Goal: Communication & Community: Answer question/provide support

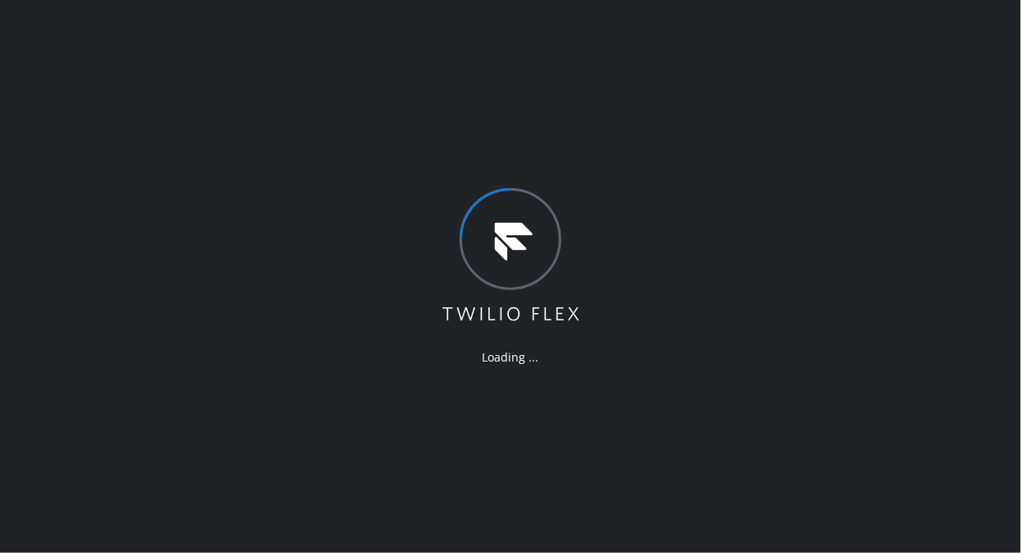
click at [123, 185] on div "Loading ..." at bounding box center [510, 276] width 1021 height 553
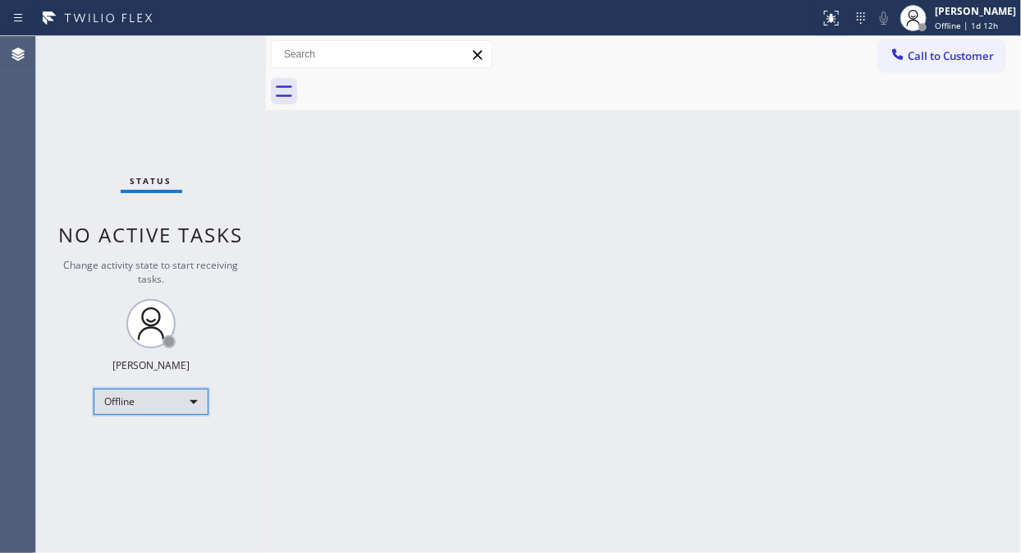
click at [128, 398] on div "Offline" at bounding box center [151, 401] width 115 height 26
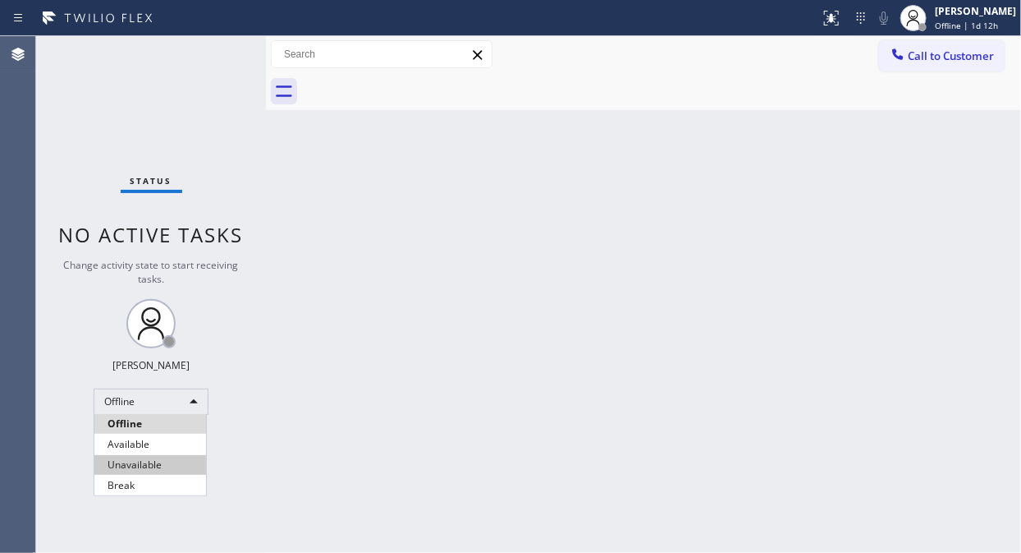
click at [141, 463] on li "Unavailable" at bounding box center [150, 465] width 112 height 20
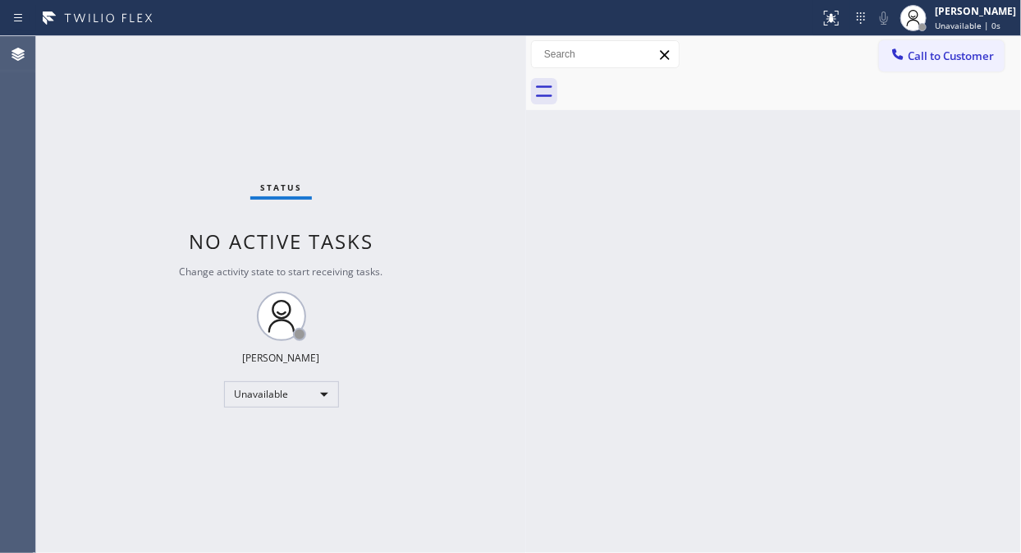
drag, startPoint x: 263, startPoint y: 154, endPoint x: 523, endPoint y: 216, distance: 267.6
click at [526, 216] on div at bounding box center [526, 294] width 0 height 516
click at [104, 99] on div "Status No active tasks Change activity state to start receiving tasks. [PERSON_…" at bounding box center [281, 294] width 490 height 516
click at [85, 176] on div "Status No active tasks Change activity state to start receiving tasks. [PERSON_…" at bounding box center [281, 294] width 490 height 516
click at [946, 61] on span "Call to Customer" at bounding box center [951, 55] width 86 height 15
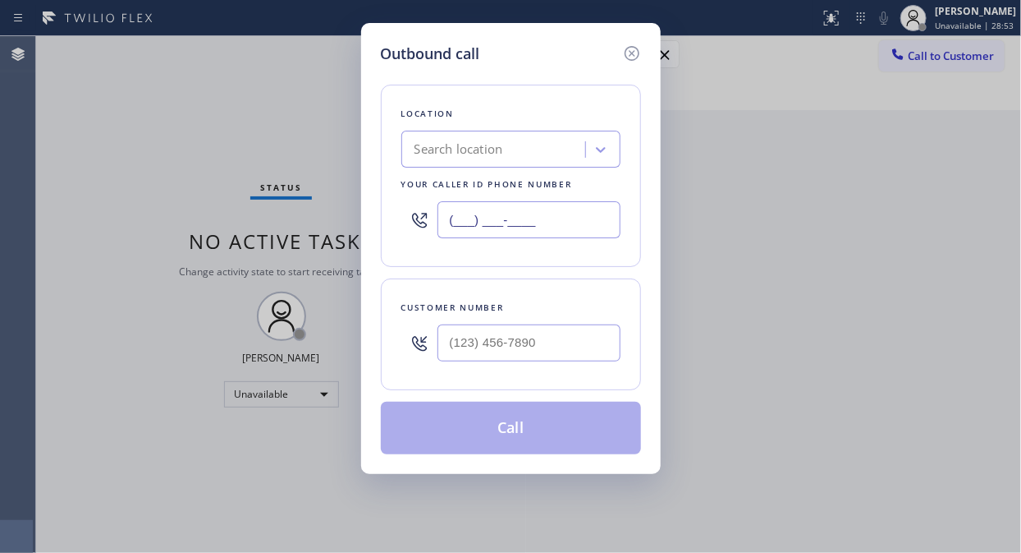
click at [449, 222] on input "(___) ___-____" at bounding box center [529, 219] width 183 height 37
paste input "954) 835-4535"
type input "[PHONE_NUMBER]"
click at [157, 90] on div "Outbound call Location American Service Alliance [GEOGRAPHIC_DATA] Your caller …" at bounding box center [510, 276] width 1021 height 553
click at [493, 367] on div at bounding box center [529, 342] width 183 height 53
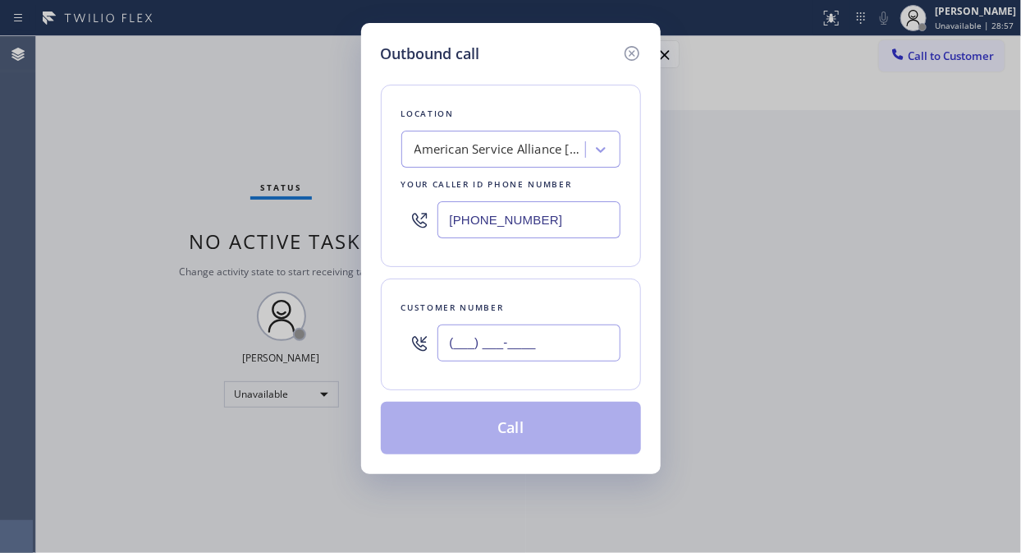
click at [488, 346] on input "(___) ___-____" at bounding box center [529, 342] width 183 height 37
paste input "301) 910-9717"
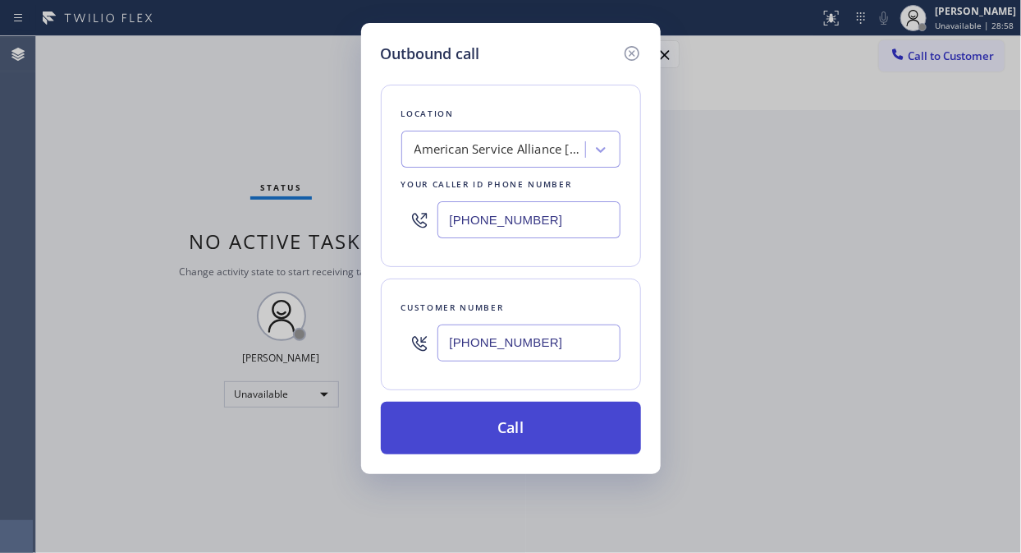
type input "[PHONE_NUMBER]"
click at [548, 429] on button "Call" at bounding box center [511, 427] width 260 height 53
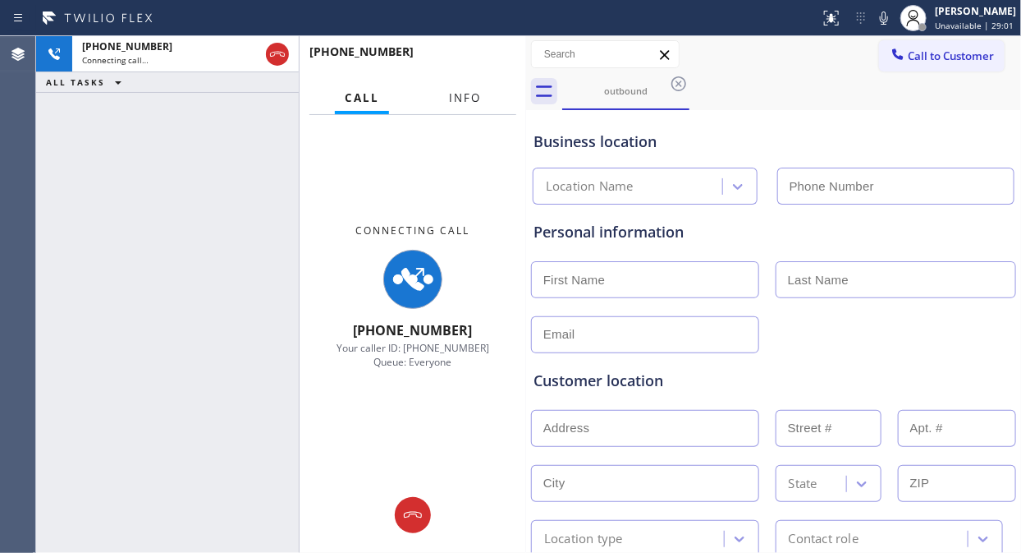
type input "[PHONE_NUMBER]"
click at [478, 100] on span "Info" at bounding box center [465, 97] width 32 height 15
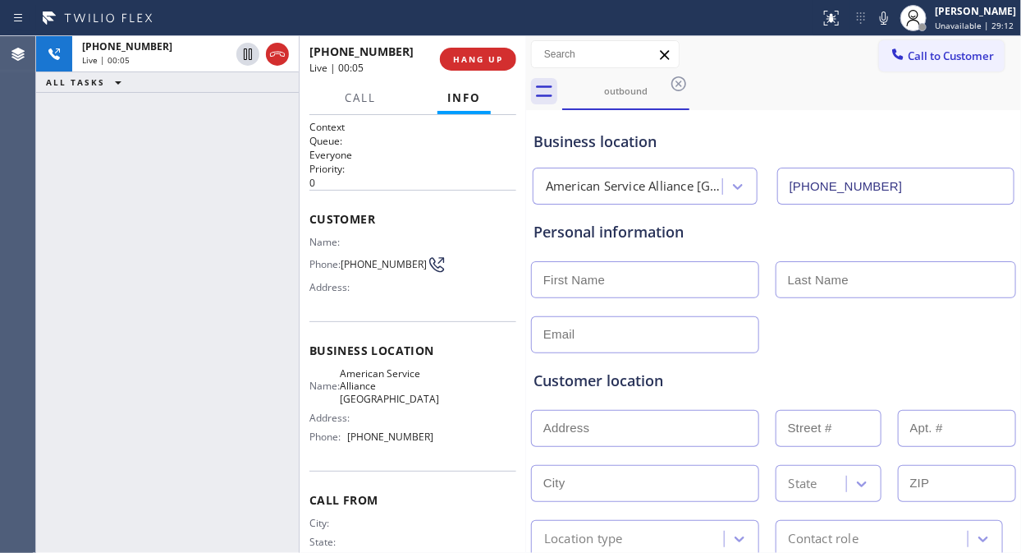
click at [172, 224] on div "[PHONE_NUMBER] Live | 00:05 ALL TASKS ALL TASKS ACTIVE TASKS TASKS IN WRAP UP" at bounding box center [167, 294] width 263 height 516
click at [149, 215] on div "[PHONE_NUMBER] Live | 00:14 ALL TASKS ALL TASKS ACTIVE TASKS TASKS IN WRAP UP" at bounding box center [167, 294] width 263 height 516
click at [469, 61] on span "HANG UP" at bounding box center [478, 58] width 50 height 11
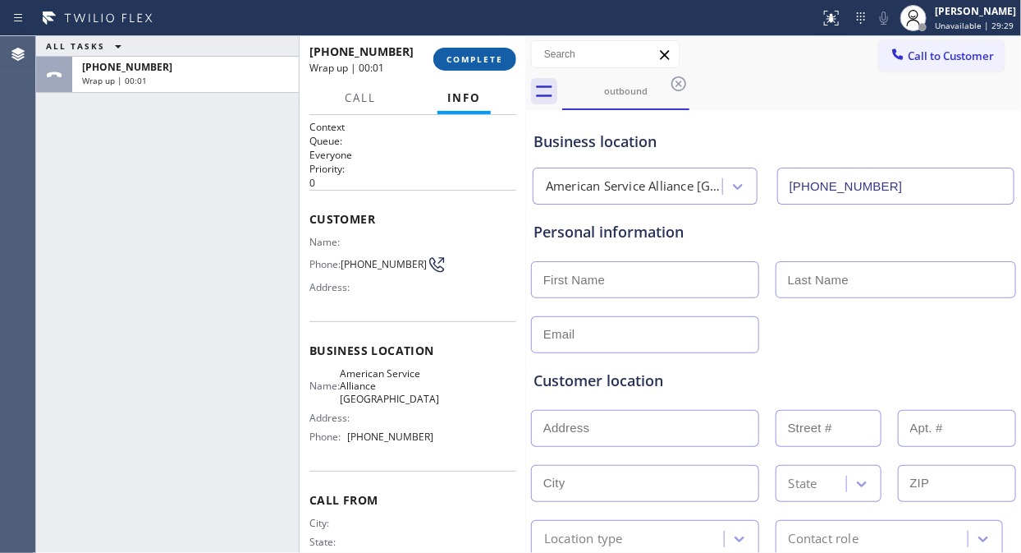
click at [469, 62] on span "COMPLETE" at bounding box center [475, 58] width 57 height 11
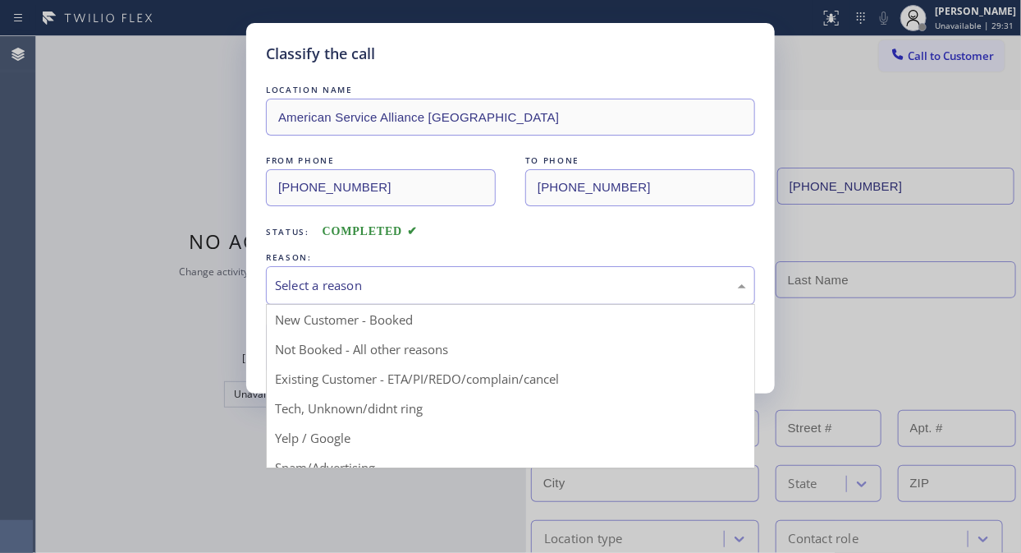
click at [453, 280] on div "Select a reason" at bounding box center [510, 285] width 471 height 19
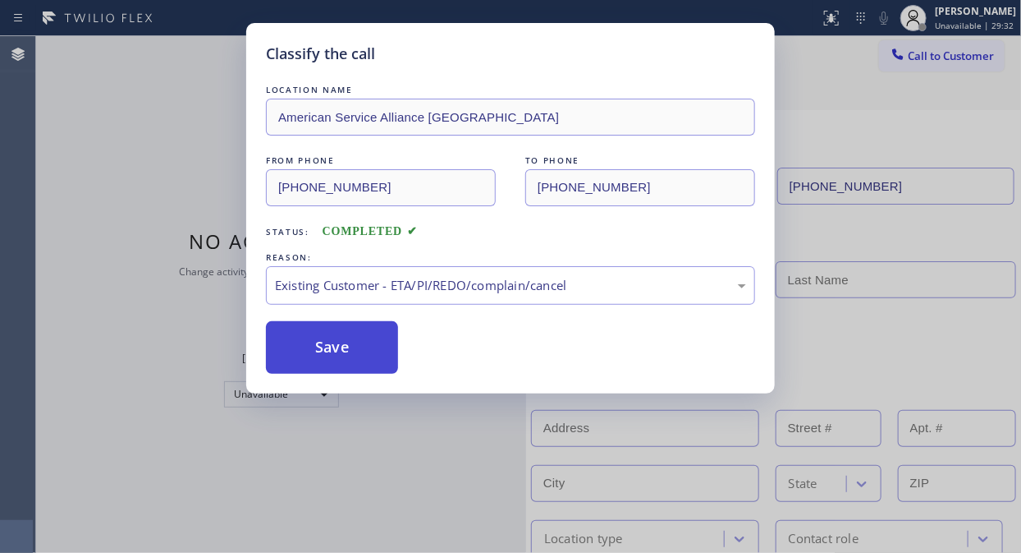
click at [305, 357] on button "Save" at bounding box center [332, 347] width 132 height 53
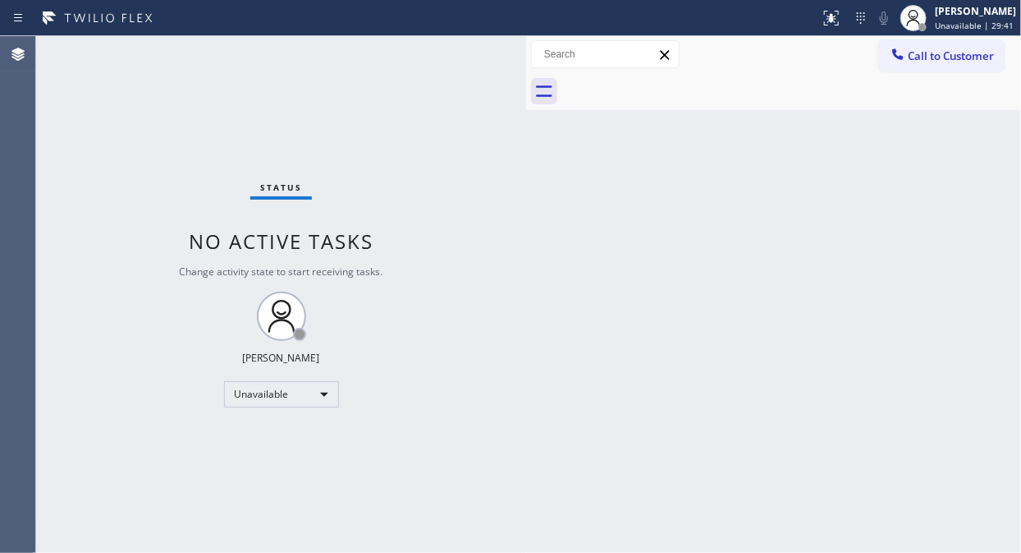
click at [553, 267] on div "Back to Dashboard Change Sender ID Customers Technicians Select a contact Outbo…" at bounding box center [773, 294] width 495 height 516
click at [163, 148] on div "Status No active tasks Change activity state to start receiving tasks. [PERSON_…" at bounding box center [281, 294] width 490 height 516
click at [924, 53] on span "Call to Customer" at bounding box center [951, 55] width 86 height 15
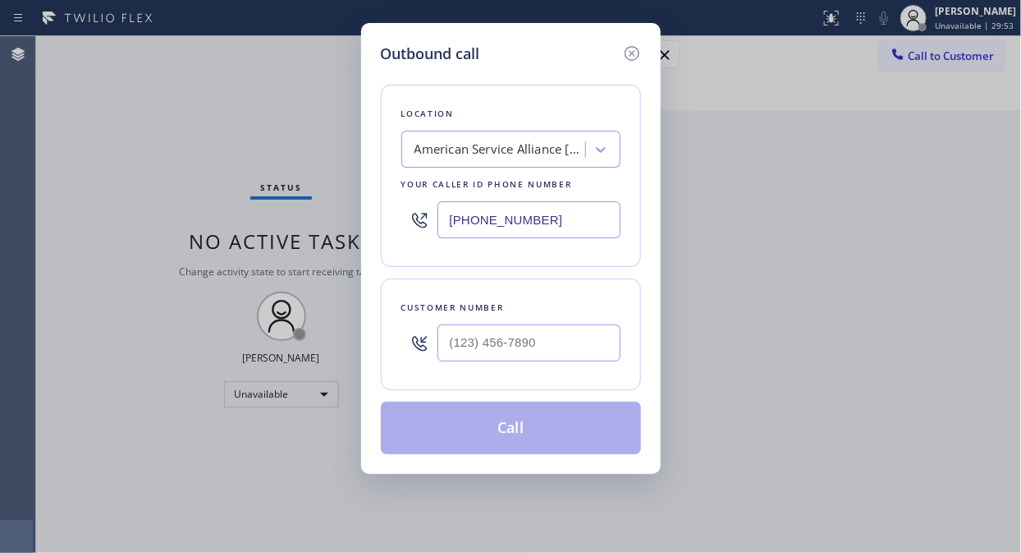
click at [450, 227] on input "[PHONE_NUMBER]" at bounding box center [529, 219] width 183 height 37
paste input "347) 690-7214"
type input "[PHONE_NUMBER]"
click at [200, 158] on div "Outbound call Location Flushing Heating and Air Conditioning Your caller id pho…" at bounding box center [510, 276] width 1021 height 553
click at [471, 350] on input "(___) ___-____" at bounding box center [529, 342] width 183 height 37
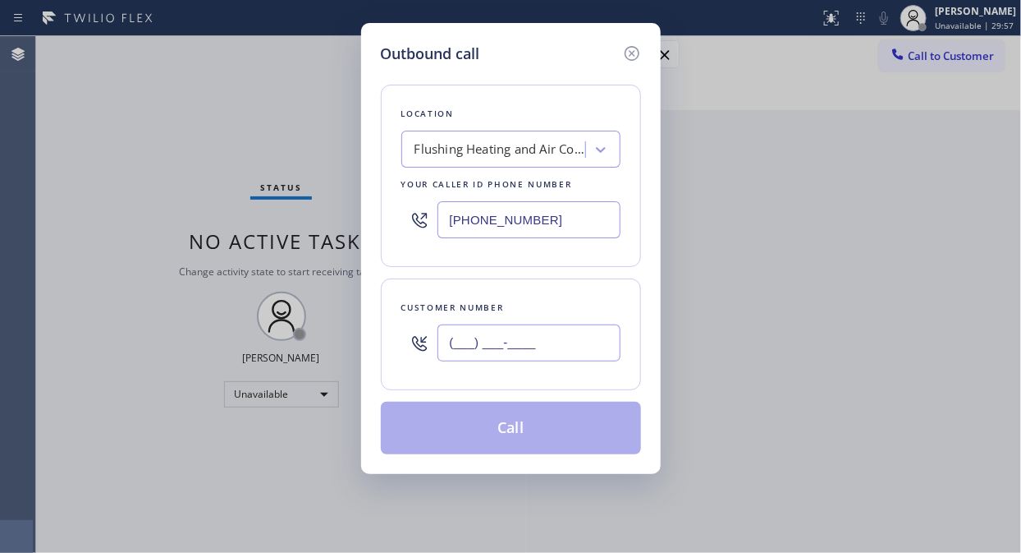
paste input "646) 986-4237"
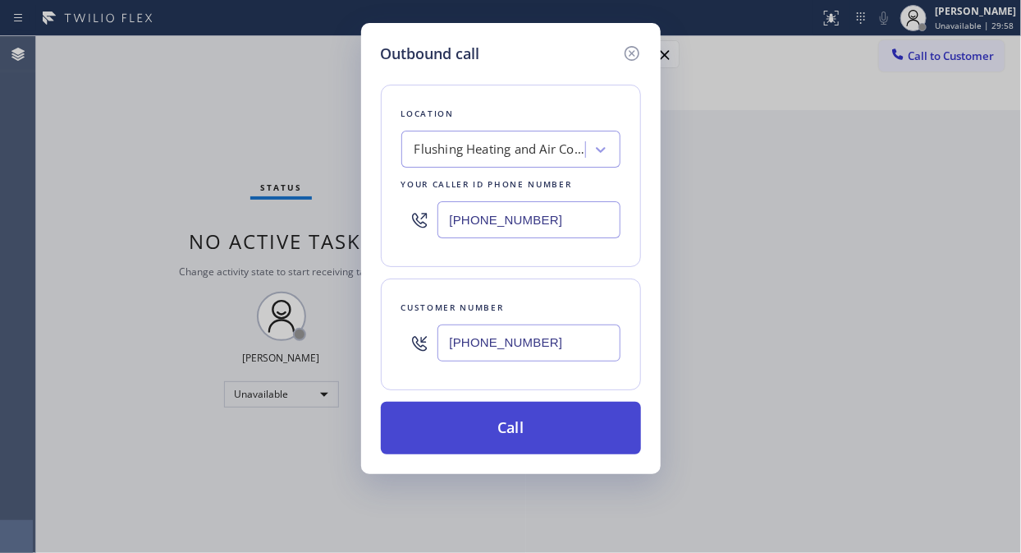
type input "[PHONE_NUMBER]"
click at [544, 431] on button "Call" at bounding box center [511, 427] width 260 height 53
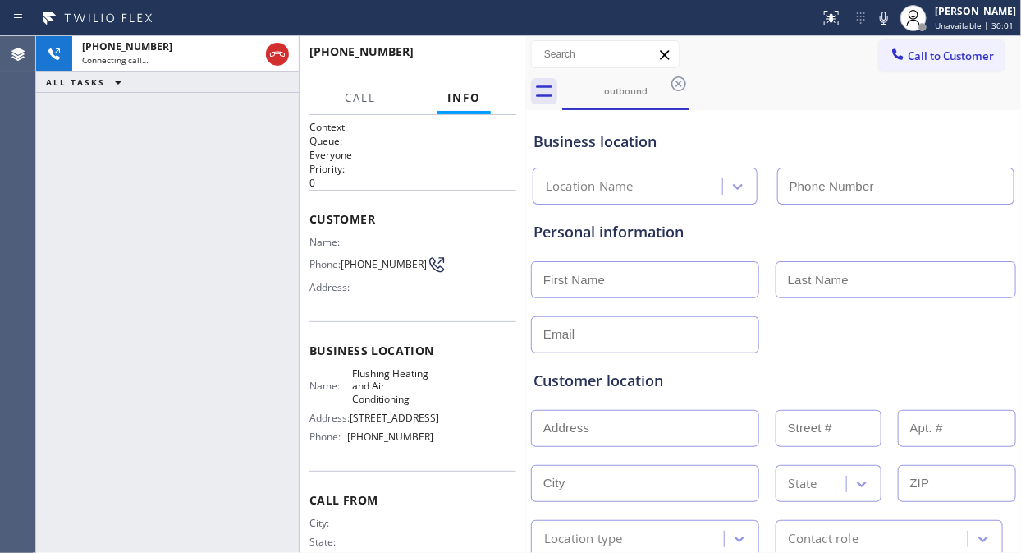
type input "[PHONE_NUMBER]"
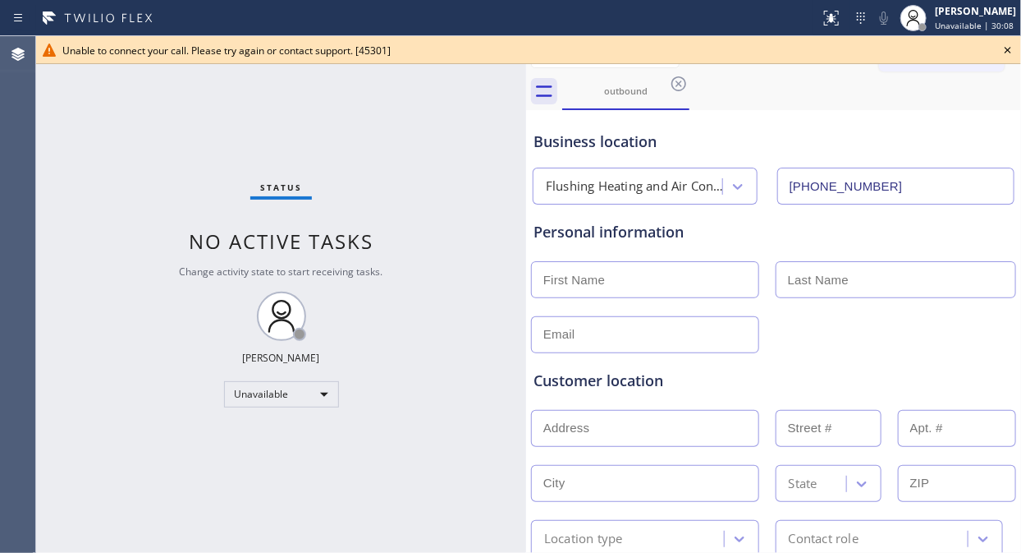
click at [162, 149] on div "Status No active tasks Change activity state to start receiving tasks. [PERSON_…" at bounding box center [281, 294] width 490 height 516
click at [1007, 45] on icon at bounding box center [1008, 50] width 20 height 20
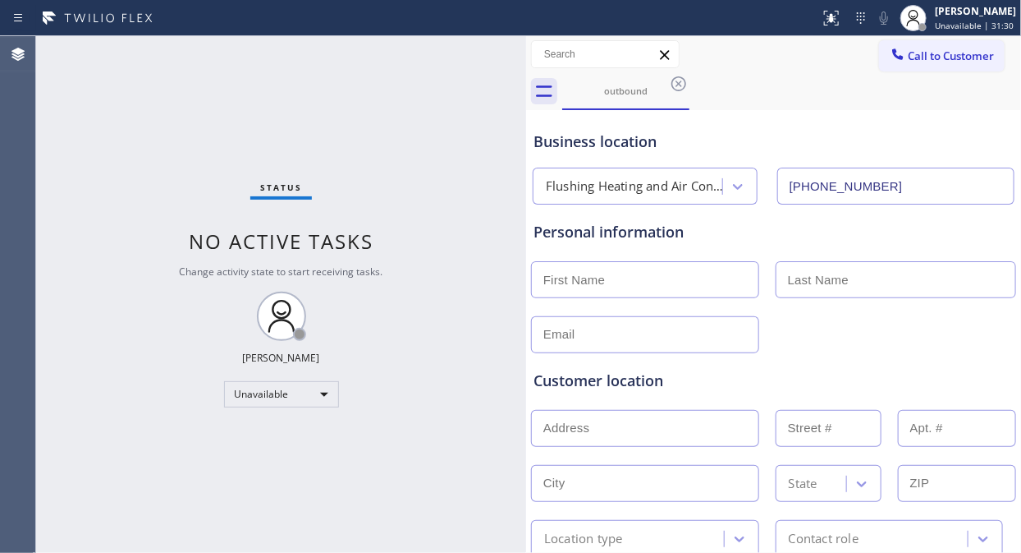
click at [915, 53] on span "Call to Customer" at bounding box center [951, 55] width 86 height 15
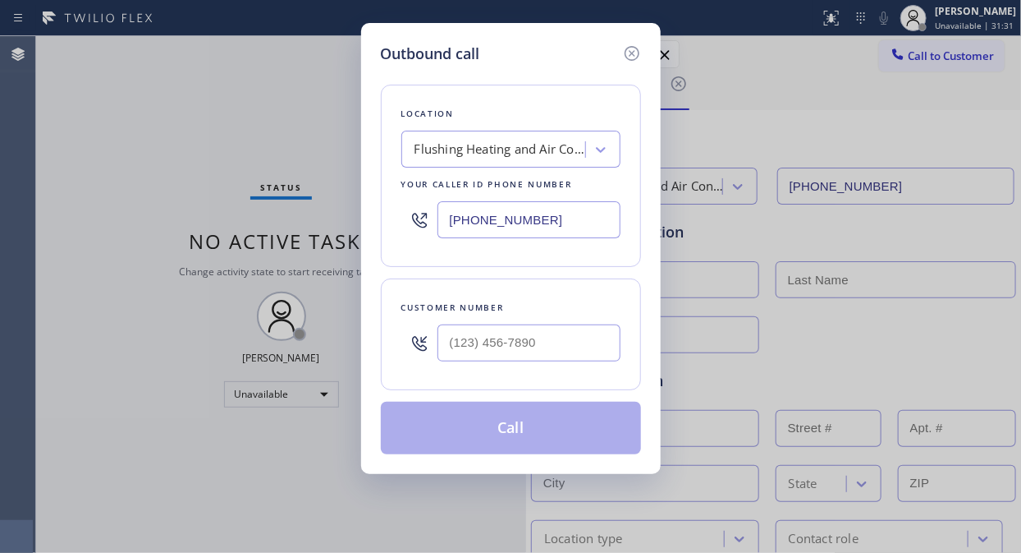
click at [439, 223] on input "[PHONE_NUMBER]" at bounding box center [529, 219] width 183 height 37
paste input "247) 184-3401"
type input "[PHONE_NUMBER]"
drag, startPoint x: 126, startPoint y: 129, endPoint x: 242, endPoint y: 136, distance: 116.0
click at [128, 129] on div "Outbound call Location Flushing Heating and Air Conditioning Your caller id pho…" at bounding box center [510, 276] width 1021 height 553
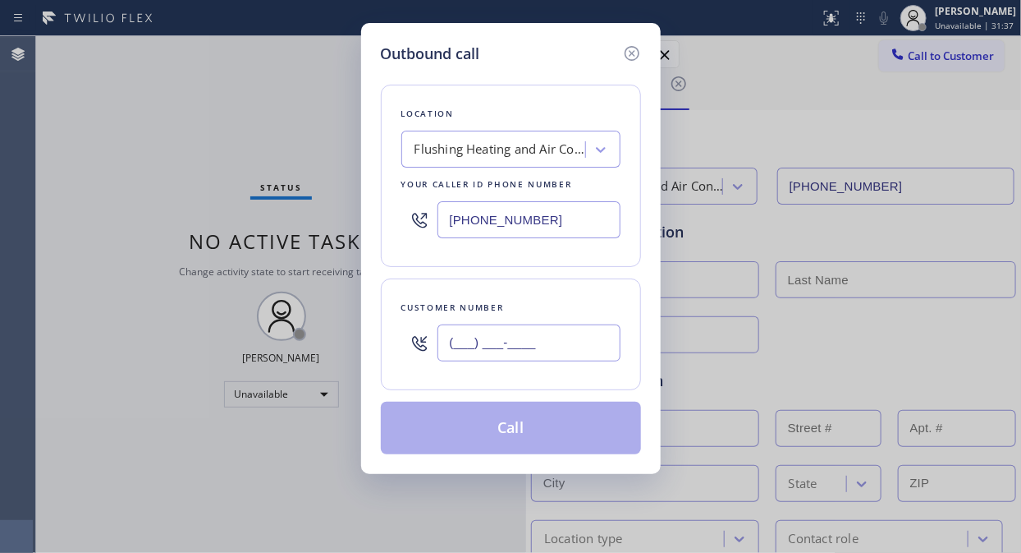
click at [461, 349] on input "(___) ___-____" at bounding box center [529, 342] width 183 height 37
paste input "718) 434-0182"
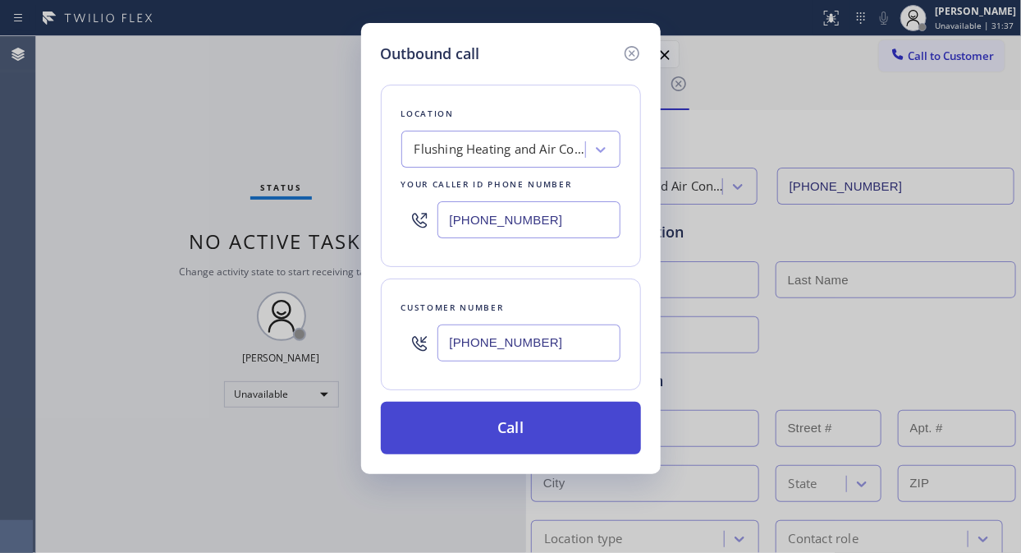
type input "[PHONE_NUMBER]"
click at [540, 435] on button "Call" at bounding box center [511, 427] width 260 height 53
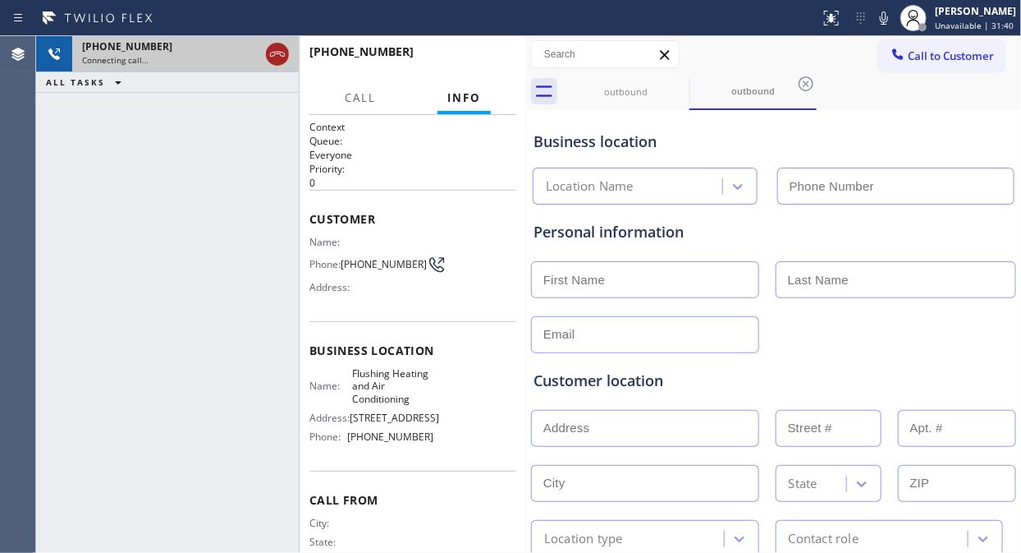
click at [277, 62] on icon at bounding box center [278, 54] width 20 height 20
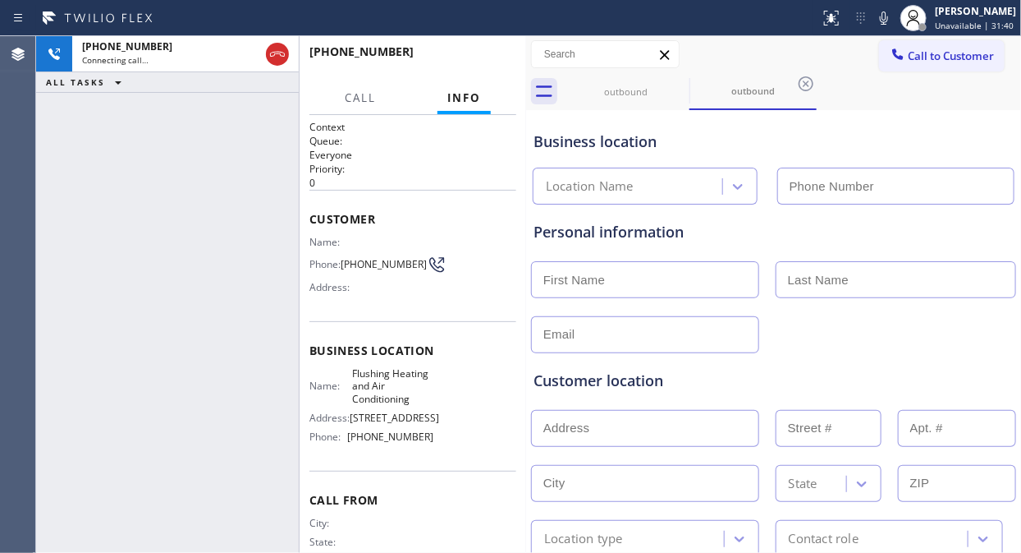
type input "[PHONE_NUMBER]"
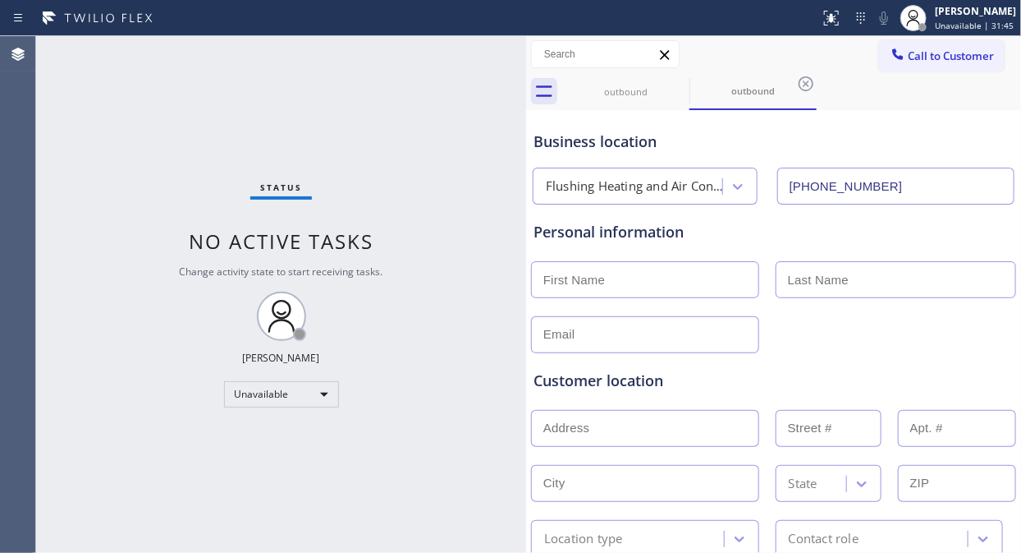
click at [186, 225] on div "Status No active tasks Change activity state to start receiving tasks. [PERSON_…" at bounding box center [281, 294] width 490 height 516
click at [953, 56] on span "Call to Customer" at bounding box center [951, 55] width 86 height 15
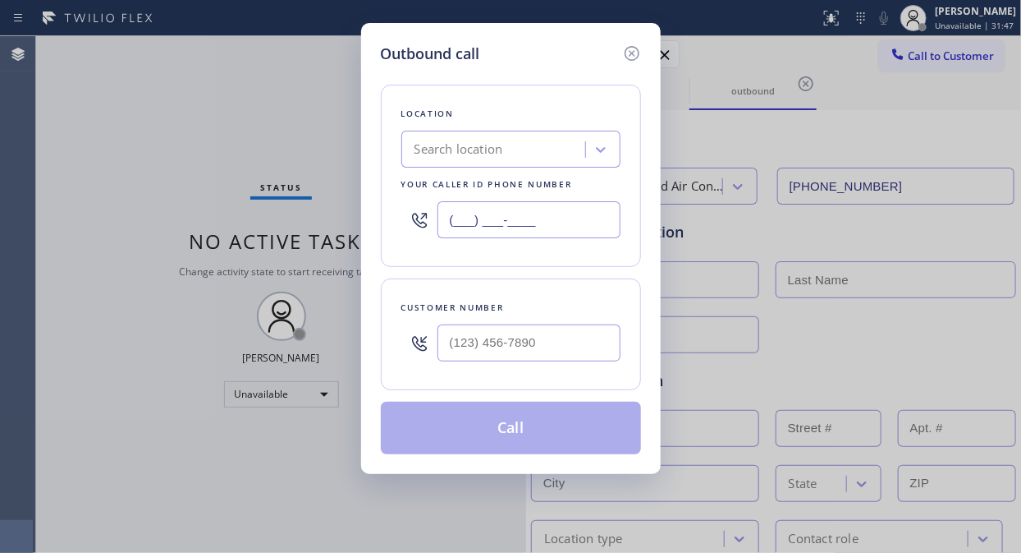
click at [446, 224] on input "(___) ___-____" at bounding box center [529, 219] width 183 height 37
paste input "347) 751-6478"
type input "[PHONE_NUMBER]"
drag, startPoint x: 140, startPoint y: 119, endPoint x: 283, endPoint y: 250, distance: 193.5
click at [140, 119] on div "Outbound call Location Platinum Subzero Repair [GEOGRAPHIC_DATA] Your caller id…" at bounding box center [510, 276] width 1021 height 553
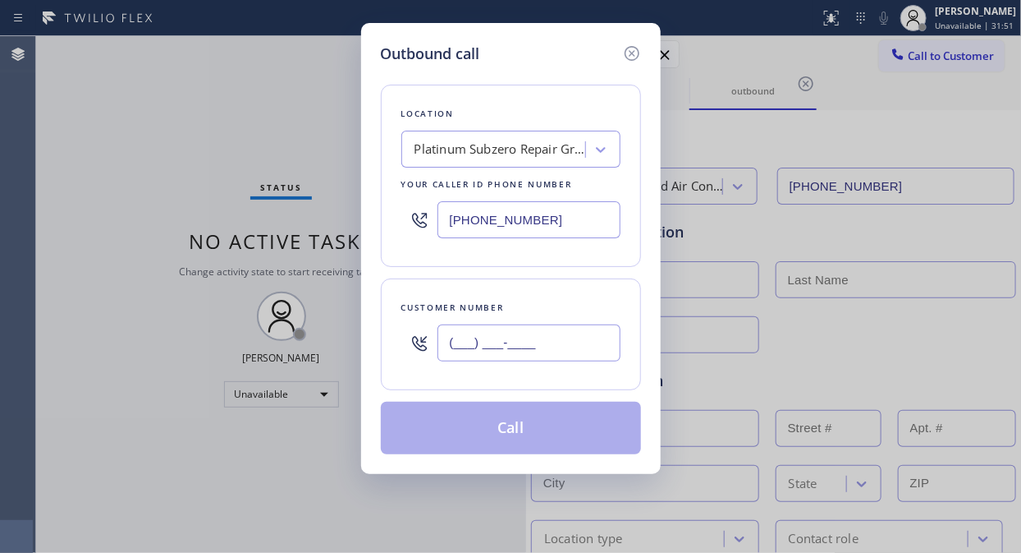
click at [456, 337] on input "(___) ___-____" at bounding box center [529, 342] width 183 height 37
paste input "718) 434-0182"
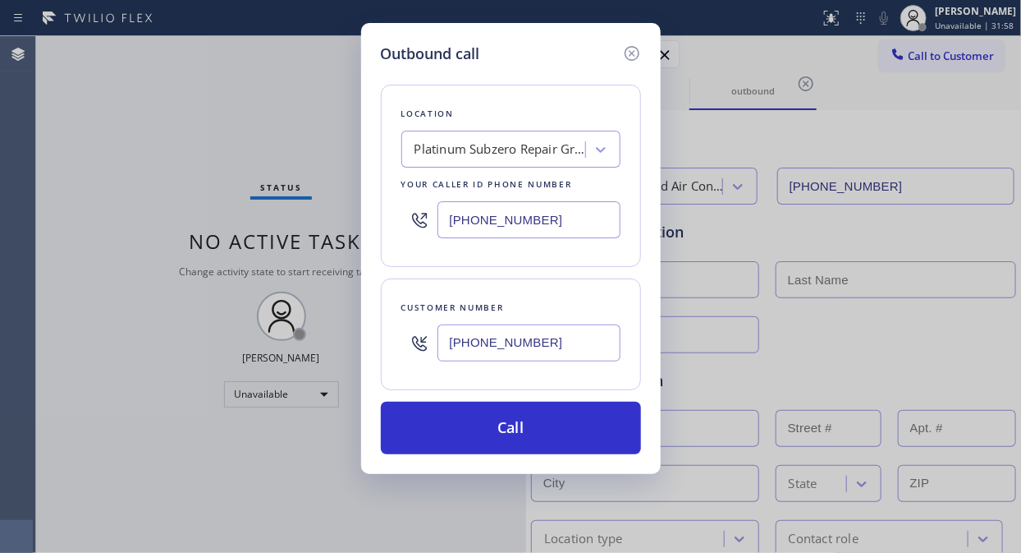
type input "[PHONE_NUMBER]"
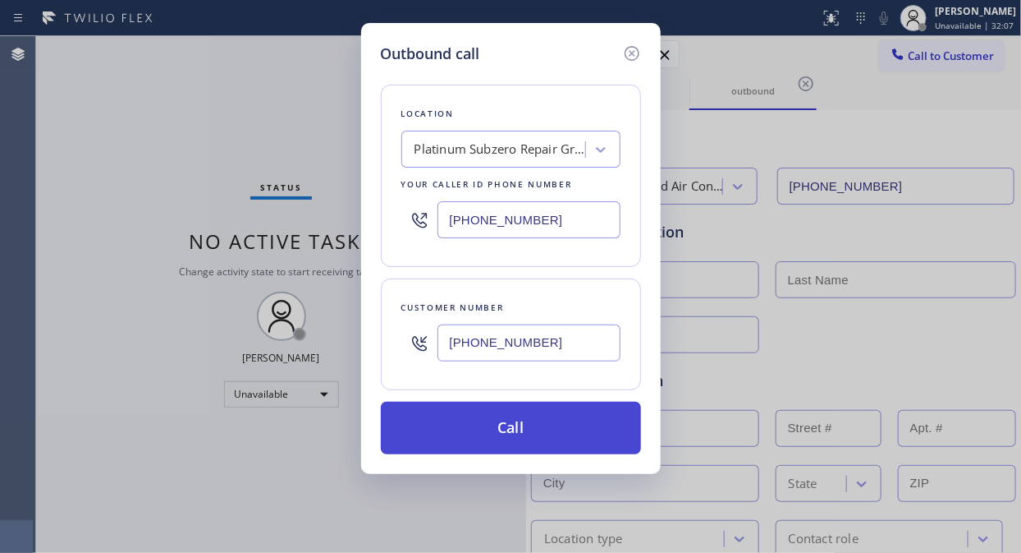
click at [553, 438] on button "Call" at bounding box center [511, 427] width 260 height 53
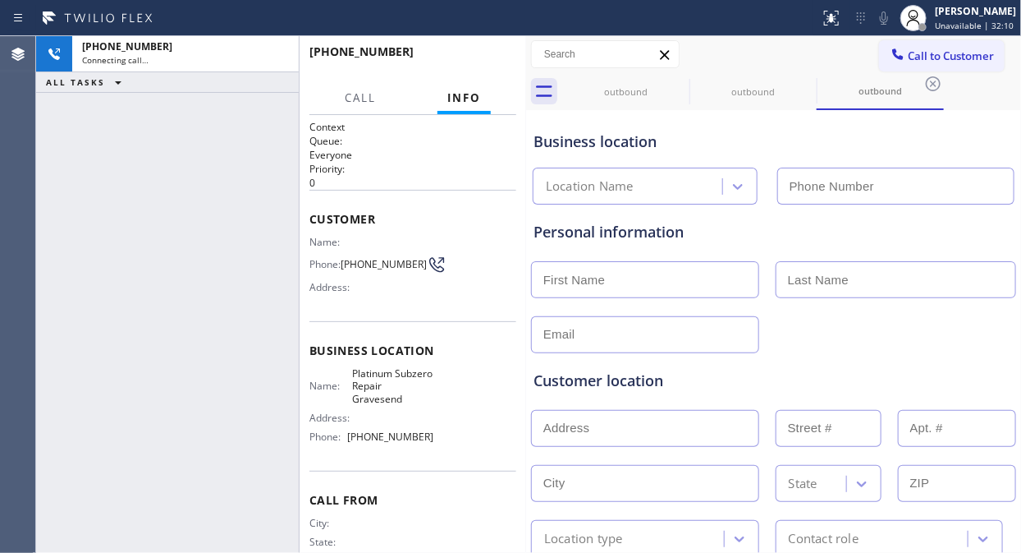
type input "[PHONE_NUMBER]"
click at [891, 25] on icon at bounding box center [884, 18] width 20 height 20
click at [889, 18] on icon at bounding box center [884, 18] width 20 height 20
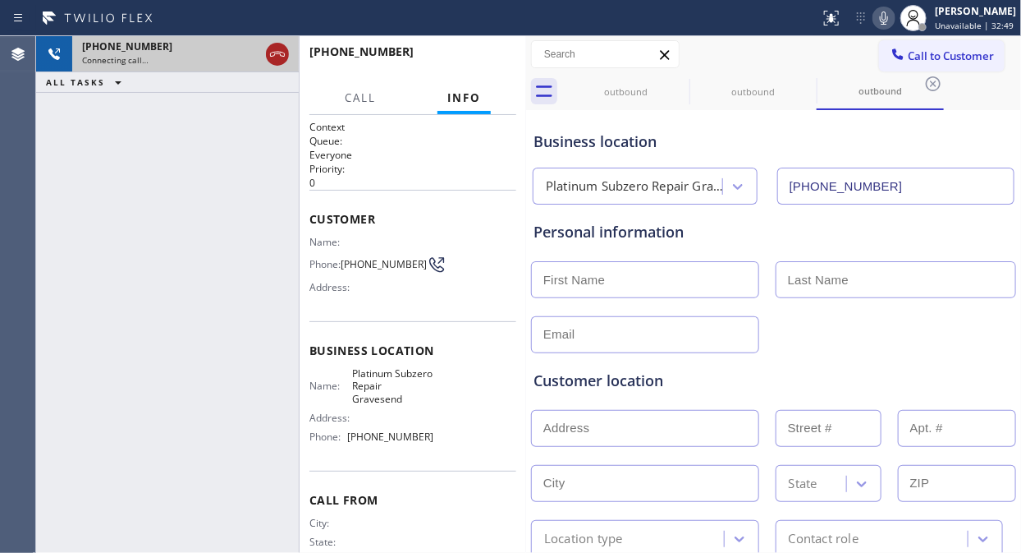
click at [282, 52] on icon at bounding box center [278, 54] width 20 height 20
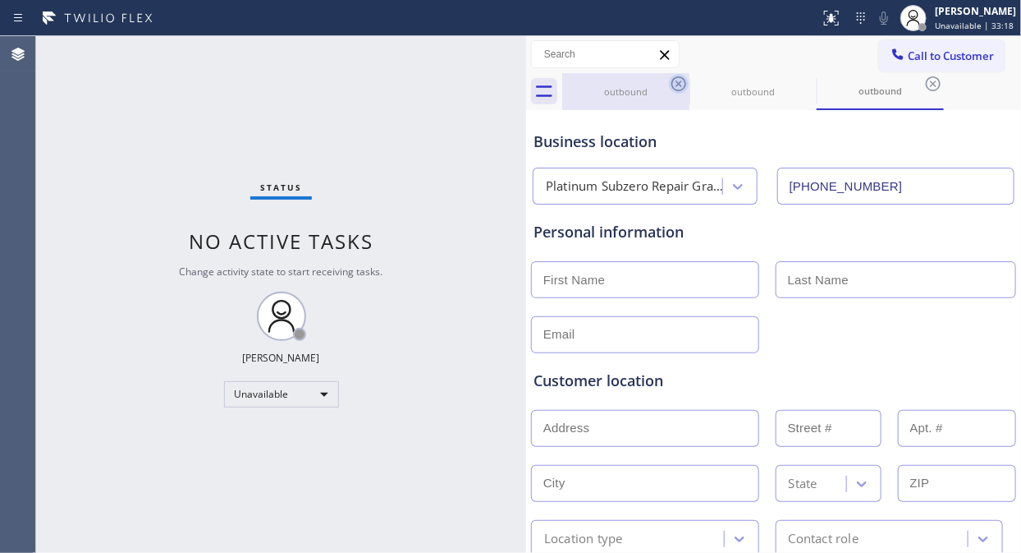
click at [681, 80] on icon at bounding box center [679, 84] width 20 height 20
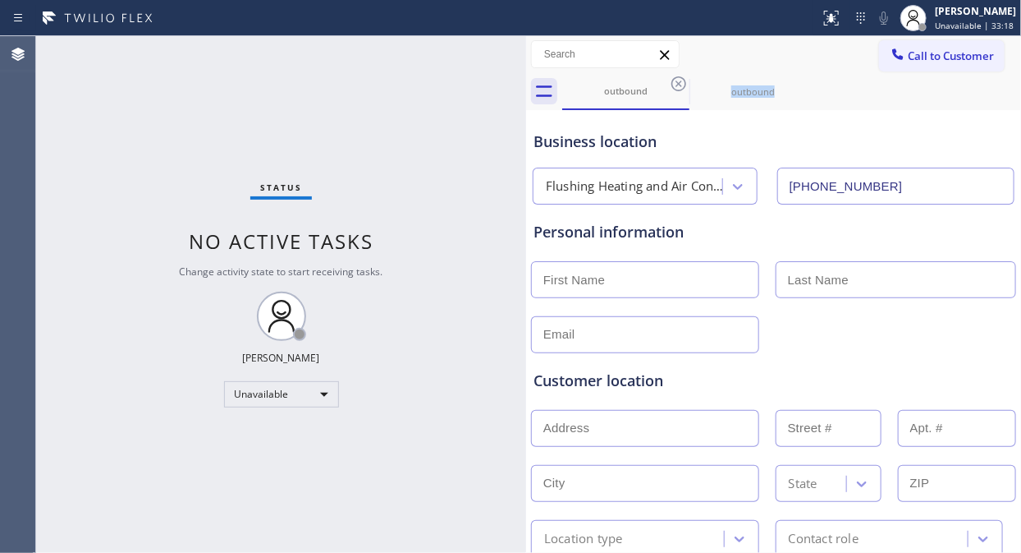
click at [681, 80] on icon at bounding box center [679, 84] width 20 height 20
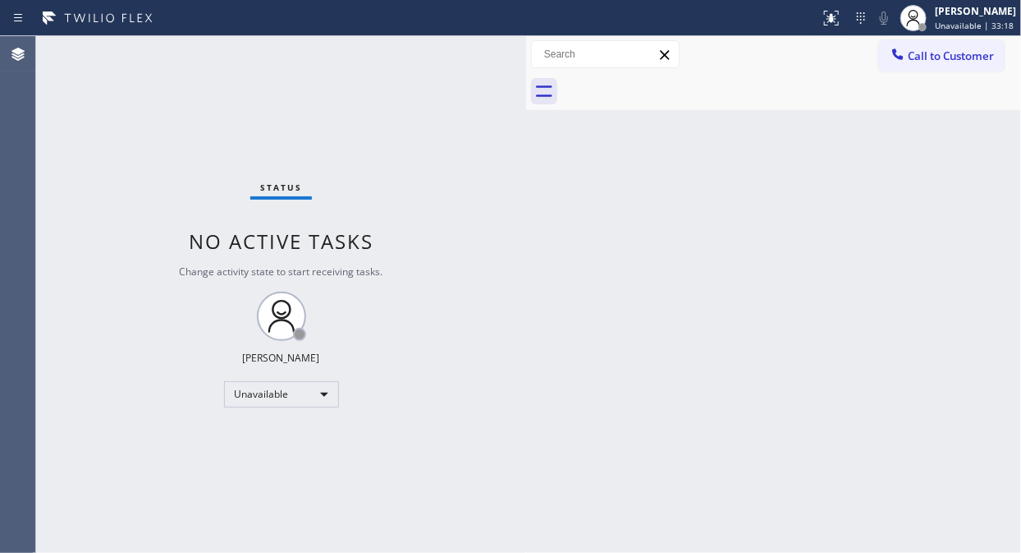
click at [681, 80] on div at bounding box center [791, 91] width 459 height 37
click at [908, 57] on span "Call to Customer" at bounding box center [951, 55] width 86 height 15
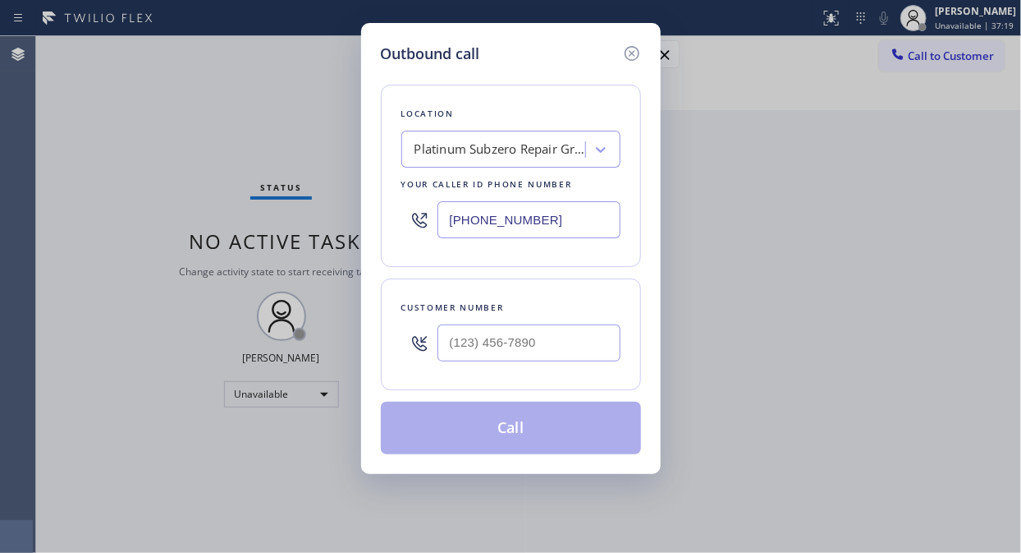
click at [456, 227] on input "[PHONE_NUMBER]" at bounding box center [529, 219] width 183 height 37
paste input "888) 859-444"
drag, startPoint x: 157, startPoint y: 170, endPoint x: 165, endPoint y: 175, distance: 9.6
click at [157, 170] on div "Outbound call Location American Service Alliance Your caller id phone number [P…" at bounding box center [510, 276] width 1021 height 553
click at [440, 214] on input "[PHONE_NUMBER]" at bounding box center [529, 219] width 183 height 37
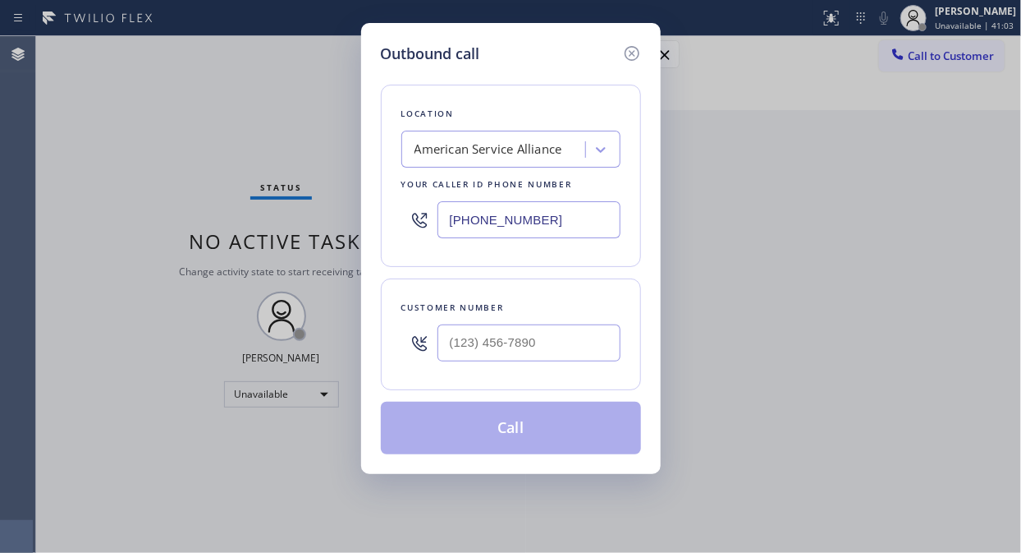
paste input "text"
type input "[PHONE_NUMBER]"
drag, startPoint x: 112, startPoint y: 141, endPoint x: 378, endPoint y: 321, distance: 320.4
click at [113, 141] on div "Outbound call Location American Service Alliance Your caller id phone number [P…" at bounding box center [510, 276] width 1021 height 553
click at [442, 334] on input "(___) ___-____" at bounding box center [529, 342] width 183 height 37
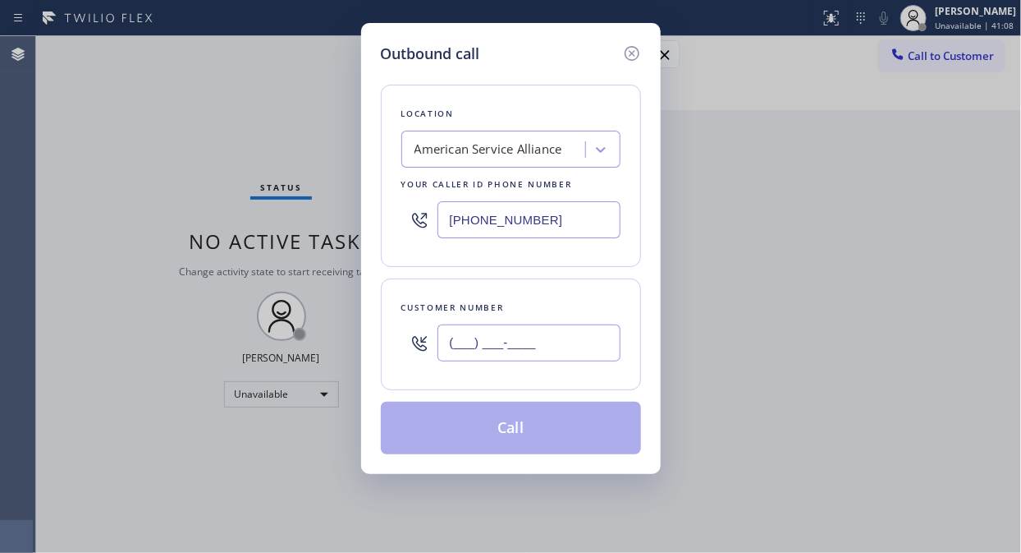
paste input "773) 255-2617"
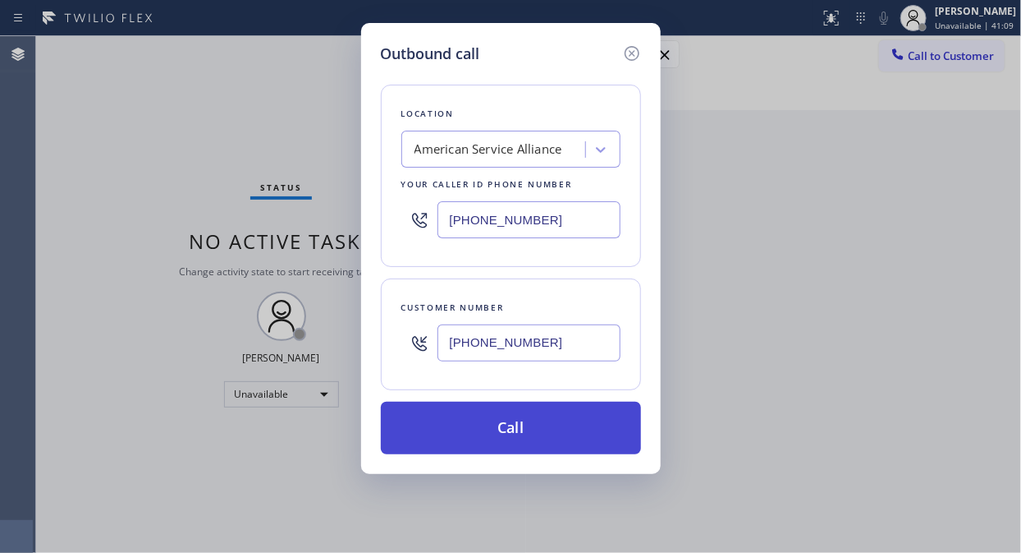
type input "[PHONE_NUMBER]"
click at [539, 435] on button "Call" at bounding box center [511, 427] width 260 height 53
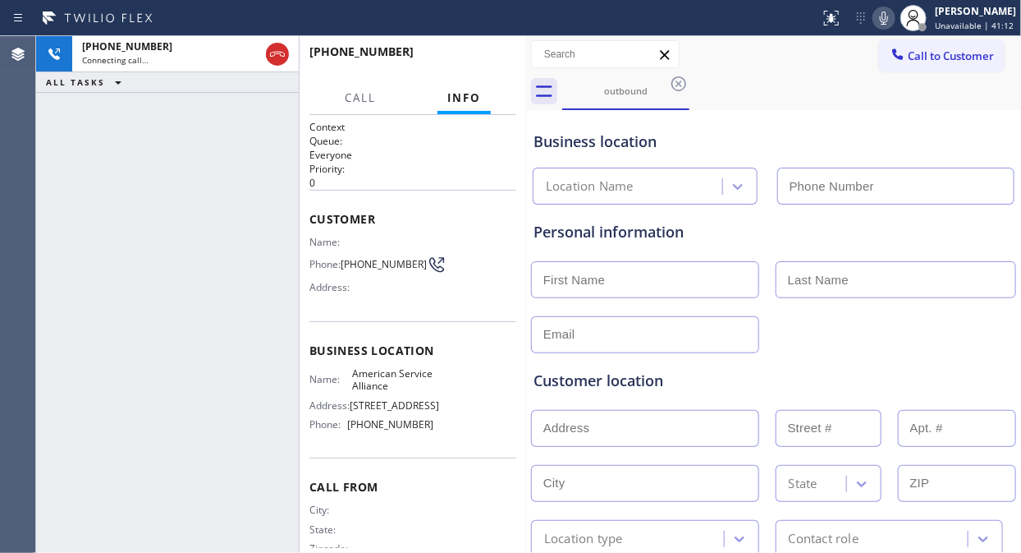
type input "[PHONE_NUMBER]"
click at [138, 141] on div "[PHONE_NUMBER] Live | 00:00 ALL TASKS ALL TASKS ACTIVE TASKS TASKS IN WRAP UP" at bounding box center [167, 294] width 263 height 516
drag, startPoint x: 195, startPoint y: 110, endPoint x: 218, endPoint y: 69, distance: 46.7
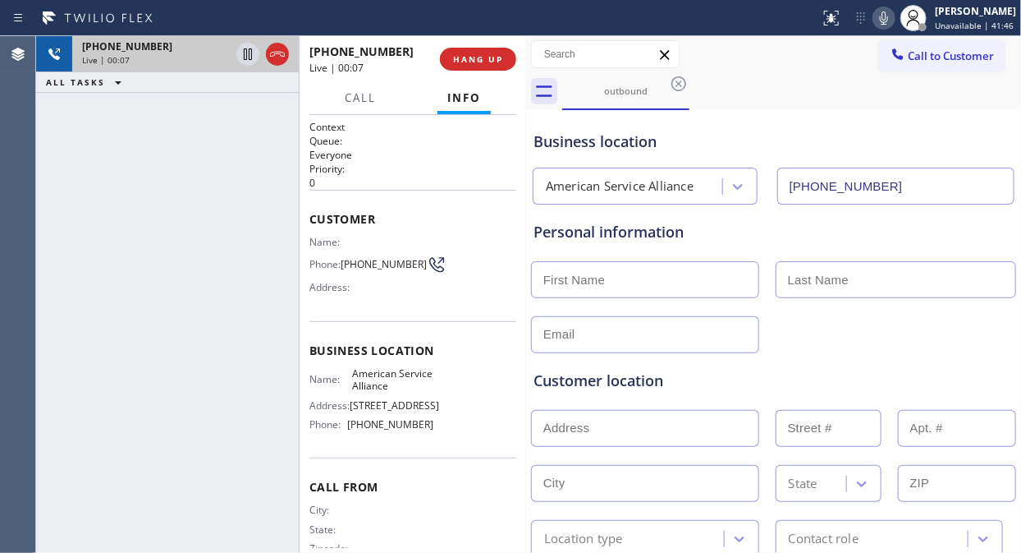
click at [195, 108] on div "[PHONE_NUMBER] Live | 00:07 ALL TASKS ALL TASKS ACTIVE TASKS TASKS IN WRAP UP" at bounding box center [167, 294] width 263 height 516
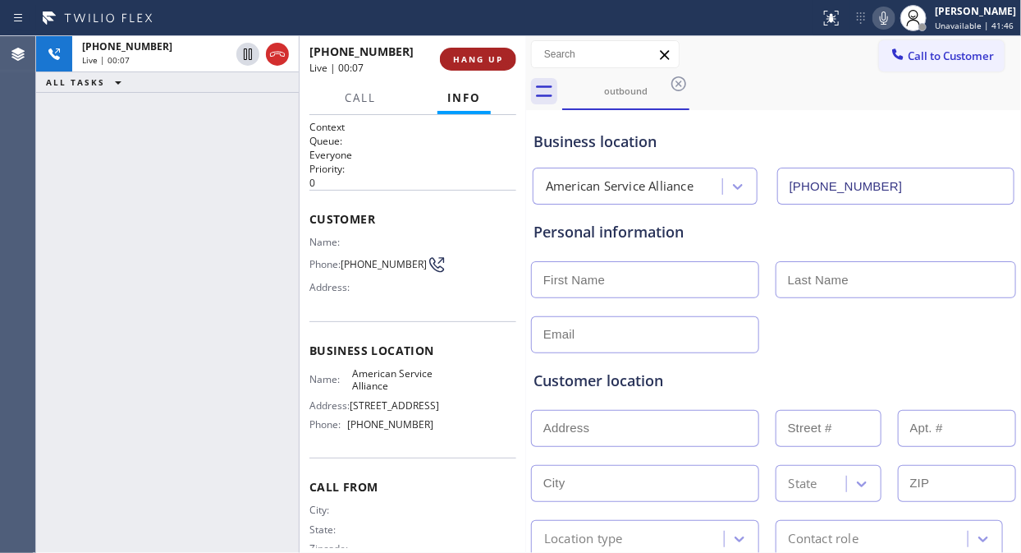
click at [482, 68] on button "HANG UP" at bounding box center [478, 59] width 76 height 23
click at [495, 55] on span "HANG UP" at bounding box center [478, 58] width 50 height 11
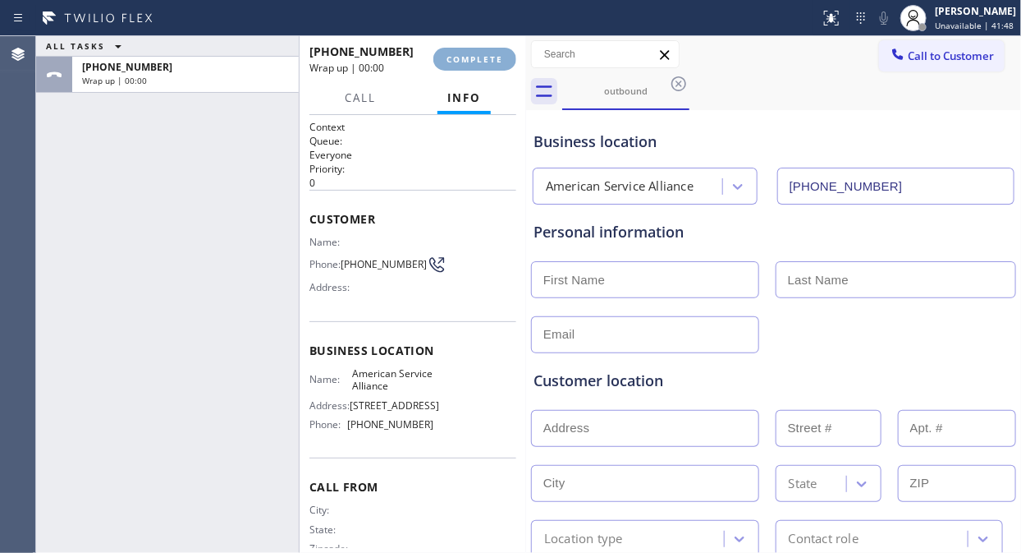
click at [495, 55] on span "COMPLETE" at bounding box center [475, 58] width 57 height 11
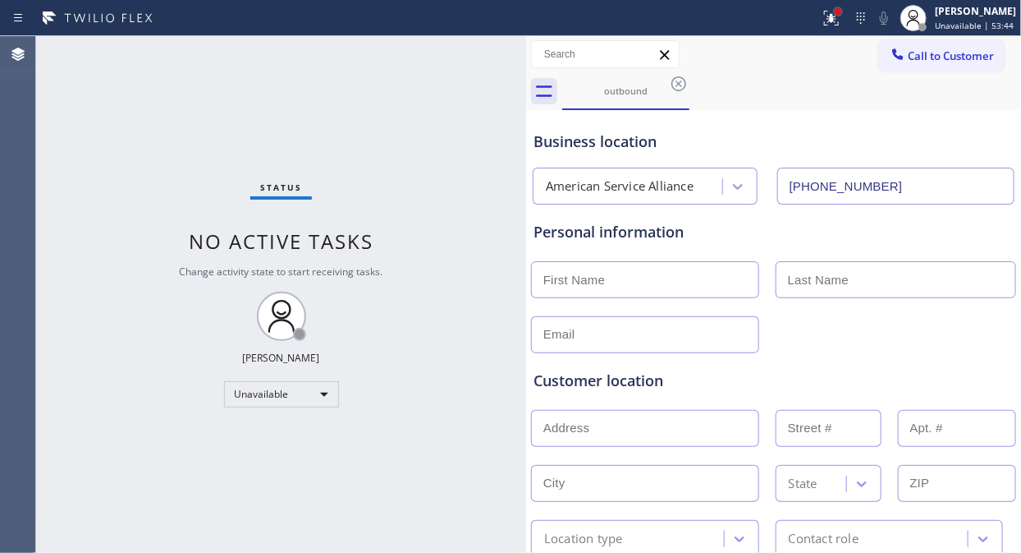
drag, startPoint x: 844, startPoint y: 11, endPoint x: 809, endPoint y: 165, distance: 157.5
click at [842, 12] on div at bounding box center [838, 11] width 7 height 7
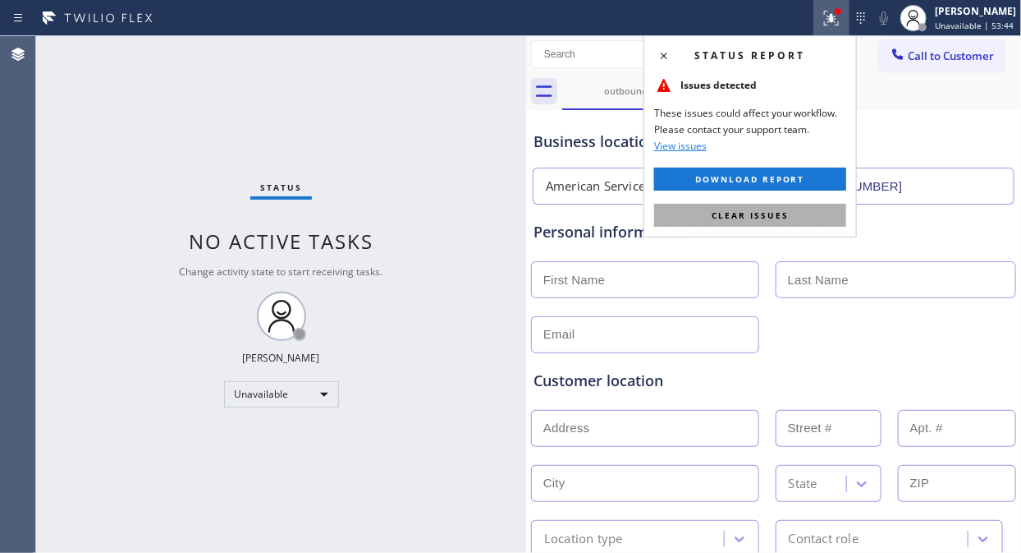
click at [790, 230] on div "Status report Issues detected These issues could affect your workflow. Please c…" at bounding box center [750, 136] width 213 height 202
click at [784, 222] on button "Clear issues" at bounding box center [750, 215] width 192 height 23
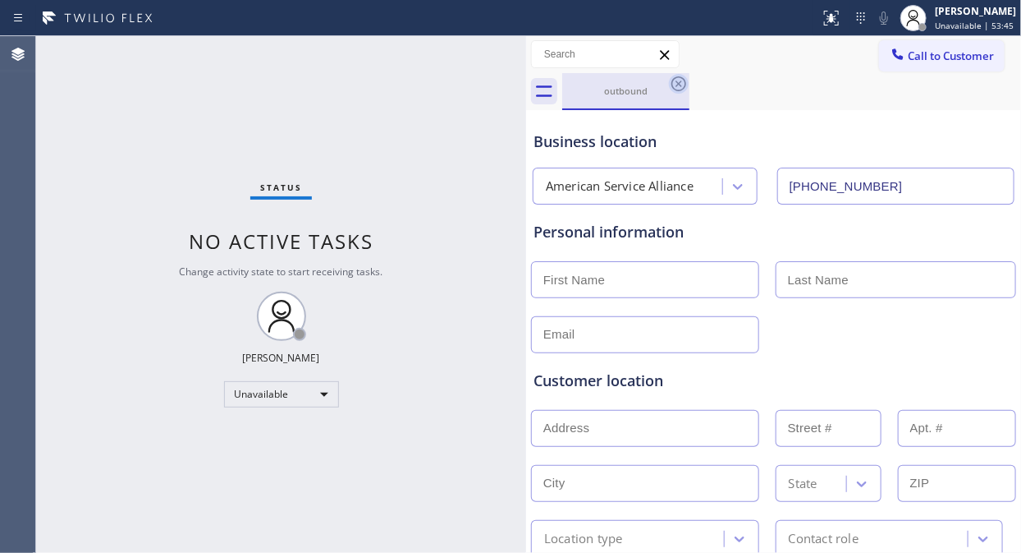
click at [680, 83] on icon at bounding box center [679, 84] width 20 height 20
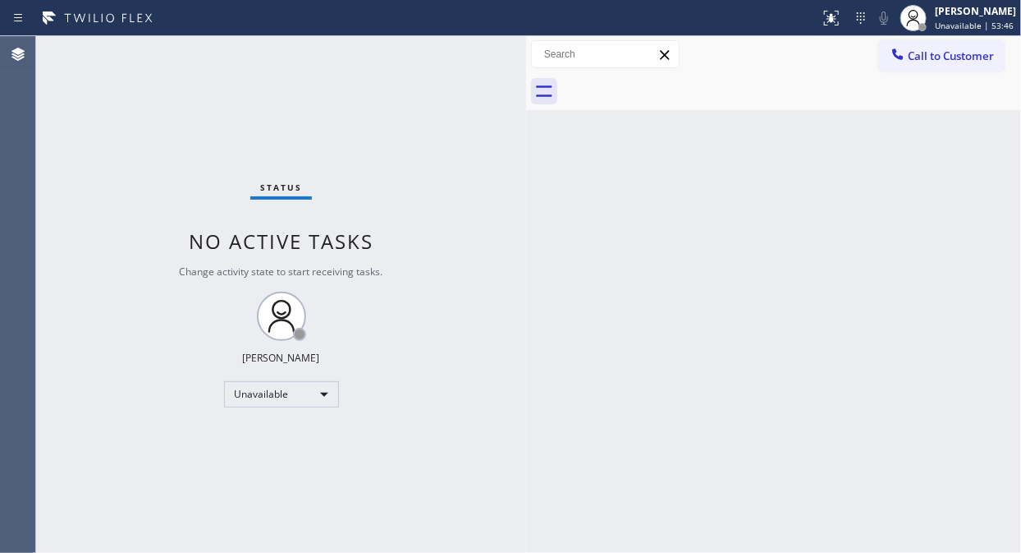
click at [800, 107] on div at bounding box center [791, 91] width 459 height 37
drag, startPoint x: 917, startPoint y: 86, endPoint x: 936, endPoint y: 72, distance: 23.5
click at [918, 86] on div at bounding box center [791, 91] width 459 height 37
click at [946, 68] on button "Call to Customer" at bounding box center [942, 55] width 126 height 31
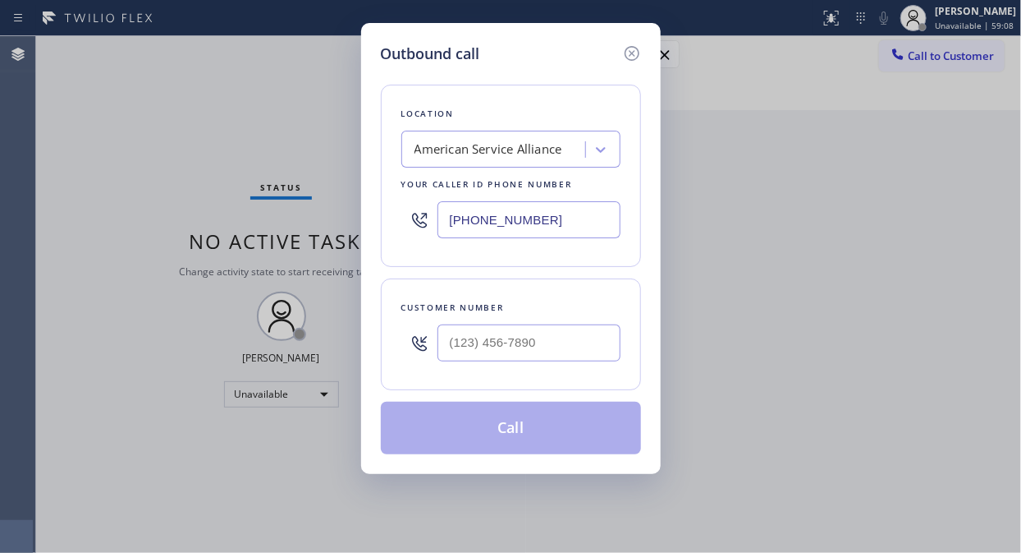
click at [448, 219] on input "[PHONE_NUMBER]" at bounding box center [529, 219] width 183 height 37
paste input "33) 384-0080"
type input "[PHONE_NUMBER]"
click at [177, 149] on div "Outbound call Location Elite Sub-Zero & Wolf Repair Service Your caller id phon…" at bounding box center [510, 276] width 1021 height 553
click at [452, 338] on input "(___) ___-____" at bounding box center [529, 342] width 183 height 37
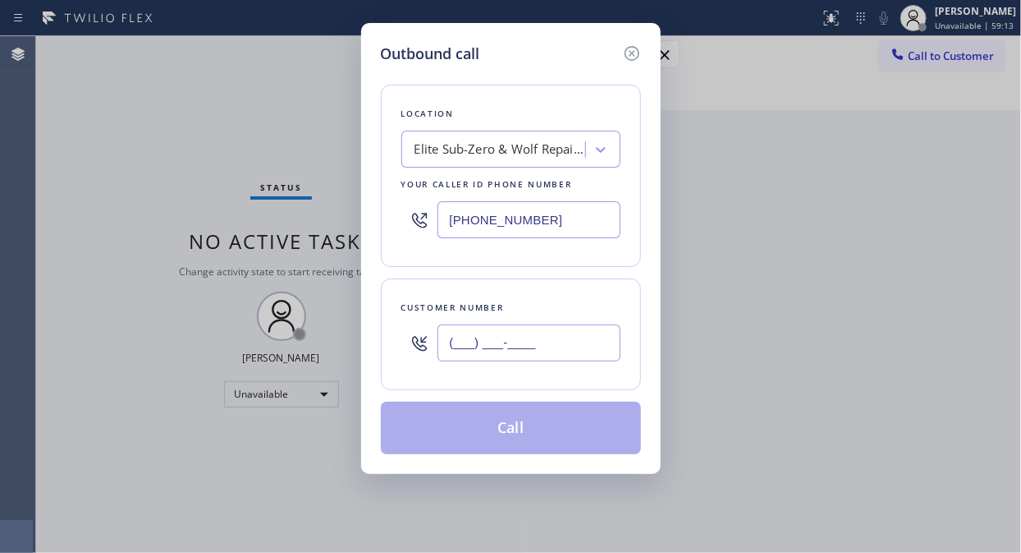
paste input "716) 549-1613"
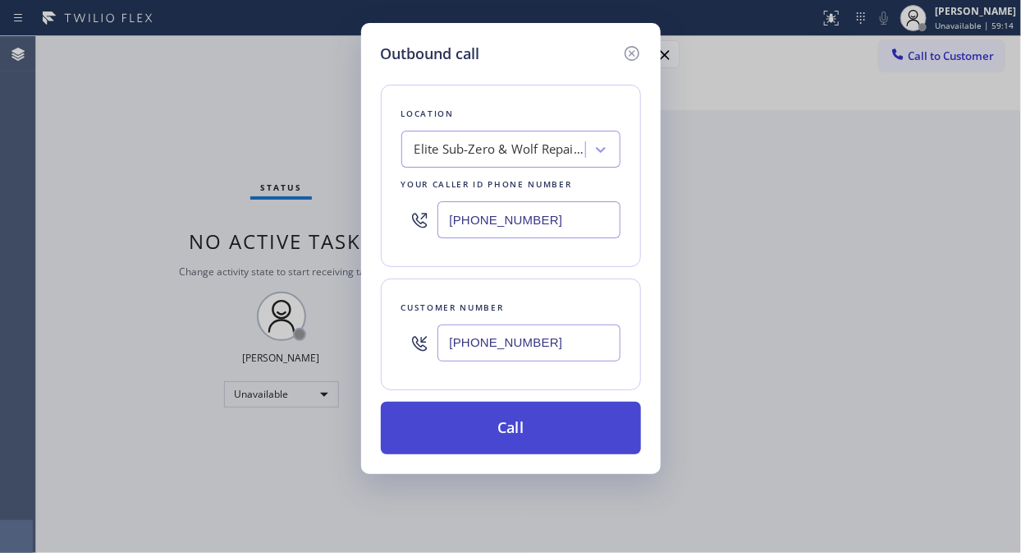
type input "[PHONE_NUMBER]"
click at [527, 424] on button "Call" at bounding box center [511, 427] width 260 height 53
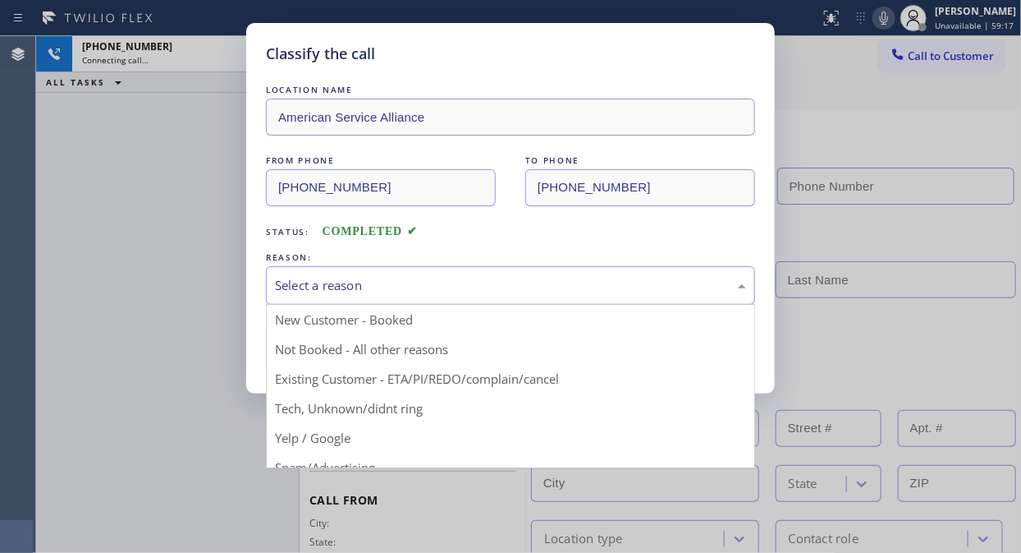
click at [568, 273] on div "Select a reason" at bounding box center [510, 285] width 489 height 39
type input "[PHONE_NUMBER]"
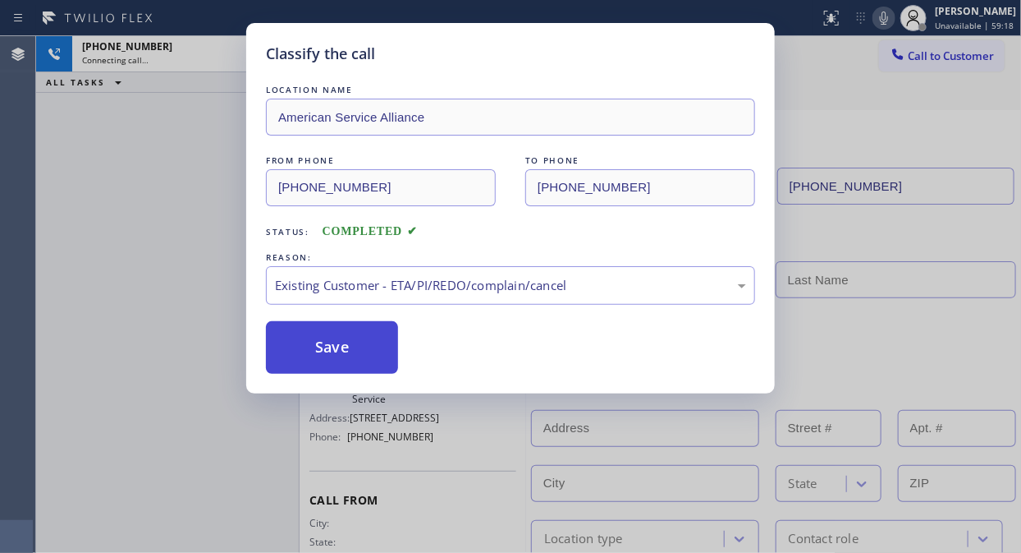
click at [349, 351] on button "Save" at bounding box center [332, 347] width 132 height 53
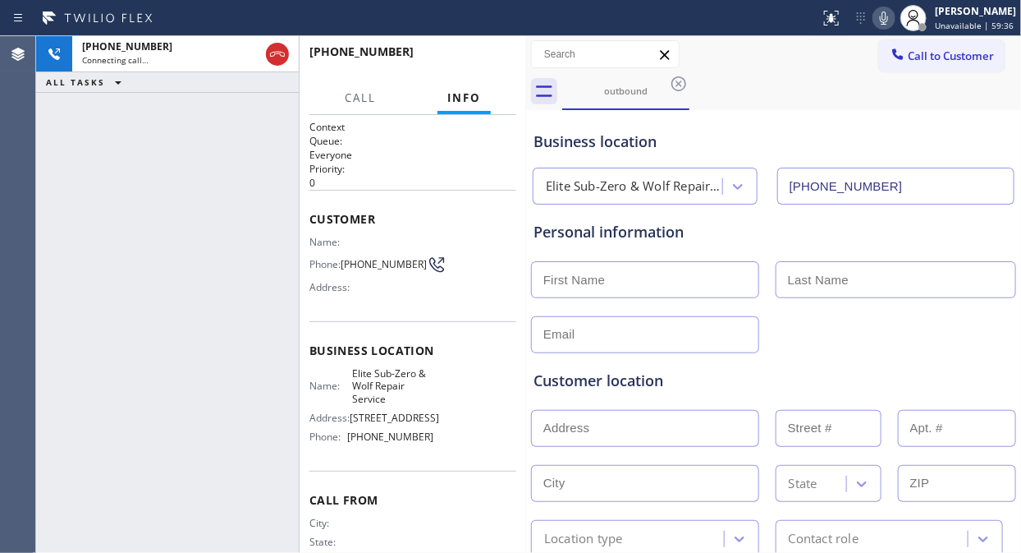
click at [179, 172] on div "[PHONE_NUMBER] Connecting call… ALL TASKS ALL TASKS ACTIVE TASKS TASKS IN WRAP …" at bounding box center [167, 294] width 263 height 516
click at [499, 62] on span "HANG UP" at bounding box center [478, 58] width 50 height 11
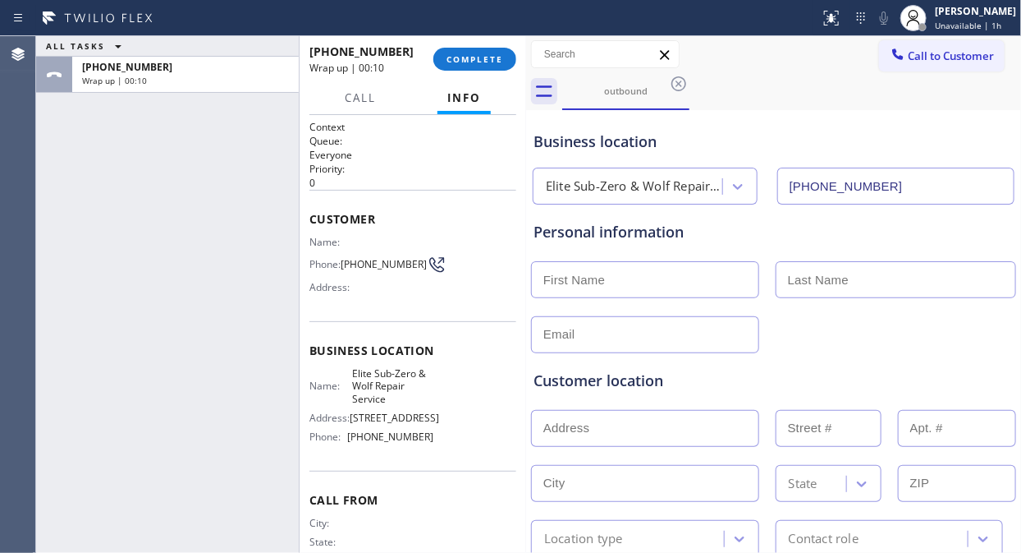
click at [168, 172] on div "ALL TASKS ALL TASKS ACTIVE TASKS TASKS IN WRAP UP [PHONE_NUMBER] Wrap up | 00:10" at bounding box center [167, 294] width 263 height 516
click at [447, 57] on span "COMPLETE" at bounding box center [475, 58] width 57 height 11
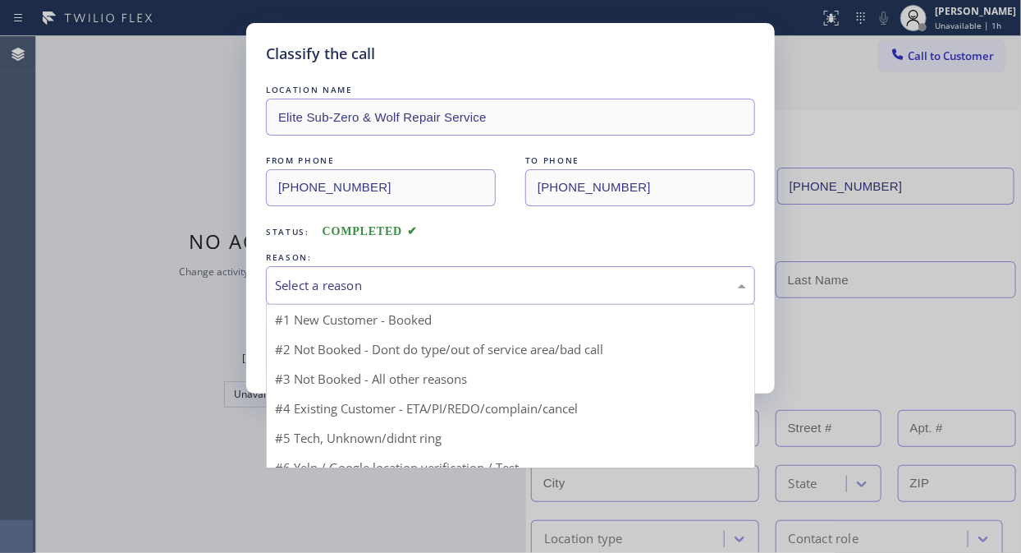
click at [493, 281] on div "Select a reason" at bounding box center [510, 285] width 471 height 19
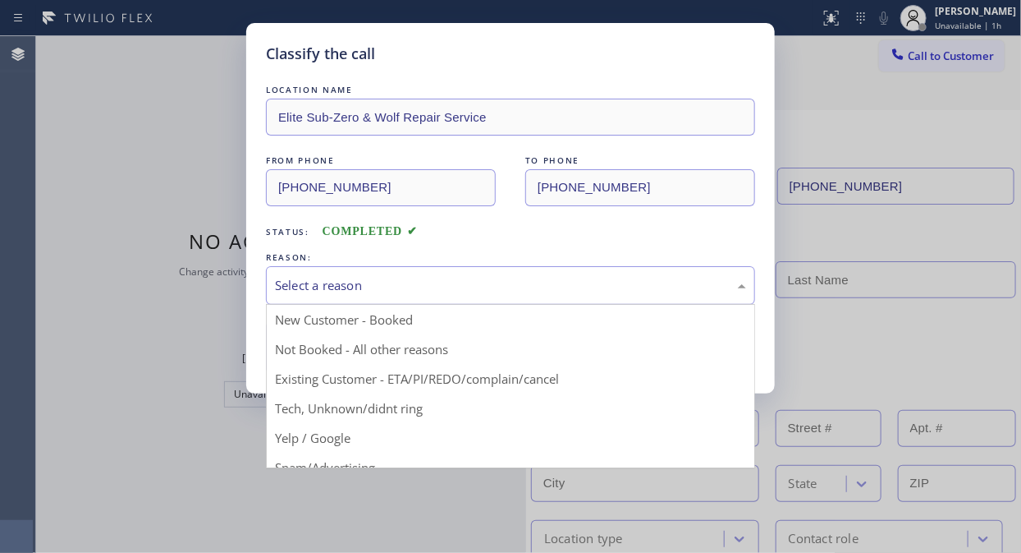
drag, startPoint x: 470, startPoint y: 376, endPoint x: 461, endPoint y: 372, distance: 10.7
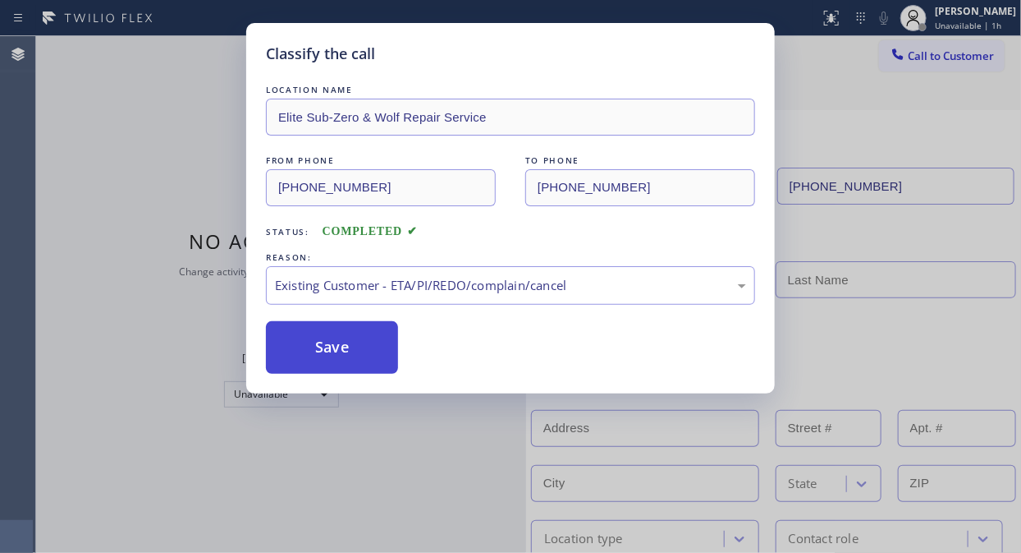
click at [281, 325] on button "Save" at bounding box center [332, 347] width 132 height 53
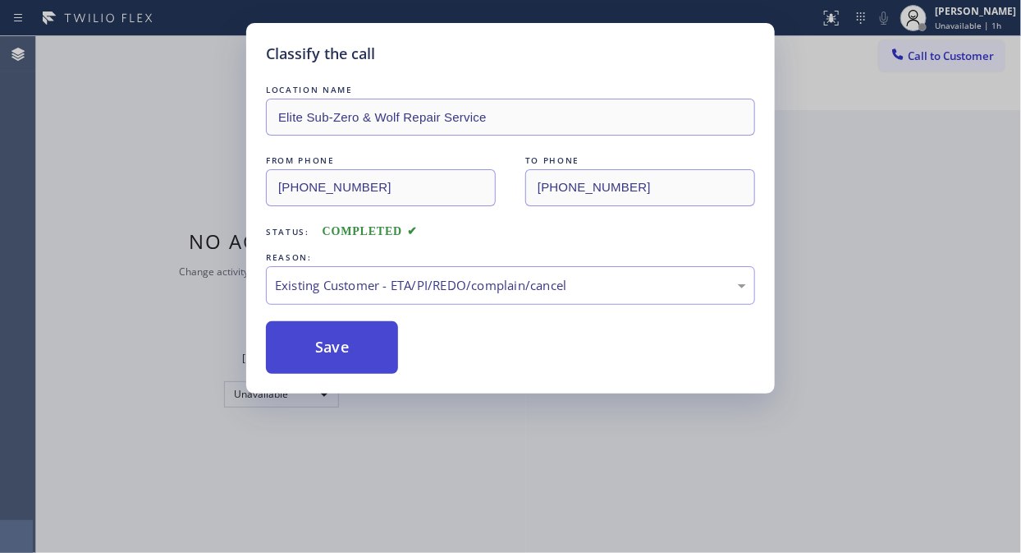
click at [316, 350] on button "Save" at bounding box center [332, 347] width 132 height 53
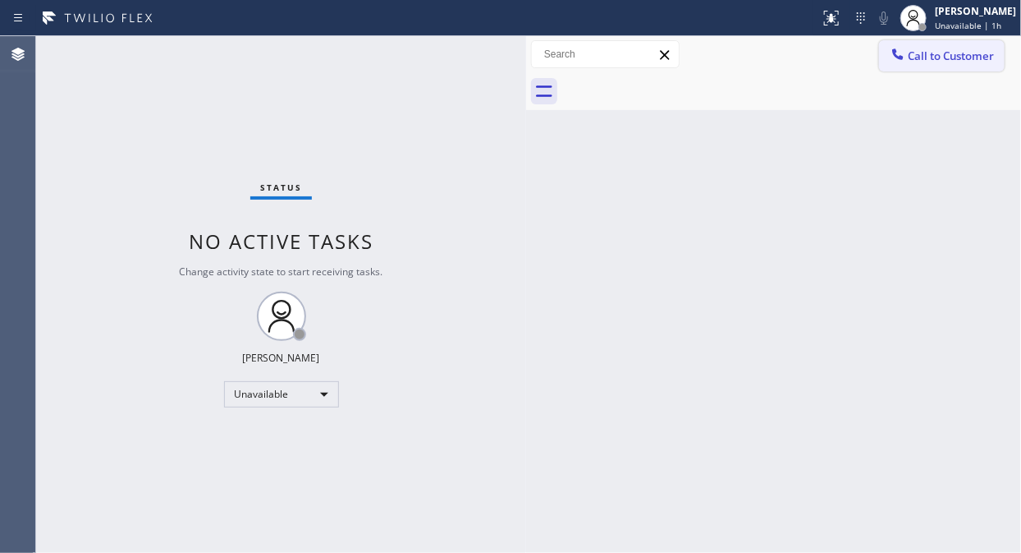
click at [924, 56] on span "Call to Customer" at bounding box center [951, 55] width 86 height 15
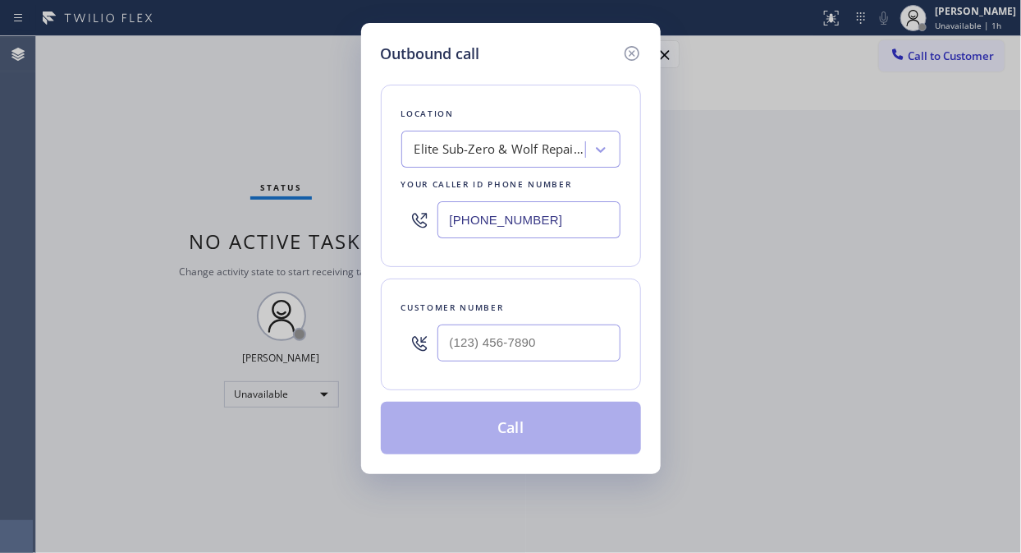
click at [433, 218] on div at bounding box center [419, 219] width 36 height 53
click at [447, 214] on input "(___) ___-____" at bounding box center [529, 219] width 183 height 37
paste input "888) 859-4448"
type input "[PHONE_NUMBER]"
click at [123, 250] on div "Outbound call Location American Service Alliance Your caller id phone number [P…" at bounding box center [510, 276] width 1021 height 553
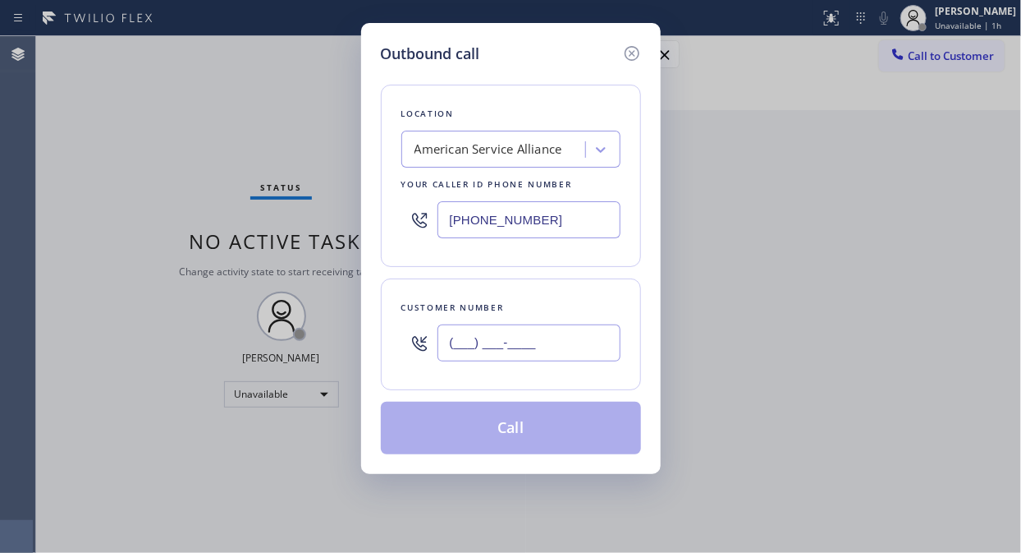
click at [450, 351] on input "(___) ___-____" at bounding box center [529, 342] width 183 height 37
paste input "773) 255-2617"
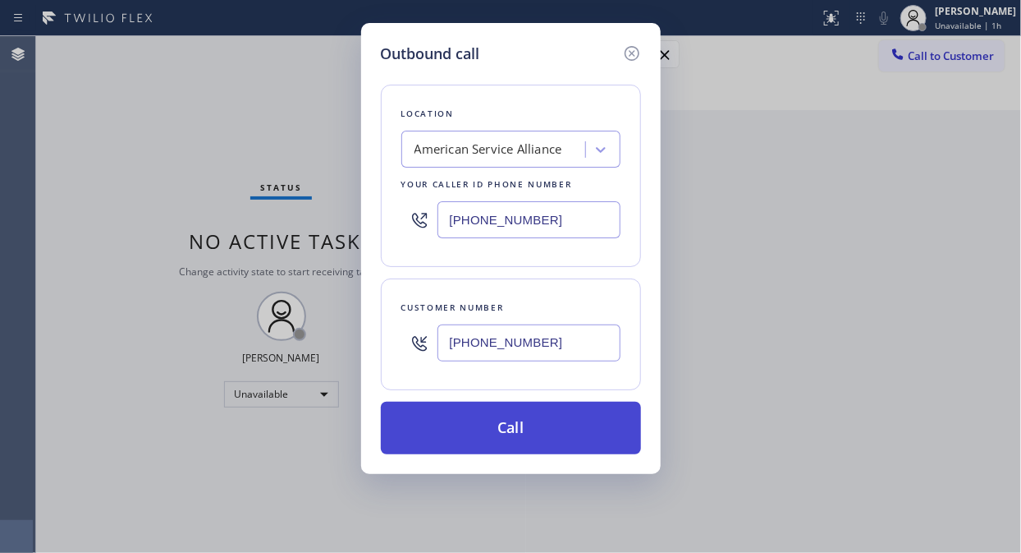
type input "[PHONE_NUMBER]"
click at [555, 429] on button "Call" at bounding box center [511, 427] width 260 height 53
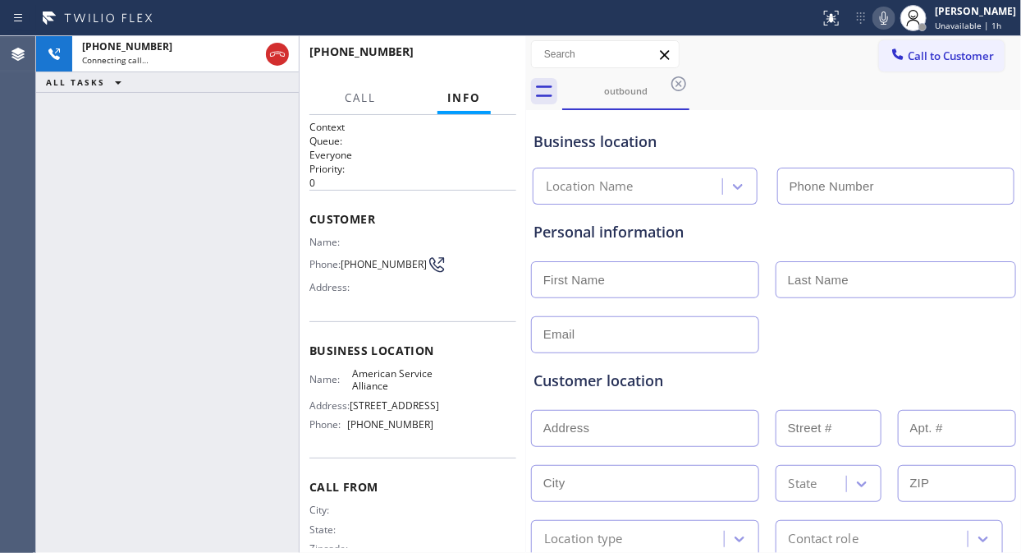
type input "[PHONE_NUMBER]"
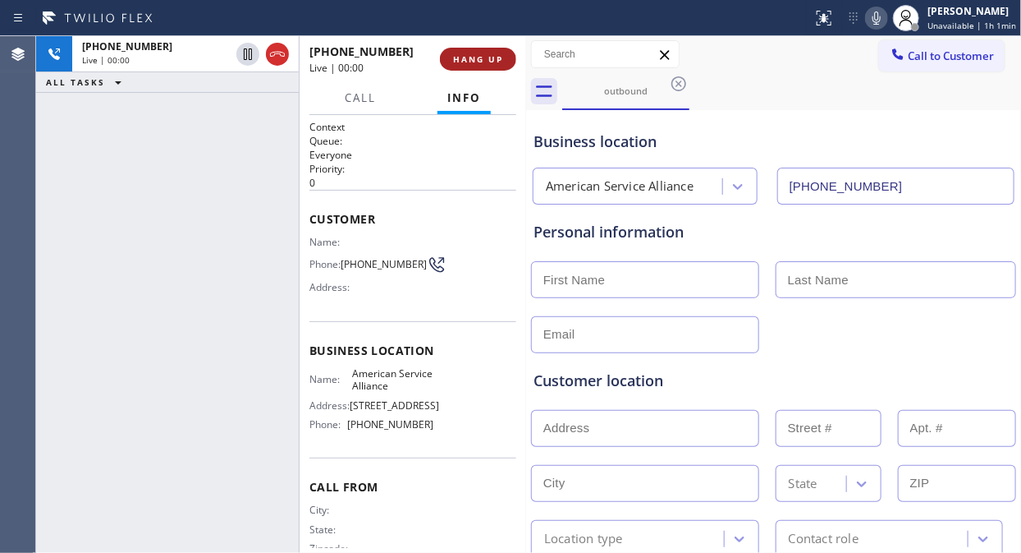
click at [493, 61] on span "HANG UP" at bounding box center [478, 58] width 50 height 11
click at [502, 61] on span "HANG UP" at bounding box center [478, 58] width 50 height 11
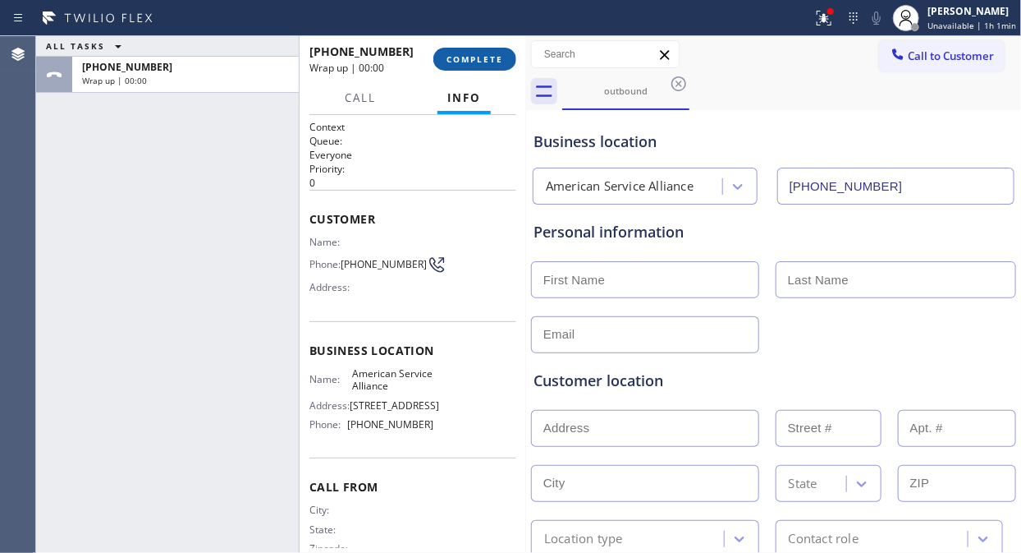
click at [502, 61] on span "COMPLETE" at bounding box center [475, 58] width 57 height 11
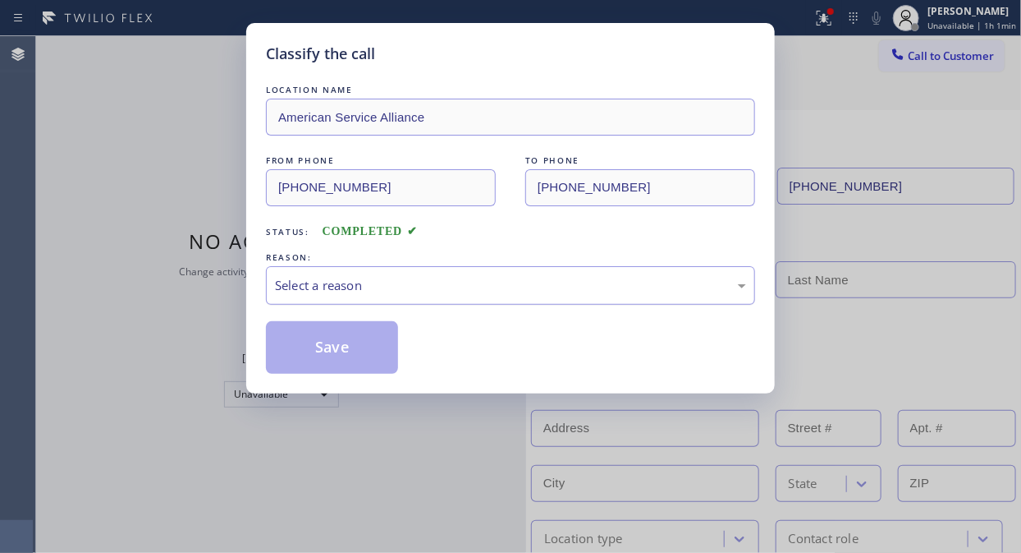
click at [512, 269] on div "Select a reason" at bounding box center [510, 285] width 489 height 39
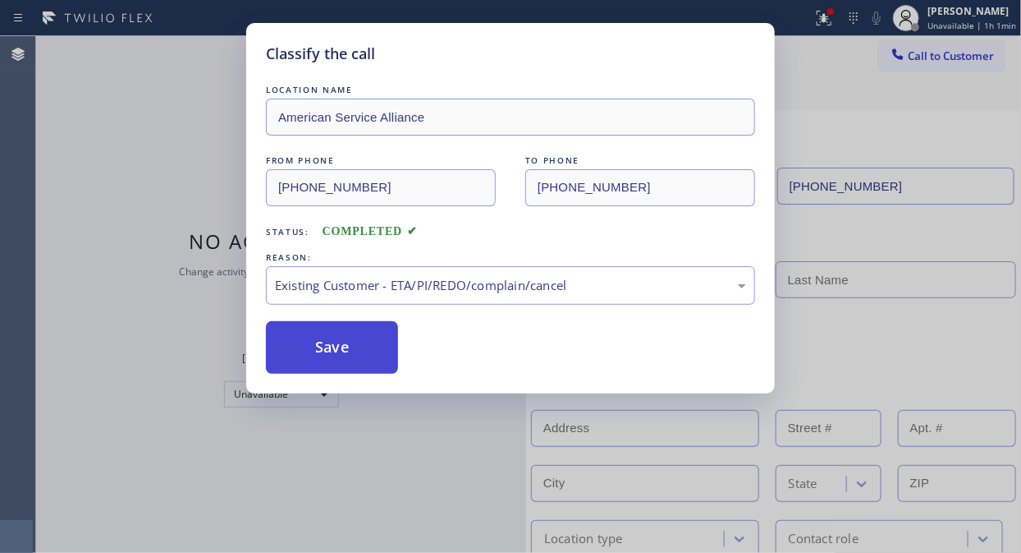
click at [378, 351] on button "Save" at bounding box center [332, 347] width 132 height 53
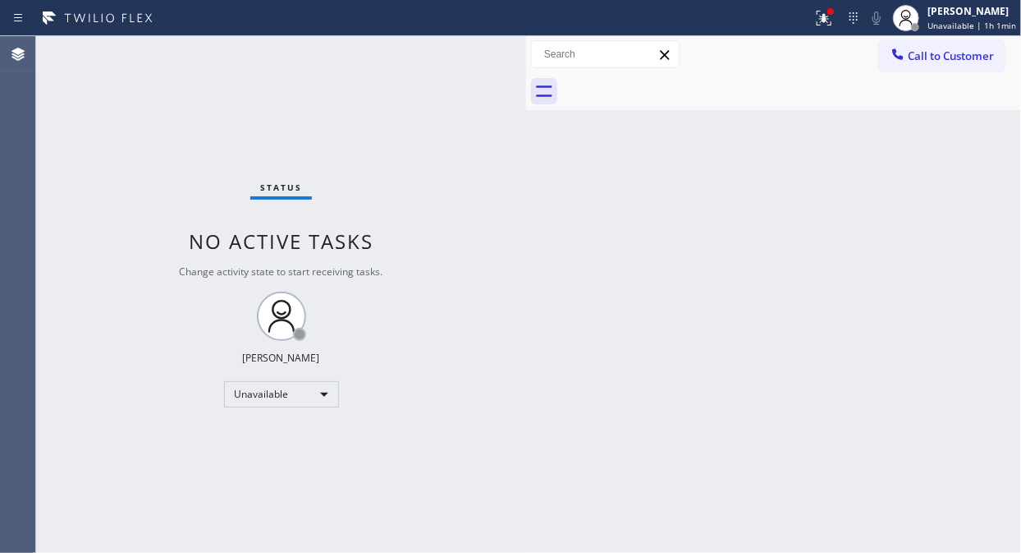
drag, startPoint x: 981, startPoint y: 67, endPoint x: 860, endPoint y: 89, distance: 122.7
click at [975, 67] on button "Call to Customer" at bounding box center [942, 55] width 126 height 31
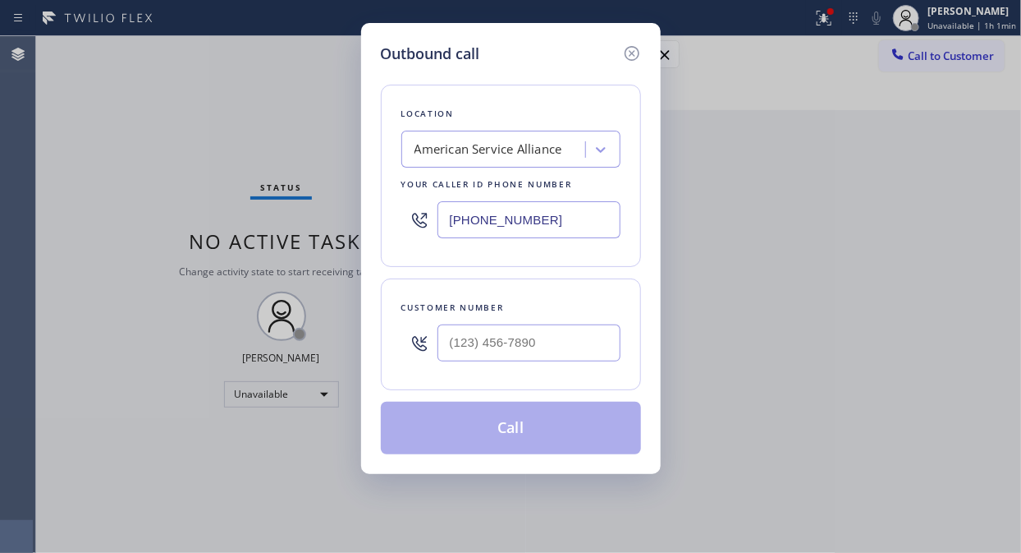
click at [447, 222] on input "[PHONE_NUMBER]" at bounding box center [529, 219] width 183 height 37
paste input "347) 751-647"
type input "[PHONE_NUMBER]"
drag, startPoint x: 179, startPoint y: 127, endPoint x: 265, endPoint y: 161, distance: 92.5
click at [179, 126] on div "Outbound call Location Platinum Subzero Repair [GEOGRAPHIC_DATA] Your caller id…" at bounding box center [510, 276] width 1021 height 553
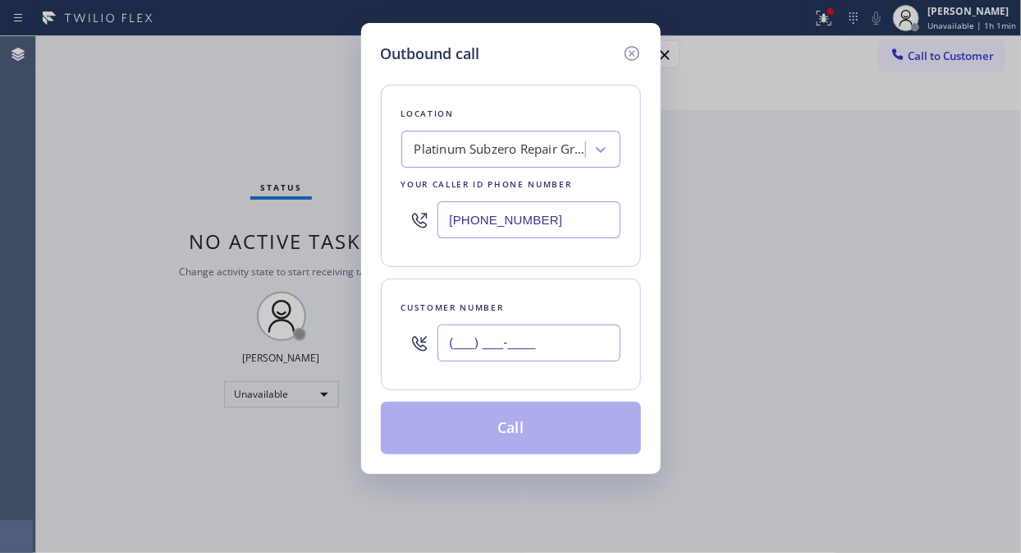
click at [447, 335] on input "(___) ___-____" at bounding box center [529, 342] width 183 height 37
paste input "718) 434-0182"
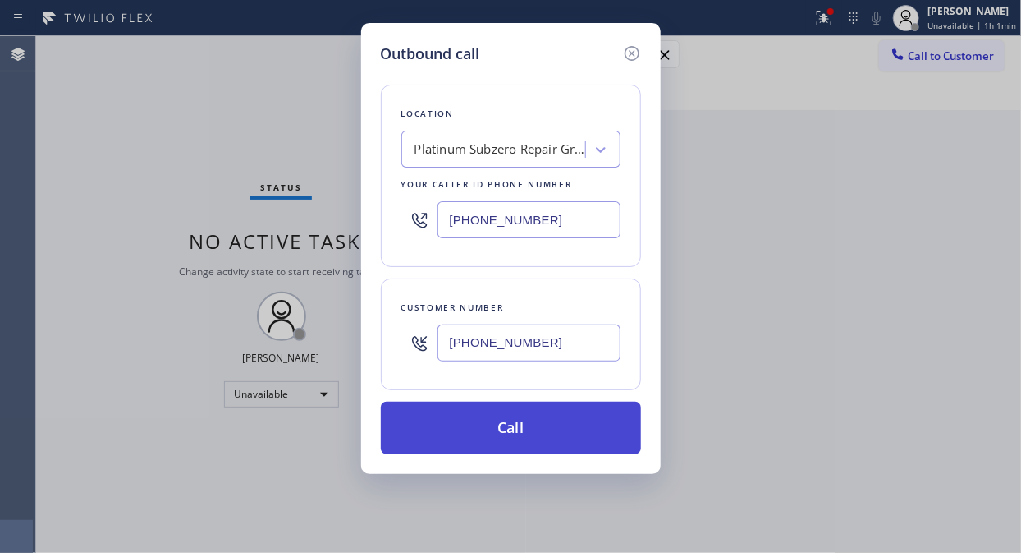
type input "[PHONE_NUMBER]"
click at [527, 431] on button "Call" at bounding box center [511, 427] width 260 height 53
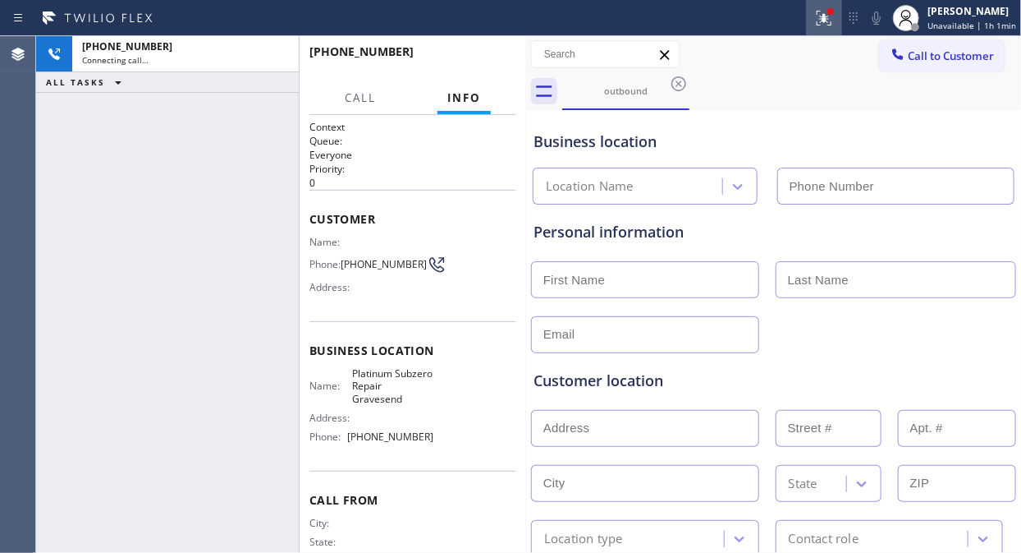
click at [832, 21] on icon at bounding box center [824, 18] width 15 height 15
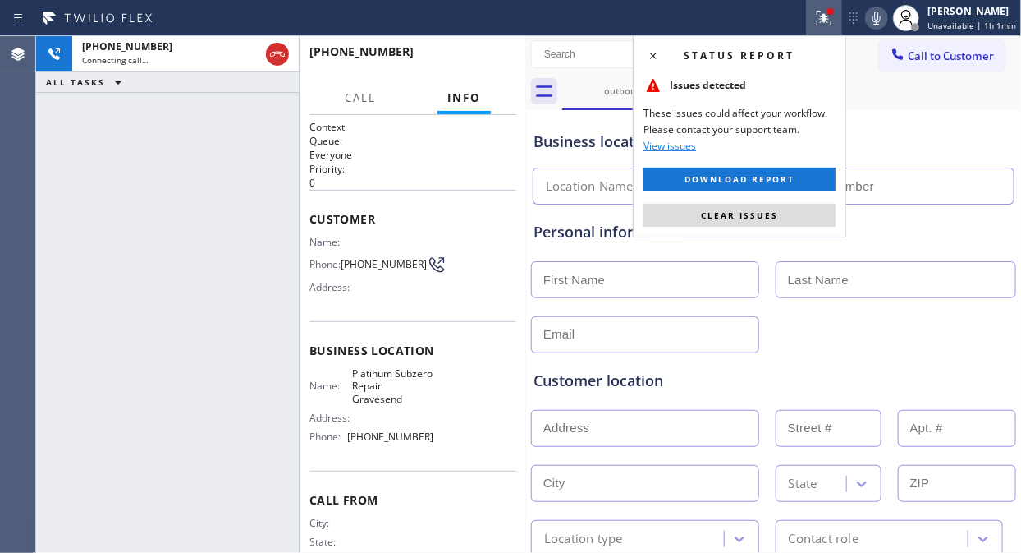
drag, startPoint x: 740, startPoint y: 212, endPoint x: 750, endPoint y: 223, distance: 15.1
click at [740, 212] on span "Clear issues" at bounding box center [739, 214] width 77 height 11
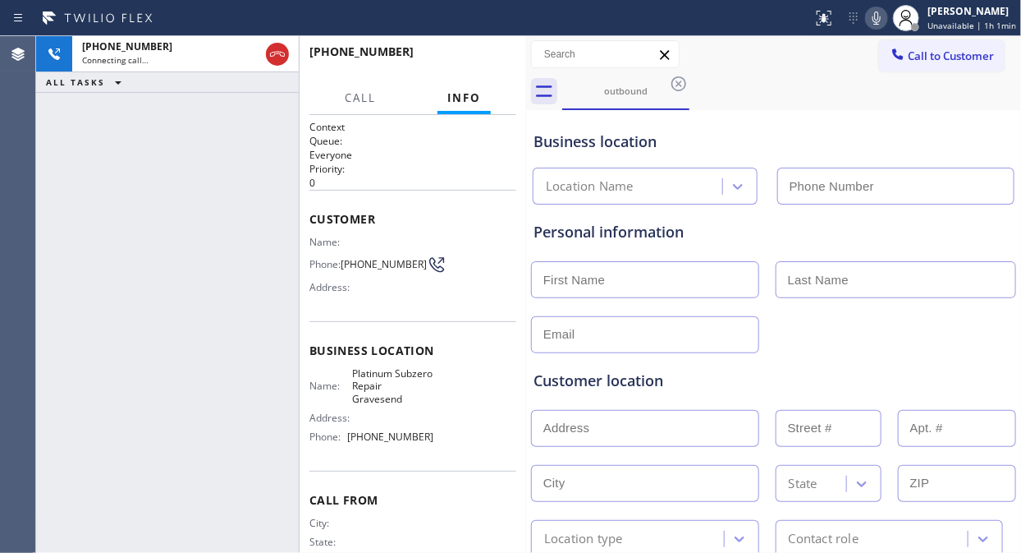
type input "[PHONE_NUMBER]"
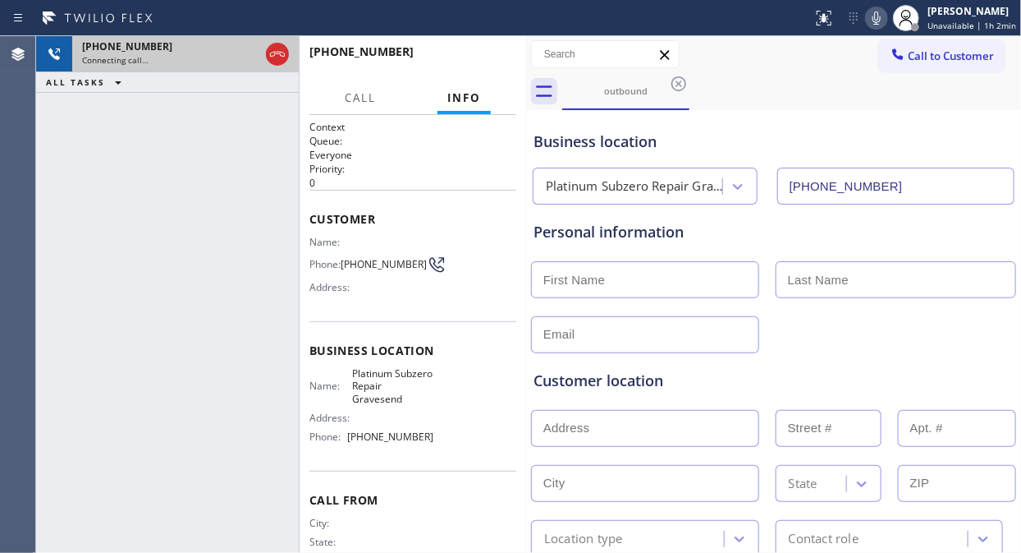
drag, startPoint x: 277, startPoint y: 46, endPoint x: 288, endPoint y: 55, distance: 14.0
click at [279, 46] on icon at bounding box center [278, 54] width 20 height 20
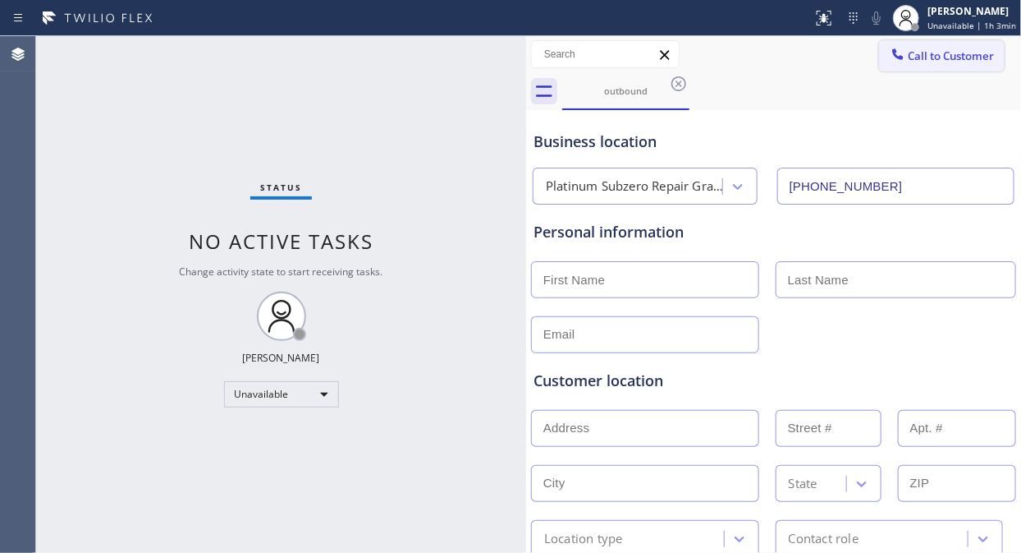
click at [893, 50] on icon at bounding box center [898, 53] width 11 height 11
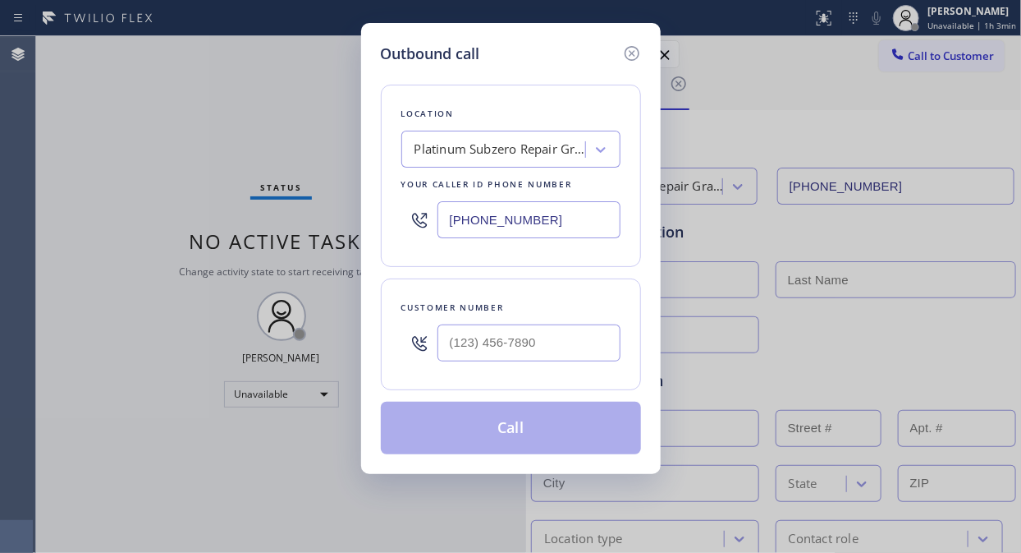
drag, startPoint x: 440, startPoint y: 213, endPoint x: 454, endPoint y: 222, distance: 16.2
click at [440, 214] on input "[PHONE_NUMBER]" at bounding box center [529, 219] width 183 height 37
paste input "813) 285-4401"
type input "[PHONE_NUMBER]"
drag, startPoint x: 36, startPoint y: 92, endPoint x: 384, endPoint y: 277, distance: 394.5
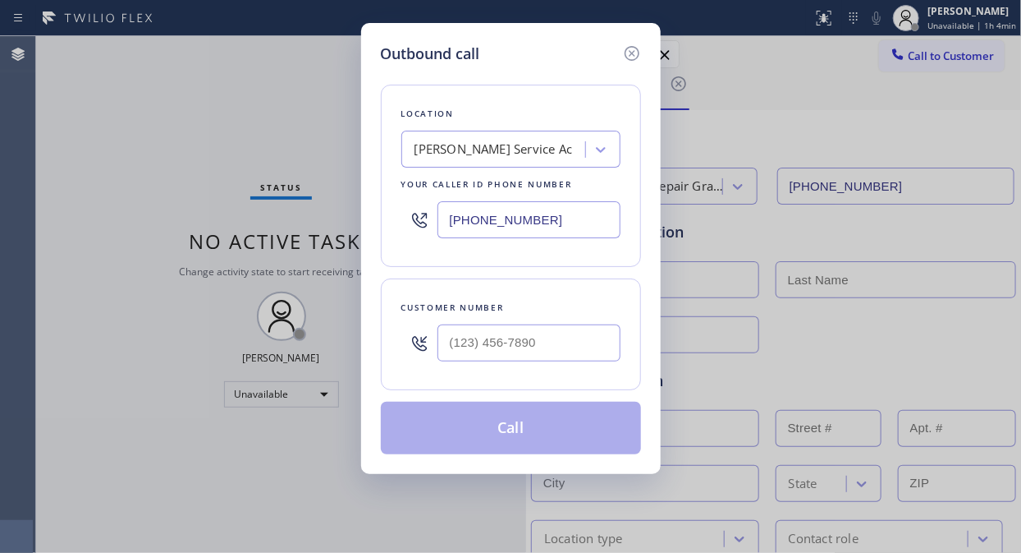
click at [38, 92] on div "Outbound call Location [PERSON_NAME] Service Ac Your caller id phone number [PH…" at bounding box center [510, 276] width 1021 height 553
click at [447, 349] on input "(___) ___-____" at bounding box center [529, 342] width 183 height 37
paste input "813) 323-9134"
type input "[PHONE_NUMBER]"
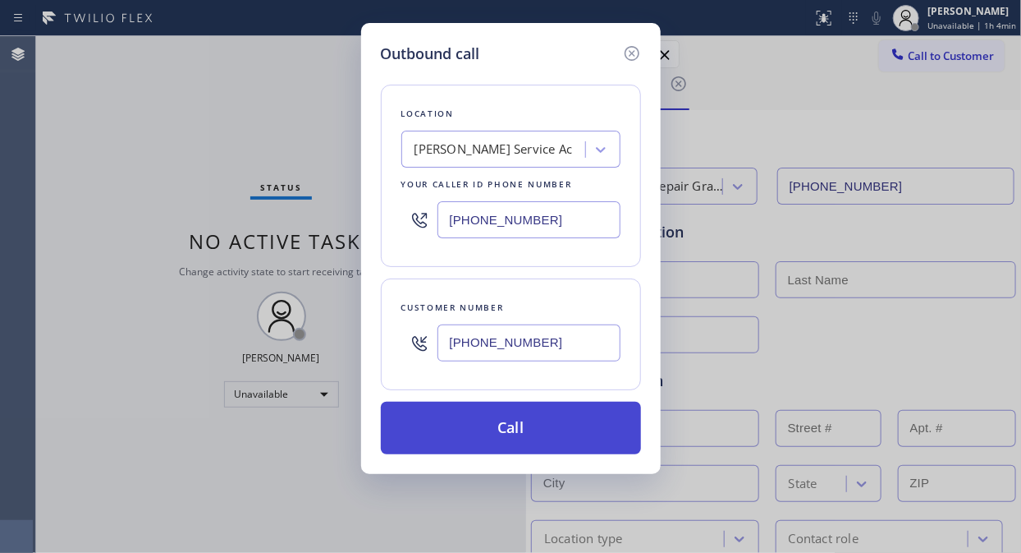
drag, startPoint x: 540, startPoint y: 445, endPoint x: 550, endPoint y: 452, distance: 11.8
click at [540, 446] on button "Call" at bounding box center [511, 427] width 260 height 53
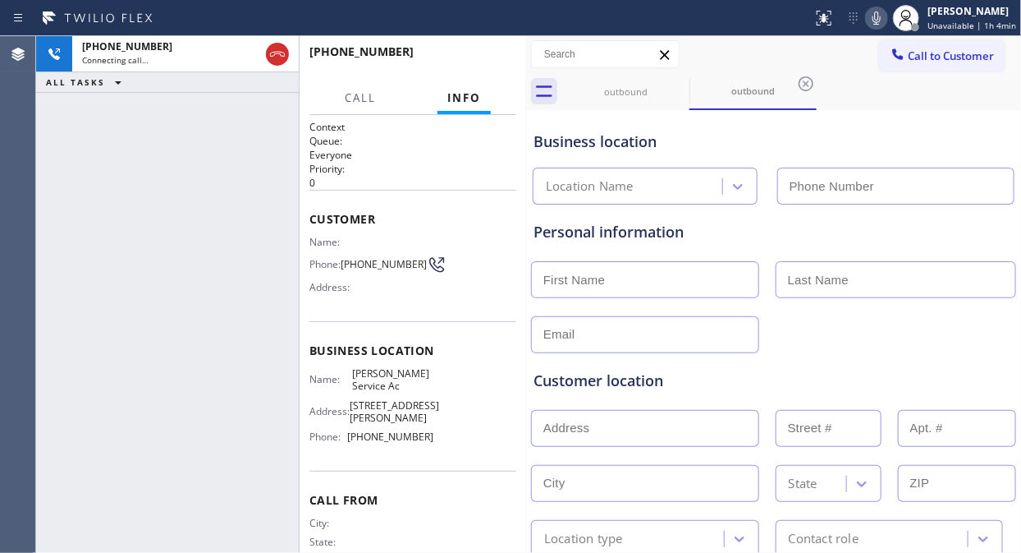
type input "[PHONE_NUMBER]"
drag, startPoint x: 154, startPoint y: 211, endPoint x: 256, endPoint y: 136, distance: 126.9
click at [156, 209] on div "[PHONE_NUMBER] Live | 00:02 ALL TASKS ALL TASKS ACTIVE TASKS TASKS IN WRAP UP" at bounding box center [167, 294] width 263 height 516
click at [465, 60] on span "HANG UP" at bounding box center [478, 58] width 50 height 11
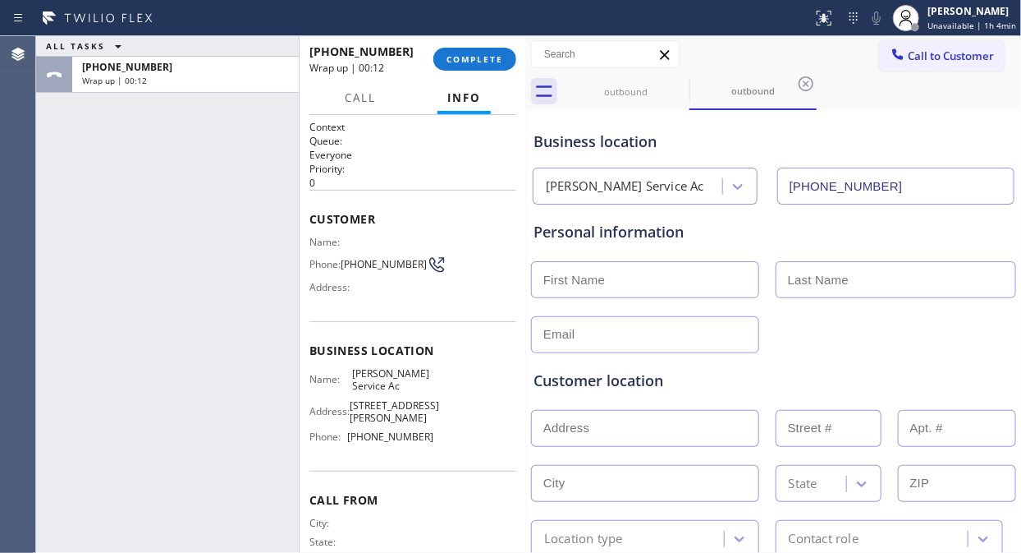
drag, startPoint x: 129, startPoint y: 212, endPoint x: 138, endPoint y: 208, distance: 9.9
click at [129, 211] on div "ALL TASKS ALL TASKS ACTIVE TASKS TASKS IN WRAP UP [PHONE_NUMBER] Wrap up | 00:12" at bounding box center [167, 294] width 263 height 516
drag, startPoint x: 375, startPoint y: 275, endPoint x: 342, endPoint y: 259, distance: 36.7
click at [342, 259] on span "[PHONE_NUMBER]" at bounding box center [384, 264] width 86 height 12
copy span "[PHONE_NUMBER]"
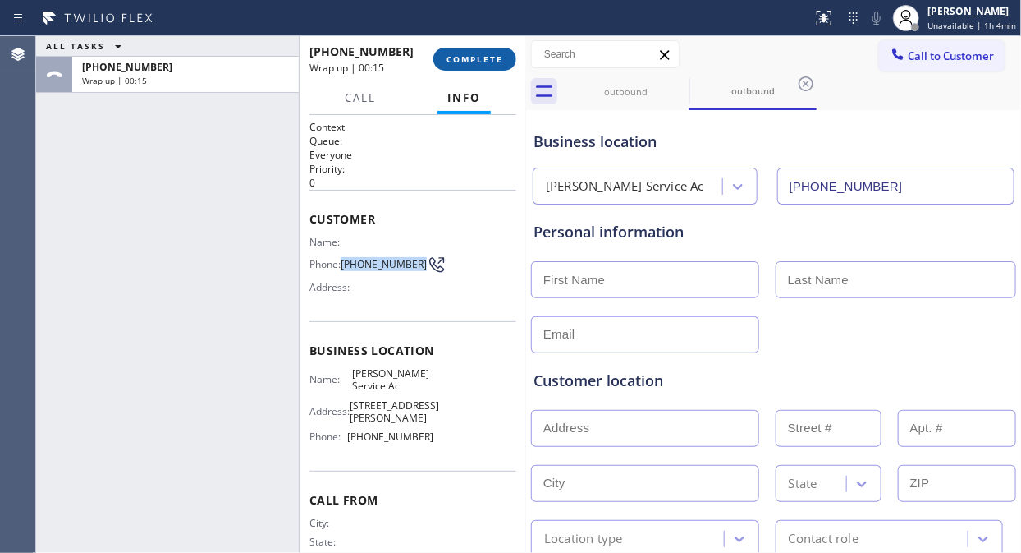
click at [477, 64] on button "COMPLETE" at bounding box center [474, 59] width 83 height 23
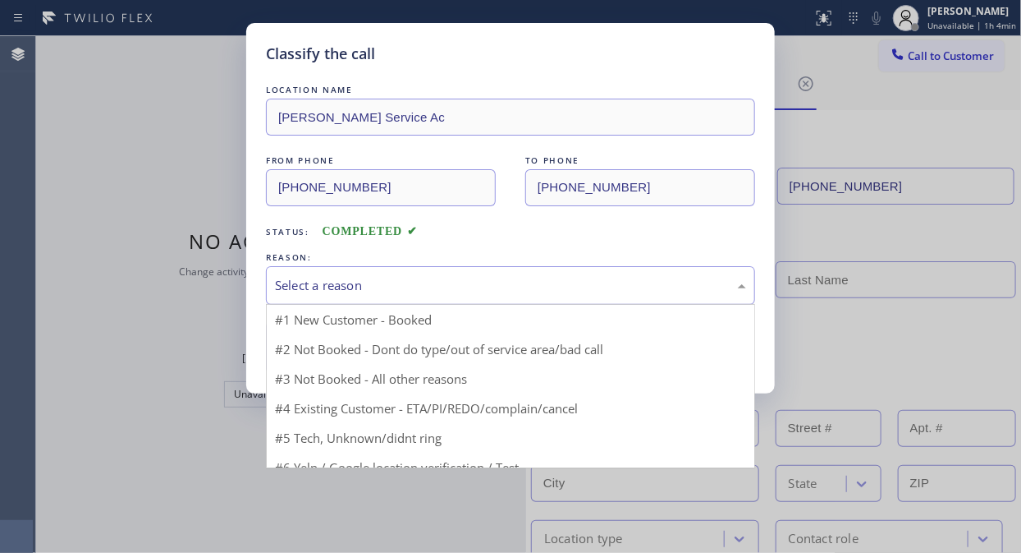
click at [452, 291] on div "Select a reason" at bounding box center [510, 285] width 471 height 19
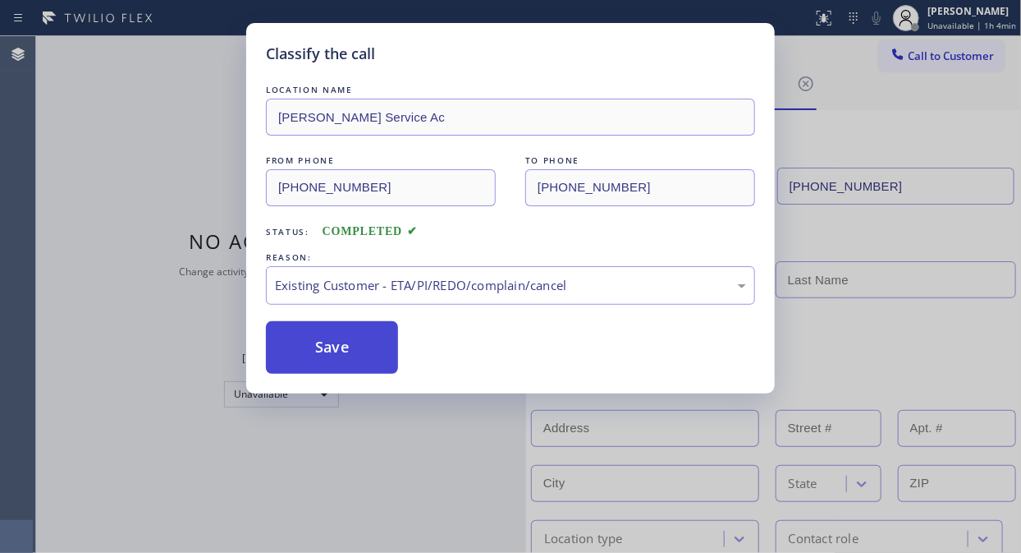
click at [351, 349] on button "Save" at bounding box center [332, 347] width 132 height 53
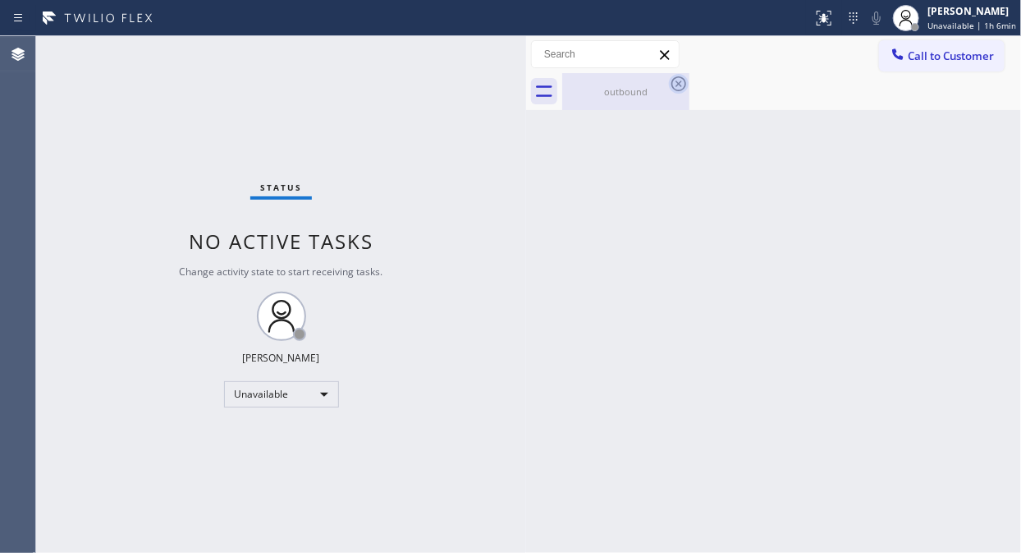
drag, startPoint x: 641, startPoint y: 92, endPoint x: 679, endPoint y: 87, distance: 38.1
click at [651, 92] on div "outbound" at bounding box center [626, 91] width 124 height 12
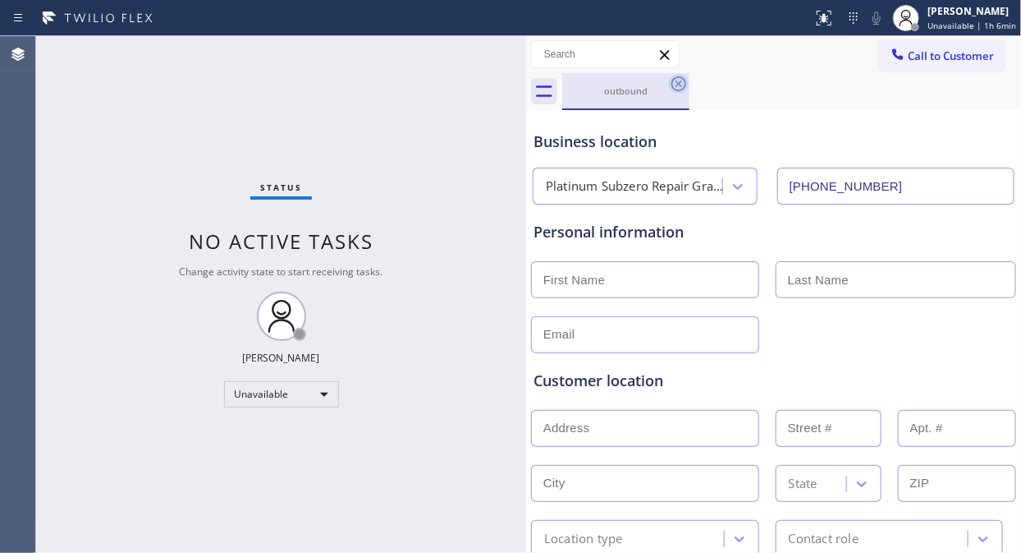
drag, startPoint x: 680, startPoint y: 86, endPoint x: 711, endPoint y: 80, distance: 31.9
click at [682, 86] on icon at bounding box center [679, 84] width 20 height 20
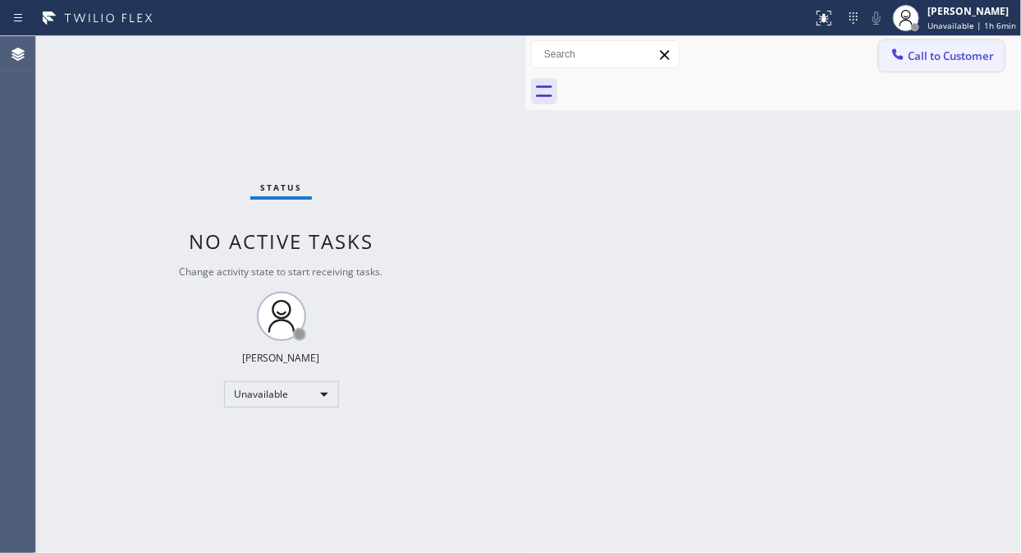
click at [954, 62] on span "Call to Customer" at bounding box center [951, 55] width 86 height 15
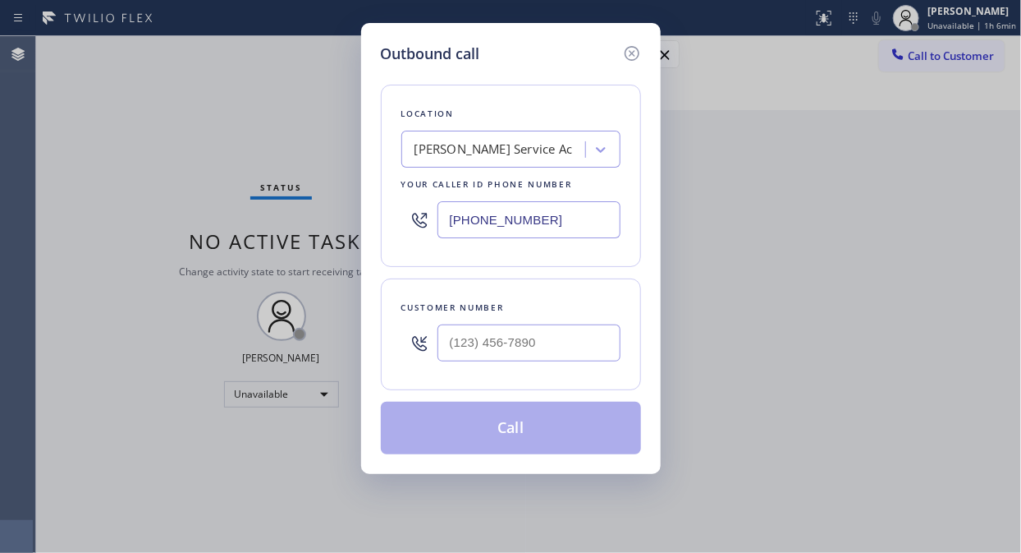
click at [452, 222] on input "[PHONE_NUMBER]" at bounding box center [529, 219] width 183 height 37
paste input "55) 641-4362"
type input "[PHONE_NUMBER]"
click at [186, 159] on div "Outbound call Location Advanced Air Duct Cleaning Your caller id phone number […" at bounding box center [510, 276] width 1021 height 553
drag, startPoint x: 422, startPoint y: 350, endPoint x: 432, endPoint y: 347, distance: 10.2
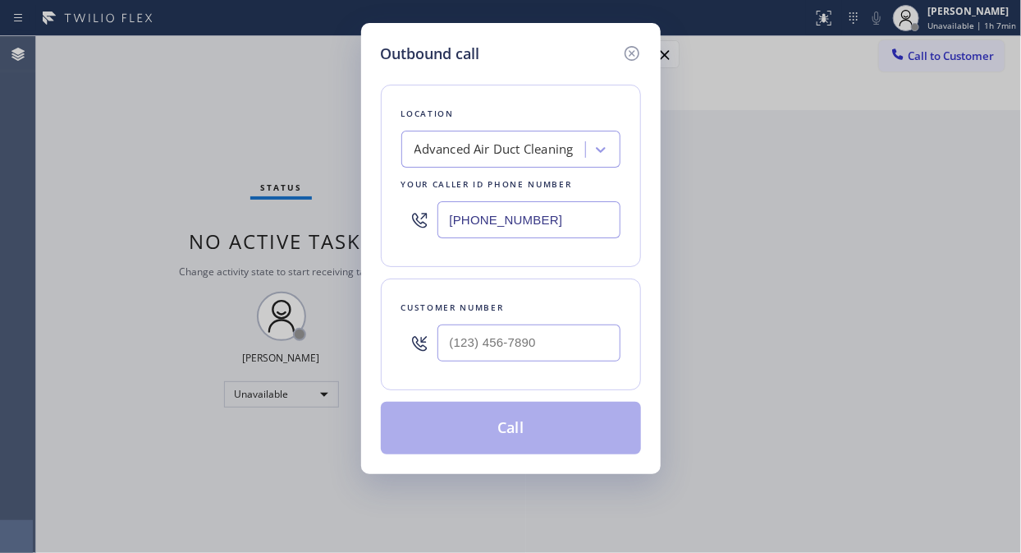
click at [428, 350] on icon at bounding box center [420, 343] width 20 height 20
click at [447, 342] on input "(___) ___-____" at bounding box center [529, 342] width 183 height 37
paste input "912) 537-8588"
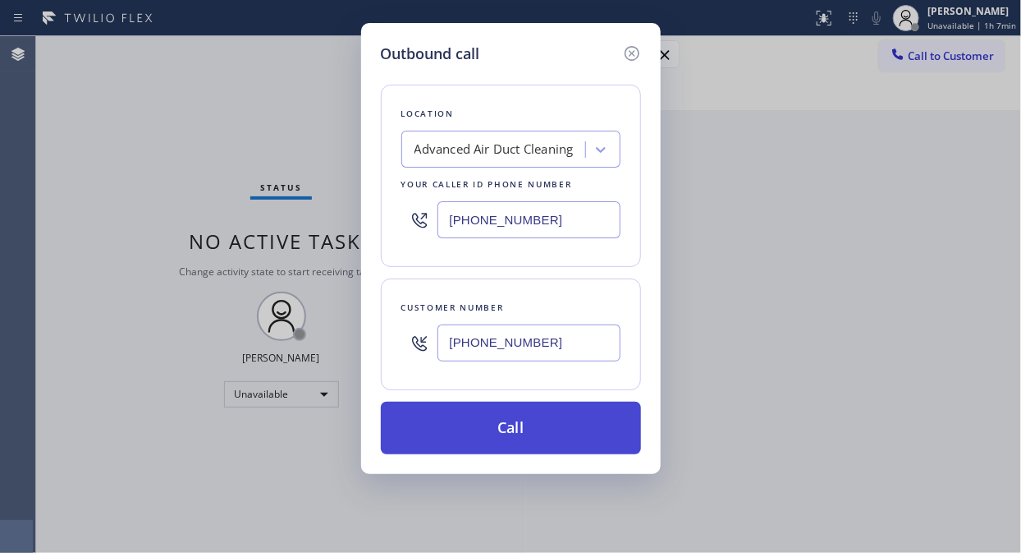
type input "[PHONE_NUMBER]"
click at [523, 443] on button "Call" at bounding box center [511, 427] width 260 height 53
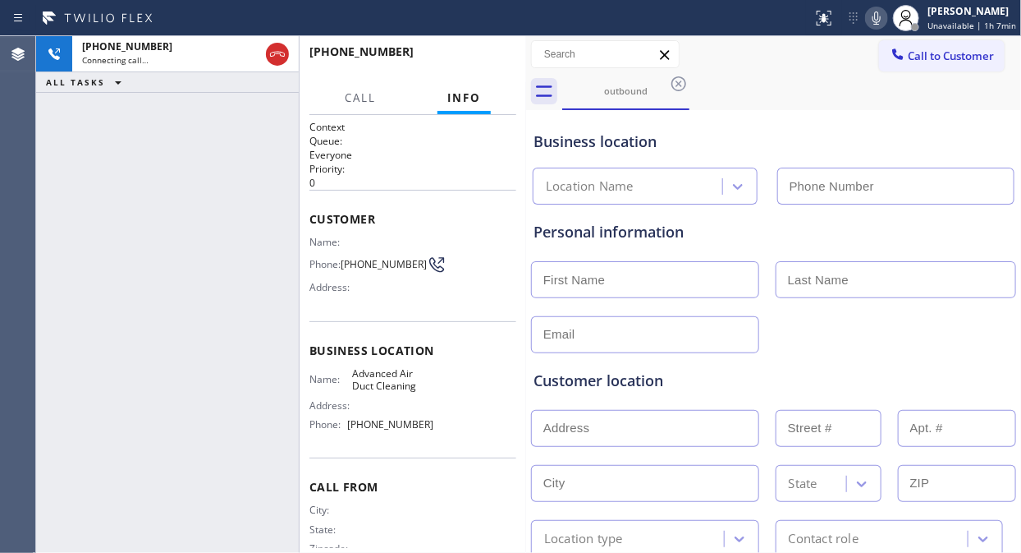
type input "[PHONE_NUMBER]"
click at [480, 56] on span "HANG UP" at bounding box center [478, 58] width 50 height 11
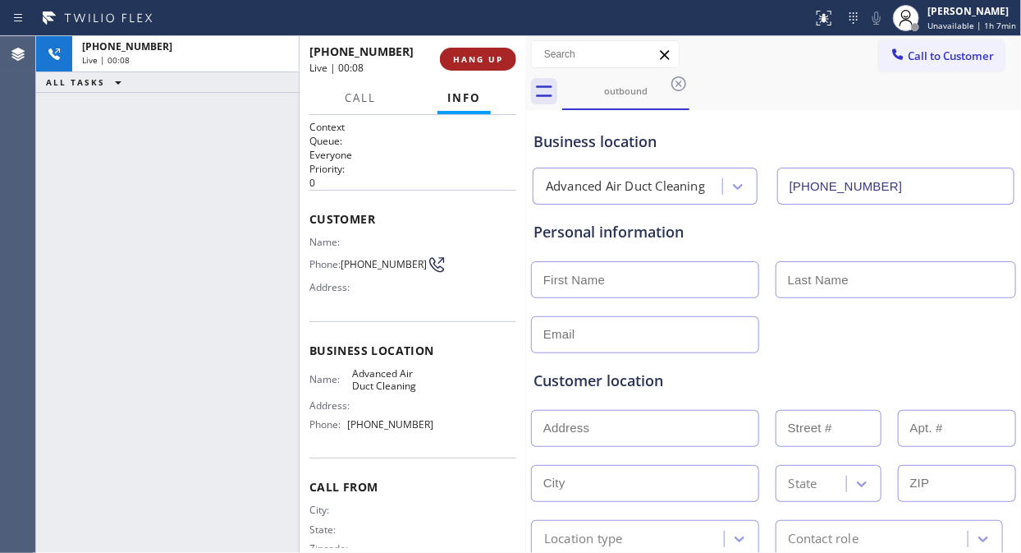
click at [480, 56] on span "HANG UP" at bounding box center [478, 58] width 50 height 11
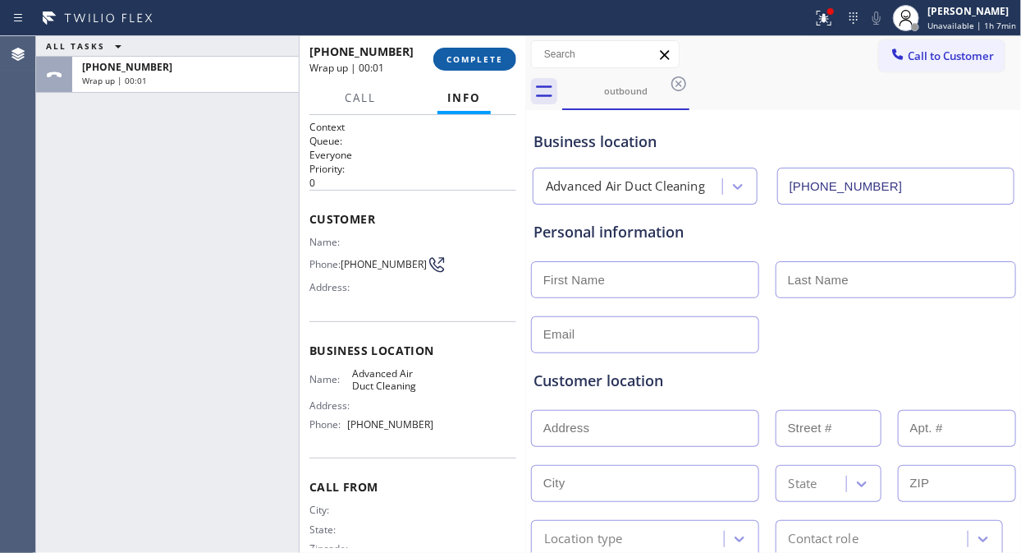
drag, startPoint x: 487, startPoint y: 55, endPoint x: 498, endPoint y: 64, distance: 14.6
click at [487, 55] on span "COMPLETE" at bounding box center [475, 58] width 57 height 11
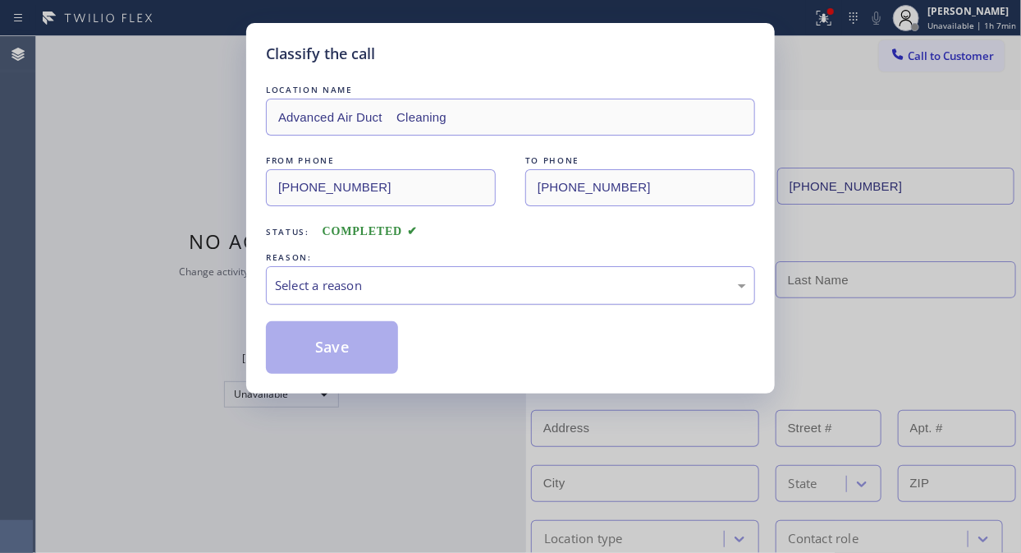
click at [488, 284] on div "Select a reason" at bounding box center [510, 285] width 471 height 19
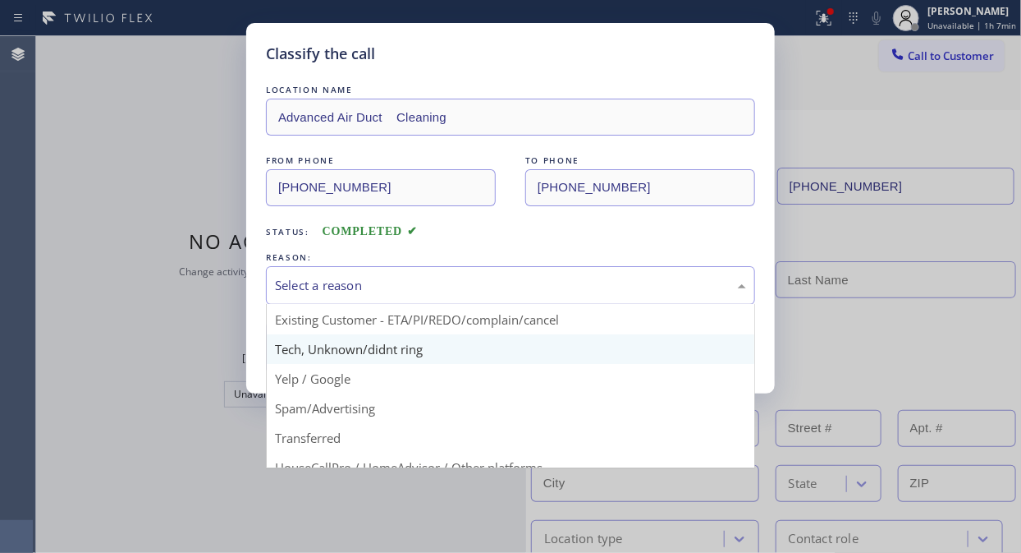
scroll to position [91, 0]
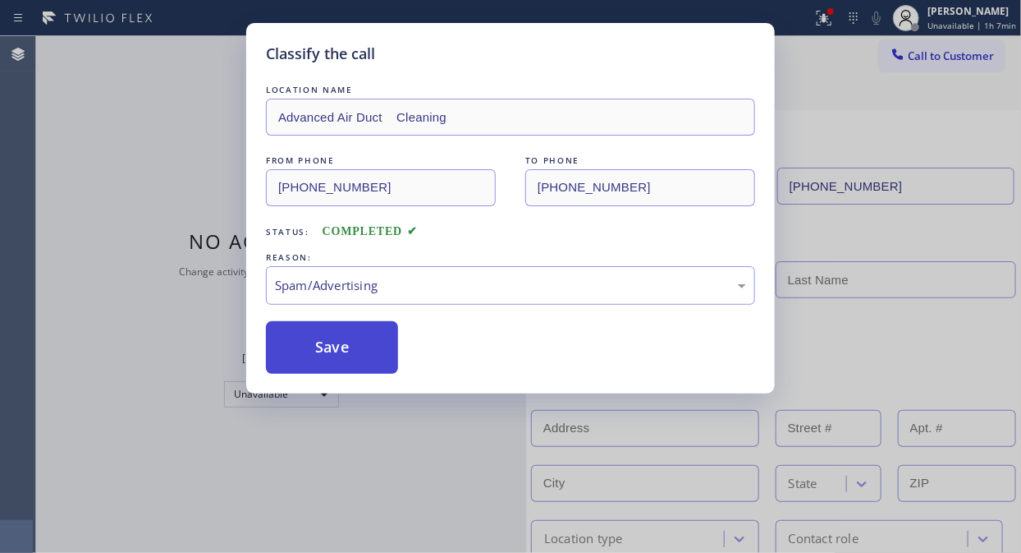
click at [309, 362] on button "Save" at bounding box center [332, 347] width 132 height 53
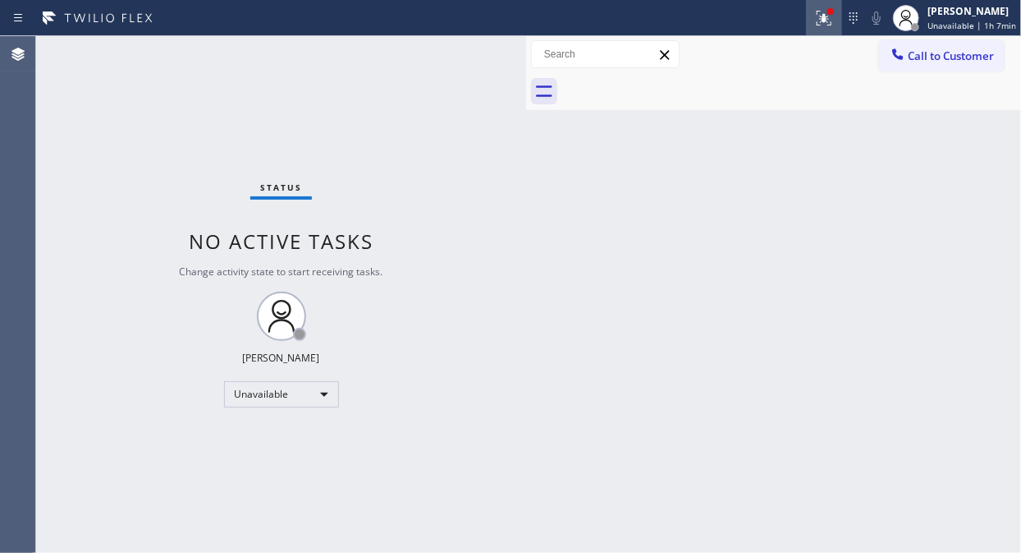
click at [824, 27] on icon at bounding box center [824, 18] width 20 height 20
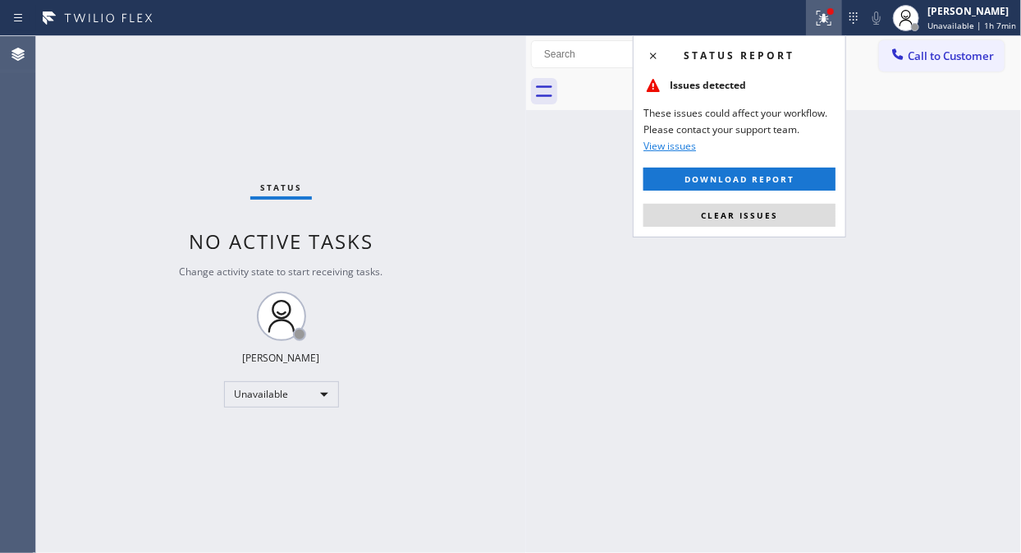
drag, startPoint x: 748, startPoint y: 212, endPoint x: 756, endPoint y: 195, distance: 19.1
click at [751, 209] on span "Clear issues" at bounding box center [739, 214] width 77 height 11
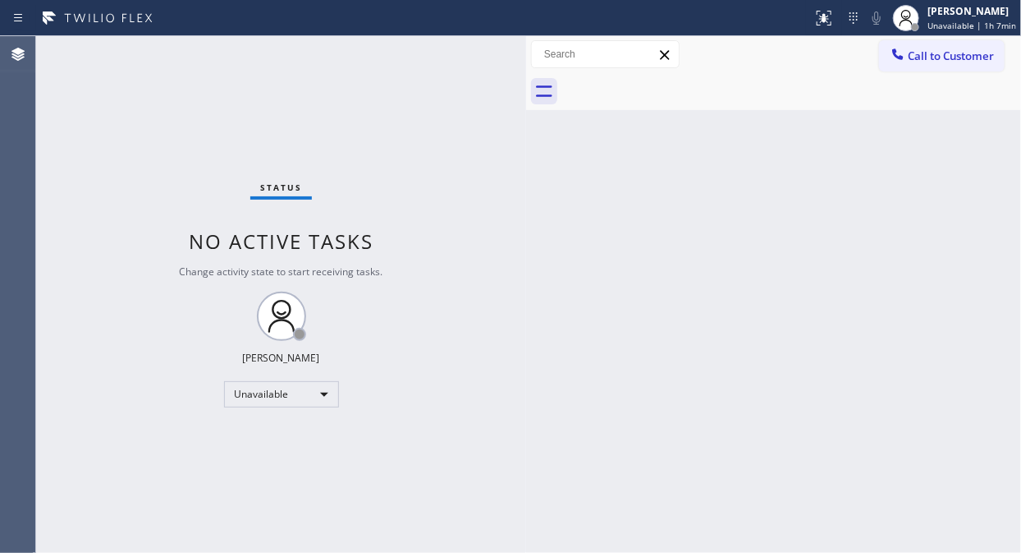
drag, startPoint x: 900, startPoint y: 54, endPoint x: 698, endPoint y: 161, distance: 228.4
click at [901, 55] on icon at bounding box center [898, 54] width 16 height 16
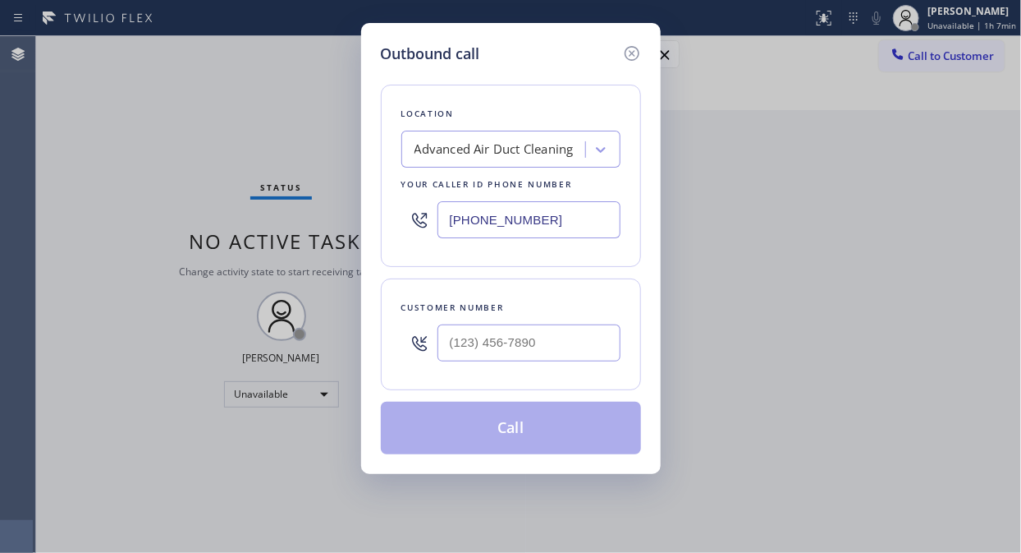
click at [449, 219] on input "[PHONE_NUMBER]" at bounding box center [529, 219] width 183 height 37
paste input "561) 781-7896"
type input "[PHONE_NUMBER]"
drag, startPoint x: 146, startPoint y: 178, endPoint x: 271, endPoint y: 297, distance: 172.5
click at [154, 182] on div "Outbound call Location Thermador Repair Group [GEOGRAPHIC_DATA] Your caller id …" at bounding box center [510, 276] width 1021 height 553
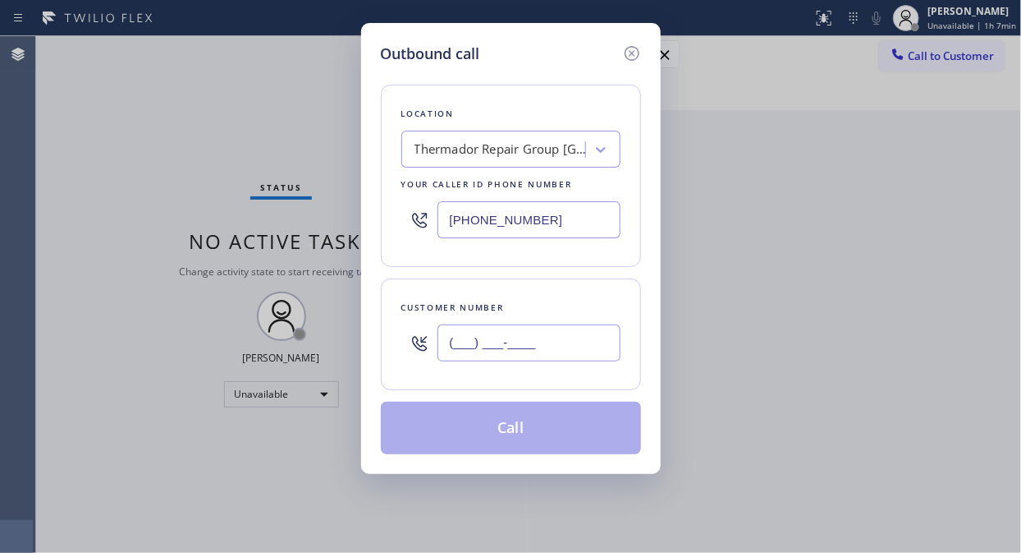
click at [455, 339] on input "(___) ___-____" at bounding box center [529, 342] width 183 height 37
paste input "561) 255-4547"
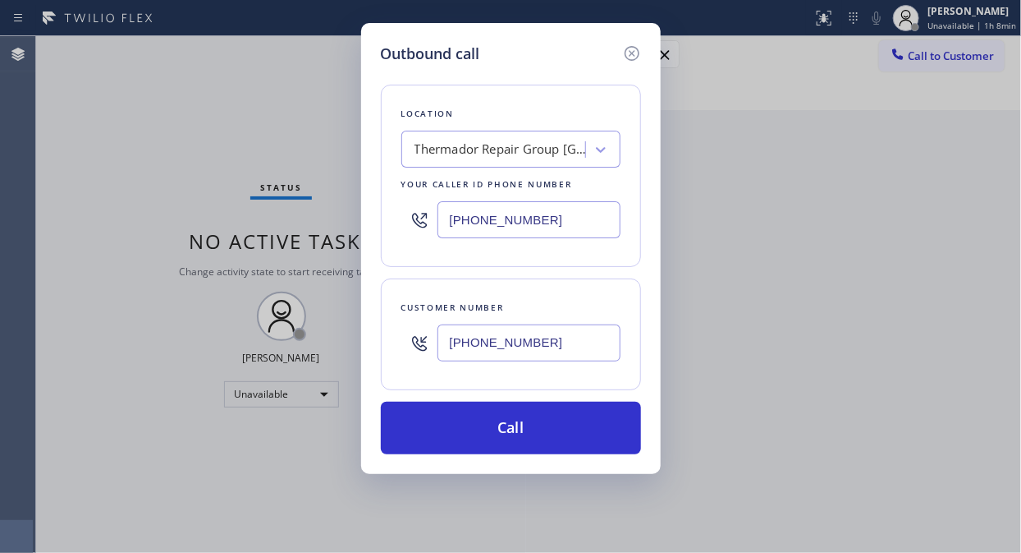
type input "[PHONE_NUMBER]"
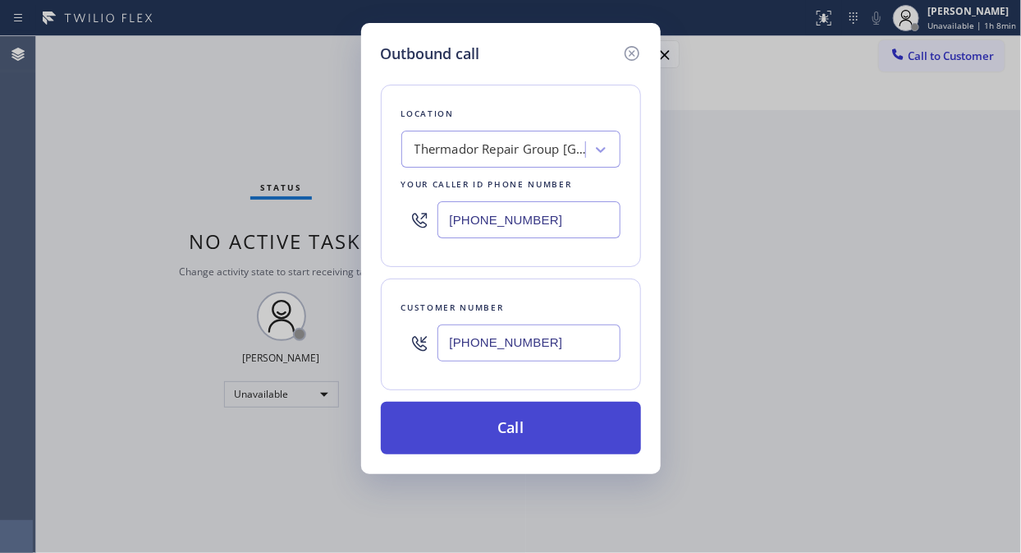
drag, startPoint x: 518, startPoint y: 424, endPoint x: 529, endPoint y: 428, distance: 11.4
click at [523, 424] on button "Call" at bounding box center [511, 427] width 260 height 53
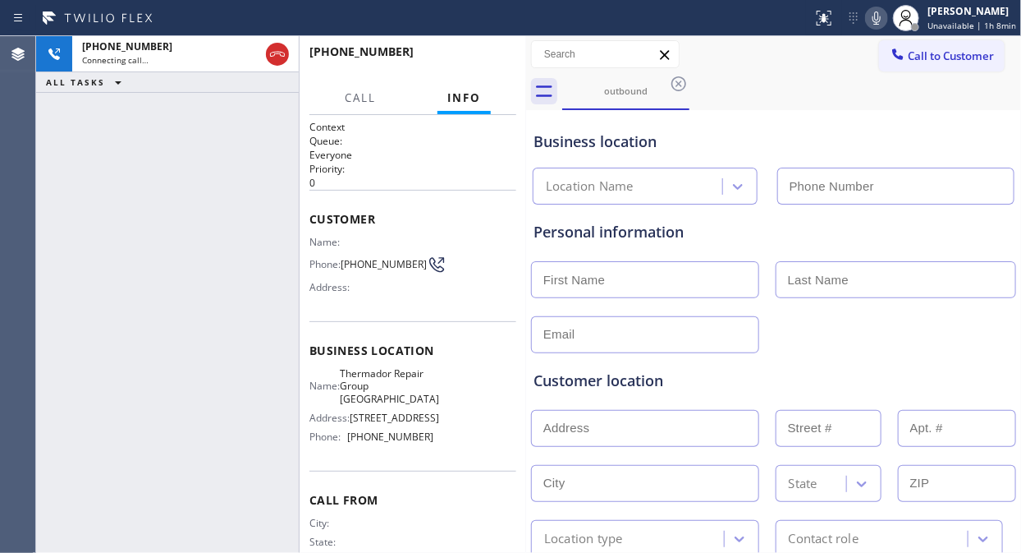
click at [883, 15] on icon at bounding box center [877, 18] width 20 height 20
type input "[PHONE_NUMBER]"
click at [121, 193] on div "[PHONE_NUMBER] Live | 00:00 ALL TASKS ALL TASKS ACTIVE TASKS TASKS IN WRAP UP" at bounding box center [167, 294] width 263 height 516
click at [86, 103] on div "[PHONE_NUMBER] Live | 00:11 ALL TASKS ALL TASKS ACTIVE TASKS TASKS IN WRAP UP" at bounding box center [167, 294] width 263 height 516
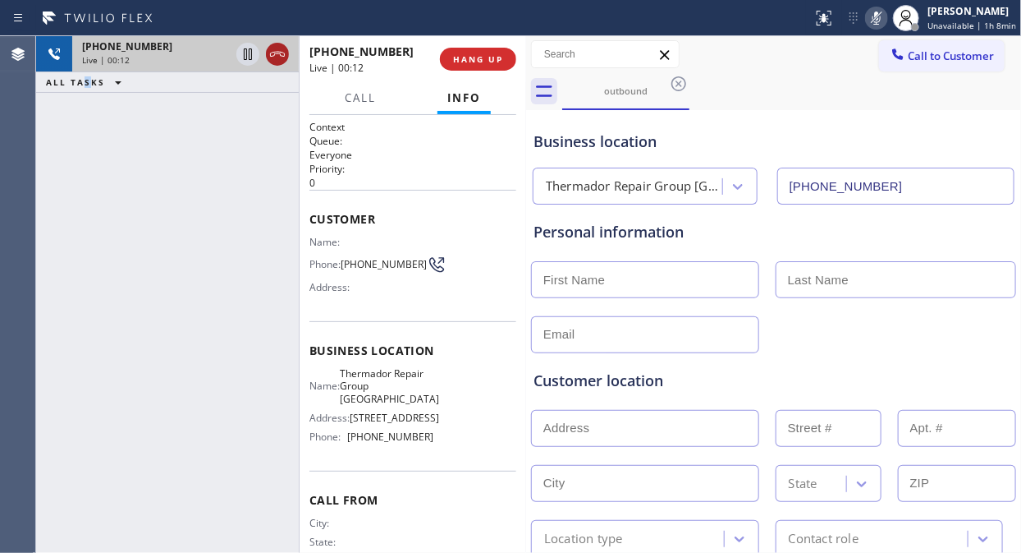
click at [284, 49] on icon at bounding box center [278, 54] width 20 height 20
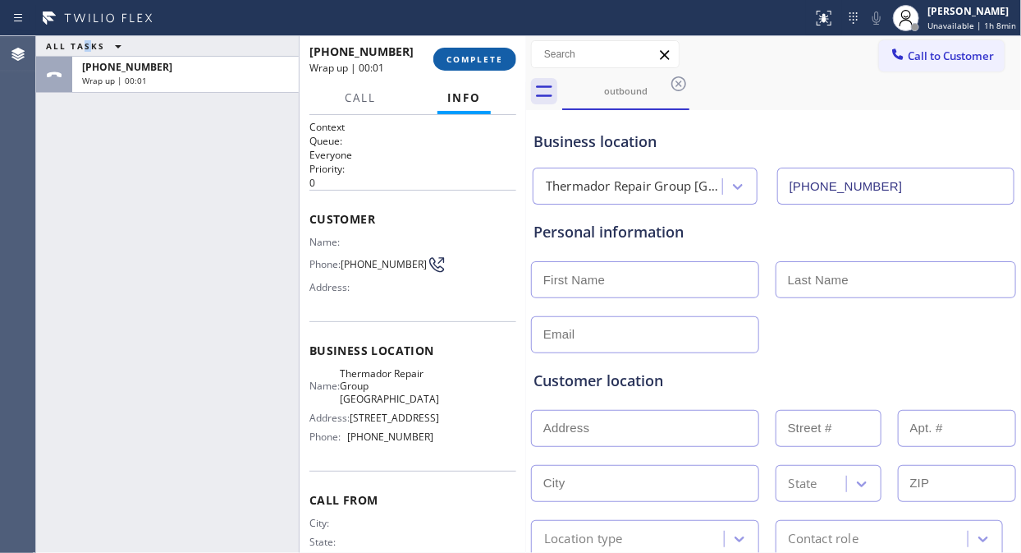
click at [490, 62] on span "COMPLETE" at bounding box center [475, 58] width 57 height 11
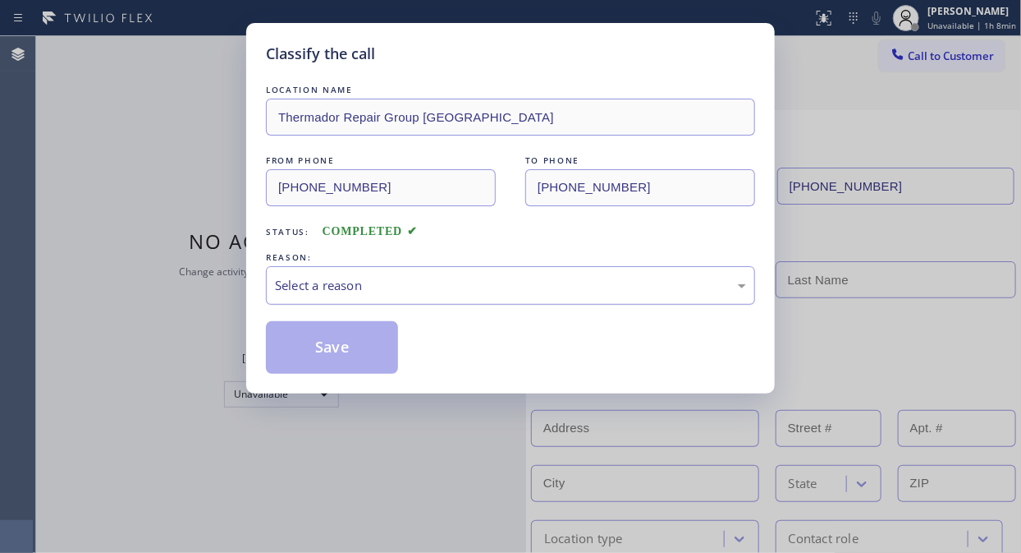
click at [493, 285] on div "Select a reason" at bounding box center [510, 285] width 471 height 19
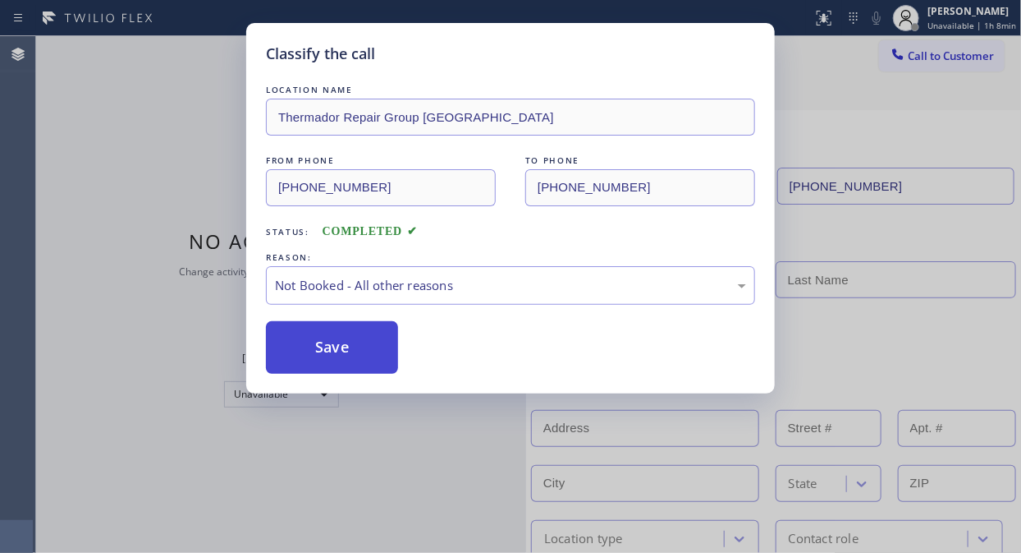
click at [359, 342] on button "Save" at bounding box center [332, 347] width 132 height 53
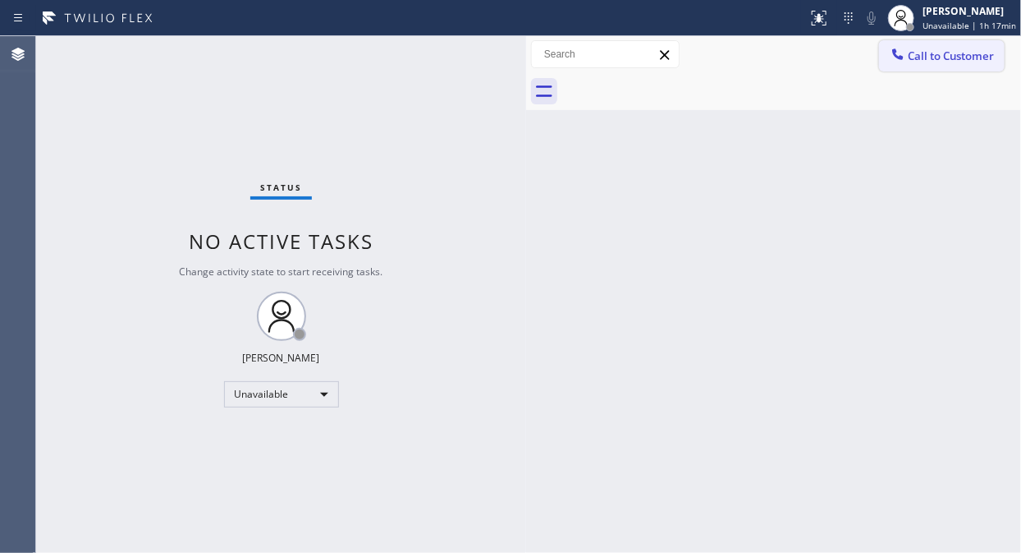
click at [913, 62] on span "Call to Customer" at bounding box center [951, 55] width 86 height 15
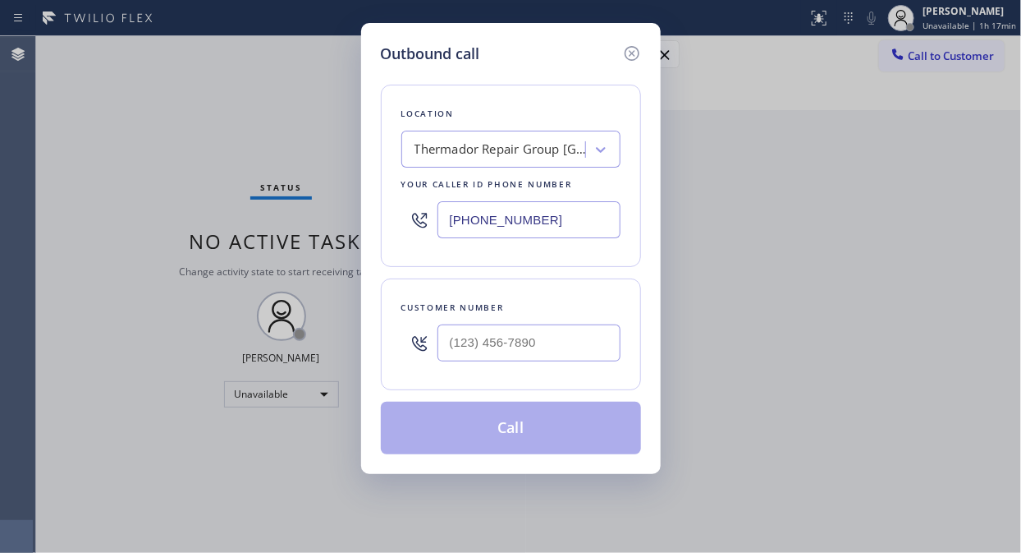
type input "(___) ___-____"
click at [452, 351] on input "(___) ___-____" at bounding box center [529, 342] width 183 height 37
type input "(___) ___-____"
click at [447, 226] on input "[PHONE_NUMBER]" at bounding box center [529, 219] width 183 height 37
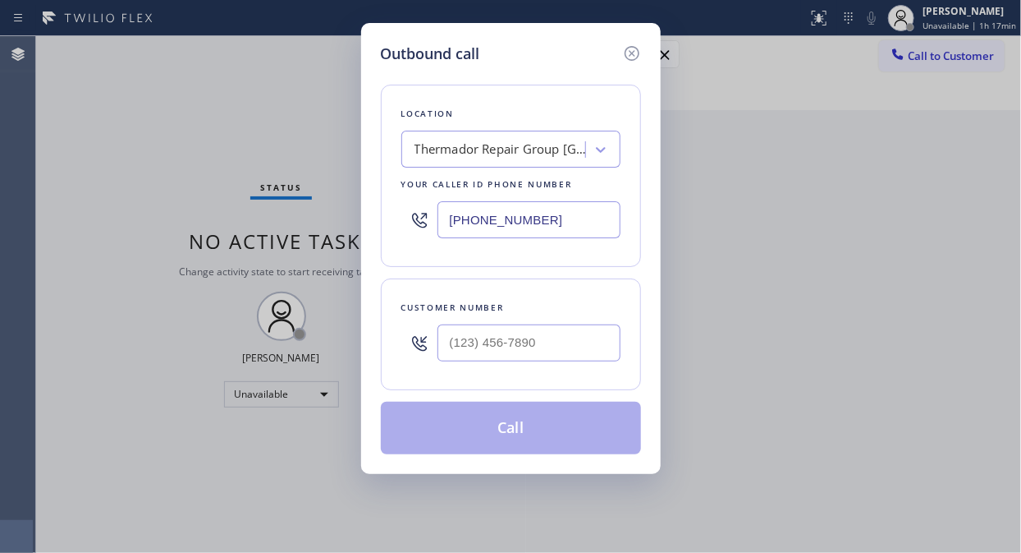
paste input "877) 748-5179"
type input "[PHONE_NUMBER]"
click at [118, 153] on div "Outbound call Location LG Repairs Your caller id phone number [PHONE_NUMBER] Cu…" at bounding box center [510, 276] width 1021 height 553
click at [456, 350] on input "(___) ___-____" at bounding box center [529, 342] width 183 height 37
paste input "561) 573-2727"
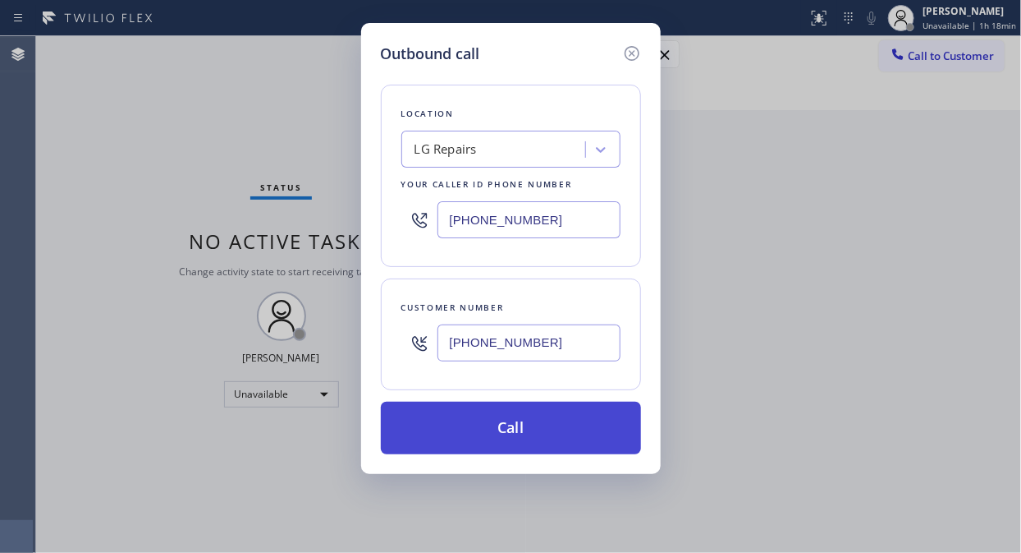
type input "[PHONE_NUMBER]"
click at [589, 435] on button "Call" at bounding box center [511, 427] width 260 height 53
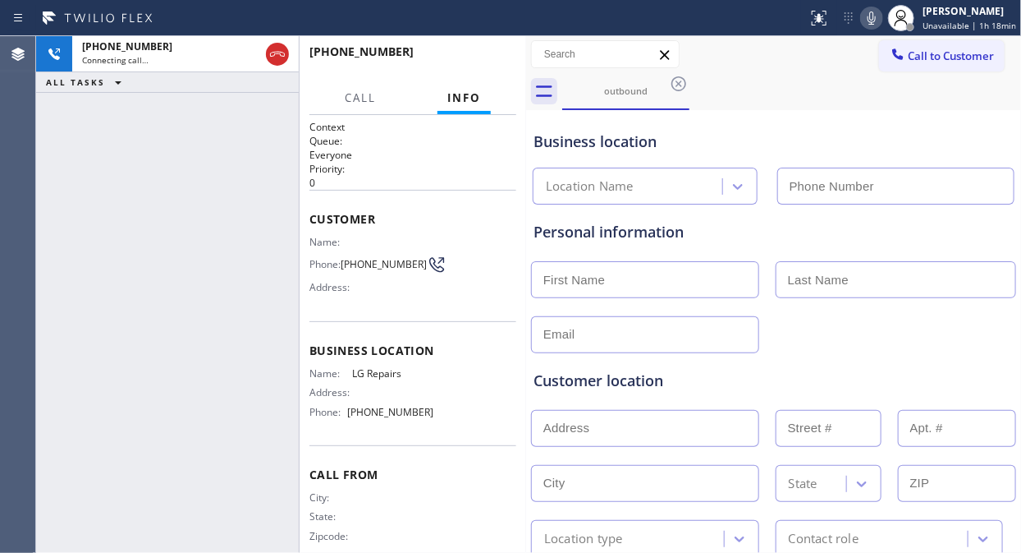
type input "[PHONE_NUMBER]"
click at [123, 144] on div "[PHONE_NUMBER] Connecting call… ALL TASKS ALL TASKS ACTIVE TASKS TASKS IN WRAP …" at bounding box center [167, 294] width 263 height 516
click at [165, 185] on div "[PHONE_NUMBER] Live | 00:47 ALL TASKS ALL TASKS ACTIVE TASKS TASKS IN WRAP UP" at bounding box center [167, 294] width 263 height 516
drag, startPoint x: 1005, startPoint y: 243, endPoint x: 961, endPoint y: 74, distance: 174.6
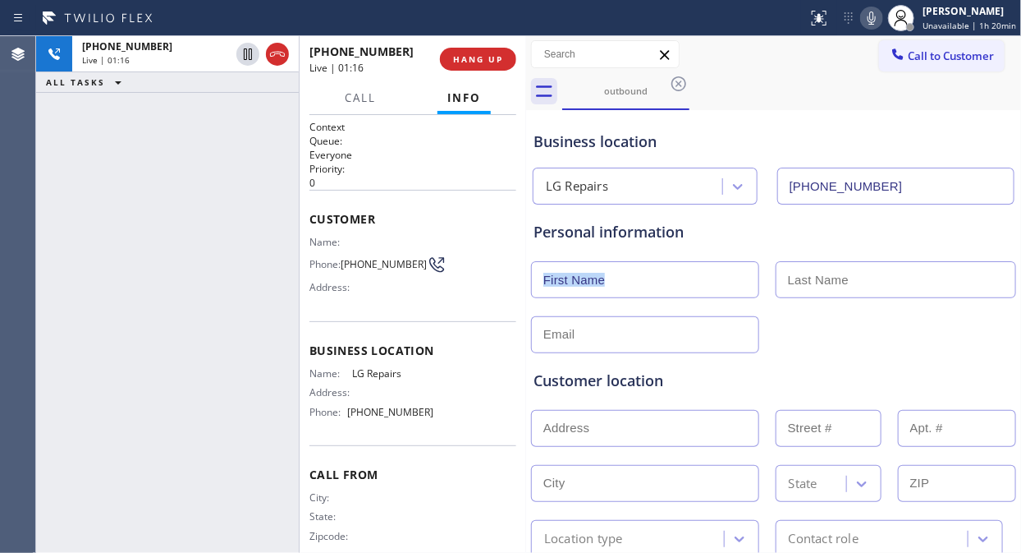
click at [873, 22] on icon at bounding box center [872, 18] width 20 height 20
click at [874, 15] on icon at bounding box center [872, 18] width 20 height 20
click at [874, 15] on icon at bounding box center [872, 17] width 8 height 13
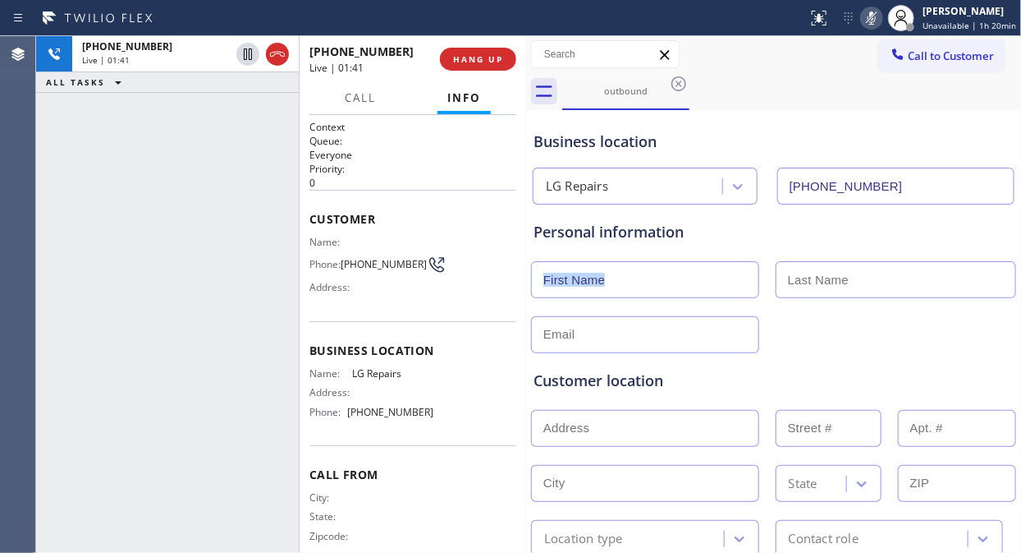
click at [875, 15] on icon at bounding box center [872, 17] width 8 height 13
click at [874, 18] on icon at bounding box center [872, 18] width 20 height 20
click at [874, 18] on rect at bounding box center [871, 16] width 11 height 11
click at [888, 19] on div at bounding box center [901, 18] width 36 height 36
click at [877, 20] on icon at bounding box center [872, 18] width 20 height 20
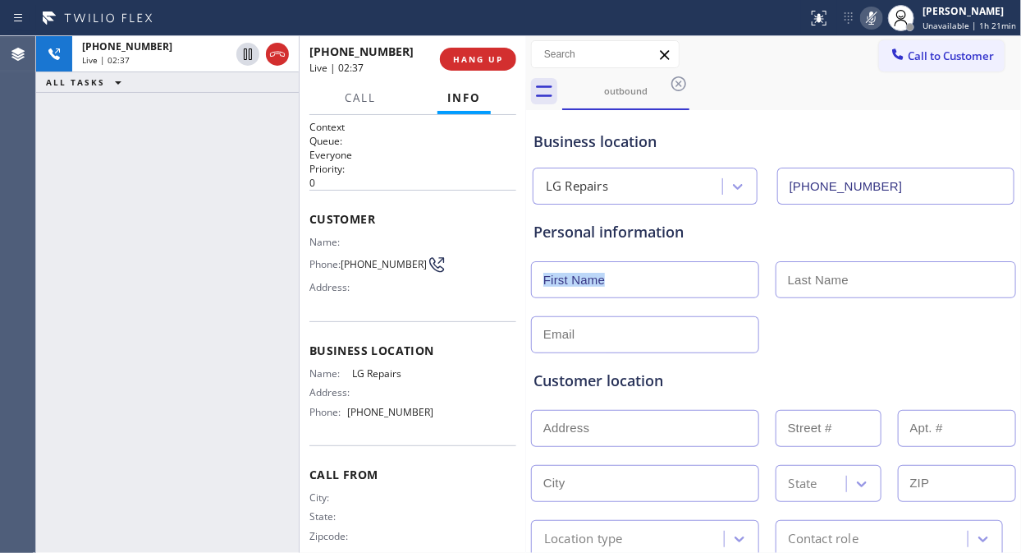
click at [877, 20] on icon at bounding box center [872, 18] width 20 height 20
click at [131, 200] on div "[PHONE_NUMBER] Live | 02:47 ALL TASKS ALL TASKS ACTIVE TASKS TASKS IN WRAP UP" at bounding box center [167, 294] width 263 height 516
click at [876, 21] on icon at bounding box center [872, 18] width 20 height 20
click at [876, 18] on icon at bounding box center [872, 18] width 20 height 20
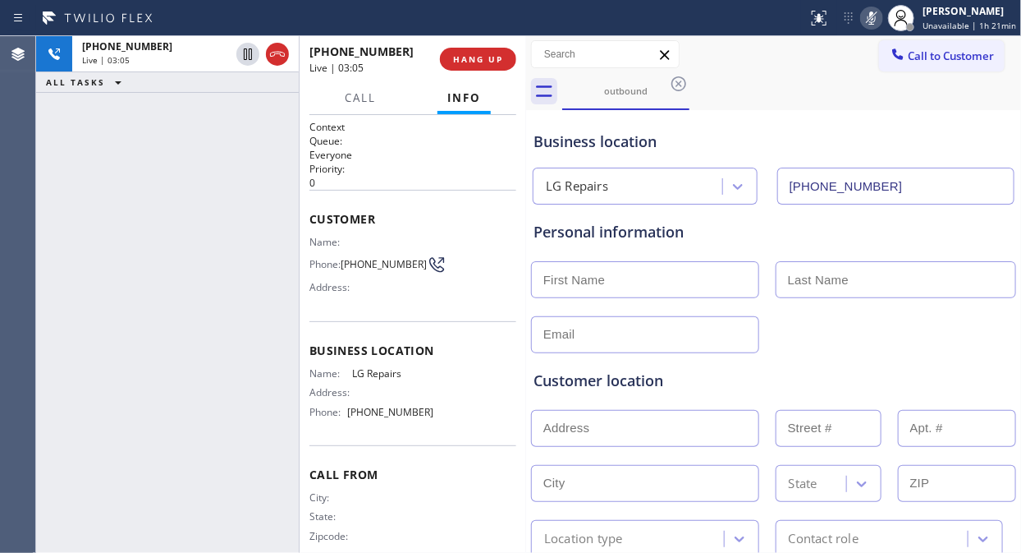
click at [876, 18] on icon at bounding box center [872, 18] width 20 height 20
click at [879, 22] on icon at bounding box center [872, 18] width 20 height 20
drag, startPoint x: 142, startPoint y: 195, endPoint x: 724, endPoint y: 53, distance: 599.2
click at [146, 195] on div "[PHONE_NUMBER] Live | 03:23 ALL TASKS ALL TASKS ACTIVE TASKS TASKS IN WRAP UP" at bounding box center [167, 294] width 263 height 516
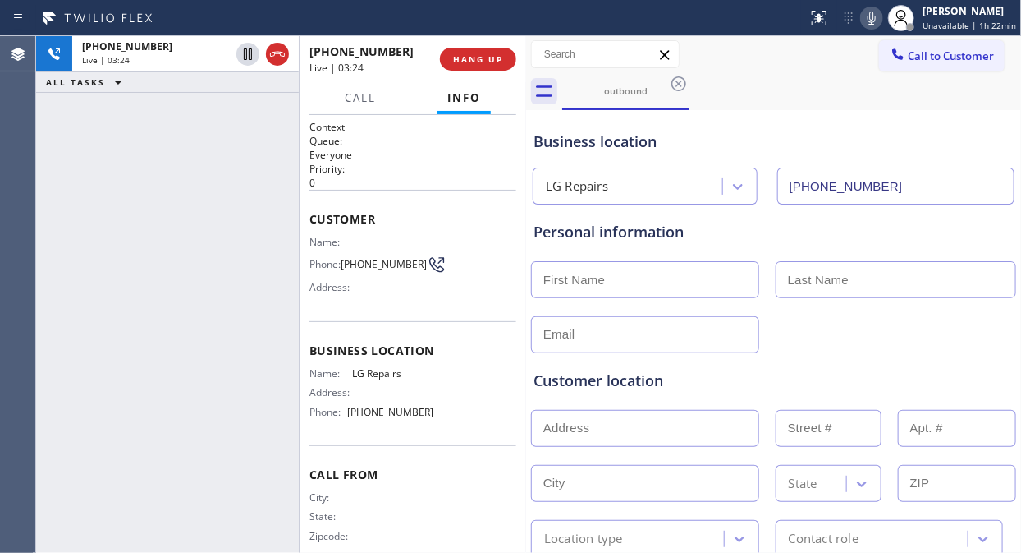
click at [874, 20] on icon at bounding box center [872, 18] width 20 height 20
click at [875, 20] on icon at bounding box center [872, 18] width 20 height 20
click at [108, 133] on div "[PHONE_NUMBER] Live | 03:33 ALL TASKS ALL TASKS ACTIVE TASKS TASKS IN WRAP UP" at bounding box center [167, 294] width 263 height 516
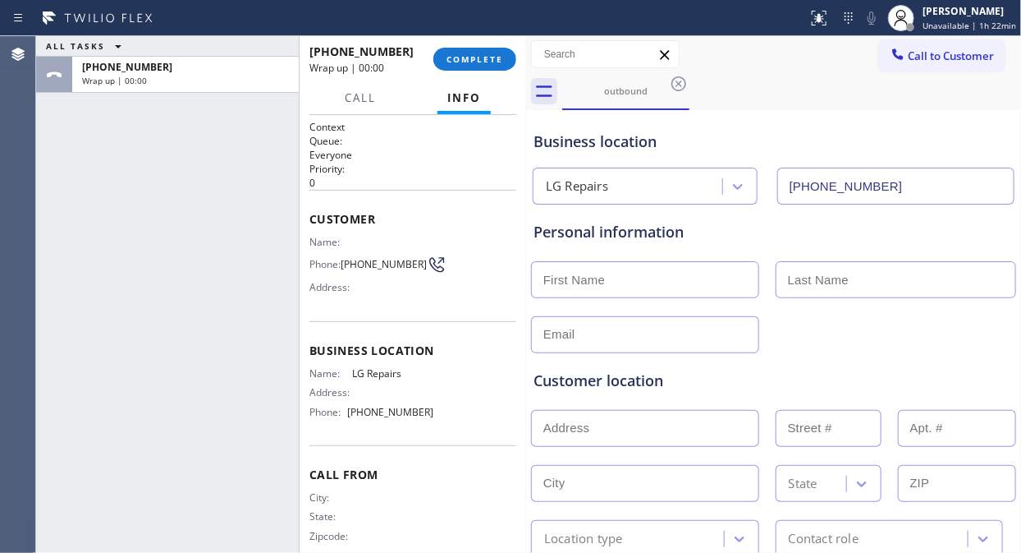
drag, startPoint x: 494, startPoint y: 58, endPoint x: 621, endPoint y: 276, distance: 251.6
click at [619, 275] on div "ALL TASKS ALL TASKS ACTIVE TASKS TASKS IN WRAP UP [PHONE_NUMBER] Wrap up | 00:0…" at bounding box center [528, 294] width 985 height 516
click at [626, 279] on input "text" at bounding box center [645, 279] width 228 height 37
click at [160, 149] on div "ALL TASKS ALL TASKS ACTIVE TASKS TASKS IN WRAP UP [PHONE_NUMBER] Wrap up | 00:13" at bounding box center [167, 294] width 263 height 516
drag, startPoint x: 684, startPoint y: 283, endPoint x: 553, endPoint y: 282, distance: 130.5
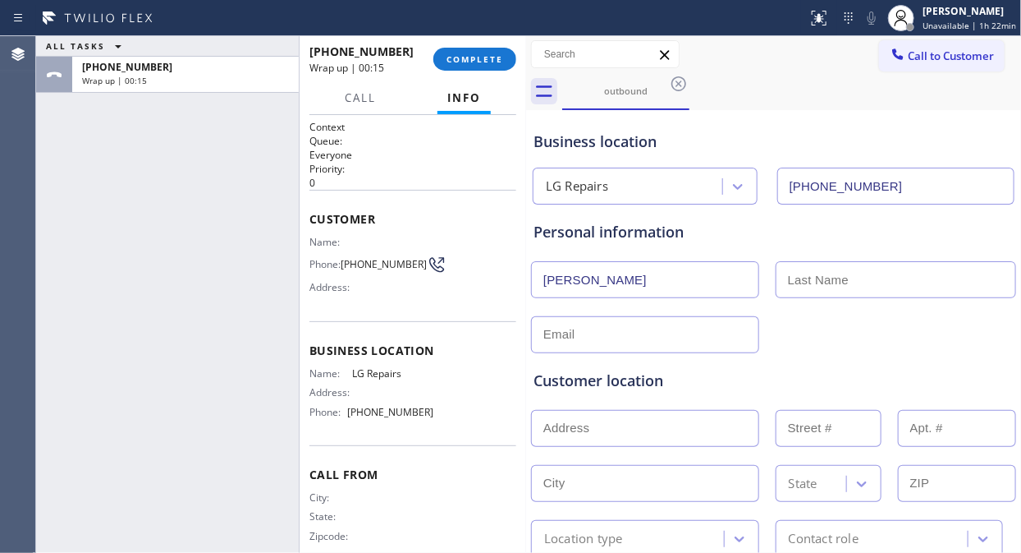
click at [546, 284] on input "[PERSON_NAME]" at bounding box center [645, 279] width 228 height 37
paste input "[PERSON_NAME]"
drag, startPoint x: 621, startPoint y: 279, endPoint x: 576, endPoint y: 277, distance: 44.4
click at [576, 277] on input "[PERSON_NAME]" at bounding box center [645, 279] width 228 height 37
type input "[PERSON_NAME]"
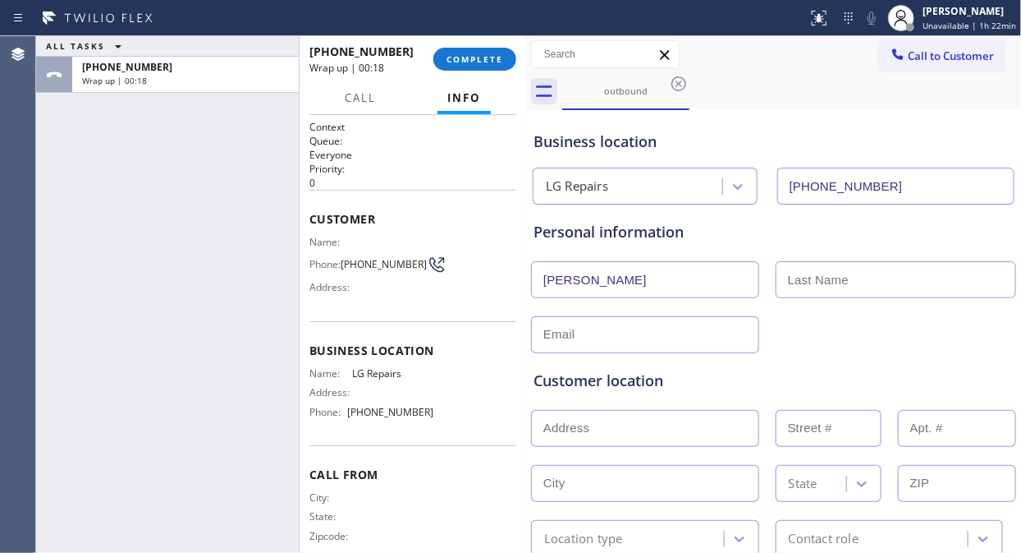
click at [816, 263] on input "text" at bounding box center [896, 279] width 241 height 37
paste input "[PERSON_NAME]"
type input "[PERSON_NAME]"
click at [642, 266] on input "[PERSON_NAME]" at bounding box center [645, 279] width 228 height 37
type input "[PERSON_NAME]"
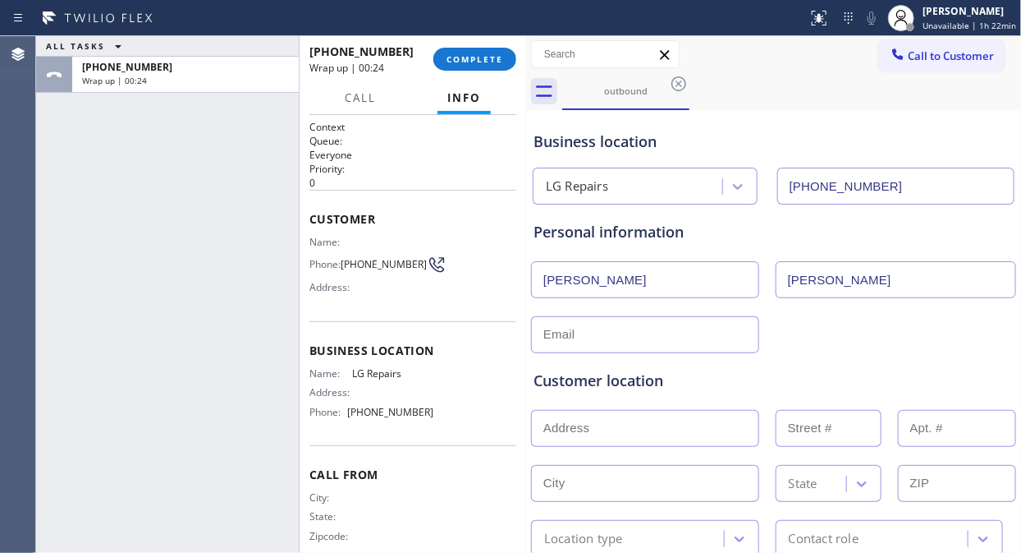
click at [181, 273] on div "ALL TASKS ALL TASKS ACTIVE TASKS TASKS IN WRAP UP [PHONE_NUMBER] Wrap up | 00:24" at bounding box center [167, 294] width 263 height 516
click at [603, 346] on input "text" at bounding box center [645, 334] width 228 height 37
paste input "[PERSON_NAME][EMAIL_ADDRESS][DOMAIN_NAME]"
type input "[PERSON_NAME][EMAIL_ADDRESS][DOMAIN_NAME]"
click at [819, 349] on div "Customer location >> ADD NEW ADDRESS << + NEW ADDRESS State Location type Conta…" at bounding box center [773, 451] width 487 height 210
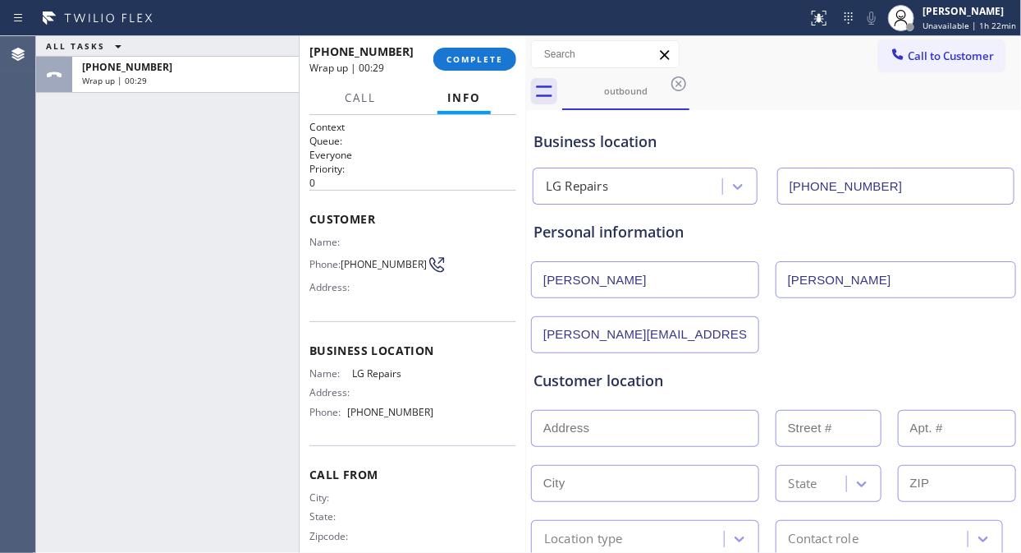
click at [157, 212] on div "ALL TASKS ALL TASKS ACTIVE TASKS TASKS IN WRAP UP [PHONE_NUMBER] Wrap up | 00:29" at bounding box center [167, 294] width 263 height 516
click at [546, 421] on input "text" at bounding box center [645, 428] width 228 height 37
paste input "[STREET_ADDRESS]"
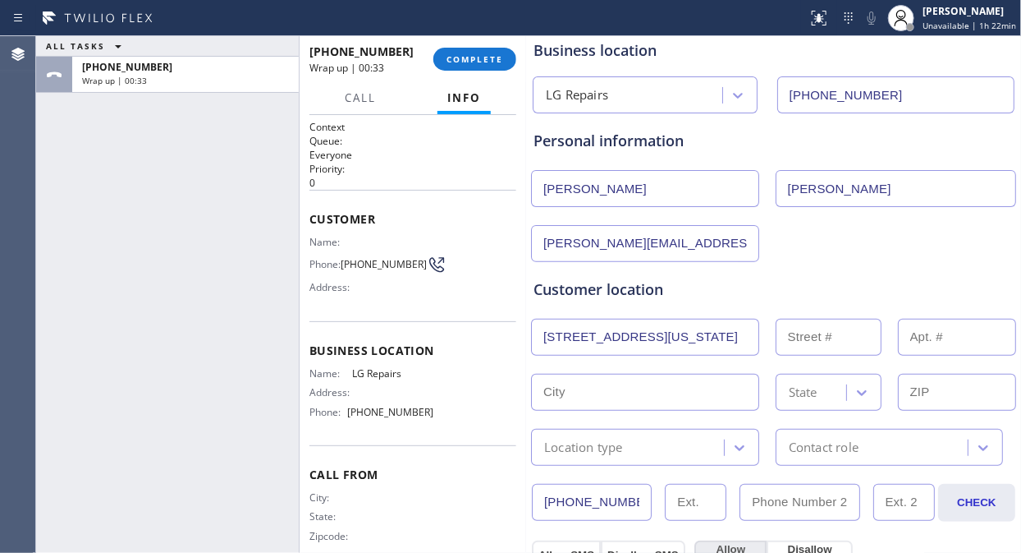
type input "Orchid Dr"
type input "[GEOGRAPHIC_DATA]"
type input "33004"
click at [761, 280] on div "Customer location" at bounding box center [774, 289] width 480 height 22
drag, startPoint x: 618, startPoint y: 339, endPoint x: 487, endPoint y: 346, distance: 131.5
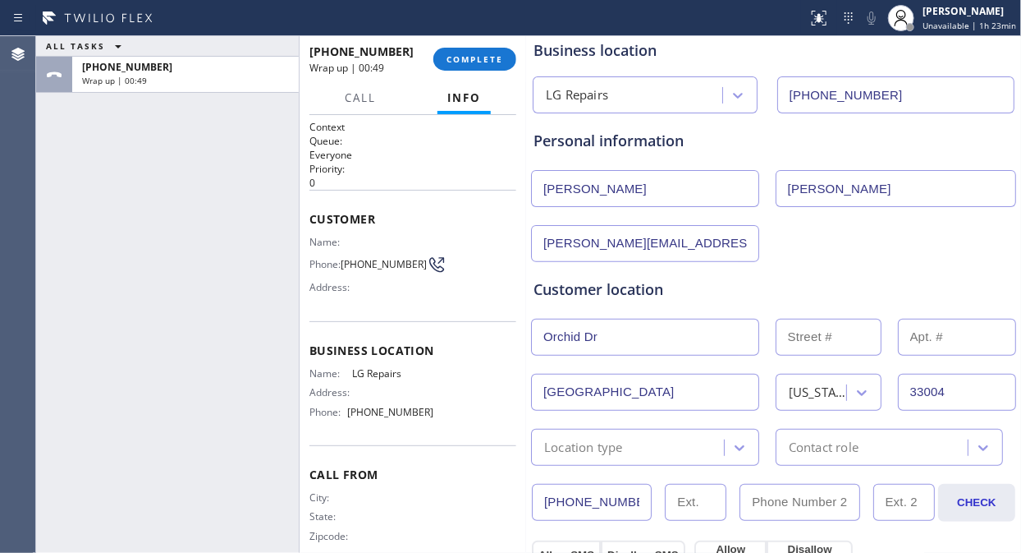
click at [487, 346] on div "ALL TASKS ALL TASKS ACTIVE TASKS TASKS IN WRAP UP [PHONE_NUMBER] Wrap up | 00:4…" at bounding box center [528, 294] width 985 height 516
paste input "[STREET_ADDRESS]"
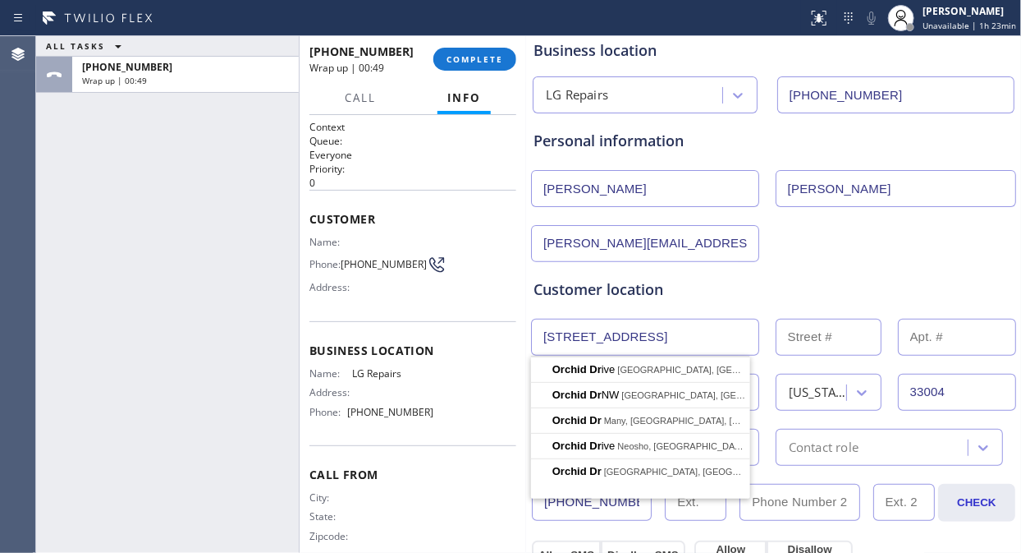
scroll to position [0, 82]
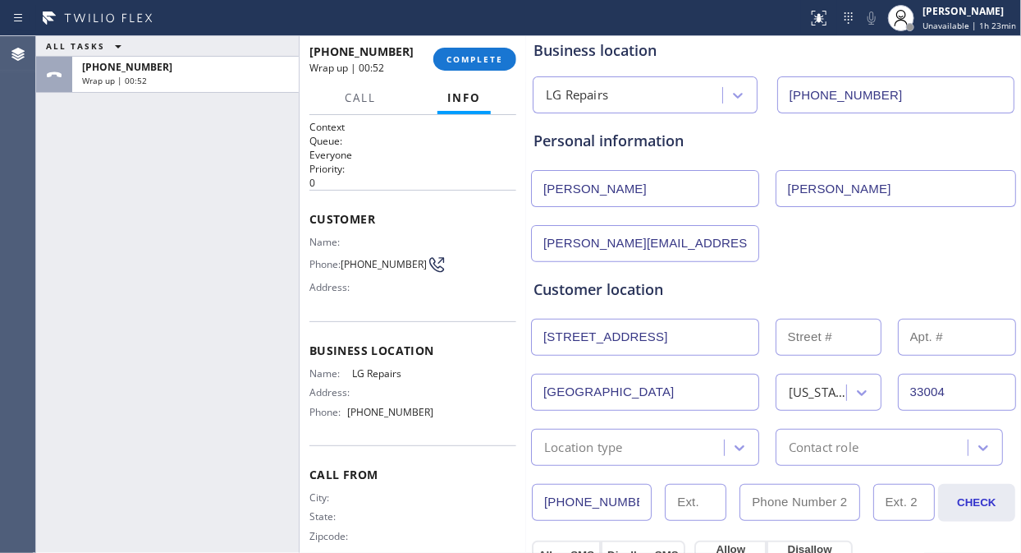
type input "[STREET_ADDRESS]"
type input "6541"
type input "[GEOGRAPHIC_DATA]"
type input "33446"
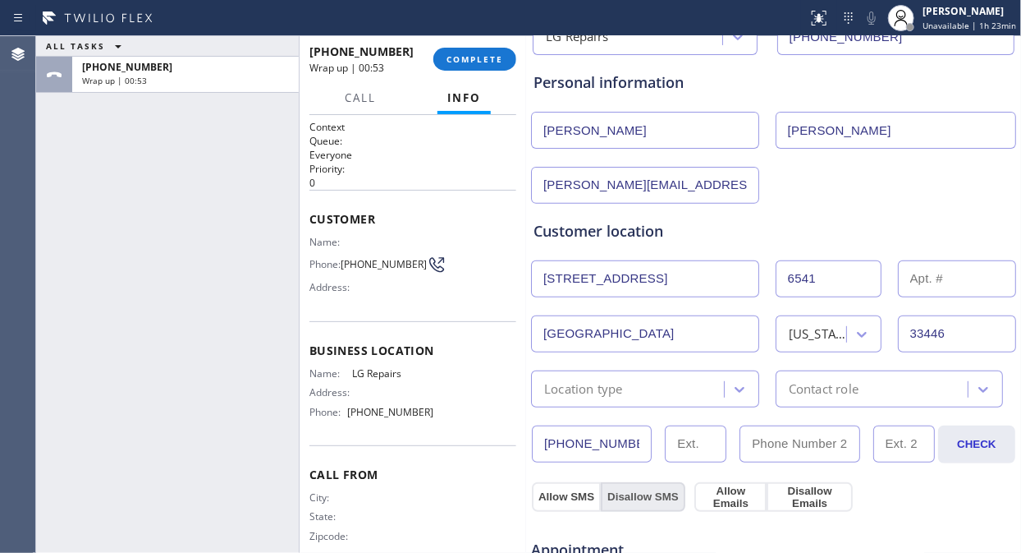
scroll to position [273, 0]
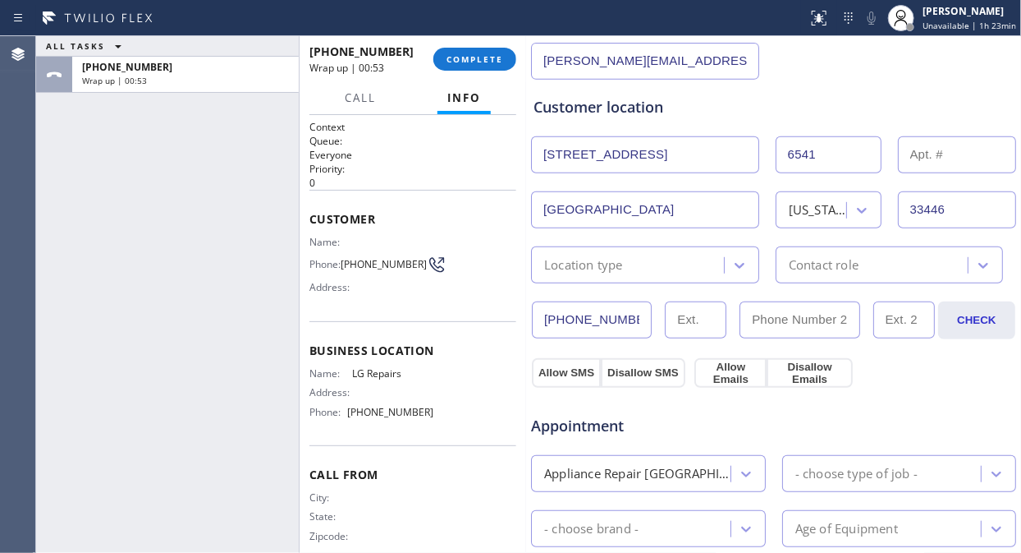
click at [634, 268] on div "Location type" at bounding box center [630, 264] width 188 height 29
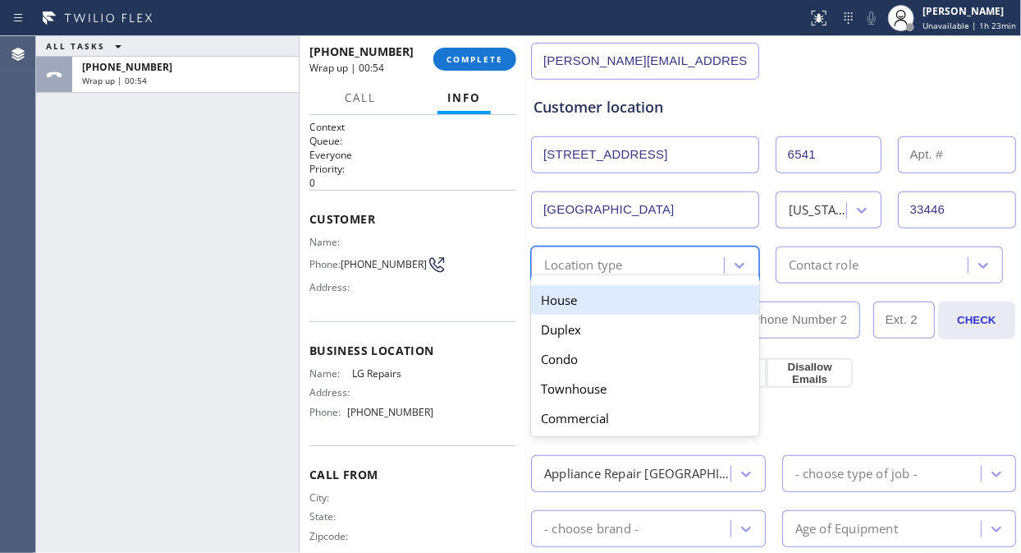
click at [617, 298] on div "House" at bounding box center [645, 300] width 228 height 30
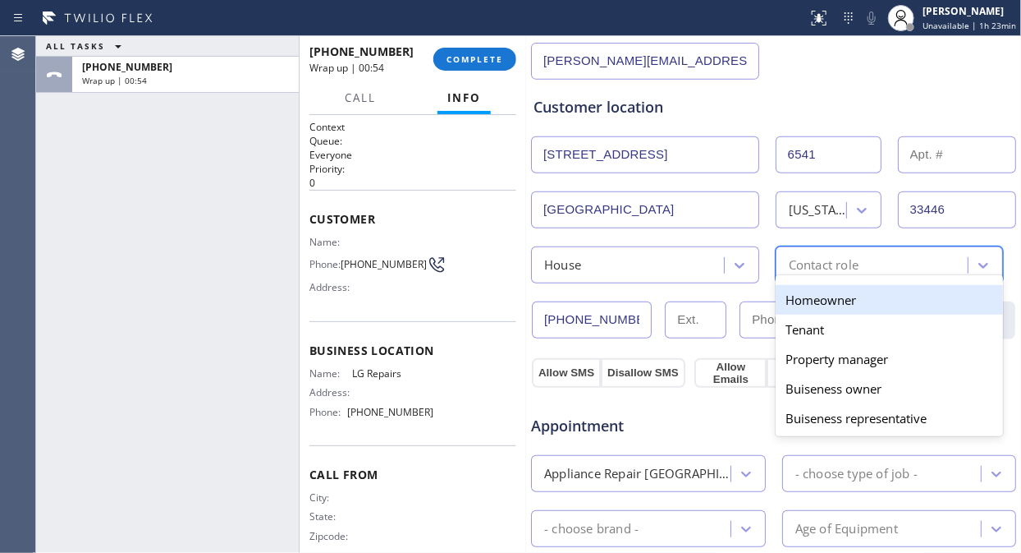
drag, startPoint x: 792, startPoint y: 255, endPoint x: 787, endPoint y: 280, distance: 26.1
click at [793, 255] on div "Contact role" at bounding box center [875, 264] width 188 height 29
click at [776, 300] on div "Homeowner" at bounding box center [890, 300] width 228 height 30
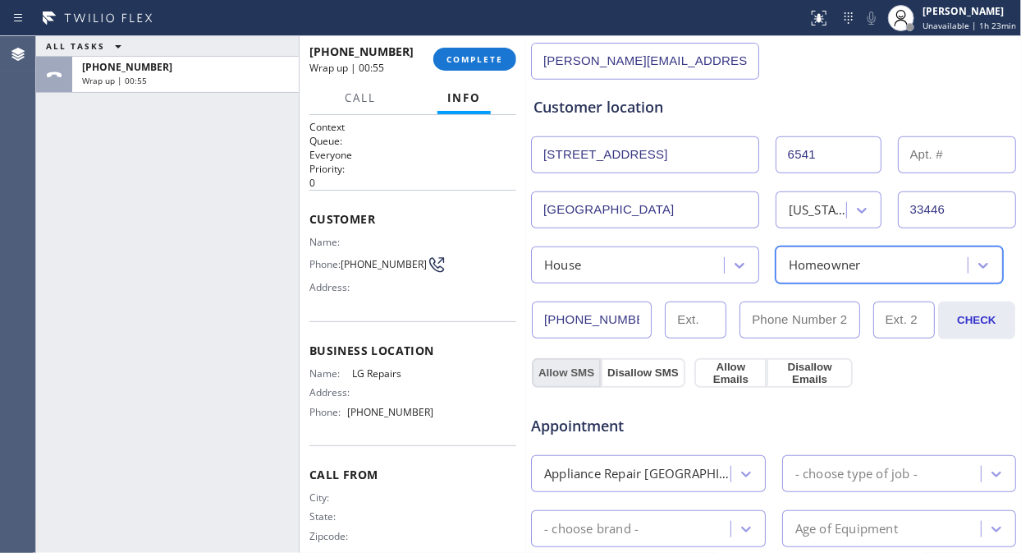
click at [545, 378] on button "Allow SMS" at bounding box center [566, 373] width 69 height 30
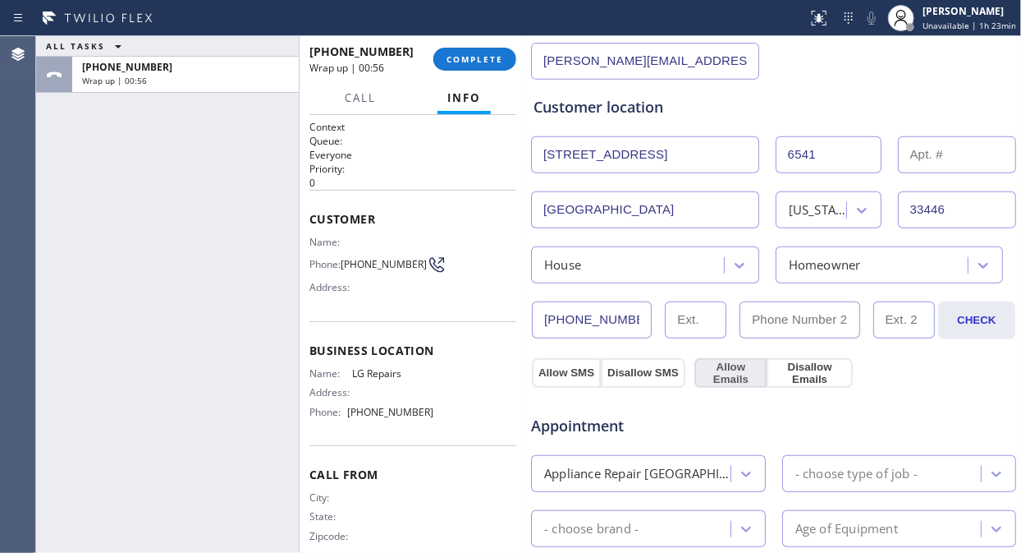
click at [710, 376] on button "Allow Emails" at bounding box center [731, 373] width 72 height 30
click at [571, 370] on button "Allow SMS" at bounding box center [566, 373] width 69 height 30
click at [717, 376] on button "Allow Emails" at bounding box center [731, 373] width 72 height 30
click at [892, 392] on div "Appointment Appliance Repair High End - choose type of job - - choose brand - A…" at bounding box center [773, 544] width 487 height 315
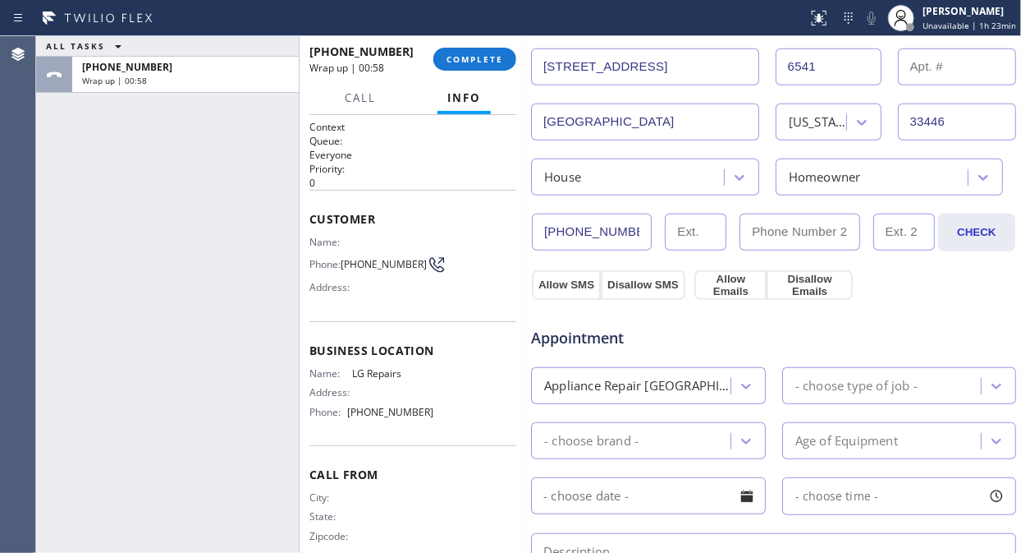
scroll to position [456, 0]
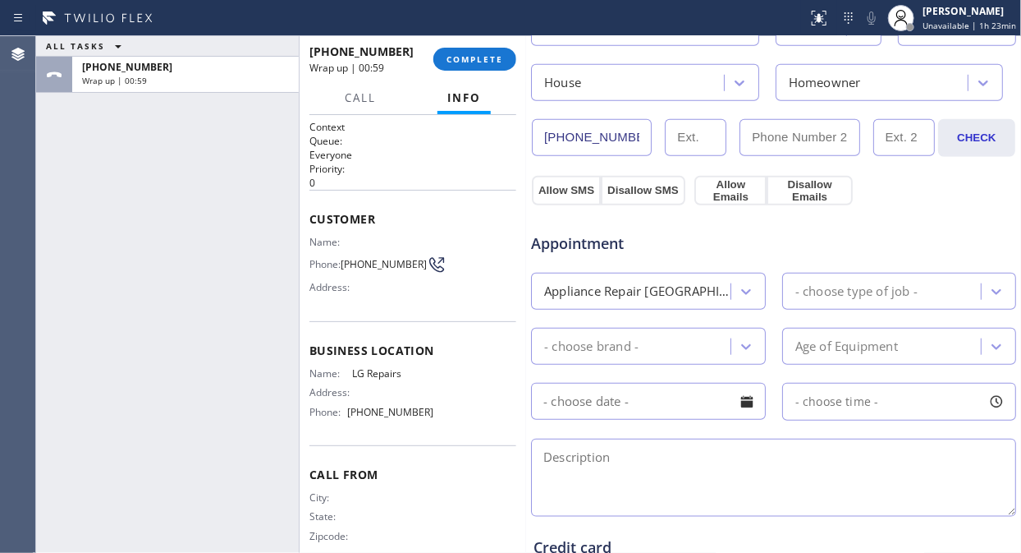
click at [660, 299] on div "Appliance Repair [GEOGRAPHIC_DATA]" at bounding box center [638, 291] width 188 height 19
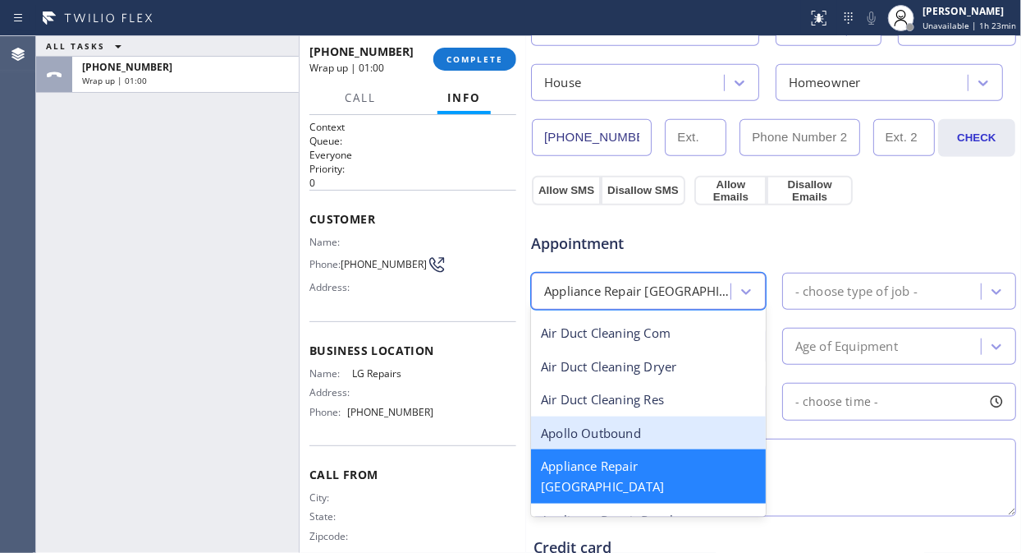
scroll to position [92, 0]
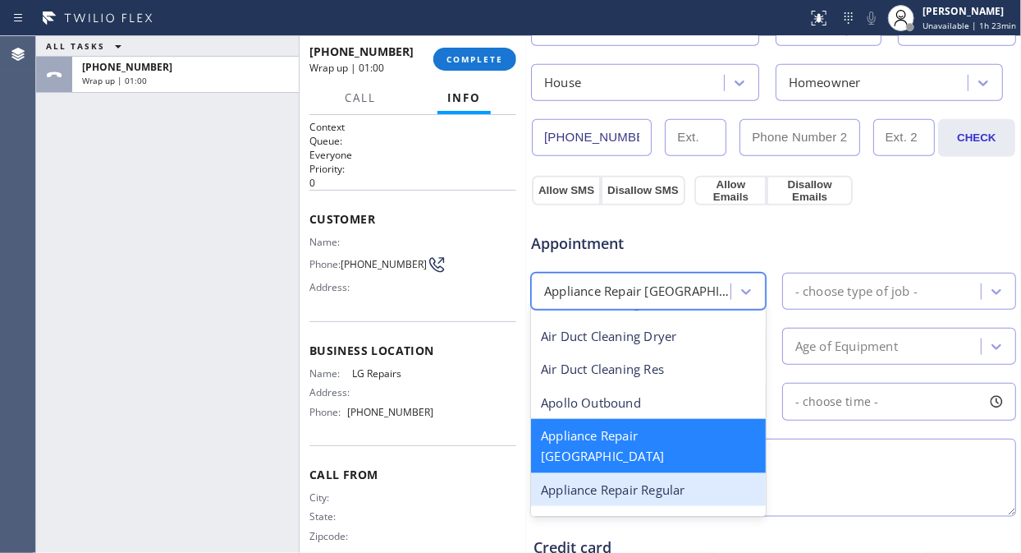
click at [654, 473] on div "Appliance Repair Regular" at bounding box center [648, 490] width 235 height 34
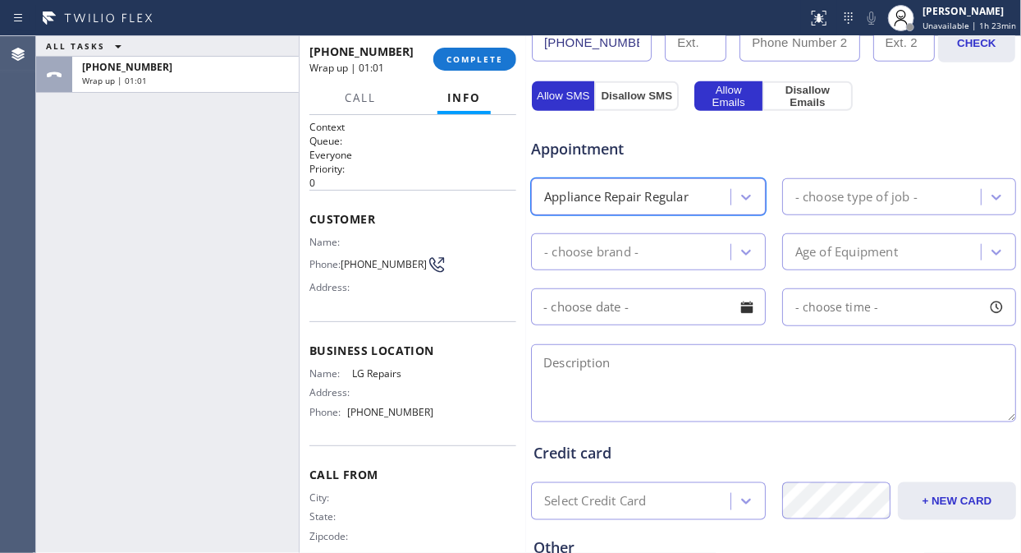
scroll to position [638, 0]
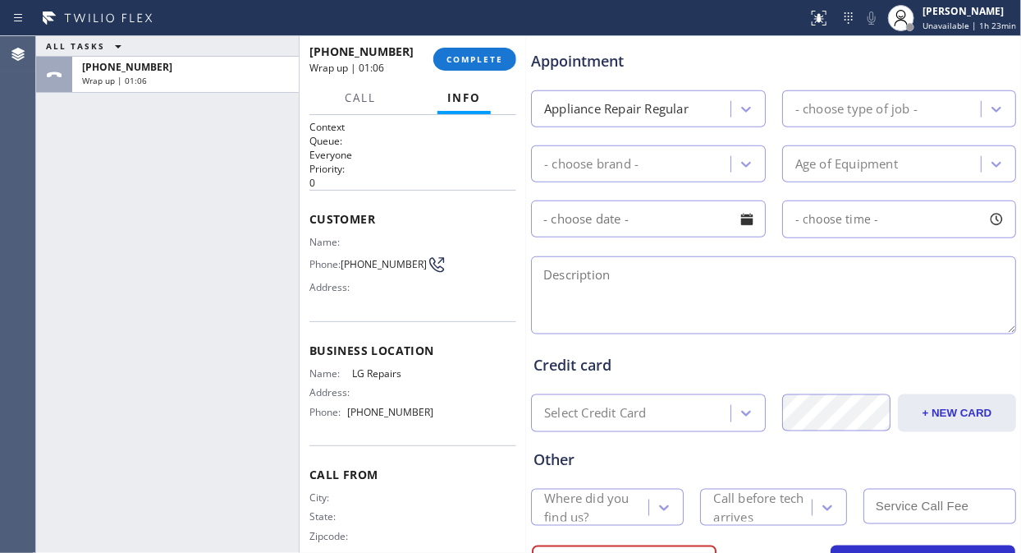
click at [116, 227] on div "ALL TASKS ALL TASKS ACTIVE TASKS TASKS IN WRAP UP [PHONE_NUMBER] Wrap up | 01:06" at bounding box center [167, 294] width 263 height 516
click at [612, 290] on textarea at bounding box center [773, 295] width 485 height 78
paste textarea "LG model number WT 5170HW"
drag, startPoint x: 655, startPoint y: 273, endPoint x: 563, endPoint y: 267, distance: 92.1
click at [563, 267] on textarea "LG model number WT 5170HW" at bounding box center [773, 295] width 485 height 78
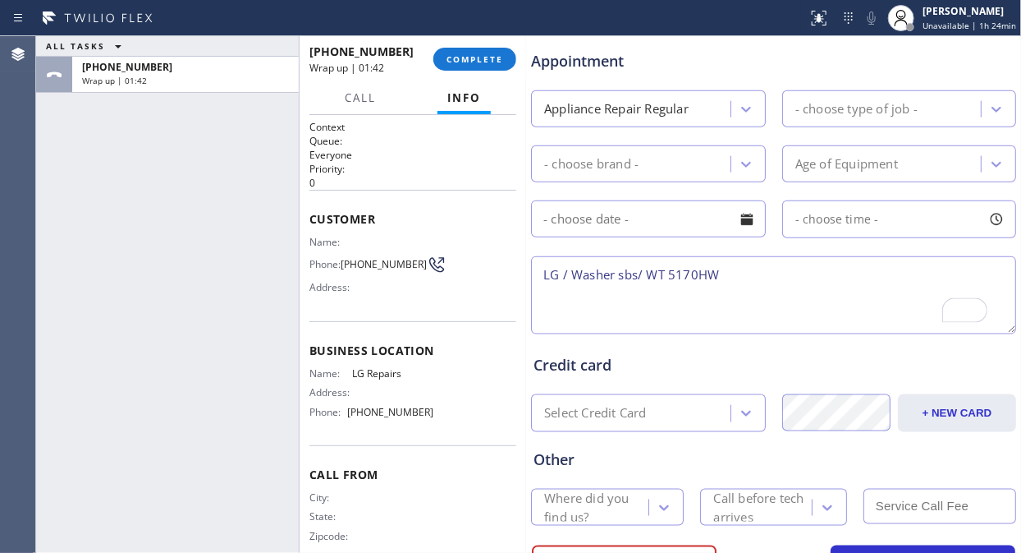
click at [116, 217] on div "ALL TASKS ALL TASKS ACTIVE TASKS TASKS IN WRAP UP [PHONE_NUMBER] Wrap up | 01:42" at bounding box center [167, 294] width 263 height 516
click at [649, 276] on textarea "LG / Washer sbs/ WT 5170HW" at bounding box center [773, 295] width 485 height 78
paste textarea "puts [PERSON_NAME] specs on clothes"
click at [986, 276] on textarea "LG / Washer sbs/ puts [PERSON_NAME] specs on clothes, model number: WT 5170HW" at bounding box center [773, 295] width 485 height 78
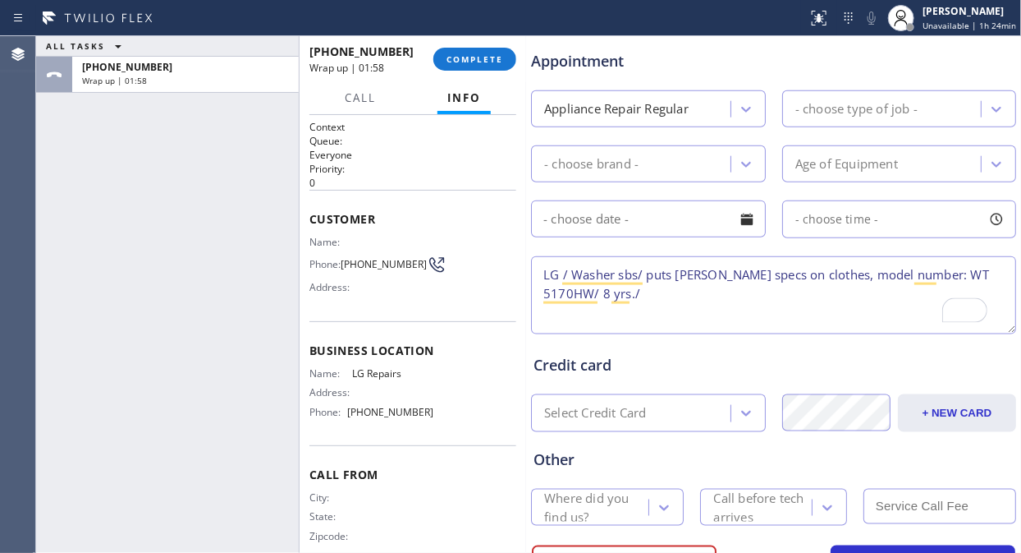
click at [539, 268] on textarea "LG / Washer sbs/ puts [PERSON_NAME] specs on clothes, model number: WT 5170HW/ …" at bounding box center [773, 295] width 485 height 78
click at [743, 291] on textarea "9-12/ NO SCF/ LG / Washer sbs/ puts [PERSON_NAME] specs on clothes, model numbe…" at bounding box center [773, 295] width 485 height 78
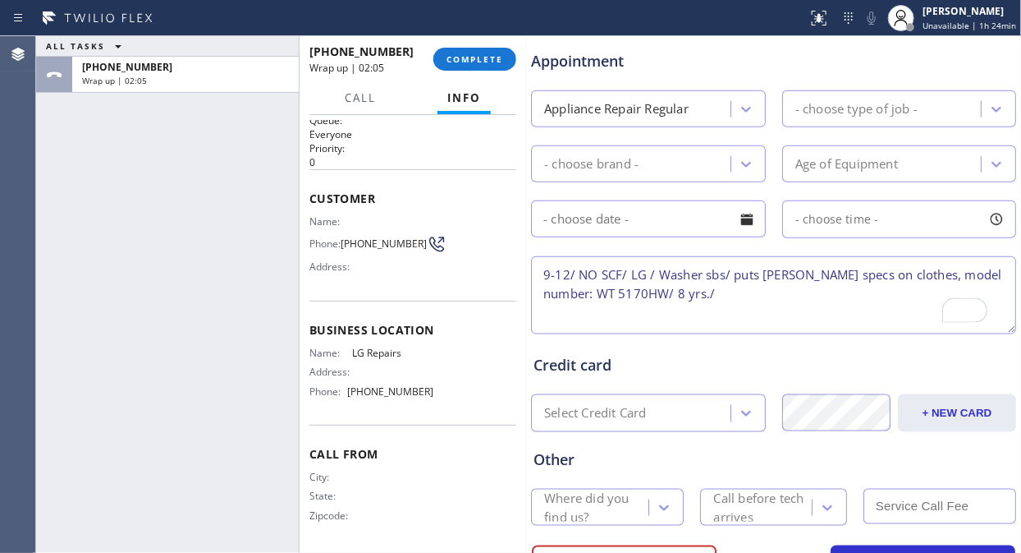
scroll to position [25, 0]
click at [729, 298] on textarea "9-12/ NO SCF/ LG / Washer sbs/ puts [PERSON_NAME] specs on clothes, model numbe…" at bounding box center [773, 295] width 485 height 78
paste textarea "[STREET_ADDRESS]"
drag, startPoint x: 400, startPoint y: 348, endPoint x: 351, endPoint y: 351, distance: 48.5
click at [353, 351] on span "LG Repairs" at bounding box center [393, 351] width 81 height 12
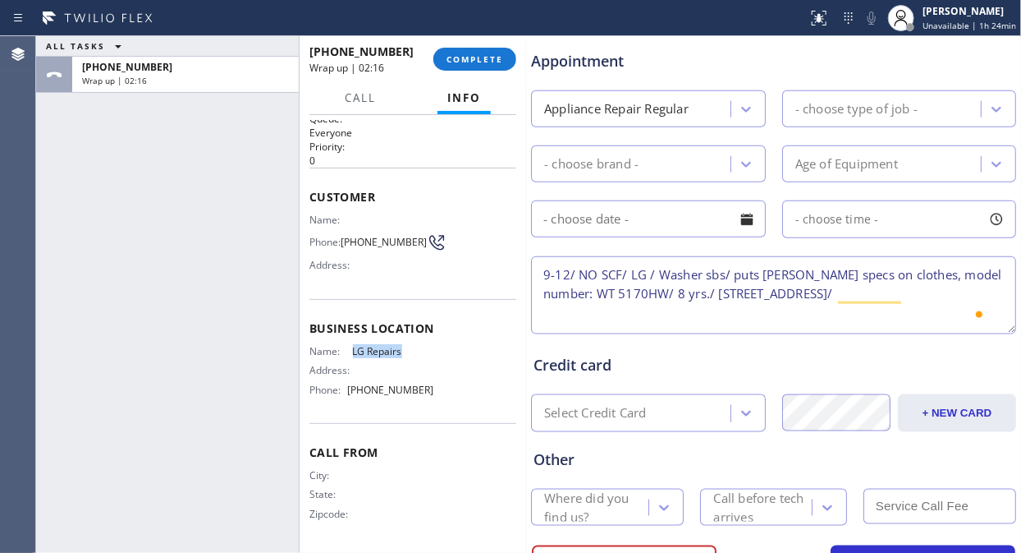
copy span "LG Repairs"
click at [695, 310] on textarea "9-12/ NO SCF/ LG / Washer sbs/ puts [PERSON_NAME] specs on clothes, model numbe…" at bounding box center [773, 295] width 485 height 78
paste textarea "LG Repairs"
click at [764, 317] on textarea "9-12/ NO SCF/ LG / Washer sbs/ puts Brown specs on clothes, model number: WT 51…" at bounding box center [773, 295] width 485 height 78
paste textarea "Please call 30 minutes prior to arrival."
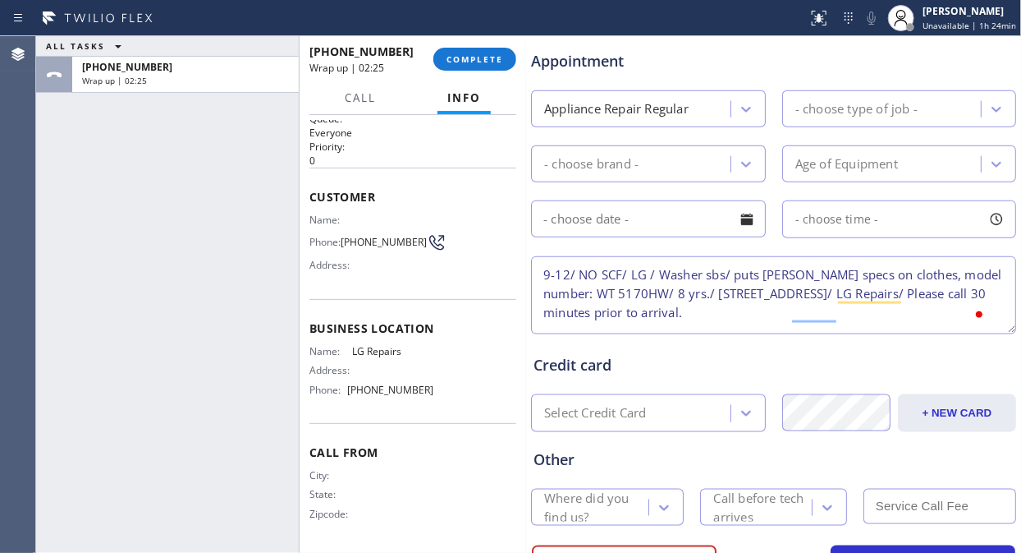
type textarea "9-12/ NO SCF/ LG / Washer sbs/ puts [PERSON_NAME] specs on clothes, model numbe…"
click at [560, 507] on div "Where did you find us?" at bounding box center [595, 507] width 103 height 38
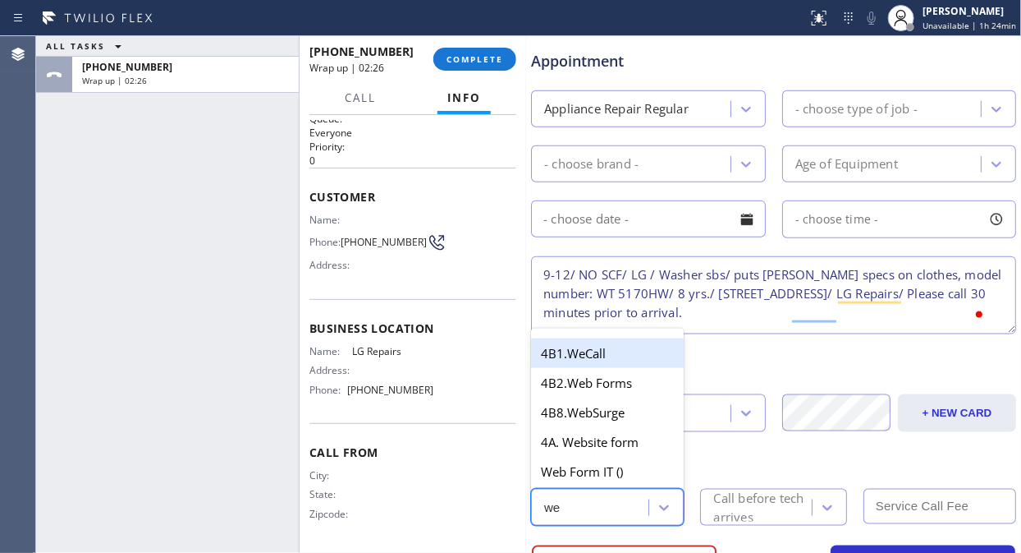
type input "web"
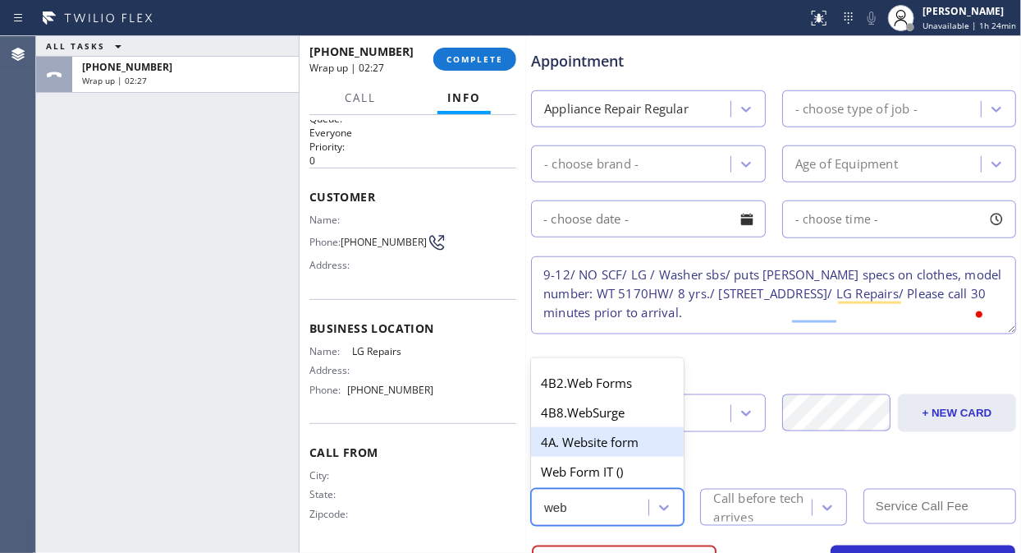
drag, startPoint x: 626, startPoint y: 443, endPoint x: 641, endPoint y: 450, distance: 16.9
click at [626, 442] on div "4A. Website form" at bounding box center [607, 442] width 153 height 30
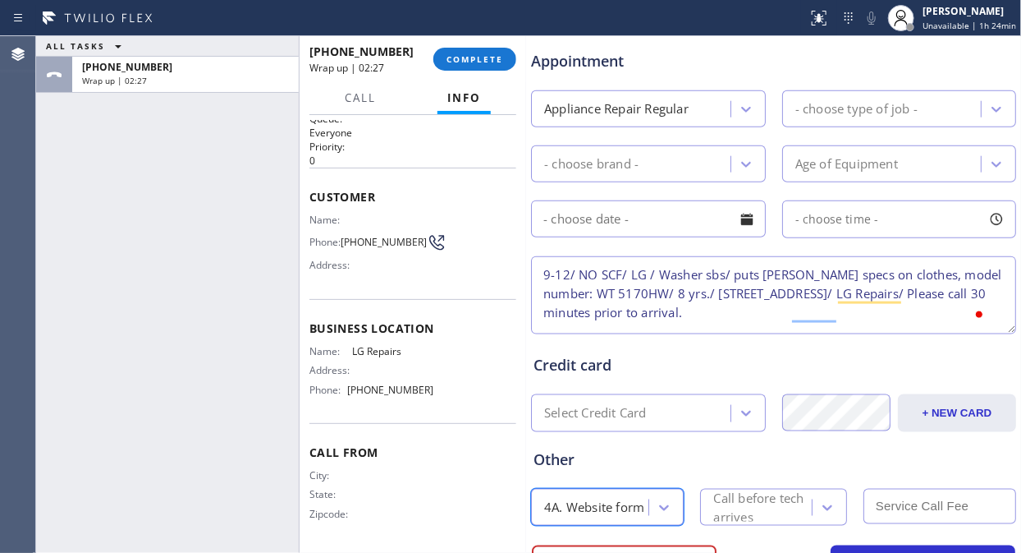
click at [728, 507] on div "Call before tech arrives" at bounding box center [761, 507] width 96 height 38
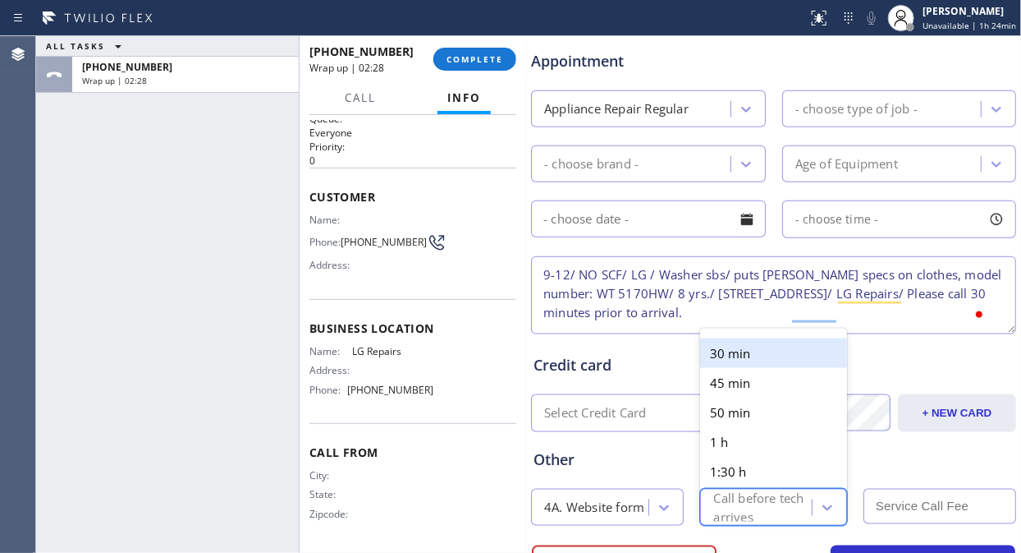
click at [742, 351] on div "30 min" at bounding box center [773, 353] width 146 height 30
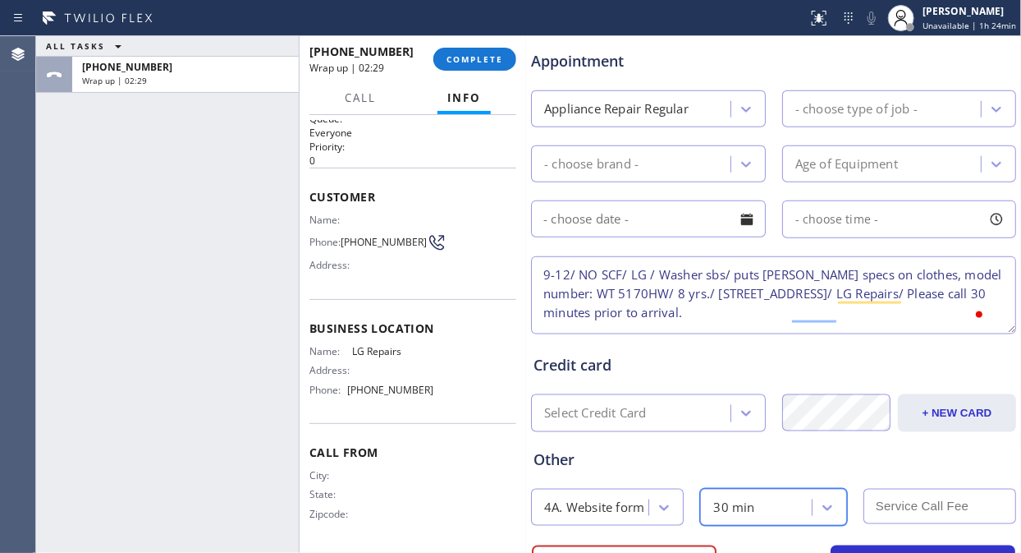
click at [883, 504] on input "text" at bounding box center [940, 505] width 153 height 35
type input "0"
click at [837, 110] on div "- choose type of job -" at bounding box center [857, 108] width 122 height 19
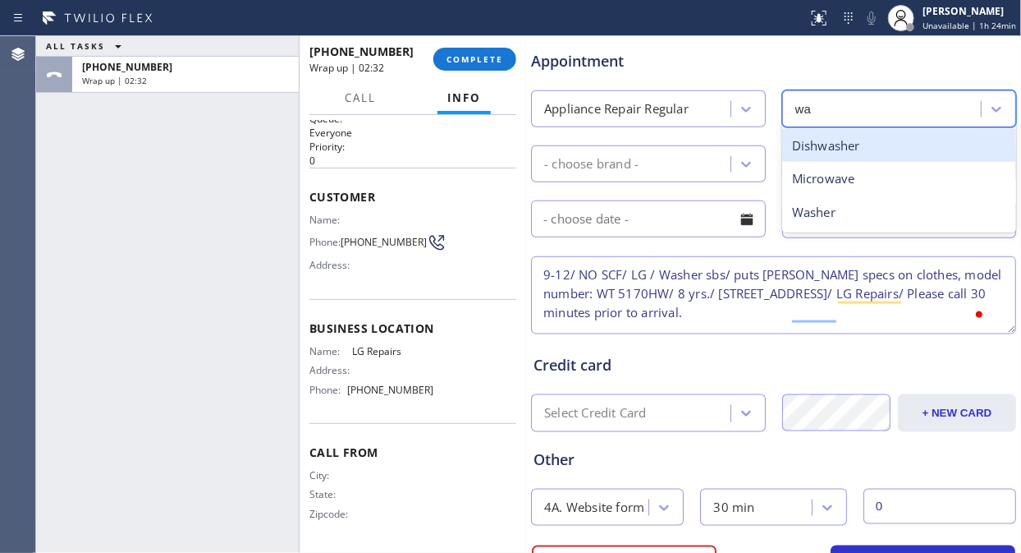
type input "was"
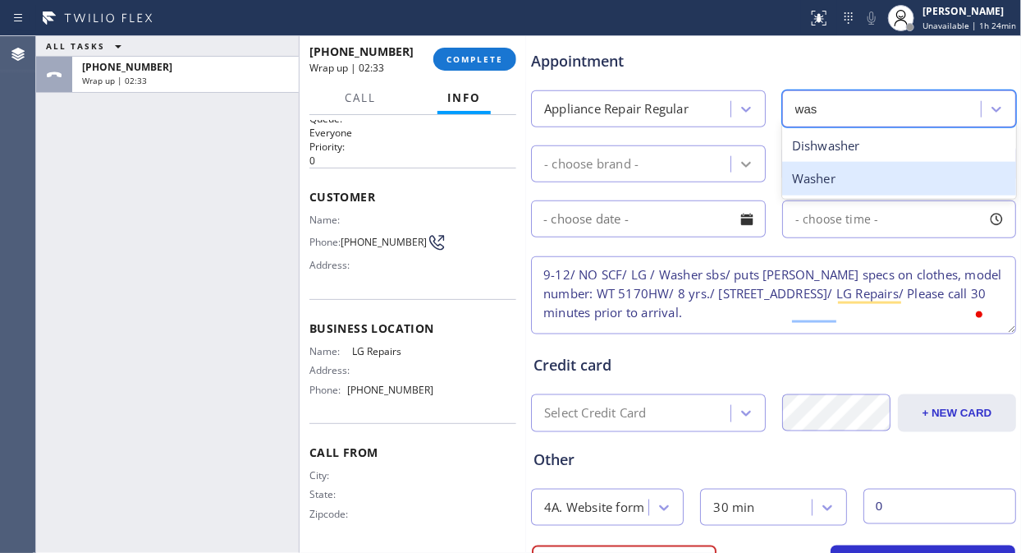
drag, startPoint x: 828, startPoint y: 167, endPoint x: 736, endPoint y: 171, distance: 91.2
click at [827, 167] on div "Washer" at bounding box center [899, 179] width 235 height 34
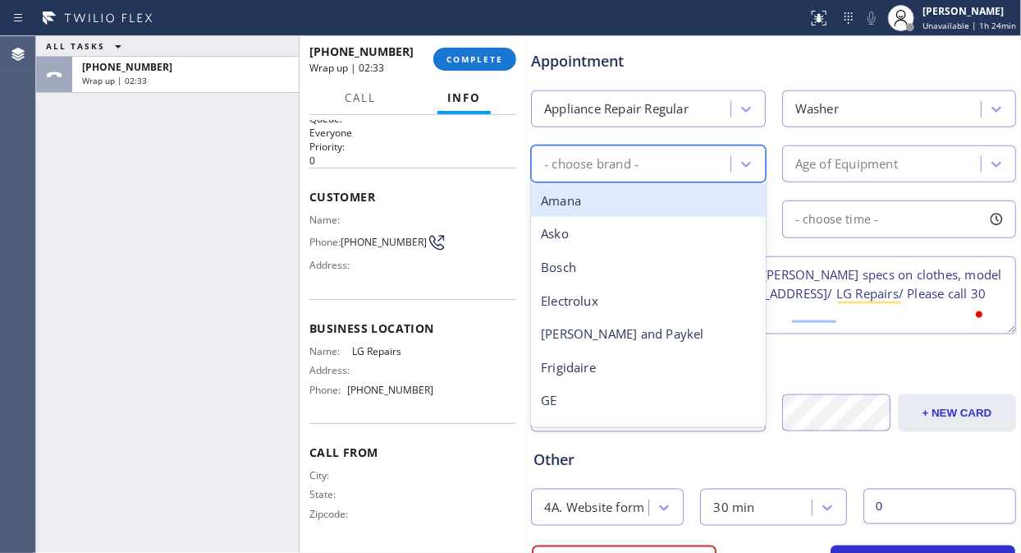
click at [672, 170] on div "- choose brand -" at bounding box center [633, 163] width 195 height 29
type input "l"
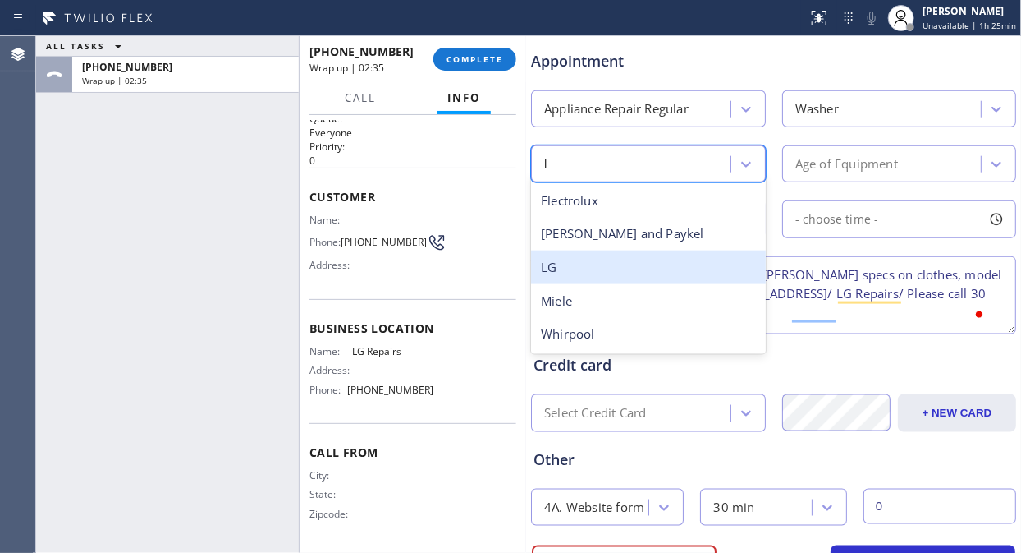
drag, startPoint x: 636, startPoint y: 269, endPoint x: 686, endPoint y: 236, distance: 59.7
click at [637, 271] on div "LG" at bounding box center [648, 267] width 235 height 34
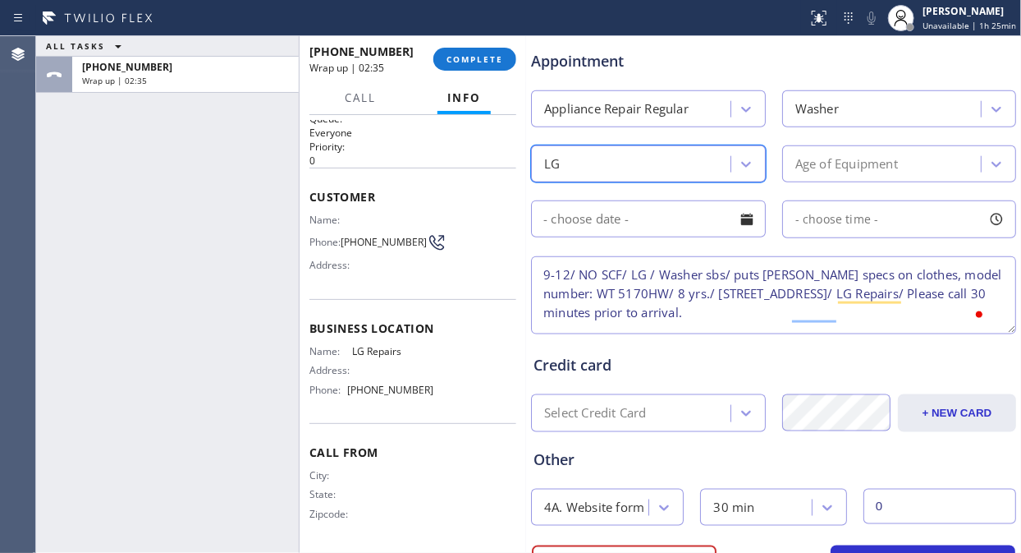
click at [846, 168] on div "Age of Equipment" at bounding box center [847, 163] width 103 height 19
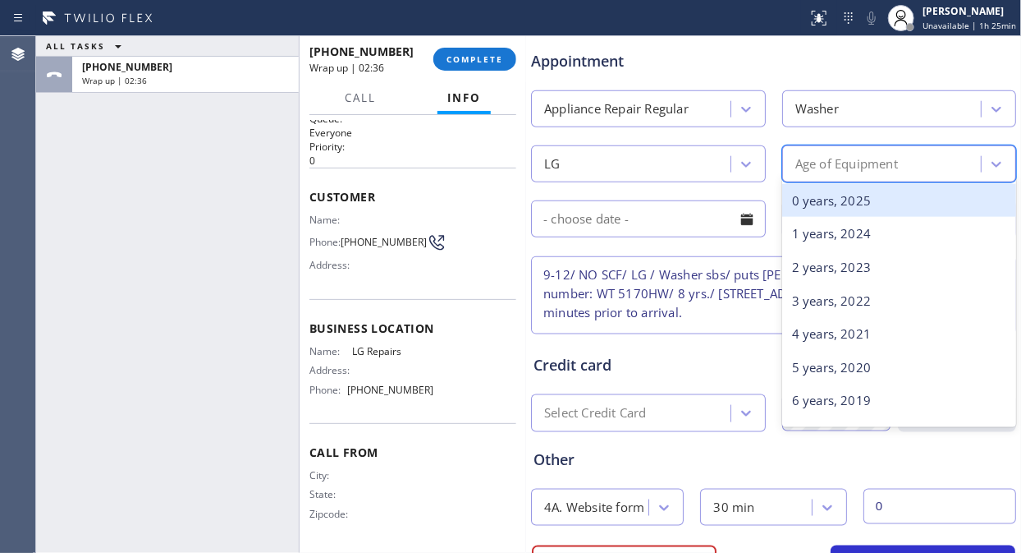
type input "8"
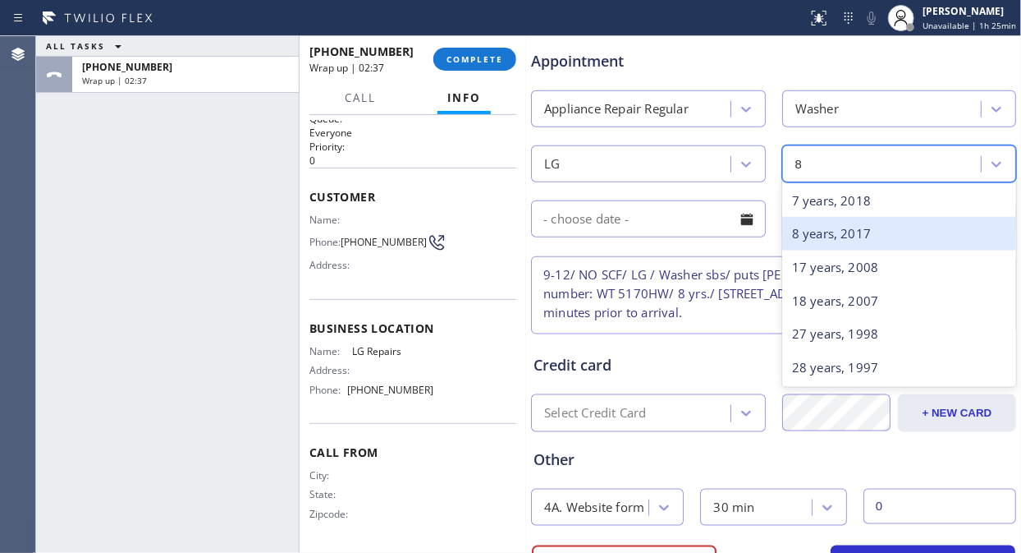
click at [817, 223] on div "8 years, 2017" at bounding box center [899, 234] width 235 height 34
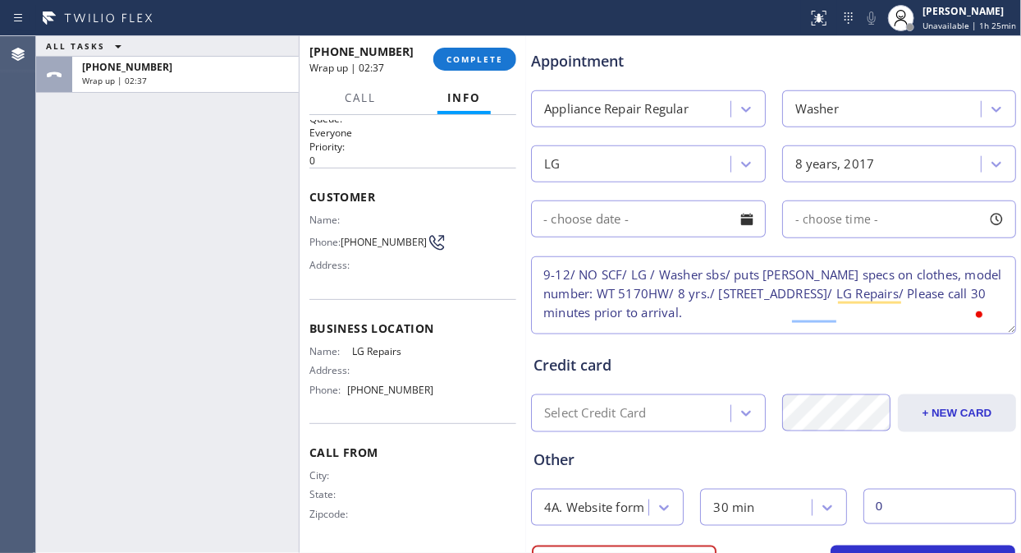
click at [733, 227] on div at bounding box center [747, 219] width 28 height 28
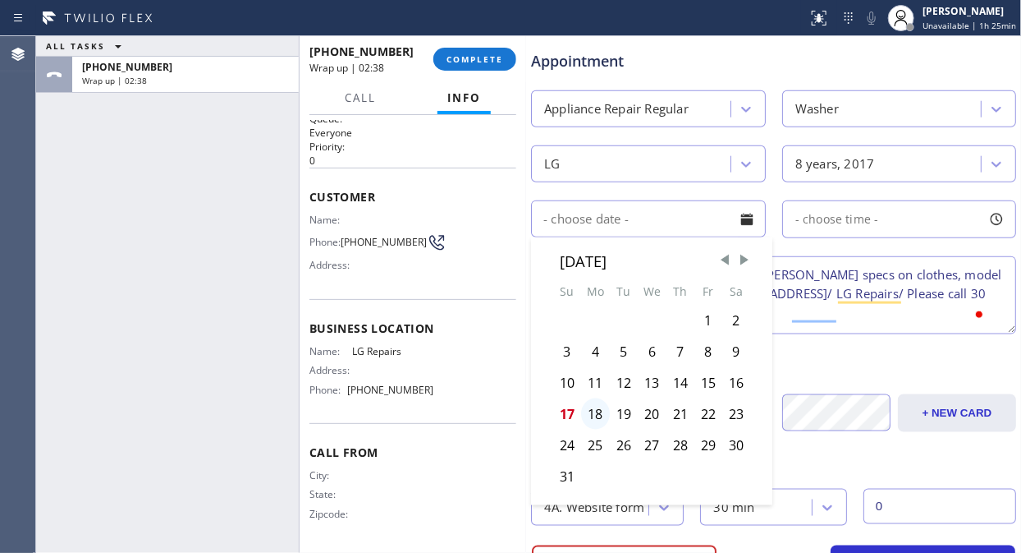
click at [593, 411] on div "18" at bounding box center [595, 413] width 29 height 31
type input "[DATE]"
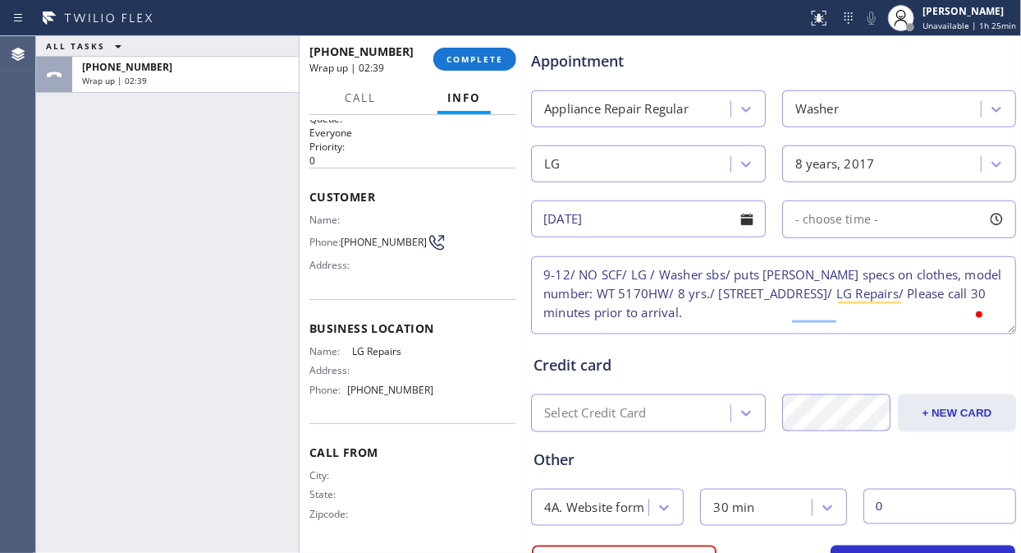
click at [900, 205] on div "- choose time -" at bounding box center [899, 219] width 235 height 38
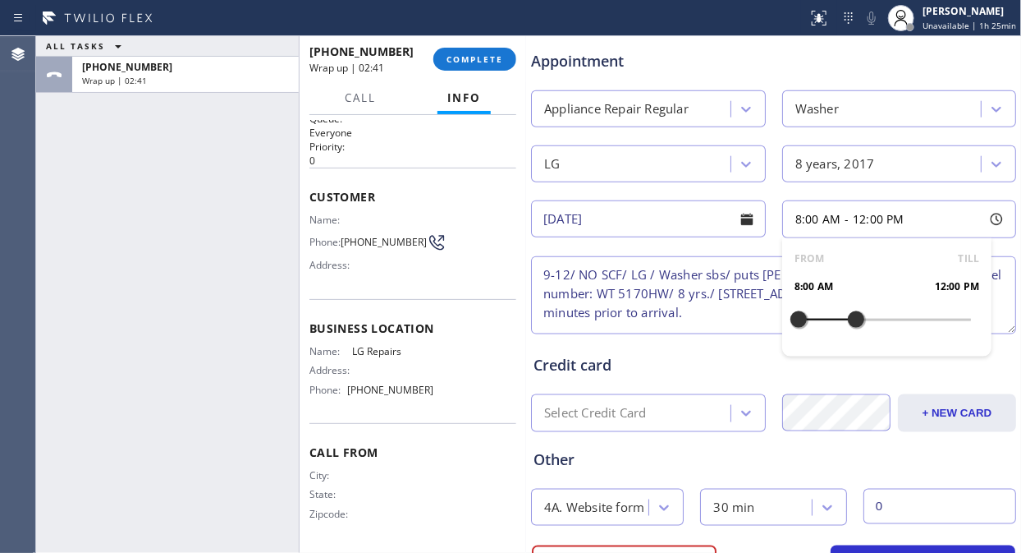
drag, startPoint x: 793, startPoint y: 315, endPoint x: 846, endPoint y: 316, distance: 53.4
click at [846, 316] on div at bounding box center [856, 319] width 20 height 34
drag, startPoint x: 796, startPoint y: 321, endPoint x: 805, endPoint y: 321, distance: 9.0
click at [805, 321] on div at bounding box center [813, 319] width 20 height 34
click at [663, 309] on textarea "9-12/ NO SCF/ LG / Washer sbs/ puts [PERSON_NAME] specs on clothes, model numbe…" at bounding box center [773, 295] width 485 height 78
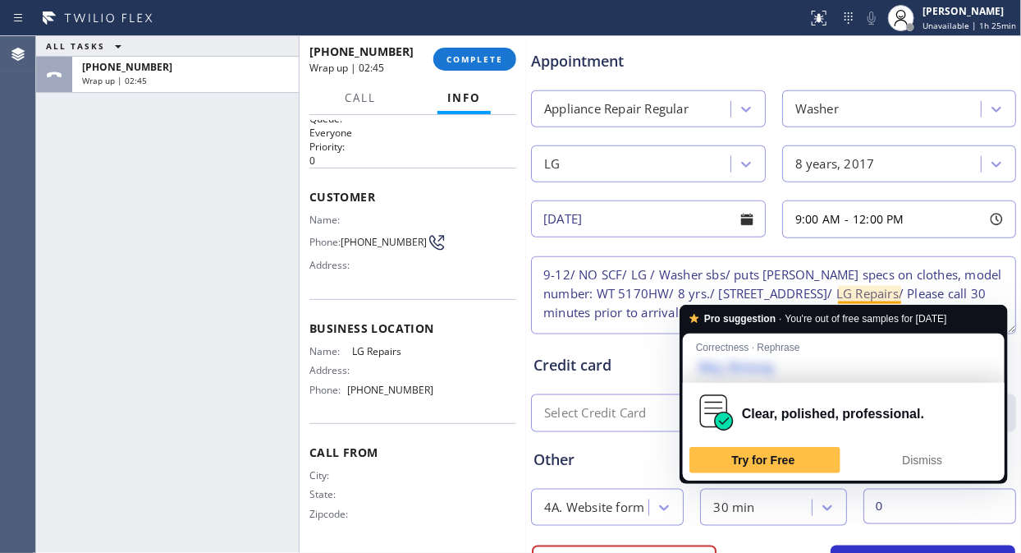
click at [865, 294] on textarea "9-12/ NO SCF/ LG / Washer sbs/ puts [PERSON_NAME] specs on clothes, model numbe…" at bounding box center [773, 295] width 485 height 78
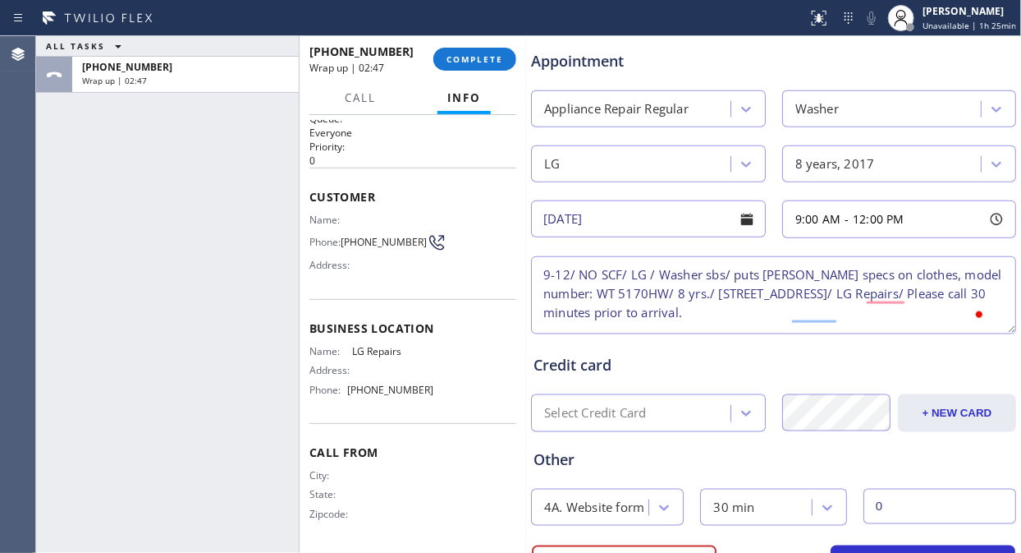
click at [901, 314] on textarea "9-12/ NO SCF/ LG / Washer sbs/ puts [PERSON_NAME] specs on clothes, model numbe…" at bounding box center [773, 295] width 485 height 78
type textarea "9-12/ NO SCF/ LG / Washer sbs/ puts [PERSON_NAME] specs on clothes, model numbe…"
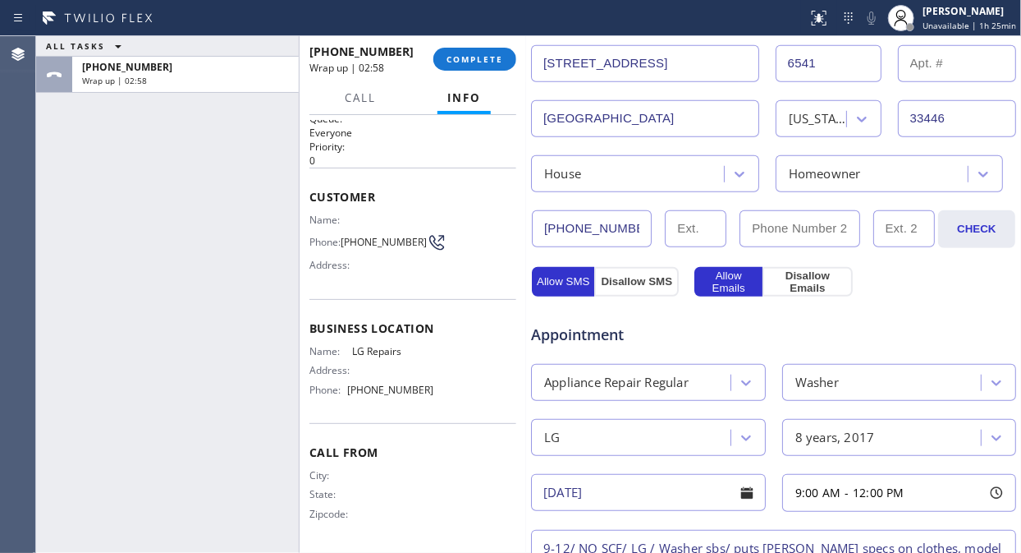
scroll to position [719, 0]
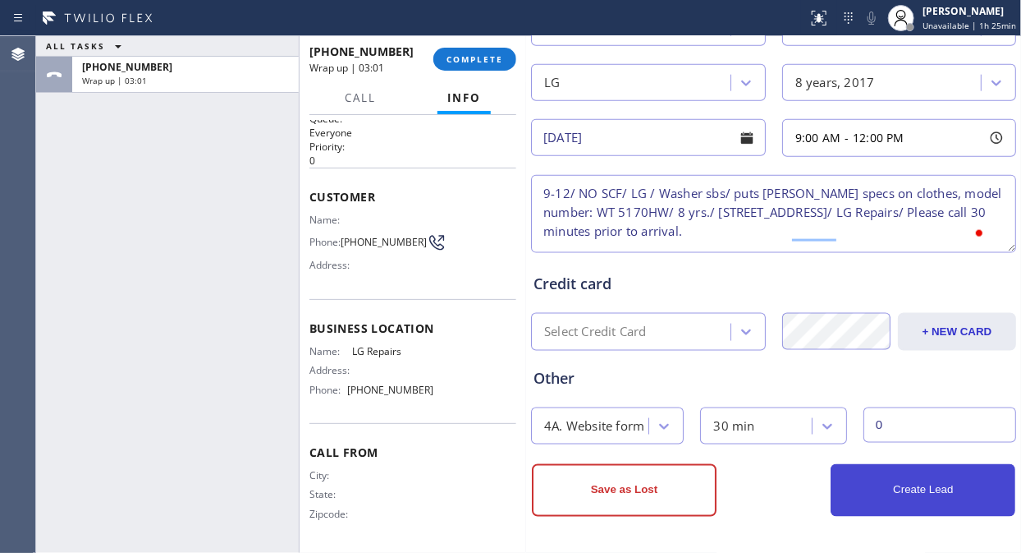
click at [906, 490] on button "Create Lead" at bounding box center [923, 490] width 185 height 53
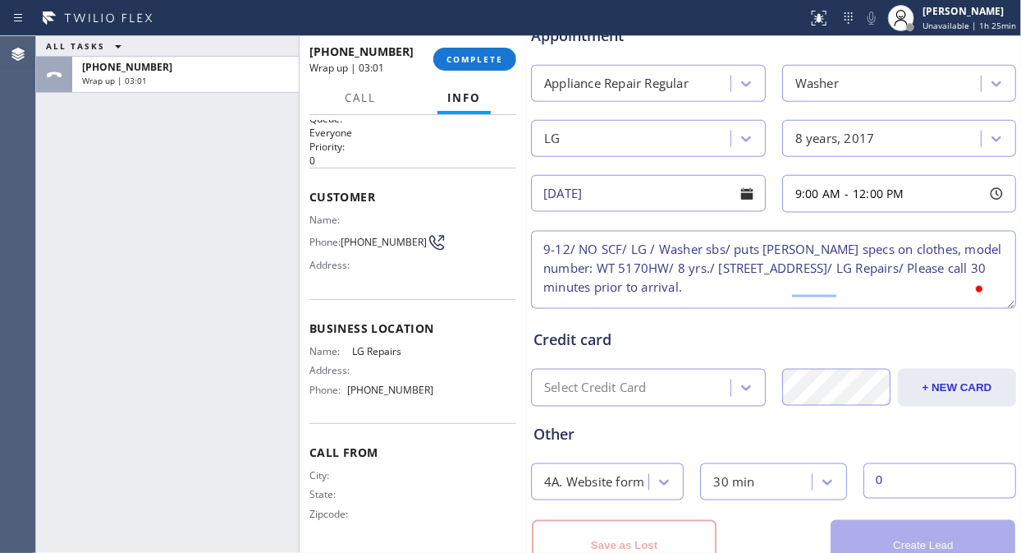
scroll to position [775, 0]
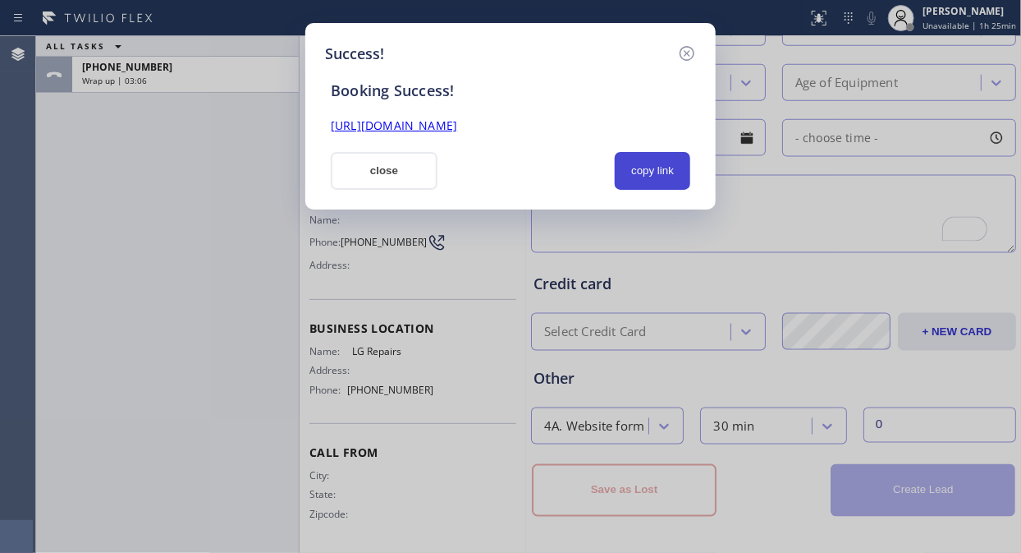
click at [655, 167] on button "copy link" at bounding box center [653, 171] width 76 height 38
click at [457, 129] on link "[URL][DOMAIN_NAME]" at bounding box center [394, 125] width 126 height 16
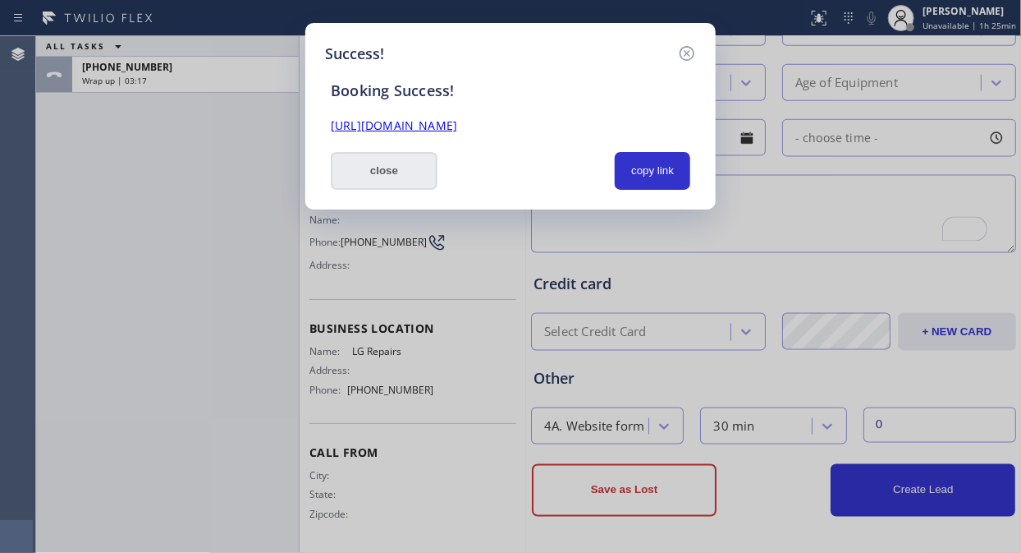
drag, startPoint x: 392, startPoint y: 167, endPoint x: 419, endPoint y: 135, distance: 42.1
click at [394, 168] on button "close" at bounding box center [384, 171] width 107 height 38
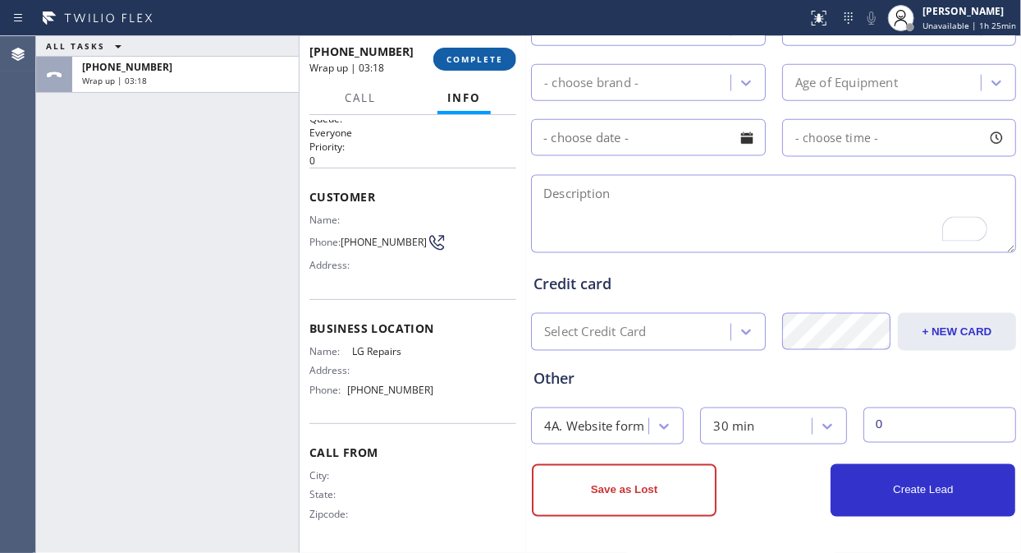
click at [461, 48] on button "COMPLETE" at bounding box center [474, 59] width 83 height 23
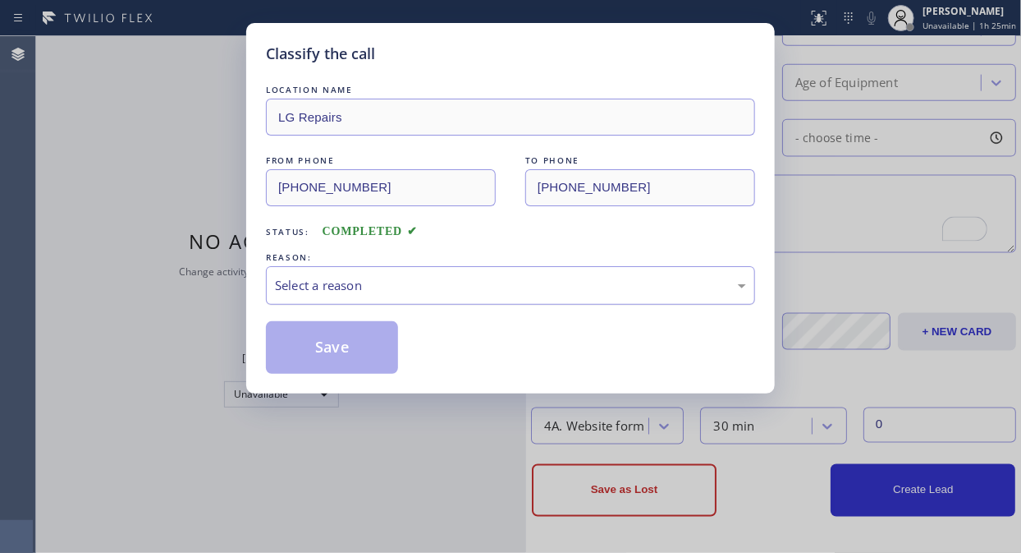
click at [443, 281] on div "Select a reason" at bounding box center [510, 285] width 471 height 19
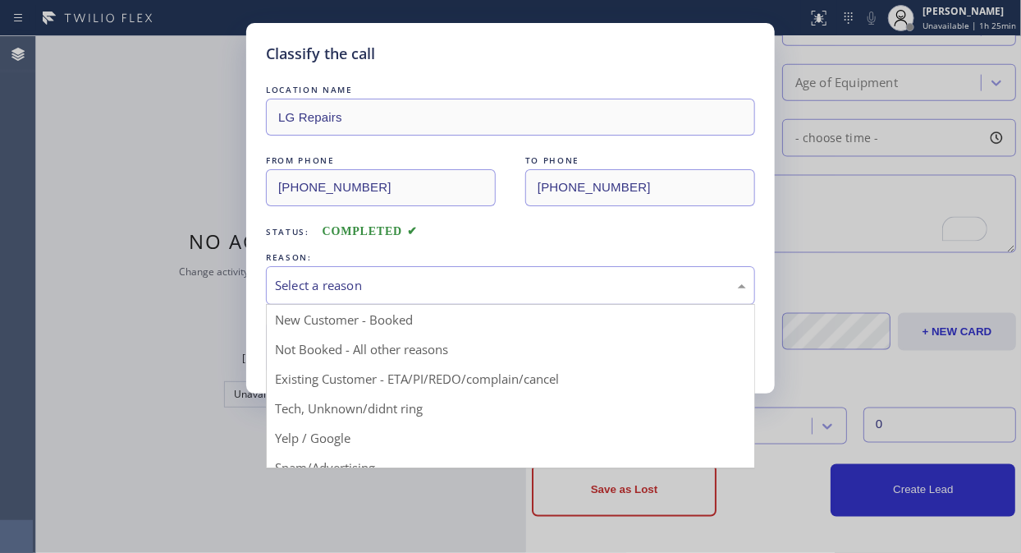
drag, startPoint x: 401, startPoint y: 313, endPoint x: 321, endPoint y: 346, distance: 86.1
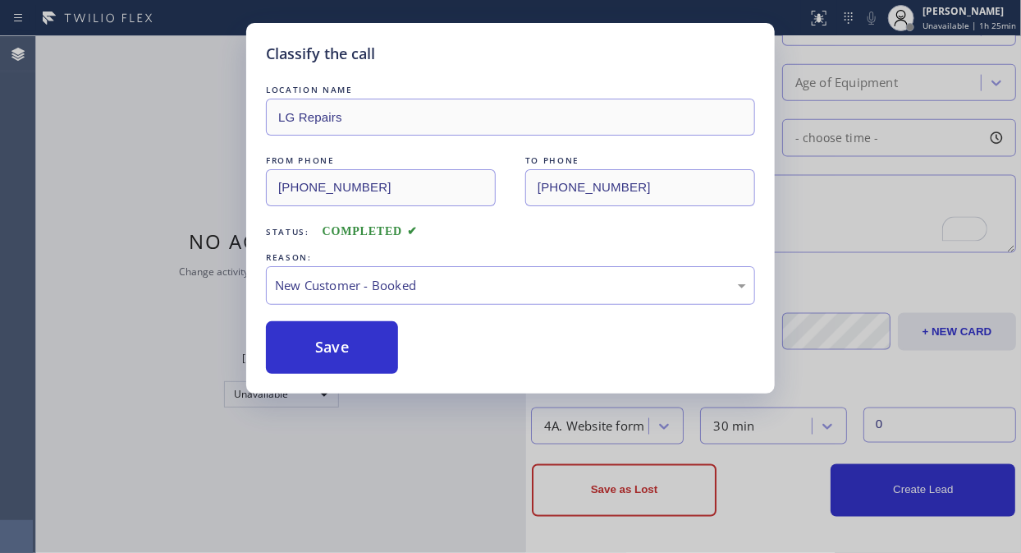
drag, startPoint x: 319, startPoint y: 348, endPoint x: 462, endPoint y: 384, distance: 148.1
click at [320, 348] on button "Save" at bounding box center [332, 347] width 132 height 53
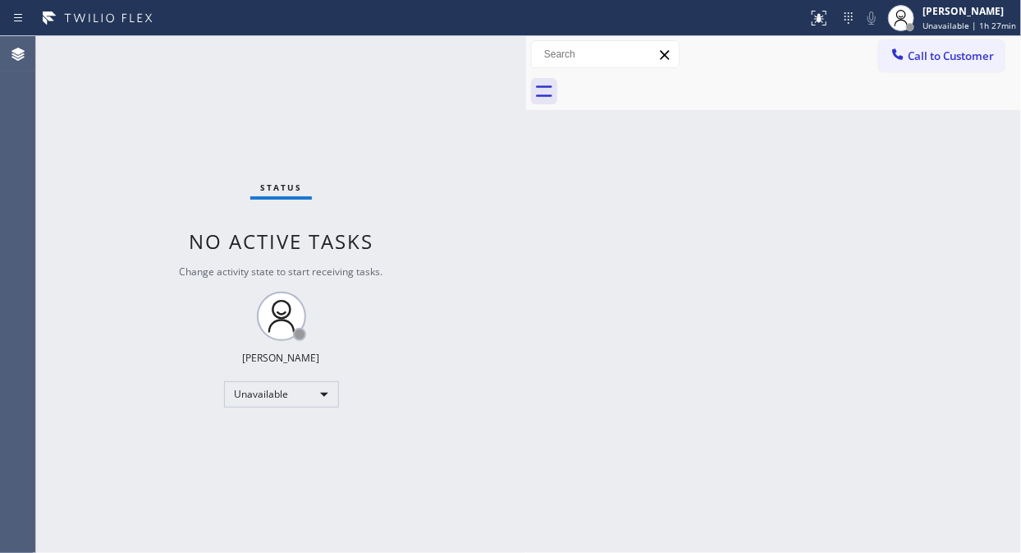
click at [933, 58] on span "Call to Customer" at bounding box center [951, 55] width 86 height 15
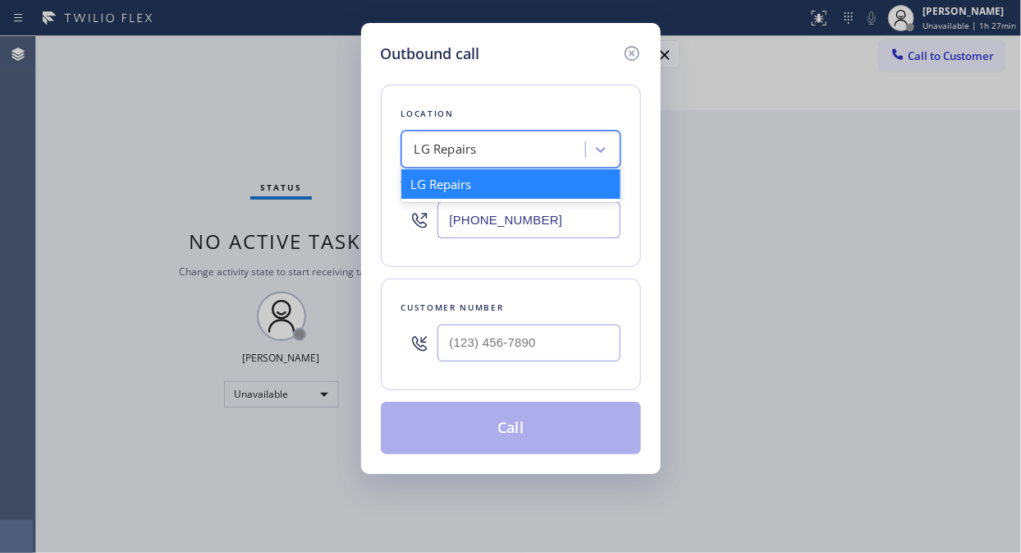
click at [471, 153] on div "LG Repairs" at bounding box center [446, 149] width 62 height 19
paste input "Eagle Rock Prestige HVAC"
type input "Eagle Rock Prestige HVAC"
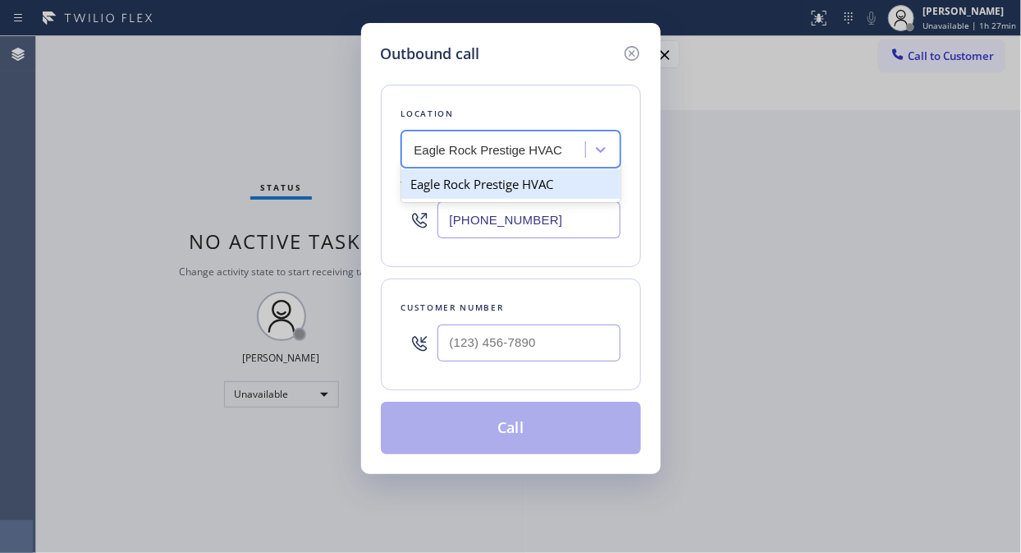
click at [526, 199] on div "Eagle Rock Prestige HVAC" at bounding box center [510, 184] width 219 height 36
click at [487, 178] on div "Eagle Rock Prestige HVAC" at bounding box center [510, 184] width 219 height 30
type input "[PHONE_NUMBER]"
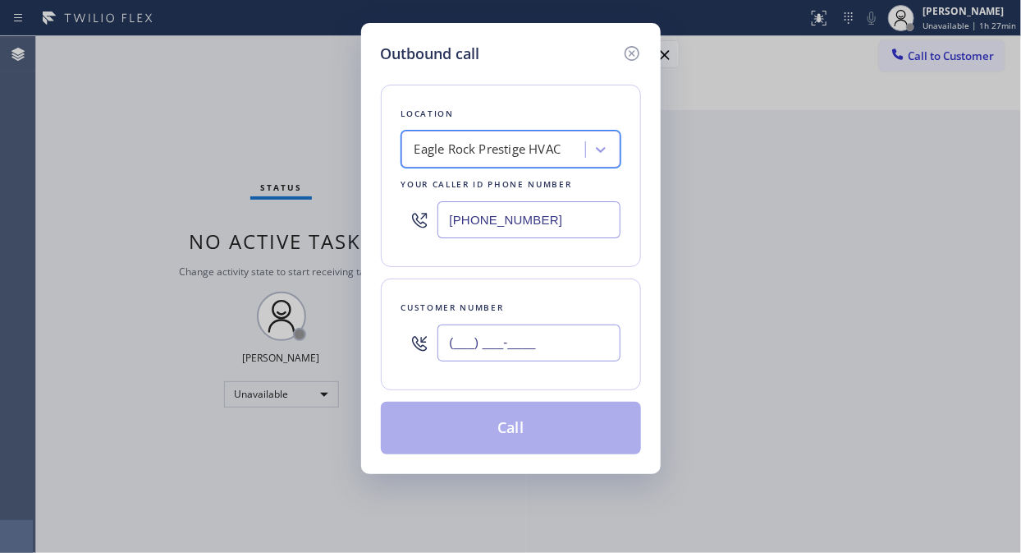
click at [446, 350] on input "(___) ___-____" at bounding box center [529, 342] width 183 height 37
paste input "773) 988-9234"
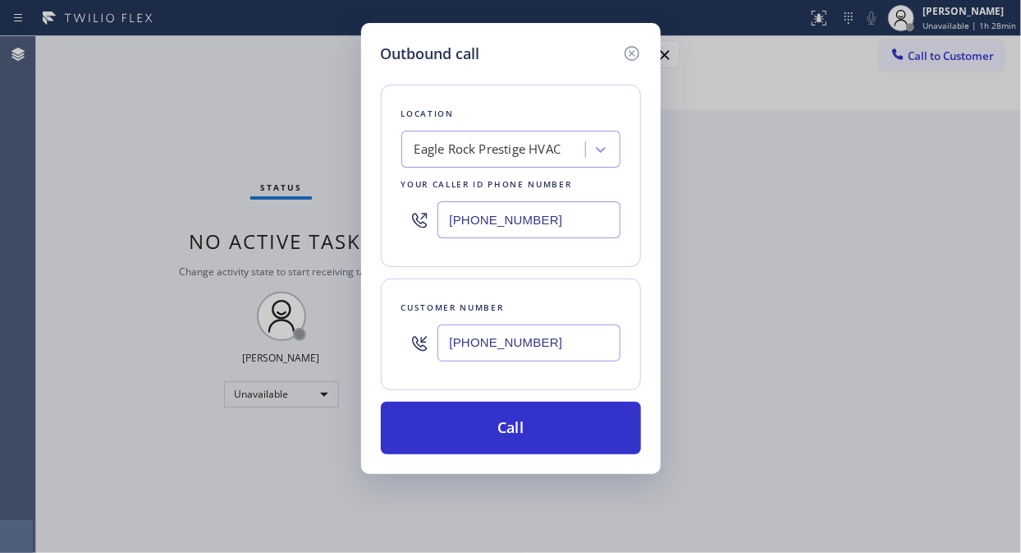
click at [443, 350] on input "[PHONE_NUMBER]" at bounding box center [529, 342] width 183 height 37
click at [126, 181] on div "Outbound call Location [GEOGRAPHIC_DATA] Prestige HVAC Your caller id phone num…" at bounding box center [510, 276] width 1021 height 553
click at [635, 46] on icon at bounding box center [632, 54] width 20 height 20
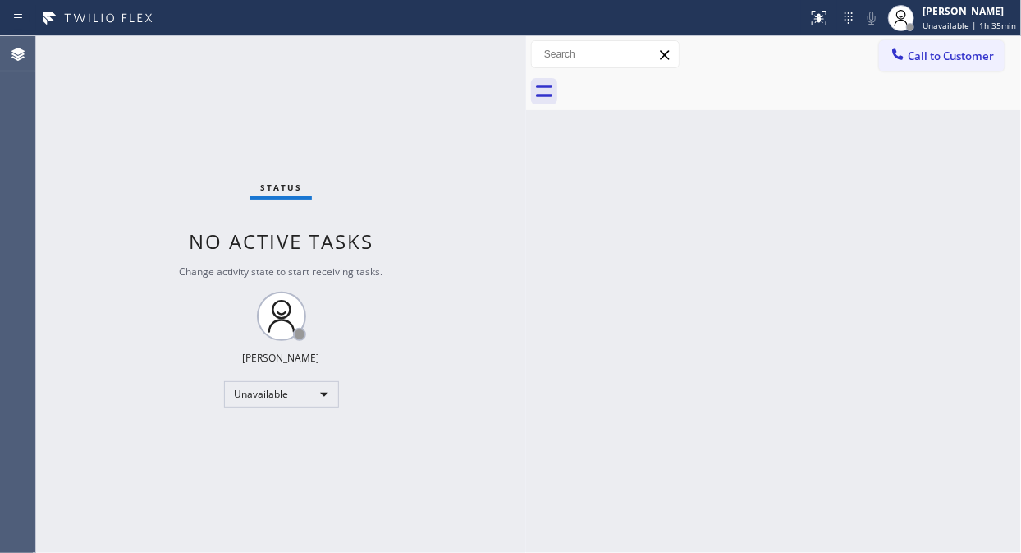
click at [183, 146] on div "Status No active tasks Change activity state to start receiving tasks. [PERSON_…" at bounding box center [281, 294] width 490 height 516
click at [184, 308] on div "Status No active tasks Change activity state to start receiving tasks. [PERSON_…" at bounding box center [281, 294] width 490 height 516
click at [166, 220] on div "Status No active tasks Change activity state to start receiving tasks. [PERSON_…" at bounding box center [281, 294] width 490 height 516
click at [164, 149] on div "Status No active tasks Change activity state to start receiving tasks. [PERSON_…" at bounding box center [281, 294] width 490 height 516
drag, startPoint x: 482, startPoint y: 353, endPoint x: 688, endPoint y: 518, distance: 264.0
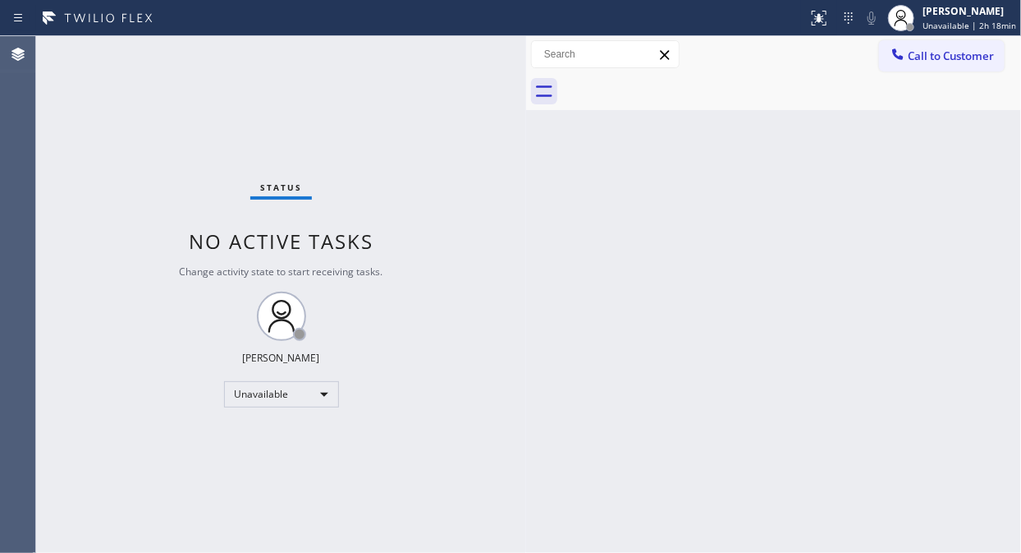
click at [486, 353] on div "Status No active tasks Change activity state to start receiving tasks. [PERSON_…" at bounding box center [281, 294] width 490 height 516
click at [181, 249] on div "Status No active tasks Change activity state to start receiving tasks. [PERSON_…" at bounding box center [281, 294] width 490 height 516
click at [918, 59] on span "Call to Customer" at bounding box center [951, 55] width 86 height 15
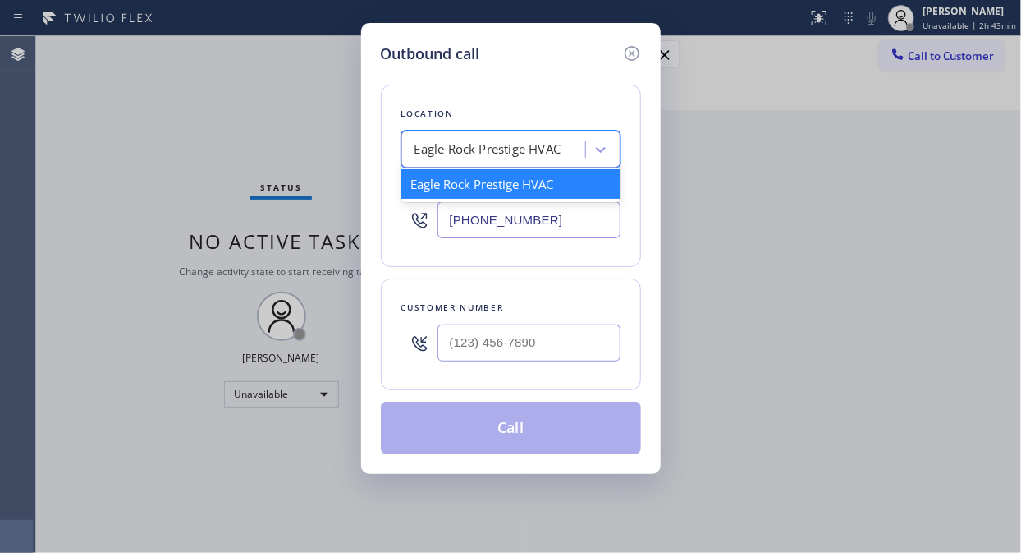
click at [424, 150] on div "Eagle Rock Prestige HVAC" at bounding box center [488, 149] width 147 height 19
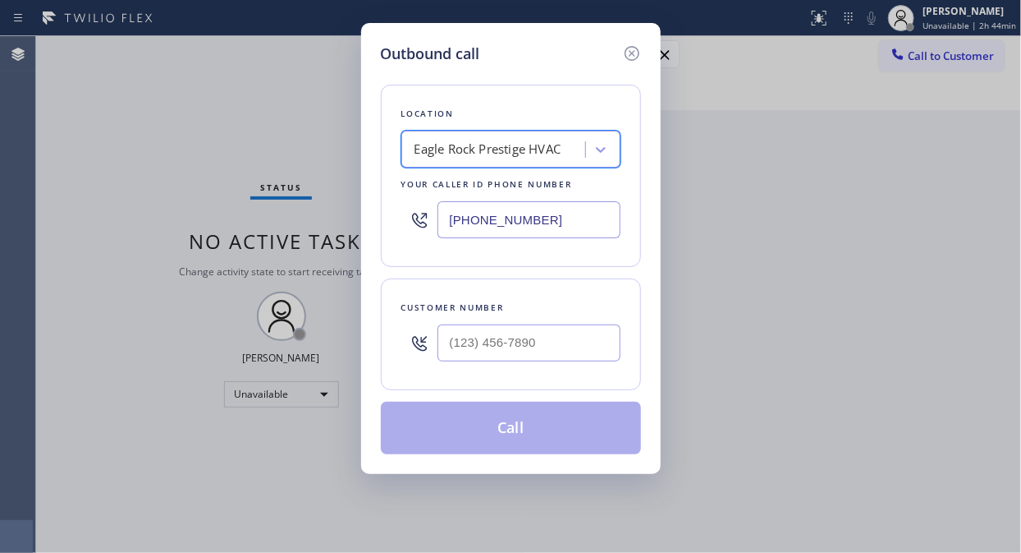
click at [464, 365] on div at bounding box center [529, 342] width 183 height 53
click at [446, 351] on input "(___) ___-____" at bounding box center [529, 342] width 183 height 37
paste input "773) 988-9234"
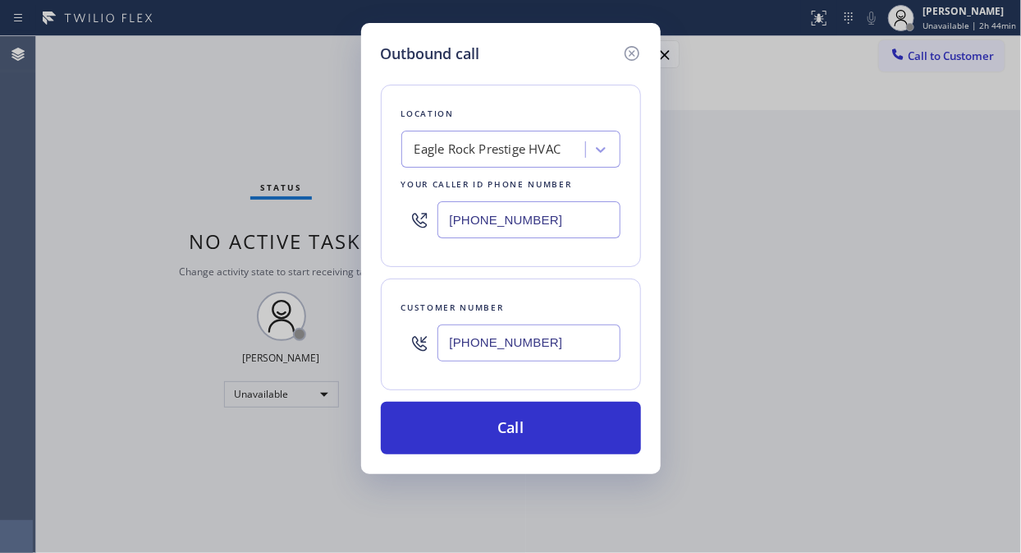
type input "[PHONE_NUMBER]"
drag, startPoint x: 52, startPoint y: 146, endPoint x: 71, endPoint y: 152, distance: 20.5
click at [53, 146] on div "Outbound call Location [GEOGRAPHIC_DATA] Prestige HVAC Your caller id phone num…" at bounding box center [510, 276] width 1021 height 553
click at [631, 51] on icon at bounding box center [632, 54] width 20 height 20
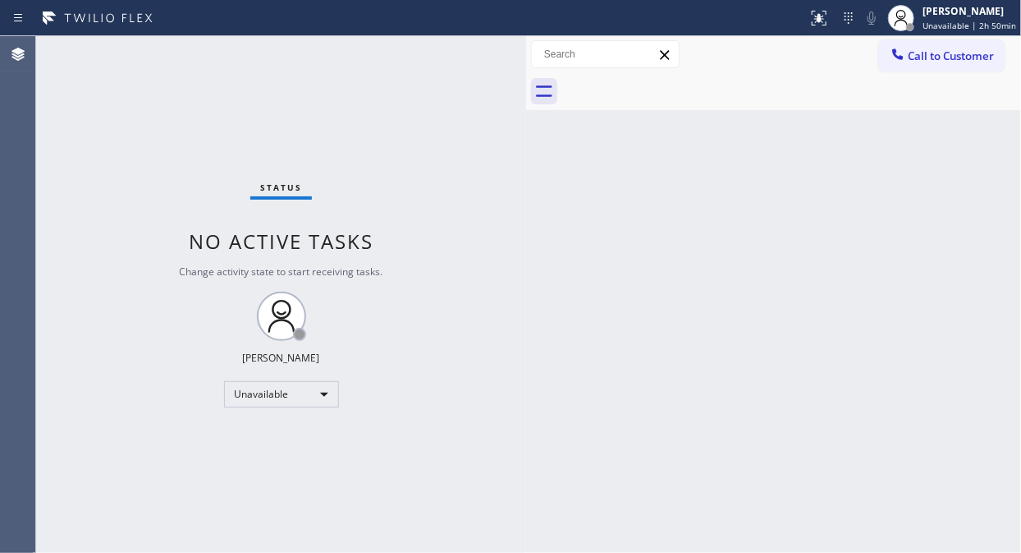
click at [923, 59] on span "Call to Customer" at bounding box center [951, 55] width 86 height 15
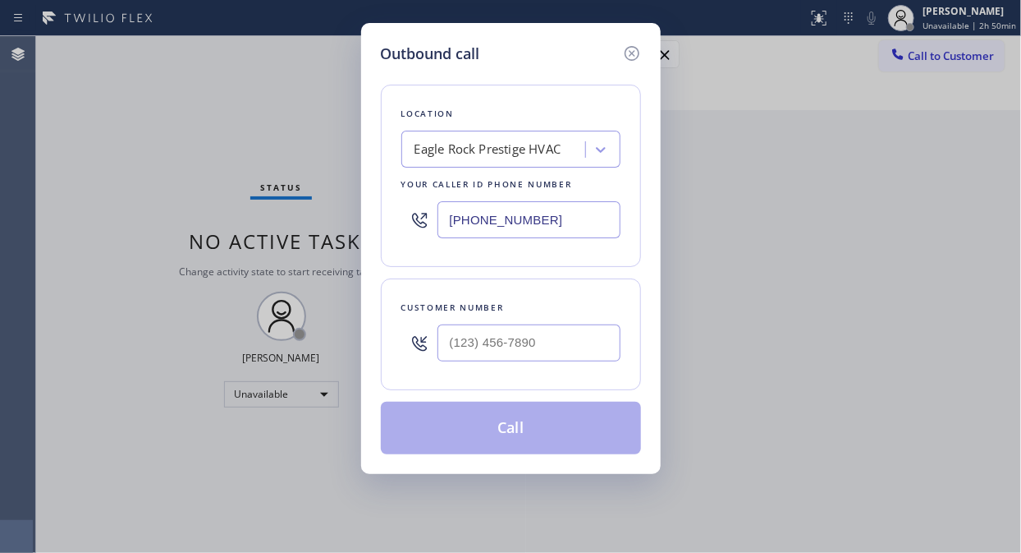
click at [431, 146] on div "Eagle Rock Prestige HVAC" at bounding box center [488, 149] width 147 height 19
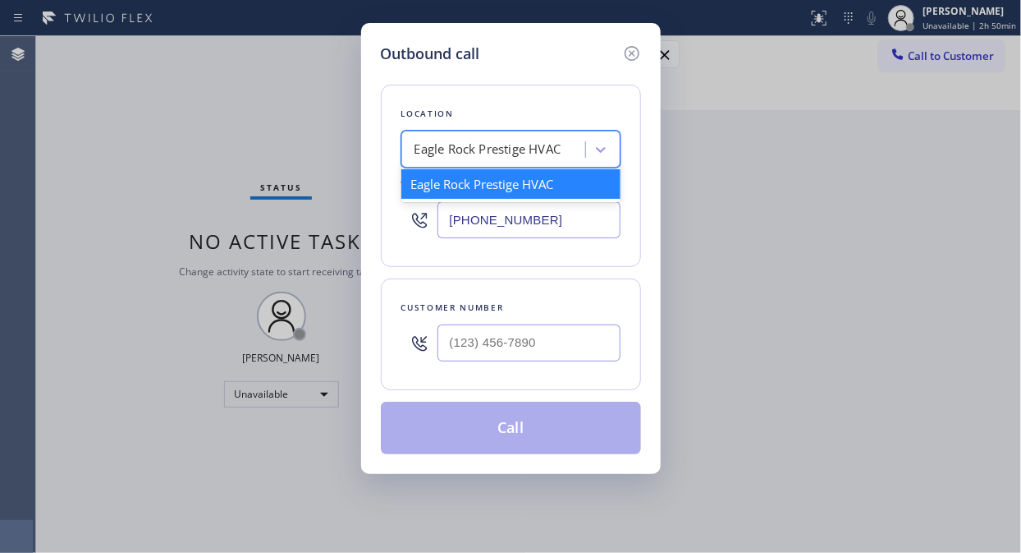
paste input "Home Alliance E-mails"
type input "Home Alliance E-mails"
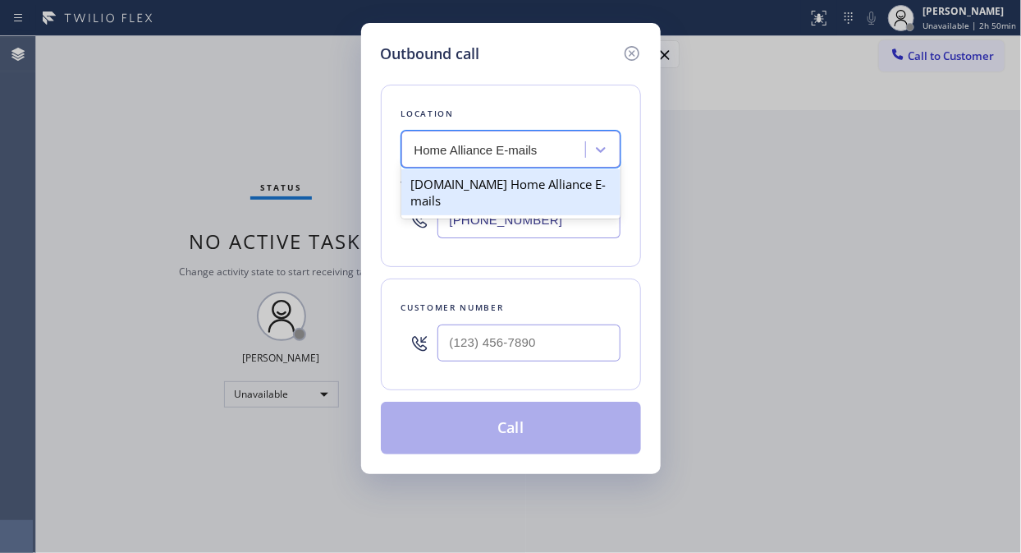
click at [477, 189] on div "[DOMAIN_NAME] Home Alliance E-mails" at bounding box center [510, 192] width 219 height 46
type input "[PHONE_NUMBER]"
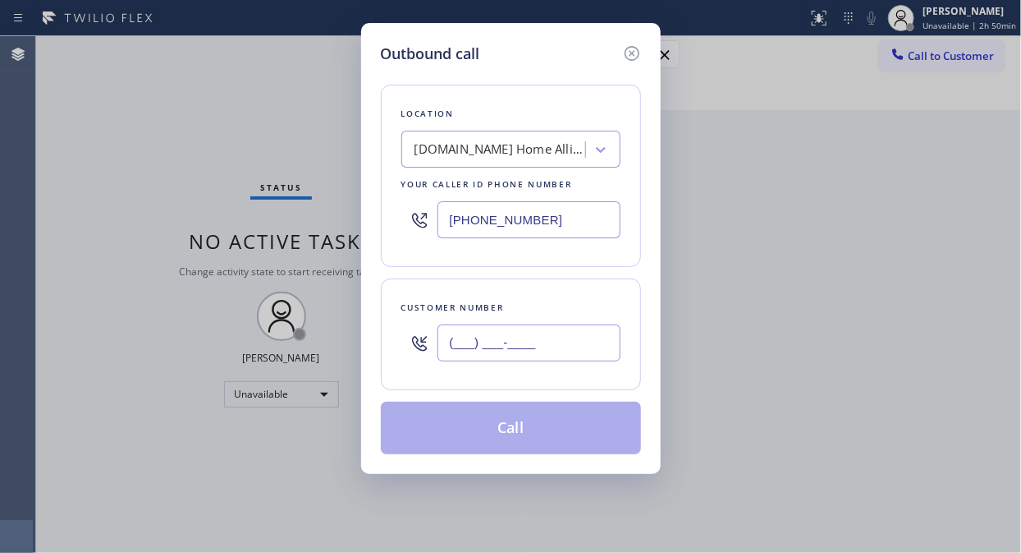
click at [447, 337] on input "(___) ___-____" at bounding box center [529, 342] width 183 height 37
paste input "347) 813-5830"
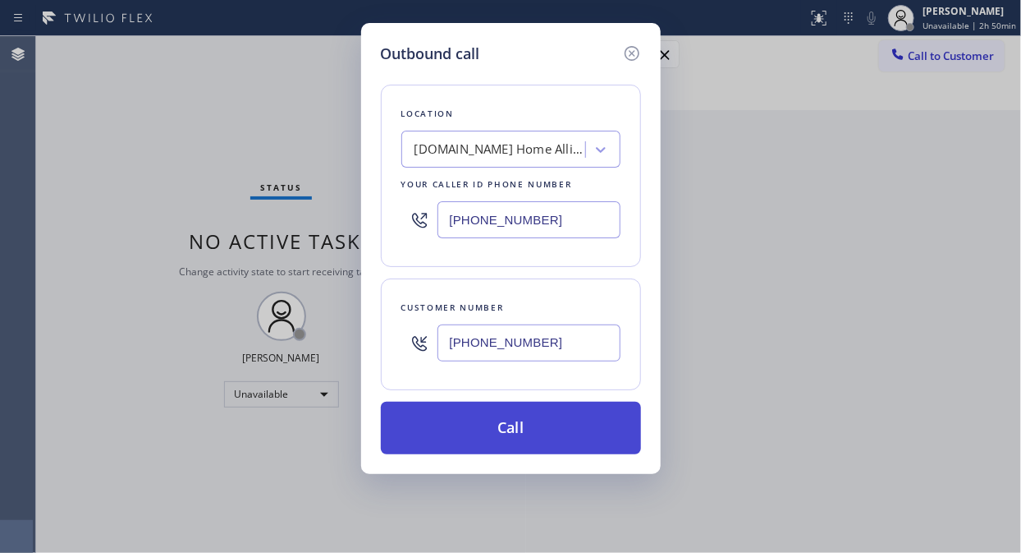
type input "[PHONE_NUMBER]"
click at [514, 427] on button "Call" at bounding box center [511, 427] width 260 height 53
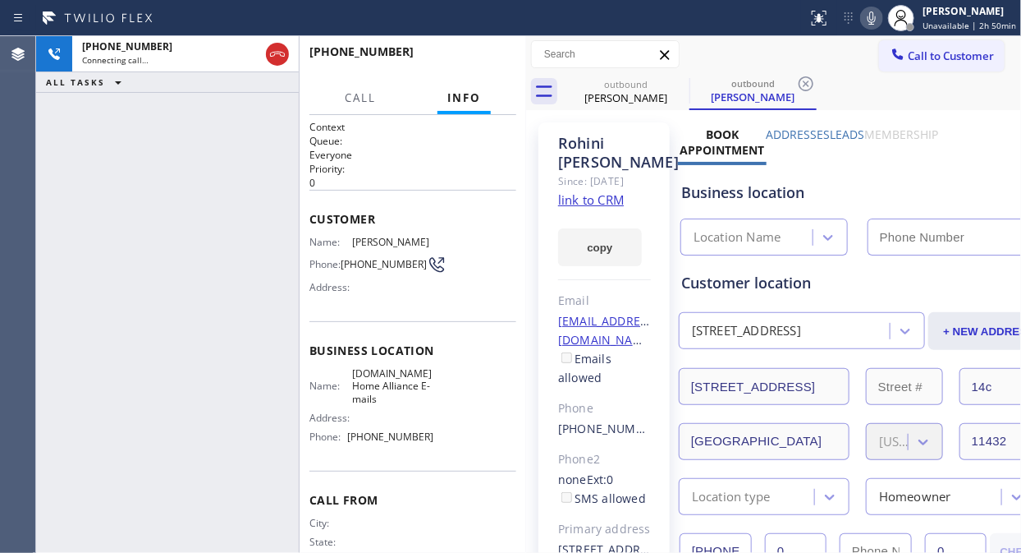
click at [115, 281] on div "[PHONE_NUMBER] Connecting call… ALL TASKS ALL TASKS ACTIVE TASKS TASKS IN WRAP …" at bounding box center [167, 294] width 263 height 516
type input "[PHONE_NUMBER]"
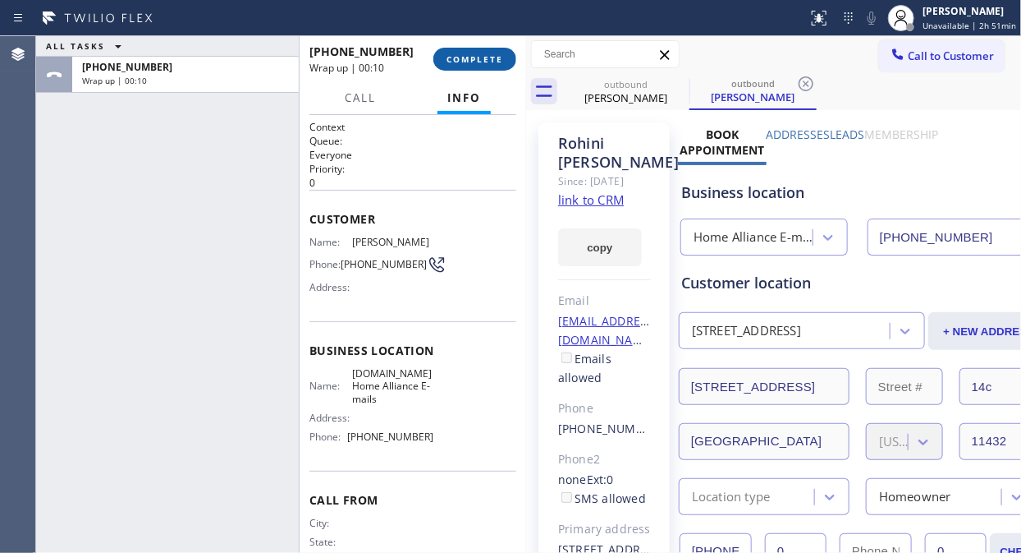
click at [485, 58] on span "COMPLETE" at bounding box center [475, 58] width 57 height 11
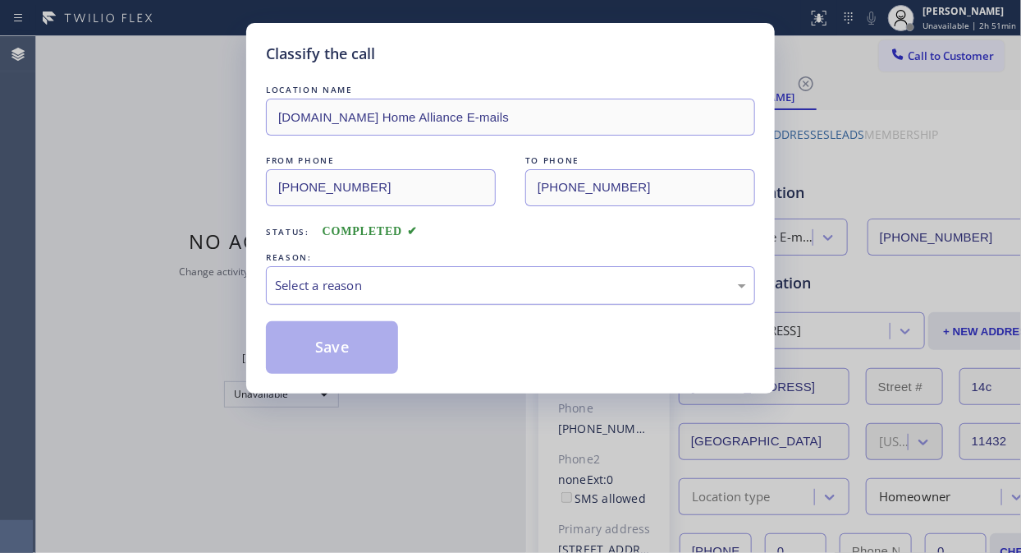
click at [394, 286] on div "Select a reason" at bounding box center [510, 285] width 471 height 19
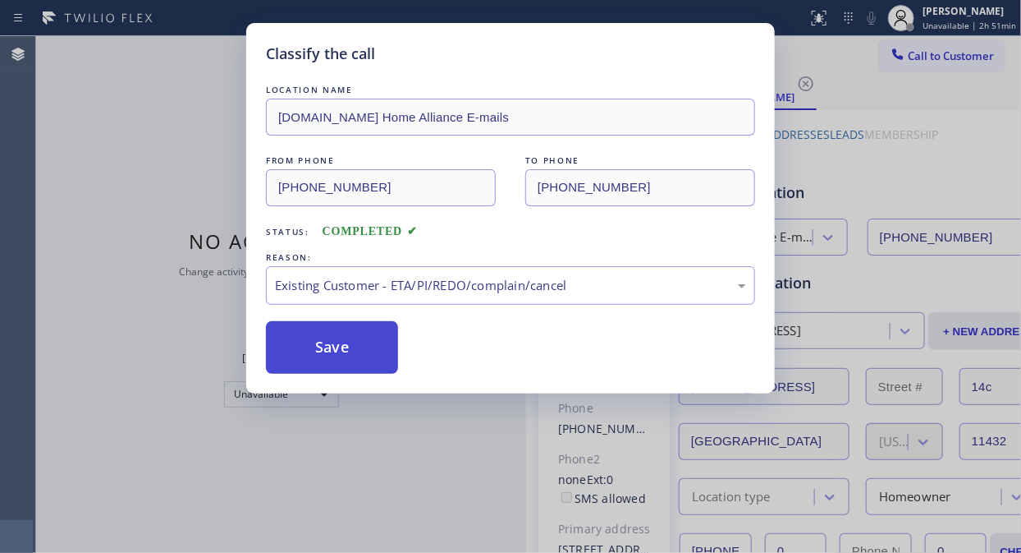
click at [316, 338] on button "Save" at bounding box center [332, 347] width 132 height 53
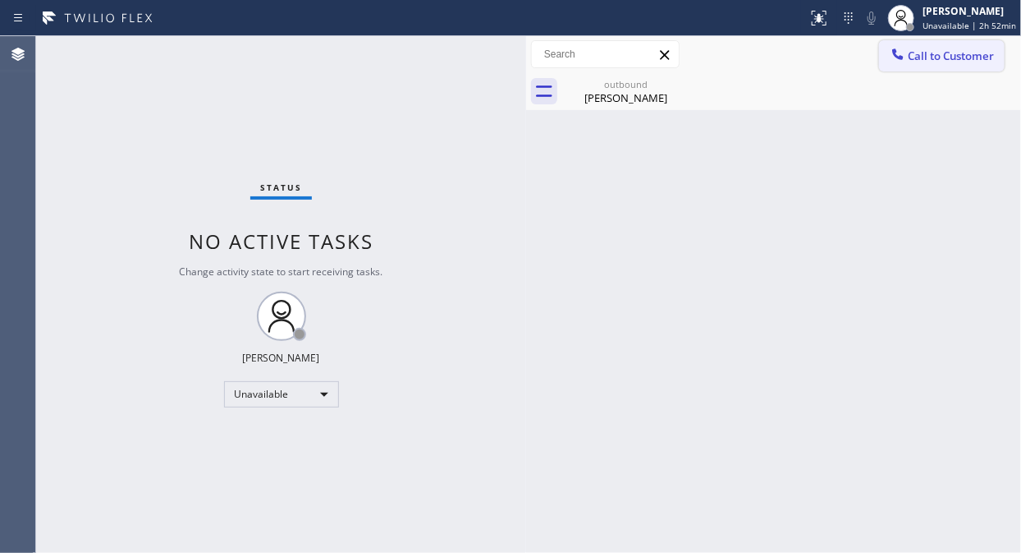
click at [913, 58] on span "Call to Customer" at bounding box center [951, 55] width 86 height 15
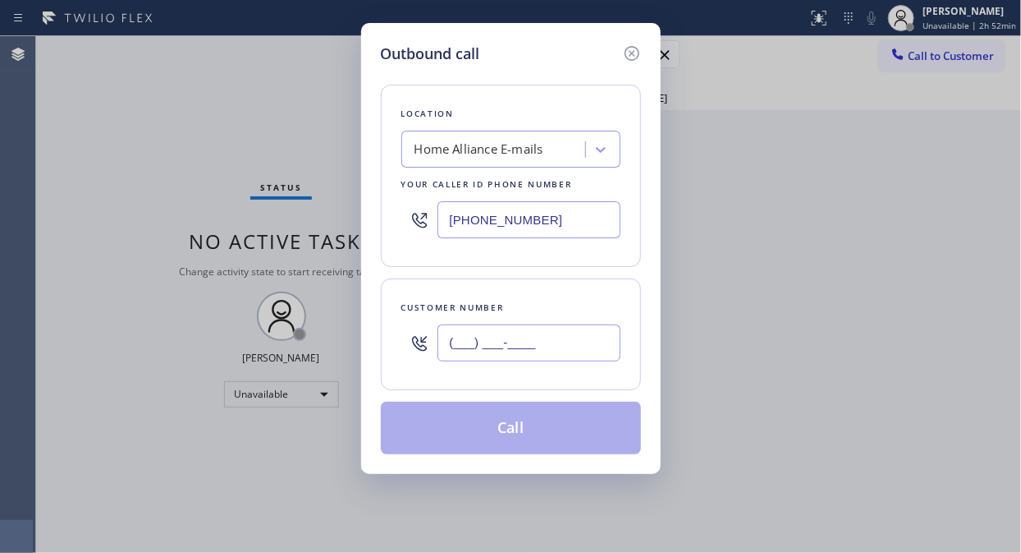
click at [529, 338] on input "(___) ___-____" at bounding box center [529, 342] width 183 height 37
paste input "347) 813-5830"
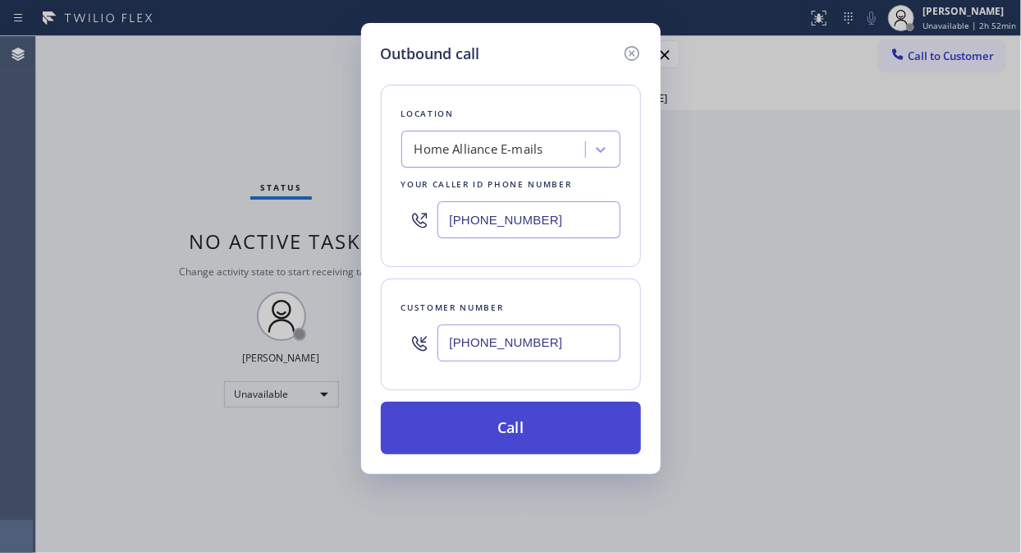
type input "[PHONE_NUMBER]"
click at [562, 437] on button "Call" at bounding box center [511, 427] width 260 height 53
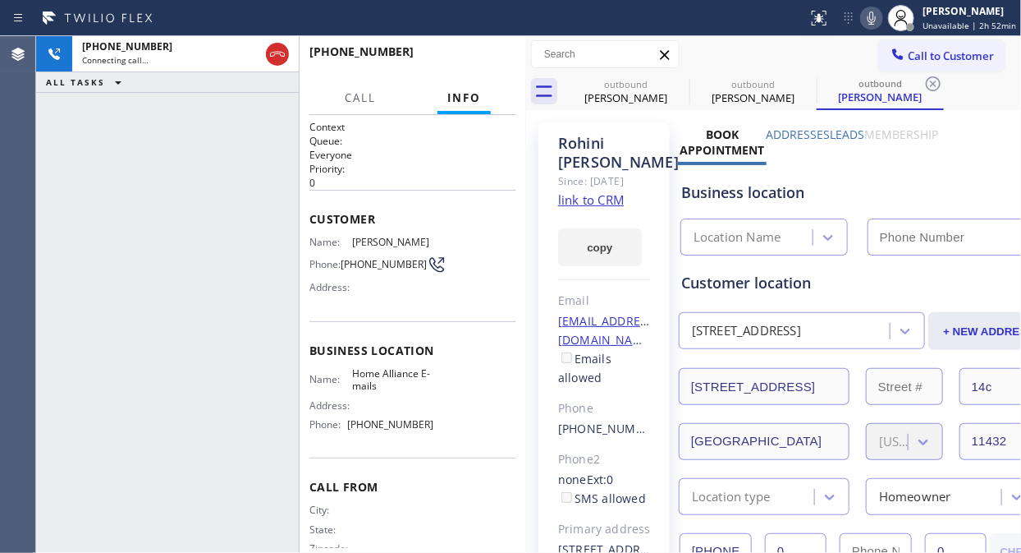
click at [878, 19] on icon at bounding box center [872, 18] width 20 height 20
type input "[PHONE_NUMBER]"
click at [878, 19] on icon at bounding box center [872, 18] width 20 height 20
click at [124, 174] on div "[PHONE_NUMBER] Live | 00:00 ALL TASKS ALL TASKS ACTIVE TASKS TASKS IN WRAP UP" at bounding box center [167, 294] width 263 height 516
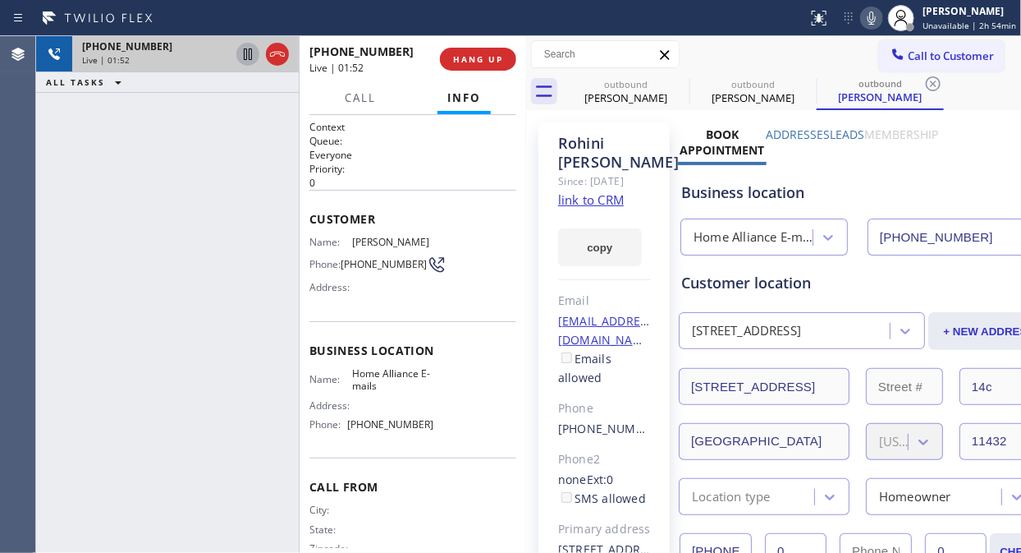
click at [241, 56] on icon at bounding box center [248, 54] width 20 height 20
click at [246, 51] on icon at bounding box center [248, 54] width 20 height 20
click at [243, 60] on icon at bounding box center [248, 54] width 20 height 20
click at [874, 20] on icon at bounding box center [872, 18] width 20 height 20
click at [873, 12] on icon at bounding box center [872, 18] width 20 height 20
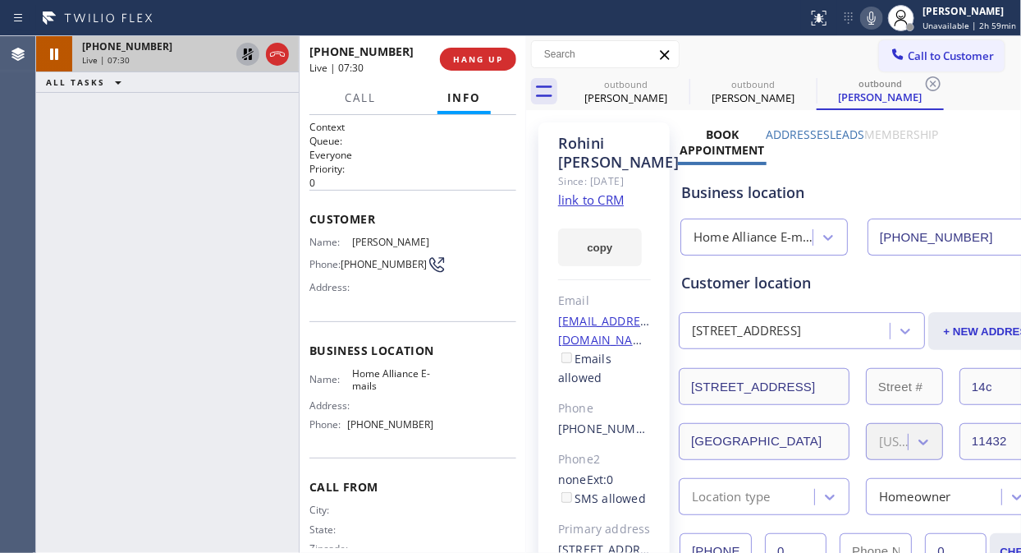
click at [243, 53] on icon at bounding box center [248, 54] width 20 height 20
click at [186, 206] on div "[PHONE_NUMBER] Live | 07:55 ALL TASKS ALL TASKS ACTIVE TASKS TASKS IN WRAP UP" at bounding box center [167, 294] width 263 height 516
click at [894, 11] on icon at bounding box center [884, 18] width 20 height 20
click at [894, 18] on icon at bounding box center [884, 18] width 20 height 20
drag, startPoint x: 178, startPoint y: 220, endPoint x: 207, endPoint y: 165, distance: 62.1
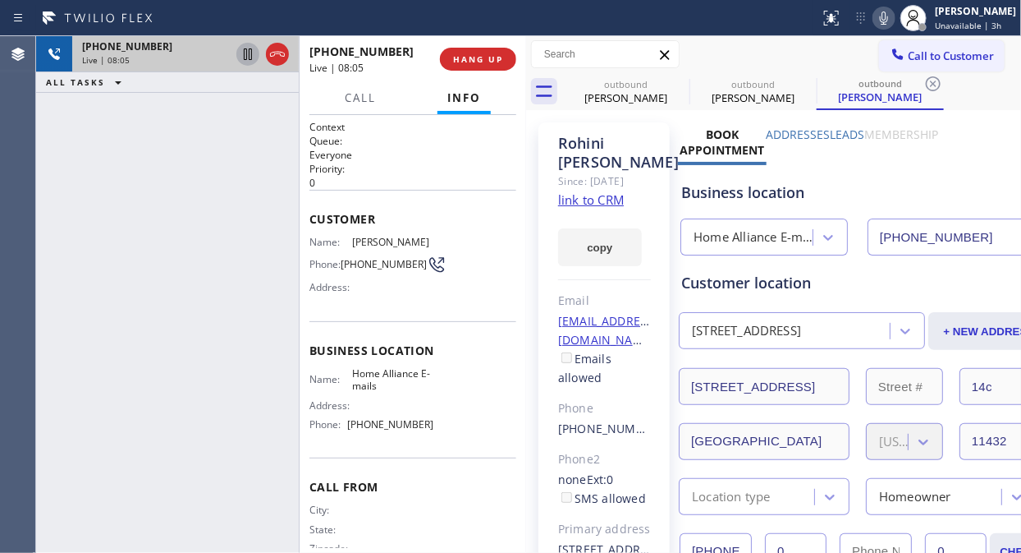
click at [178, 218] on div "[PHONE_NUMBER] Live | 08:05 ALL TASKS ALL TASKS ACTIVE TASKS TASKS IN WRAP UP" at bounding box center [167, 294] width 263 height 516
click at [894, 21] on icon at bounding box center [884, 18] width 20 height 20
click at [876, 20] on icon at bounding box center [877, 18] width 20 height 20
click at [877, 20] on rect at bounding box center [876, 16] width 11 height 11
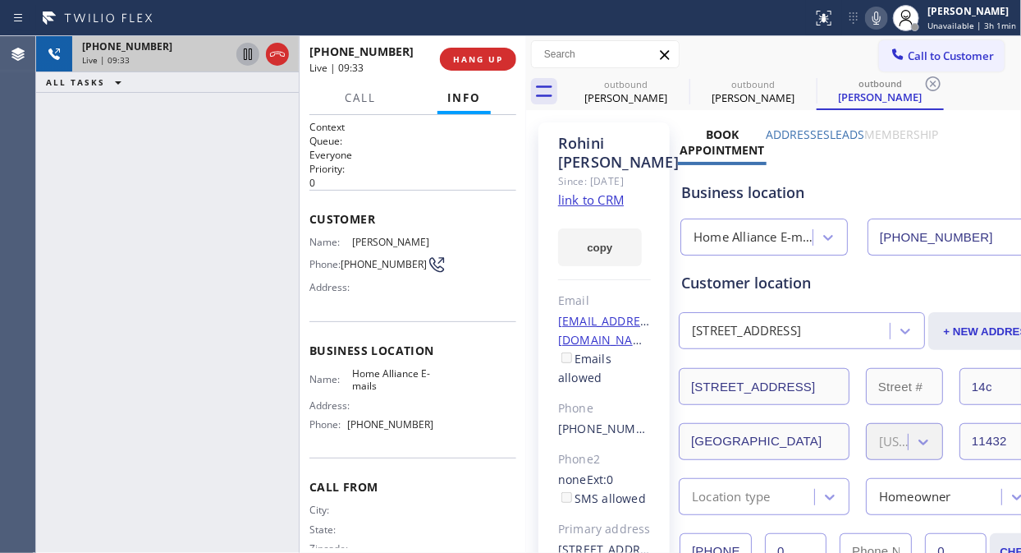
click at [877, 20] on icon at bounding box center [877, 17] width 8 height 13
click at [877, 20] on rect at bounding box center [876, 16] width 11 height 11
click at [877, 20] on icon at bounding box center [877, 17] width 8 height 13
click at [877, 20] on rect at bounding box center [876, 16] width 11 height 11
click at [877, 20] on icon at bounding box center [877, 17] width 8 height 13
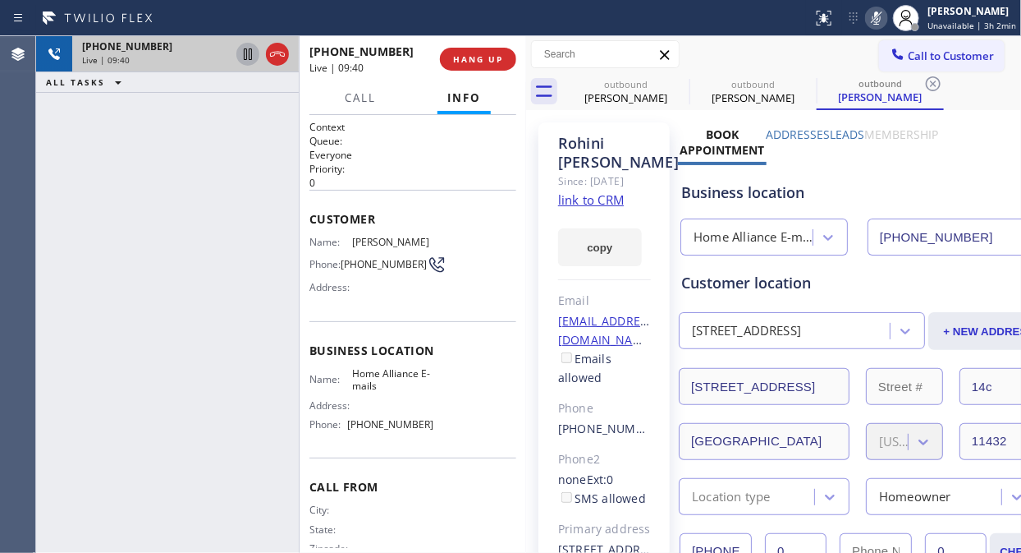
click at [877, 20] on rect at bounding box center [876, 16] width 11 height 11
click at [877, 20] on icon at bounding box center [877, 17] width 8 height 13
click at [877, 20] on rect at bounding box center [876, 16] width 11 height 11
click at [877, 20] on icon at bounding box center [877, 17] width 8 height 13
click at [877, 20] on rect at bounding box center [876, 16] width 11 height 11
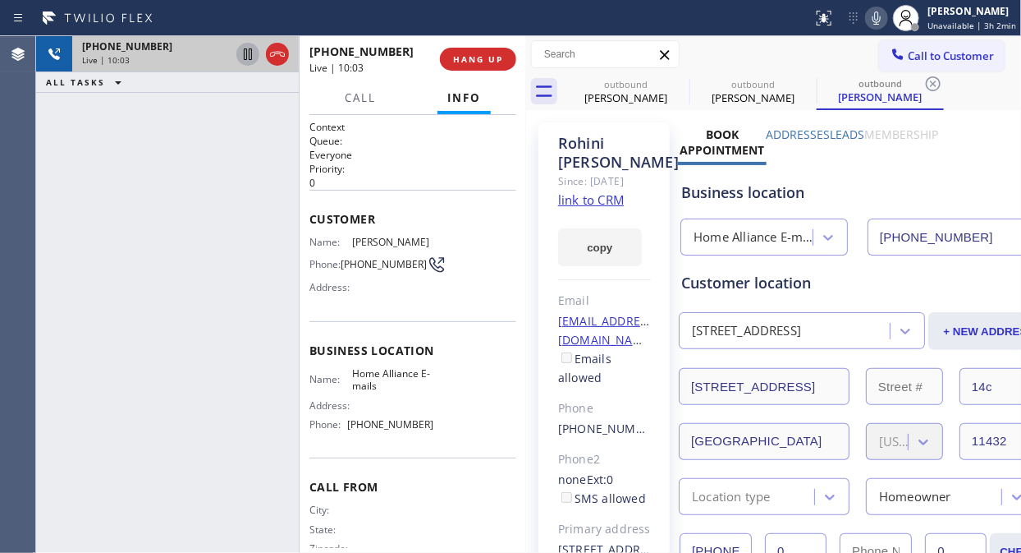
click at [879, 19] on icon at bounding box center [877, 17] width 8 height 13
click at [879, 19] on rect at bounding box center [876, 16] width 11 height 11
click at [879, 19] on icon at bounding box center [877, 17] width 8 height 13
click at [879, 19] on rect at bounding box center [876, 16] width 11 height 11
click at [484, 66] on button "HANG UP" at bounding box center [478, 59] width 76 height 23
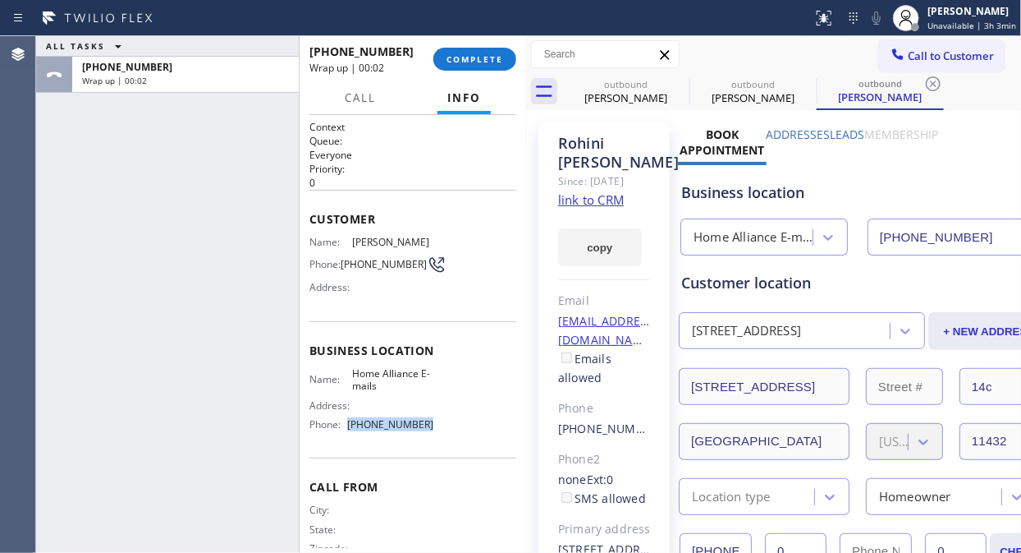
drag, startPoint x: 432, startPoint y: 430, endPoint x: 345, endPoint y: 424, distance: 87.3
click at [345, 424] on div "Name: Home Alliance E-mails Address: Phone: [PHONE_NUMBER]" at bounding box center [413, 402] width 207 height 71
copy div "[PHONE_NUMBER]"
click at [438, 67] on button "COMPLETE" at bounding box center [474, 59] width 83 height 23
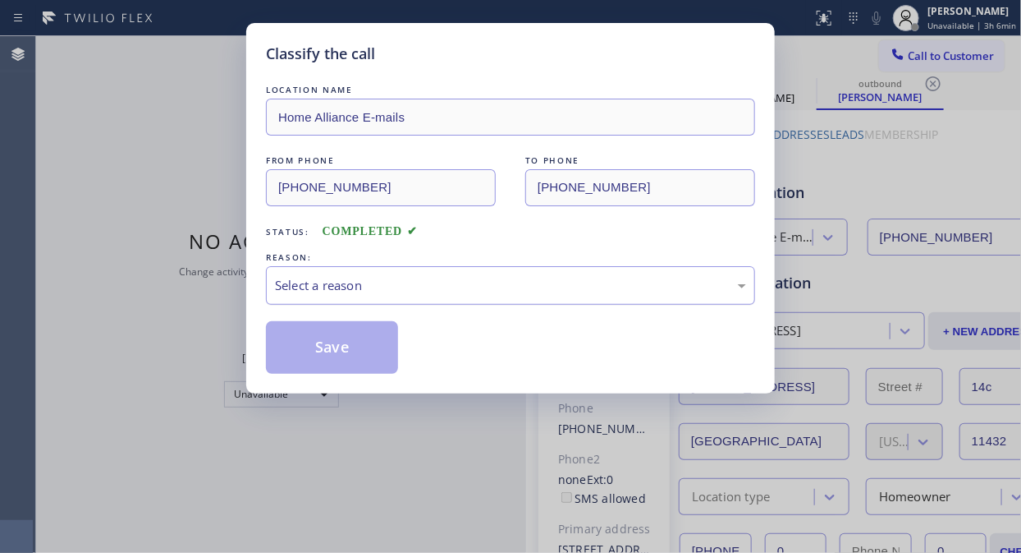
click at [413, 292] on div "Select a reason" at bounding box center [510, 285] width 471 height 19
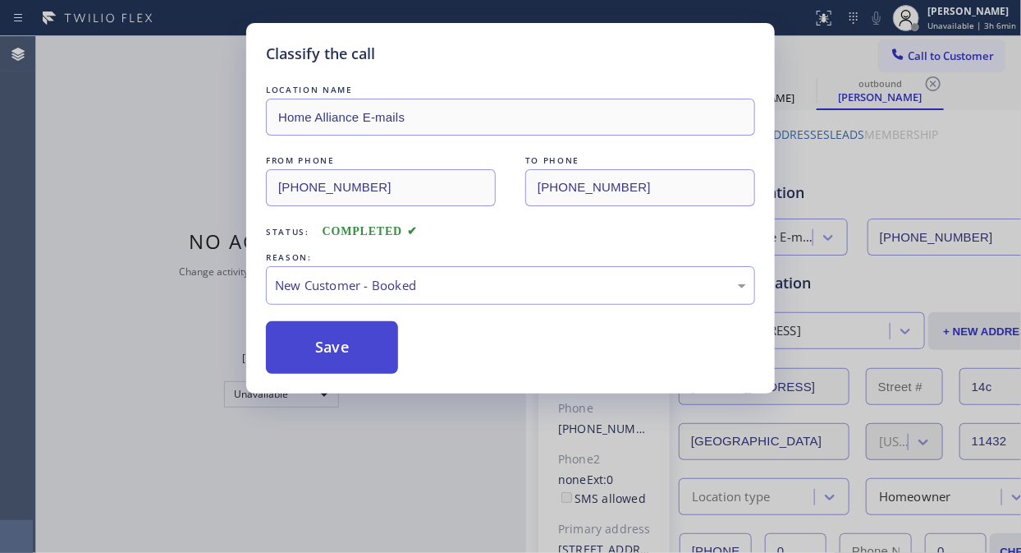
click at [351, 357] on button "Save" at bounding box center [332, 347] width 132 height 53
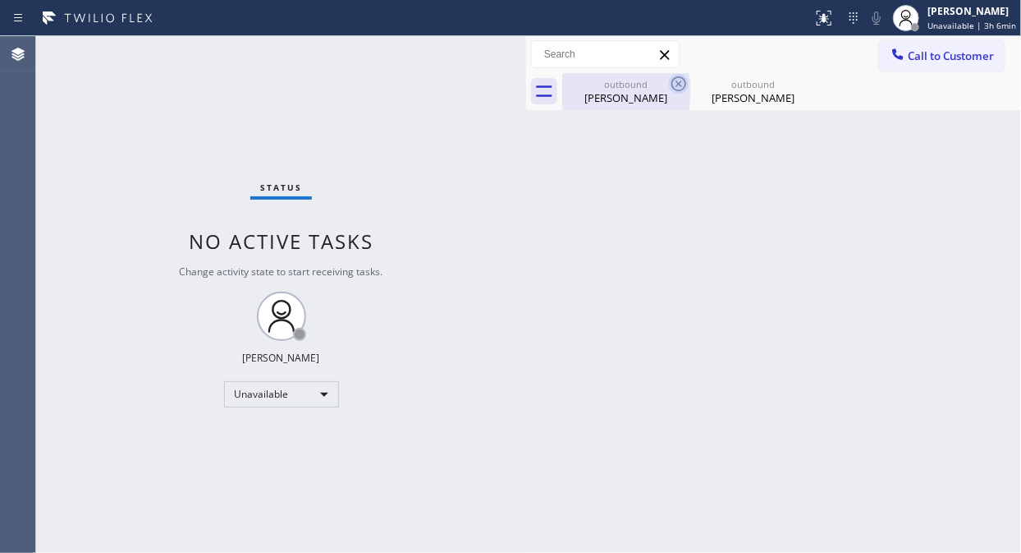
click at [669, 80] on icon at bounding box center [679, 84] width 20 height 20
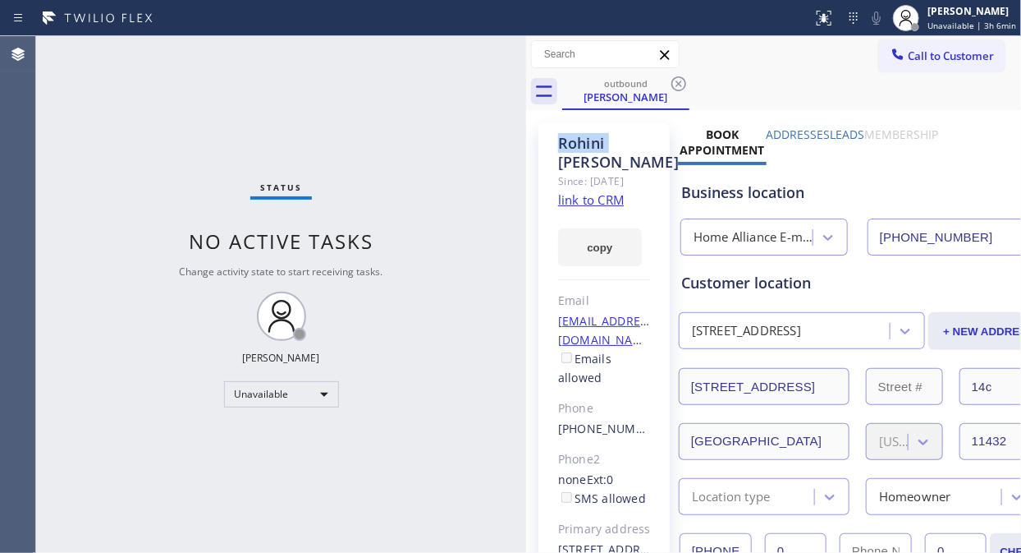
click at [669, 80] on icon at bounding box center [679, 84] width 20 height 20
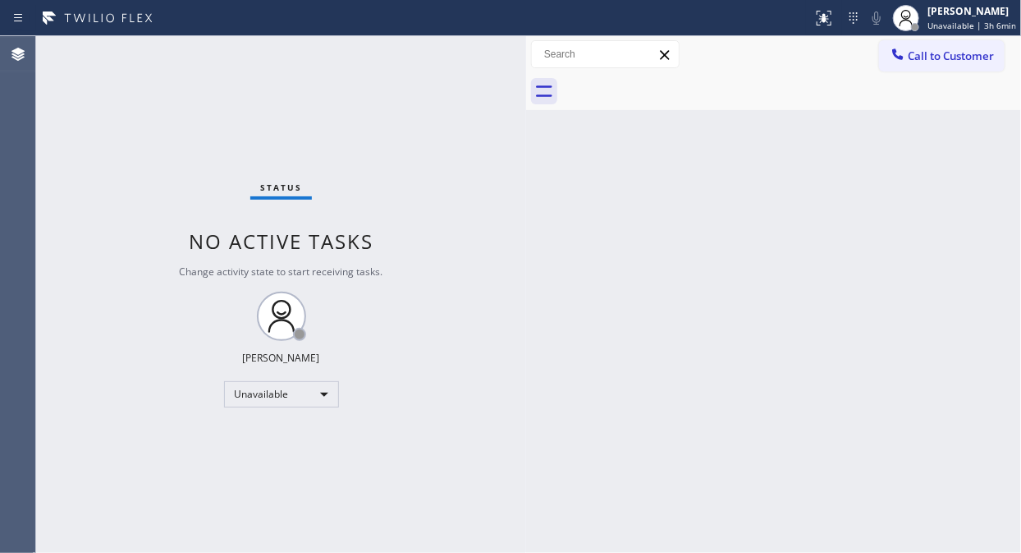
click at [670, 80] on div at bounding box center [791, 91] width 459 height 37
click at [947, 46] on button "Call to Customer" at bounding box center [942, 55] width 126 height 31
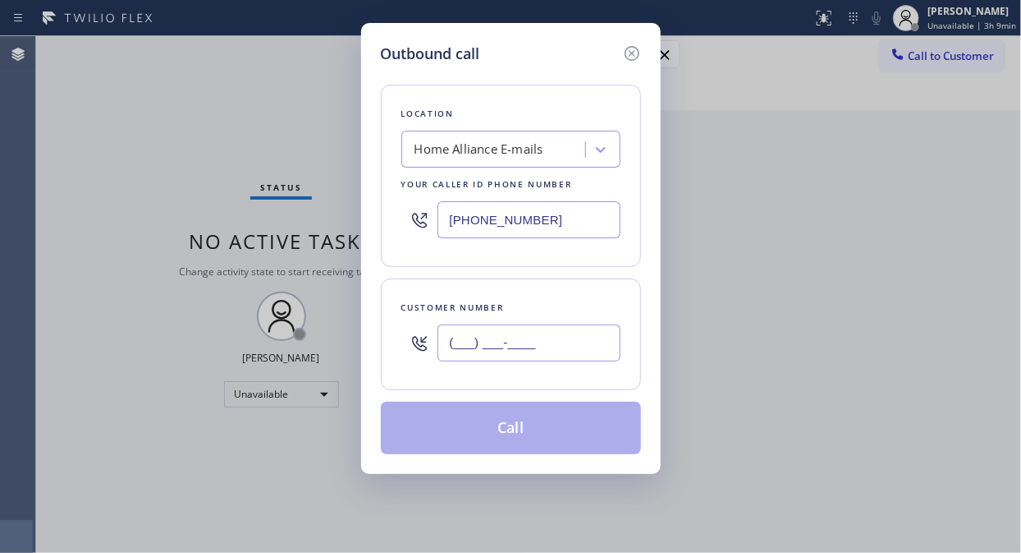
click at [444, 333] on input "(___) ___-____" at bounding box center [529, 342] width 183 height 37
paste input "347) 813-5830"
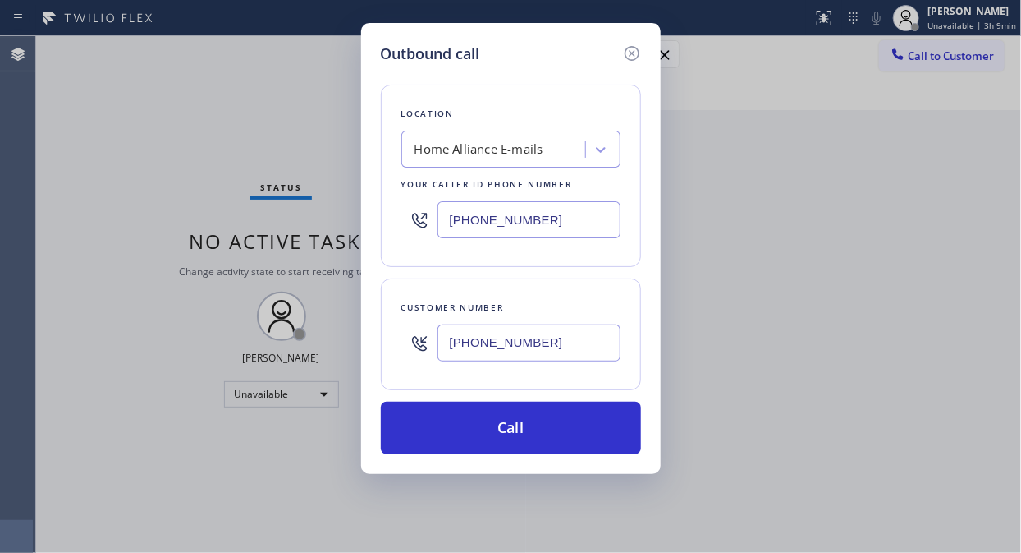
type input "[PHONE_NUMBER]"
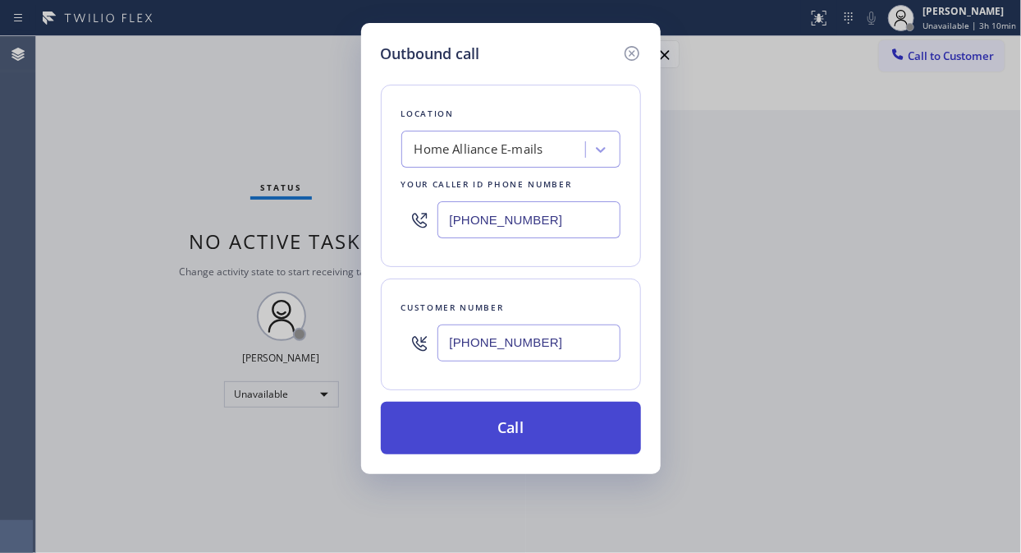
click at [481, 420] on button "Call" at bounding box center [511, 427] width 260 height 53
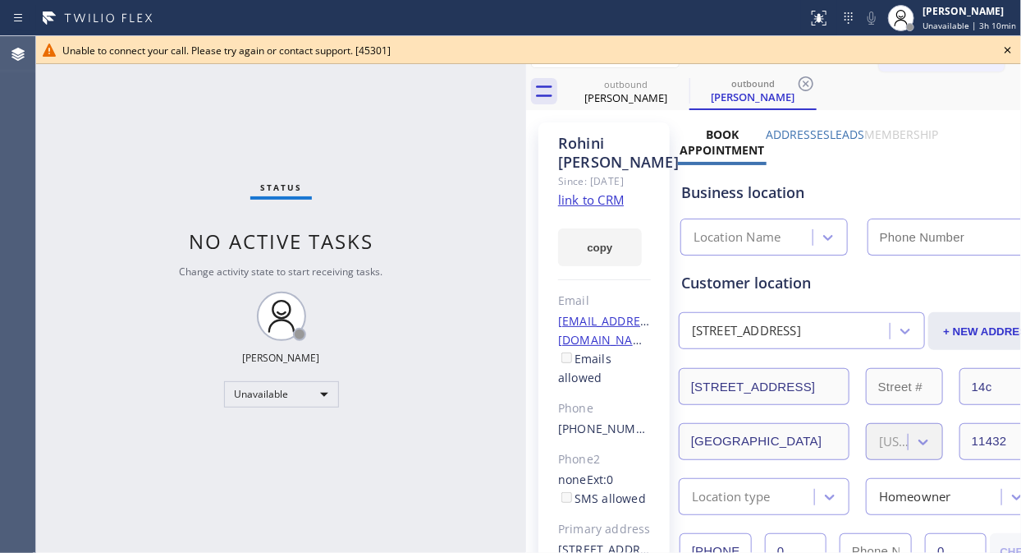
type input "[PHONE_NUMBER]"
click at [1011, 54] on icon at bounding box center [1008, 50] width 20 height 20
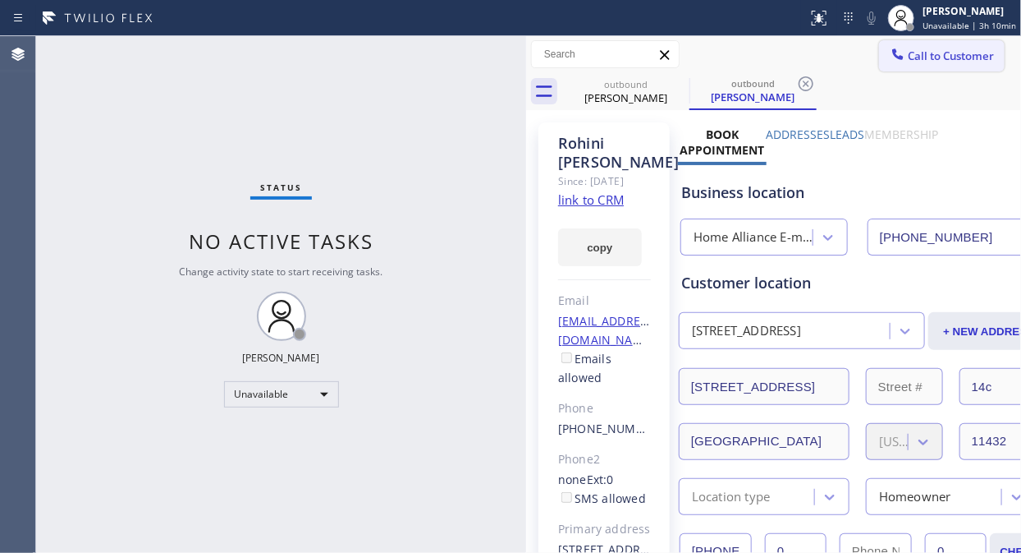
click at [938, 62] on span "Call to Customer" at bounding box center [951, 55] width 86 height 15
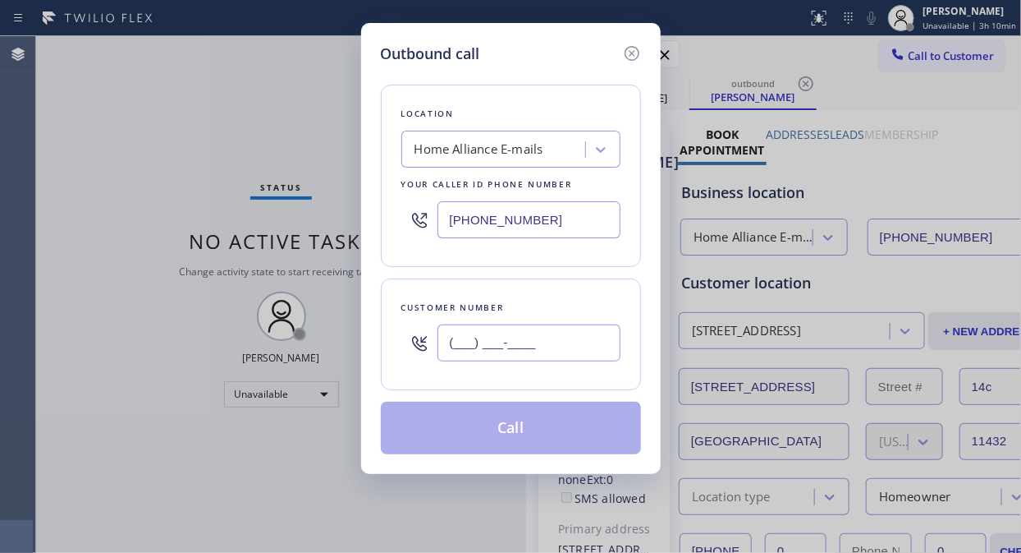
click at [490, 333] on input "(___) ___-____" at bounding box center [529, 342] width 183 height 37
paste input "347) 813-5830"
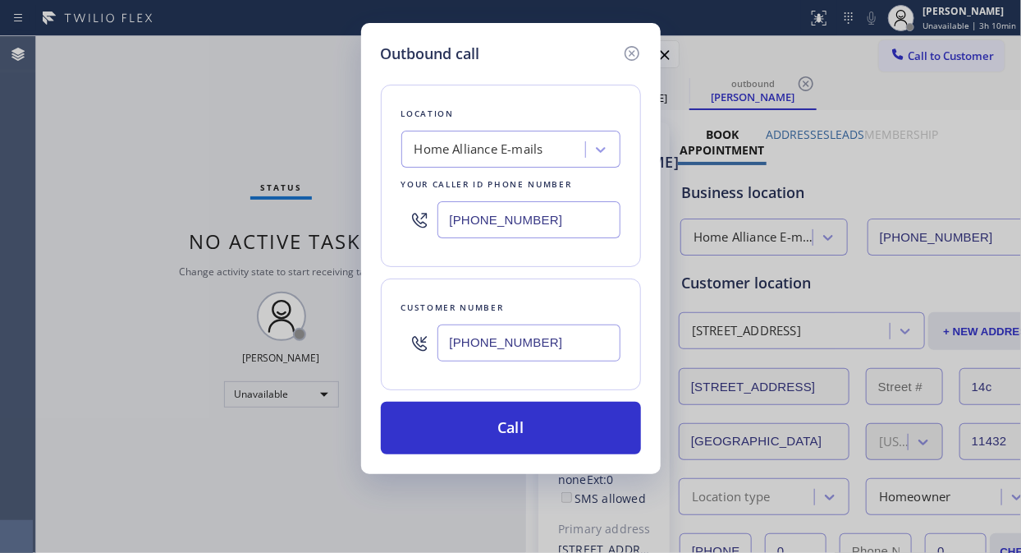
drag, startPoint x: 568, startPoint y: 342, endPoint x: 409, endPoint y: 346, distance: 159.3
click at [409, 346] on div "[PHONE_NUMBER]" at bounding box center [510, 342] width 219 height 53
paste input "text"
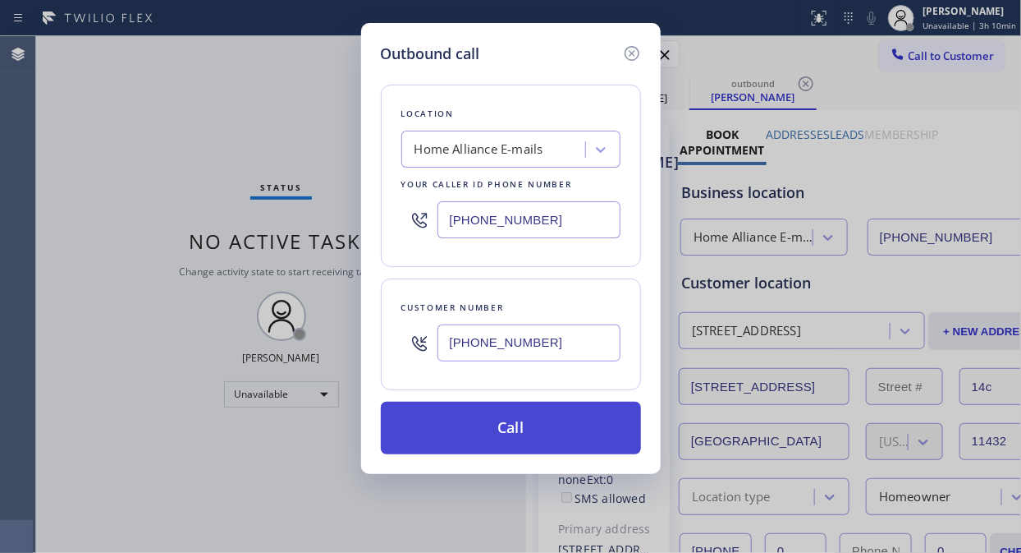
type input "[PHONE_NUMBER]"
click at [515, 428] on button "Call" at bounding box center [511, 427] width 260 height 53
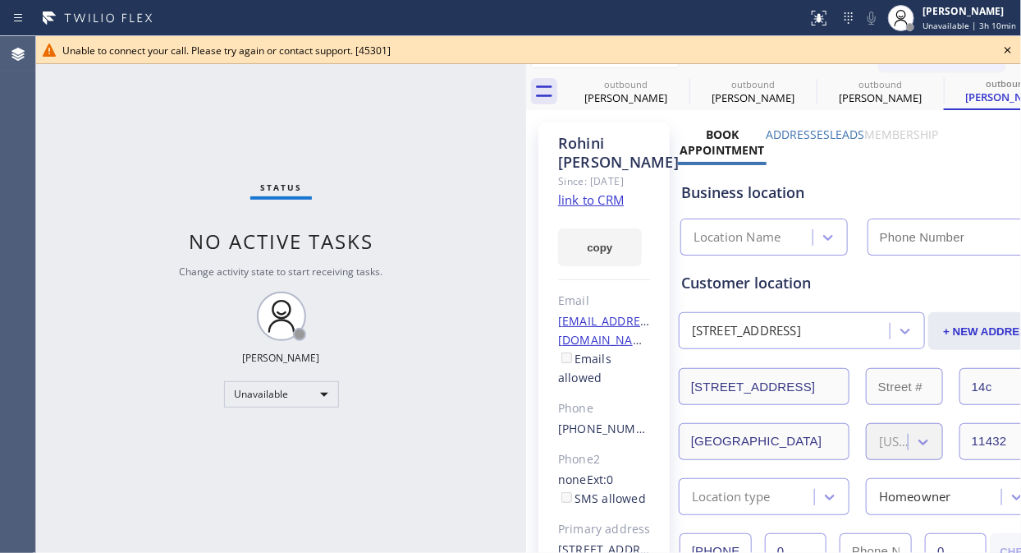
type input "[PHONE_NUMBER]"
click at [1007, 52] on icon at bounding box center [1008, 50] width 20 height 20
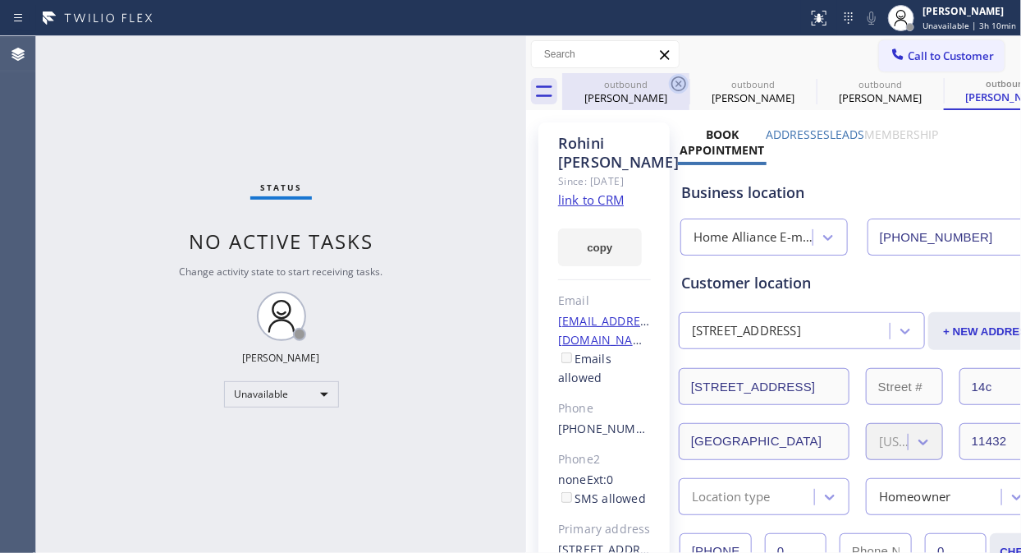
click at [677, 85] on icon at bounding box center [679, 84] width 20 height 20
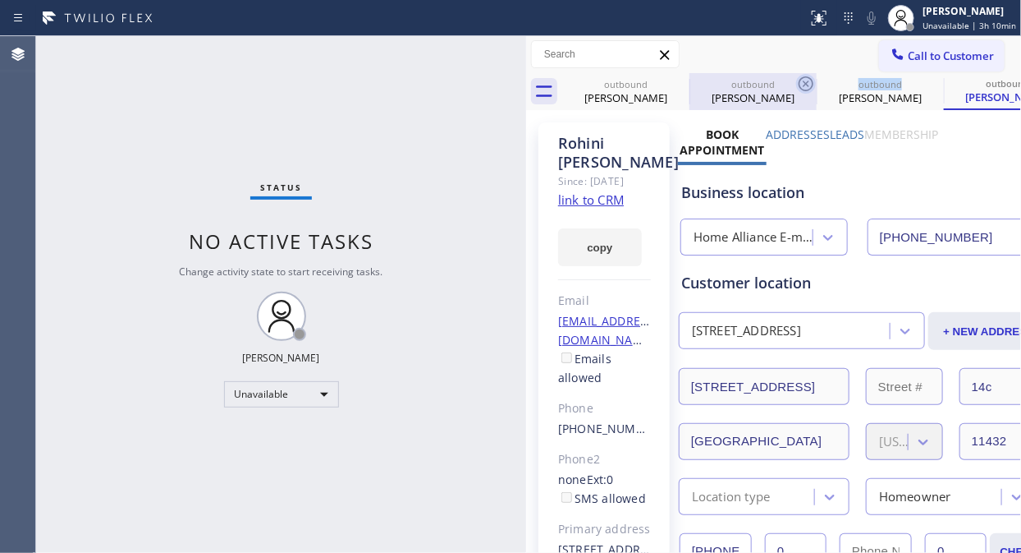
click at [799, 85] on icon at bounding box center [806, 83] width 15 height 15
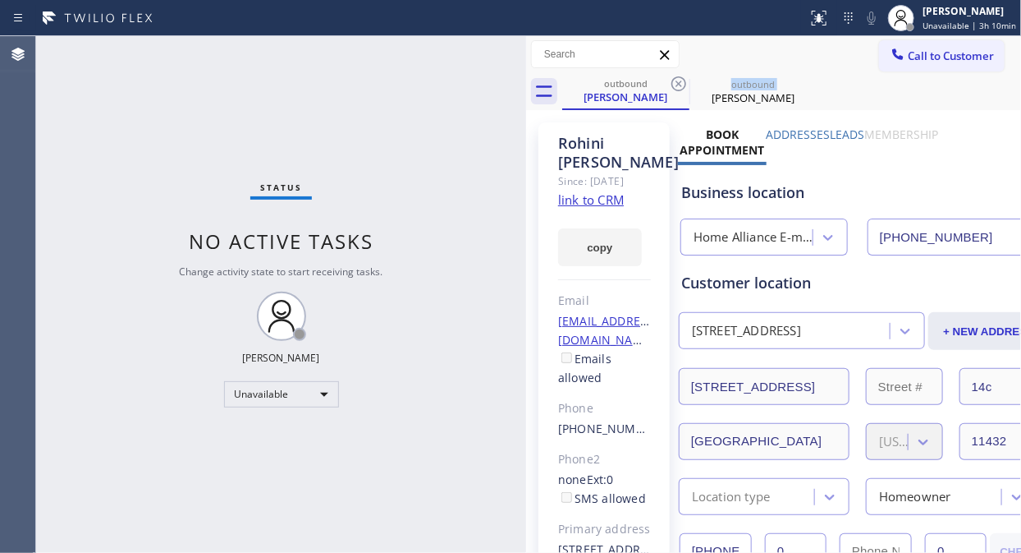
click at [677, 85] on icon at bounding box center [679, 83] width 15 height 15
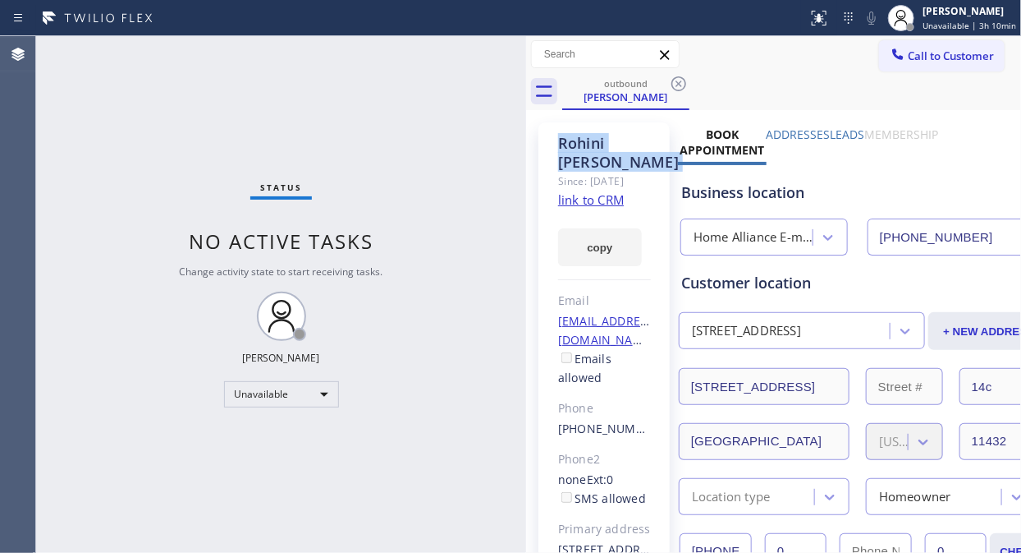
click at [677, 85] on icon at bounding box center [679, 83] width 15 height 15
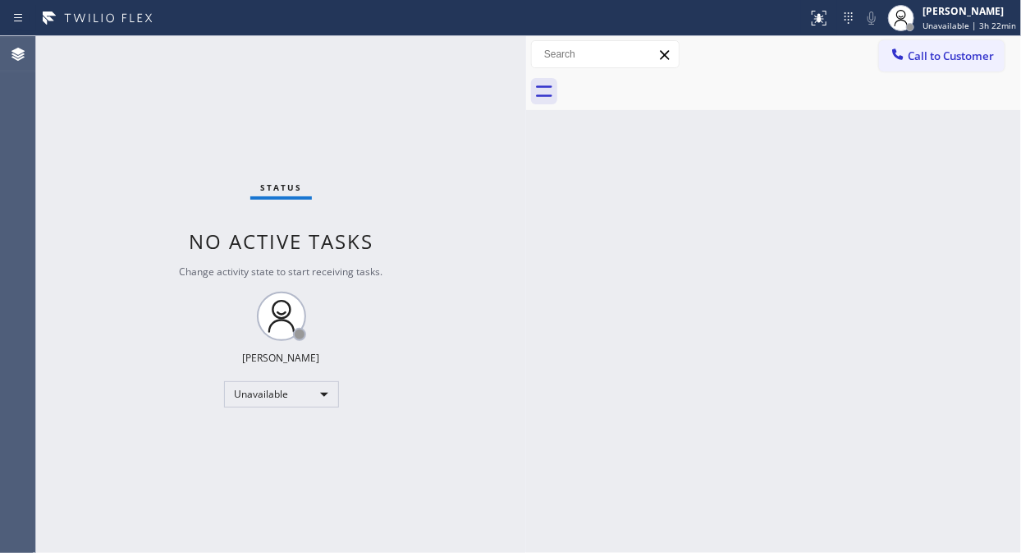
click at [915, 57] on span "Call to Customer" at bounding box center [951, 55] width 86 height 15
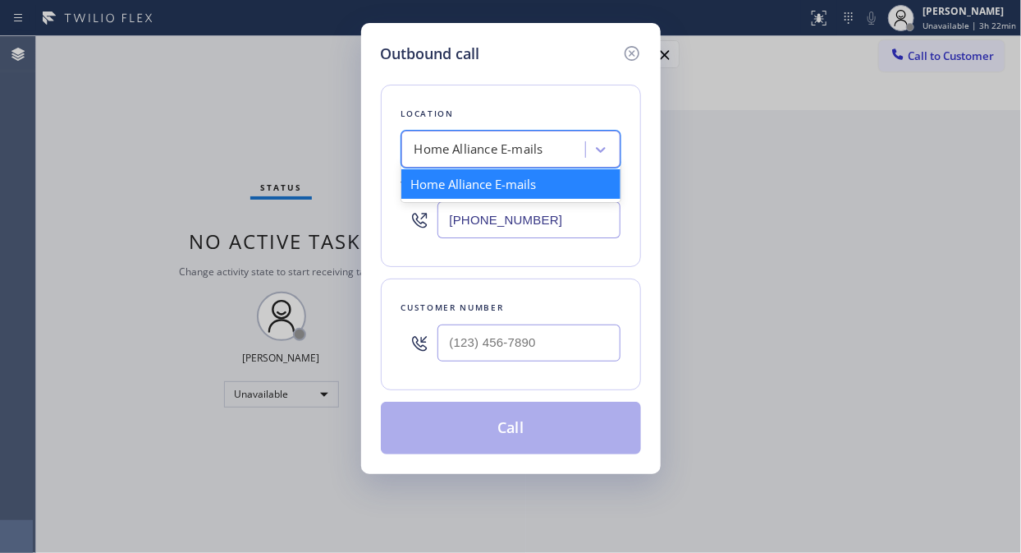
click at [553, 138] on div "Home Alliance E-mails" at bounding box center [495, 149] width 179 height 29
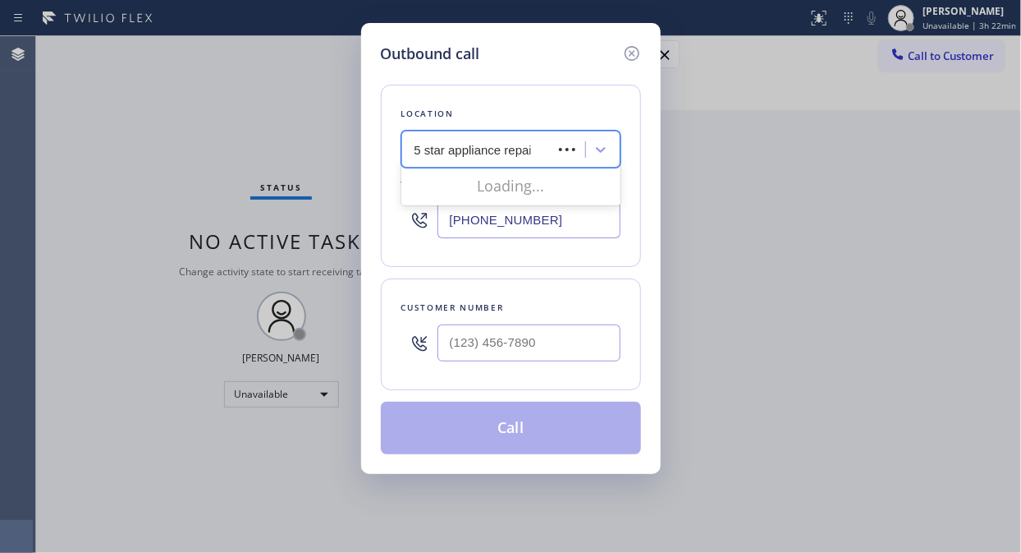
type input "5 star appliance repair"
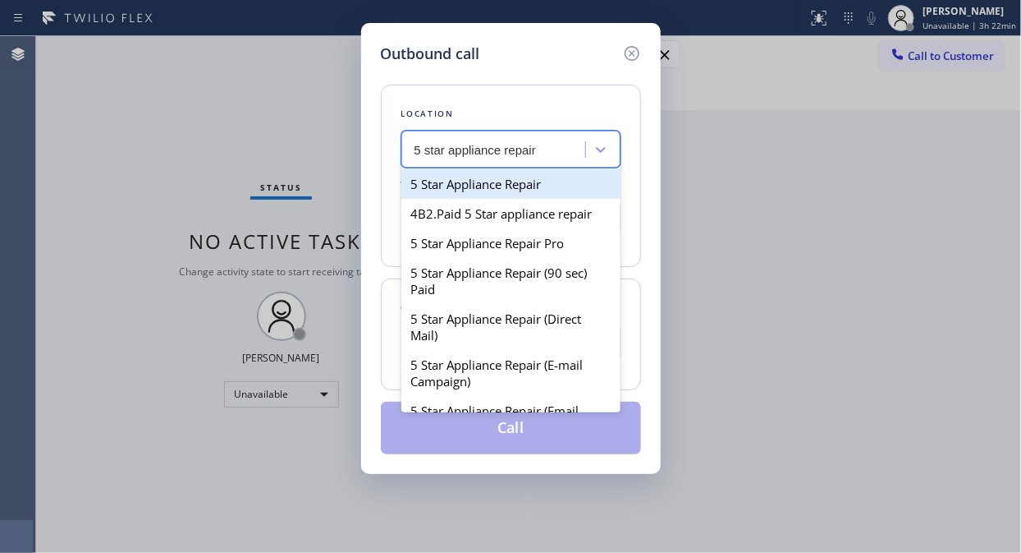
drag, startPoint x: 547, startPoint y: 173, endPoint x: 528, endPoint y: 271, distance: 99.5
click at [547, 174] on div "5 Star Appliance Repair" at bounding box center [510, 184] width 219 height 30
type input "[PHONE_NUMBER]"
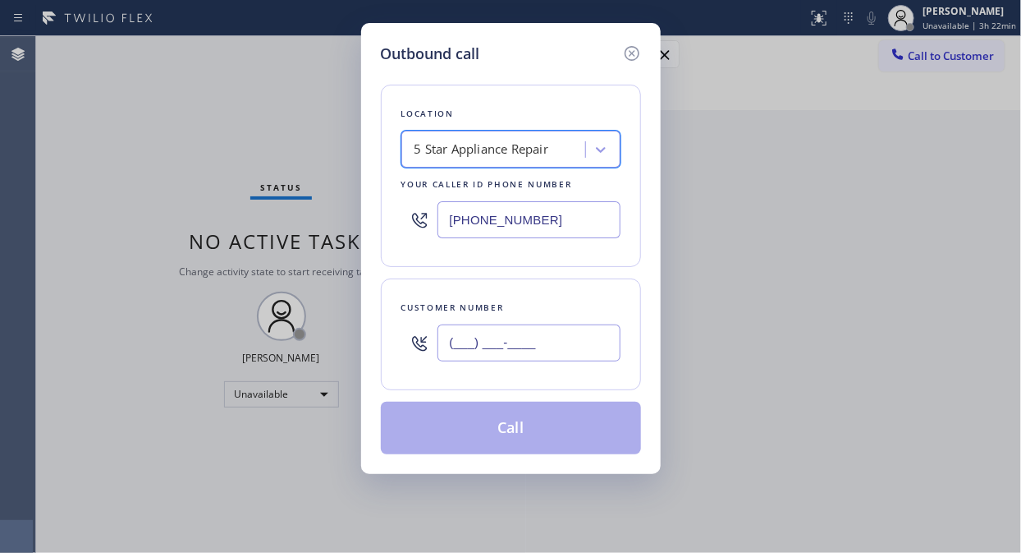
click at [503, 330] on input "(___) ___-____" at bounding box center [529, 342] width 183 height 37
paste input "424) 571-1309"
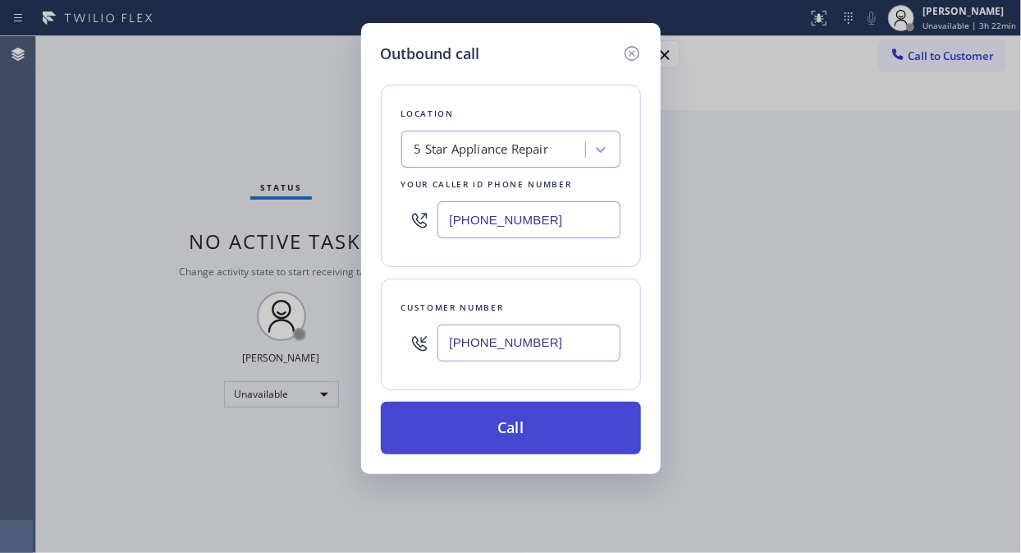
type input "[PHONE_NUMBER]"
click at [553, 437] on button "Call" at bounding box center [511, 427] width 260 height 53
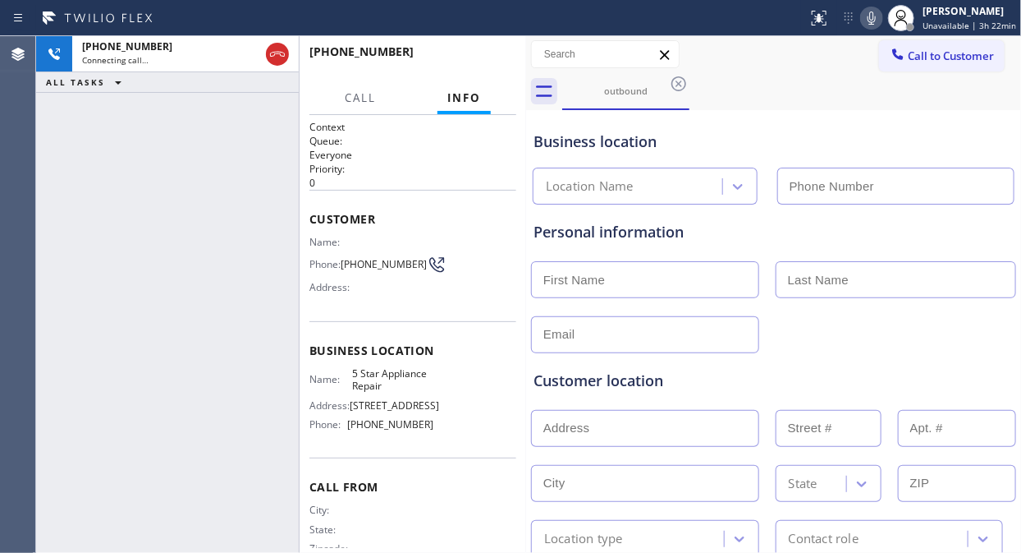
type input "[PHONE_NUMBER]"
click at [144, 227] on div "[PHONE_NUMBER] Connecting call… ALL TASKS ALL TASKS ACTIVE TASKS TASKS IN WRAP …" at bounding box center [167, 294] width 263 height 516
drag, startPoint x: 313, startPoint y: 241, endPoint x: 375, endPoint y: 271, distance: 69.0
click at [376, 269] on div "Name: Phone: [PHONE_NUMBER] Address:" at bounding box center [372, 268] width 124 height 65
copy div "Name: Phone: [PHONE_NUMBER]"
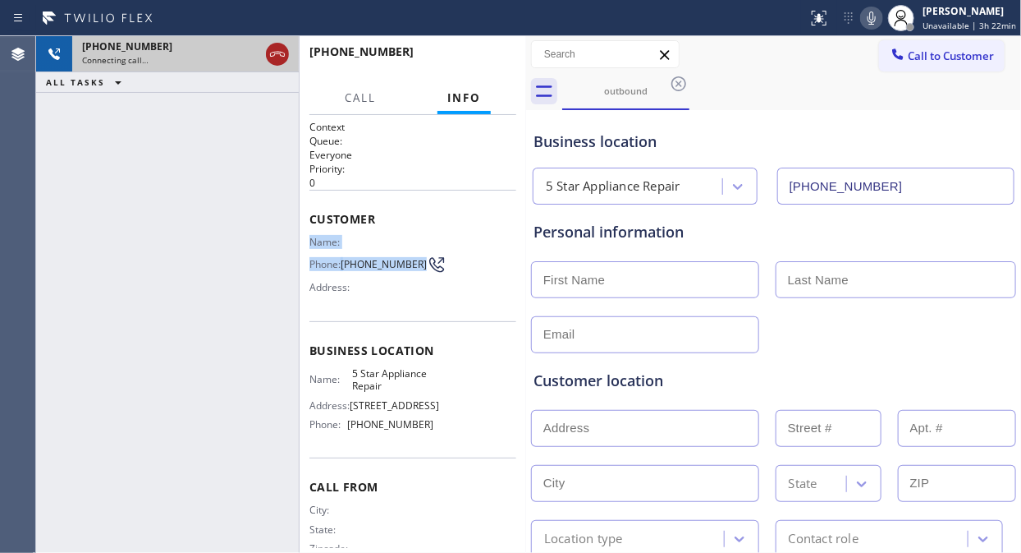
click at [273, 51] on icon at bounding box center [278, 54] width 20 height 20
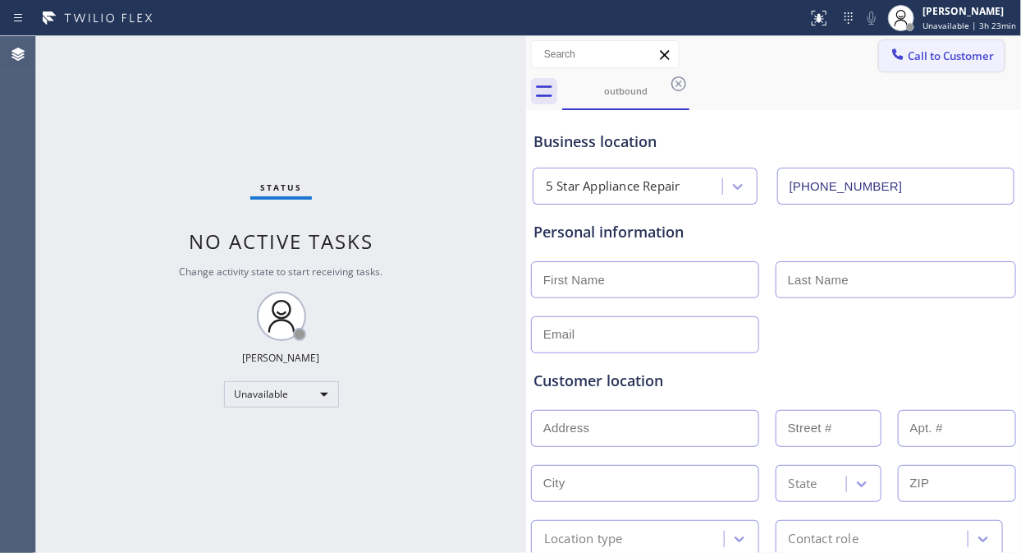
click at [918, 53] on span "Call to Customer" at bounding box center [951, 55] width 86 height 15
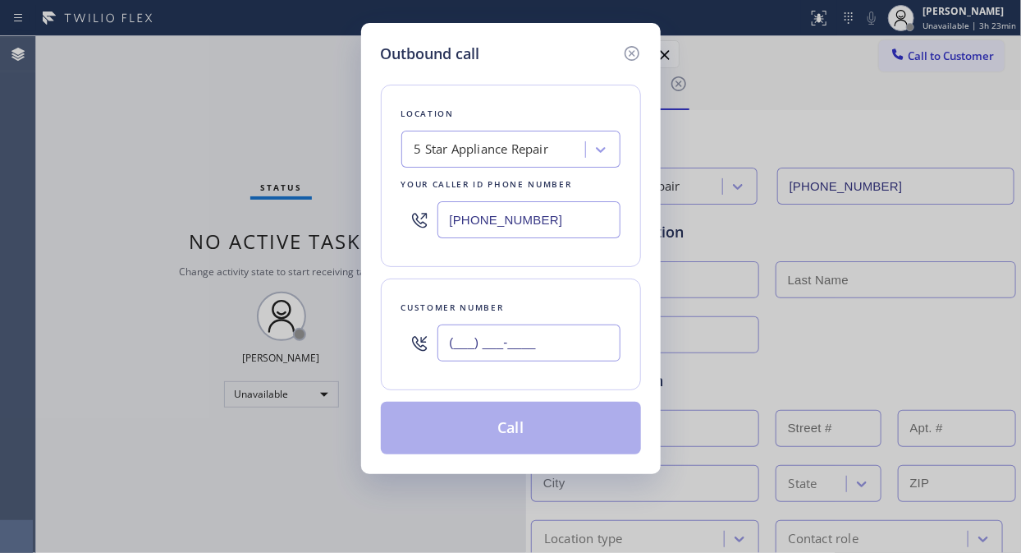
drag, startPoint x: 557, startPoint y: 333, endPoint x: 427, endPoint y: 346, distance: 130.4
click at [427, 346] on div "(___) ___-____" at bounding box center [510, 342] width 219 height 53
paste input "310) 617-7988"
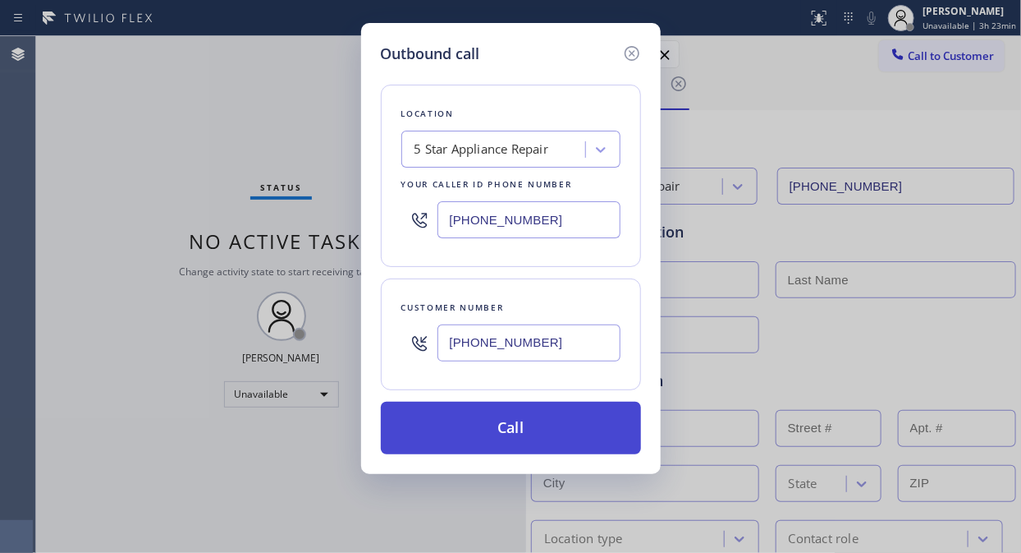
type input "[PHONE_NUMBER]"
click at [502, 432] on button "Call" at bounding box center [511, 427] width 260 height 53
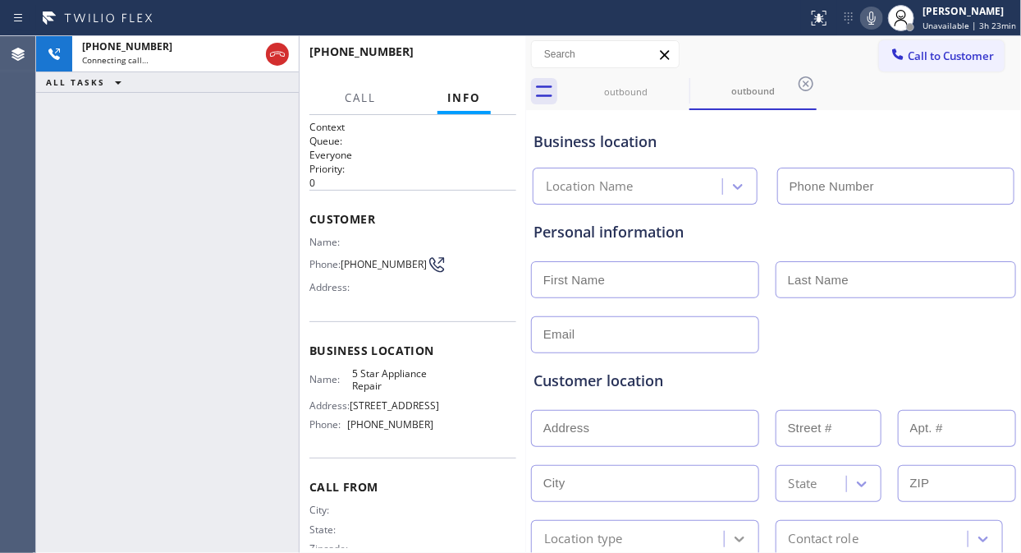
type input "[PHONE_NUMBER]"
drag, startPoint x: 306, startPoint y: 236, endPoint x: 369, endPoint y: 276, distance: 74.9
click at [369, 276] on div "Context Queue: Everyone Priority: 0 Customer Name: Phone: [PHONE_NUMBER] Addres…" at bounding box center [413, 334] width 227 height 438
copy div "Name: Phone: [PHONE_NUMBER]"
drag, startPoint x: 185, startPoint y: 200, endPoint x: 218, endPoint y: 171, distance: 44.2
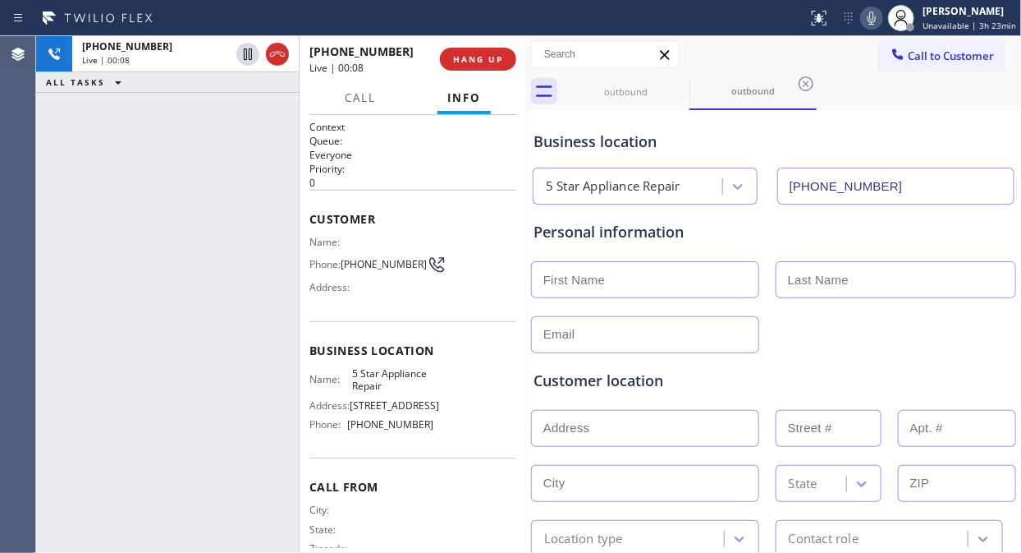
click at [185, 200] on div "[PHONE_NUMBER] Live | 00:08 ALL TASKS ALL TASKS ACTIVE TASKS TASKS IN WRAP UP" at bounding box center [167, 294] width 263 height 516
click at [479, 63] on span "HANG UP" at bounding box center [478, 58] width 50 height 11
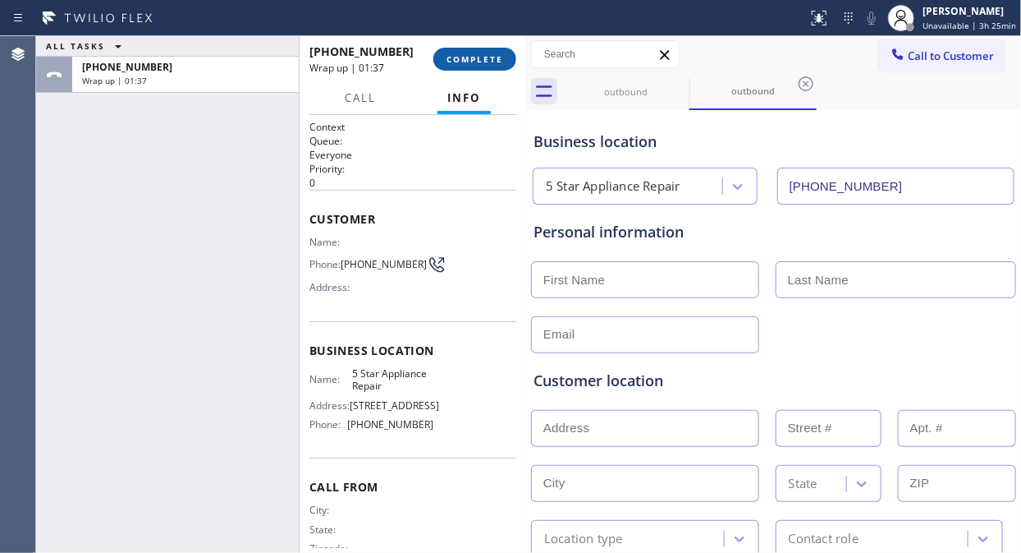
click at [473, 59] on span "COMPLETE" at bounding box center [475, 58] width 57 height 11
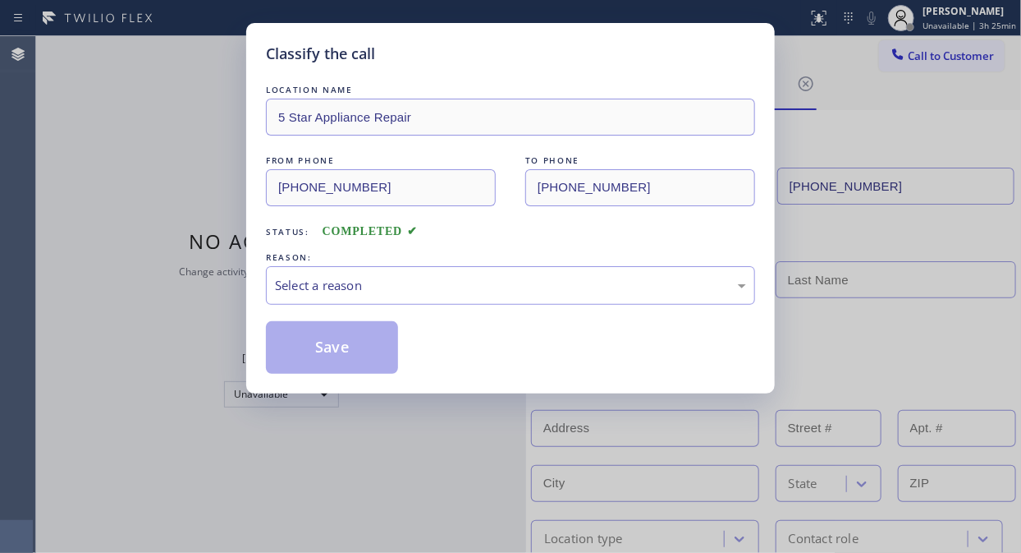
click at [461, 260] on div "REASON:" at bounding box center [510, 257] width 489 height 17
drag, startPoint x: 494, startPoint y: 273, endPoint x: 494, endPoint y: 290, distance: 16.4
click at [494, 279] on div "Select a reason" at bounding box center [510, 285] width 489 height 39
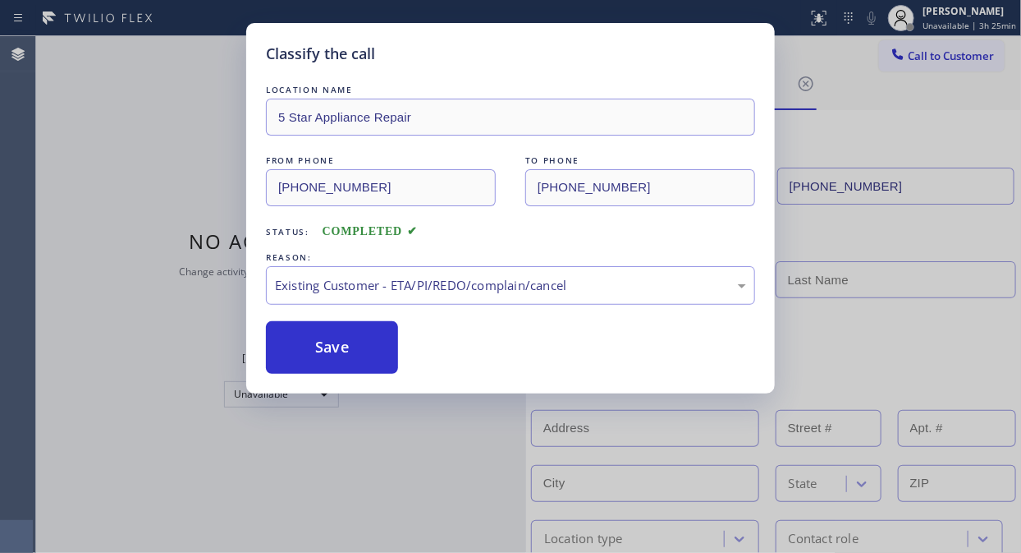
click at [401, 355] on div "Save" at bounding box center [510, 347] width 489 height 53
click at [381, 350] on button "Save" at bounding box center [332, 347] width 132 height 53
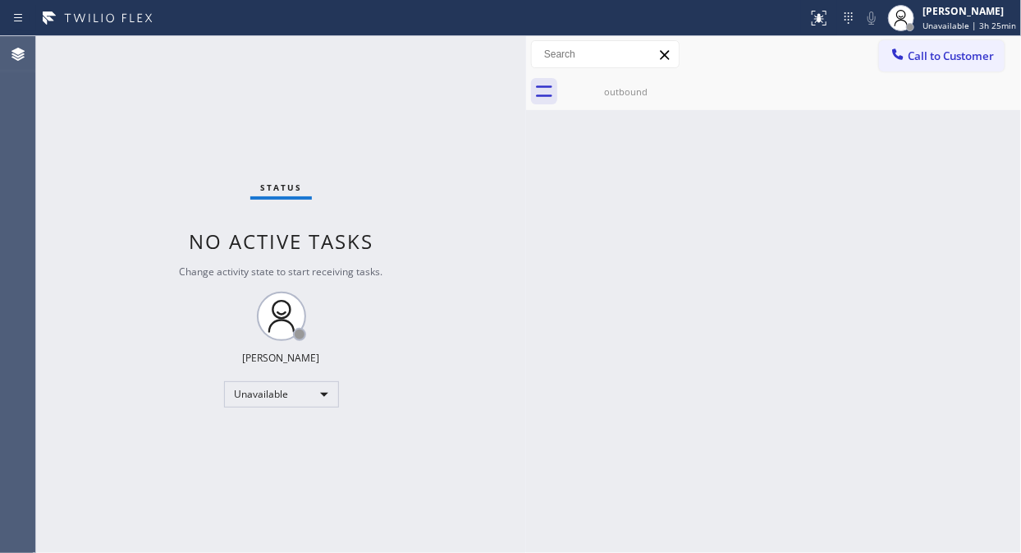
click at [177, 126] on div "Status No active tasks Change activity state to start receiving tasks. [PERSON_…" at bounding box center [281, 294] width 490 height 516
click at [638, 94] on div "outbound" at bounding box center [626, 91] width 124 height 12
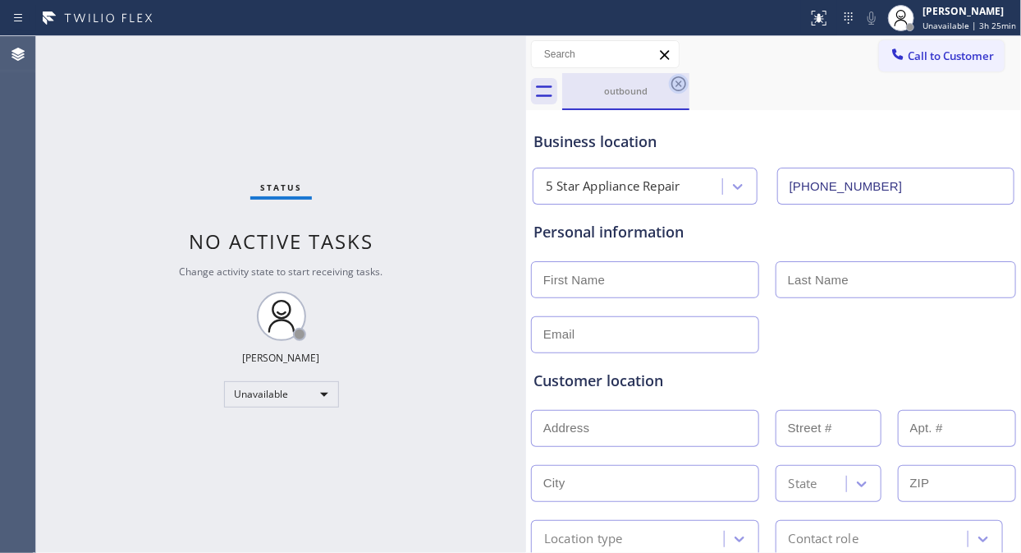
click at [686, 77] on icon at bounding box center [679, 84] width 20 height 20
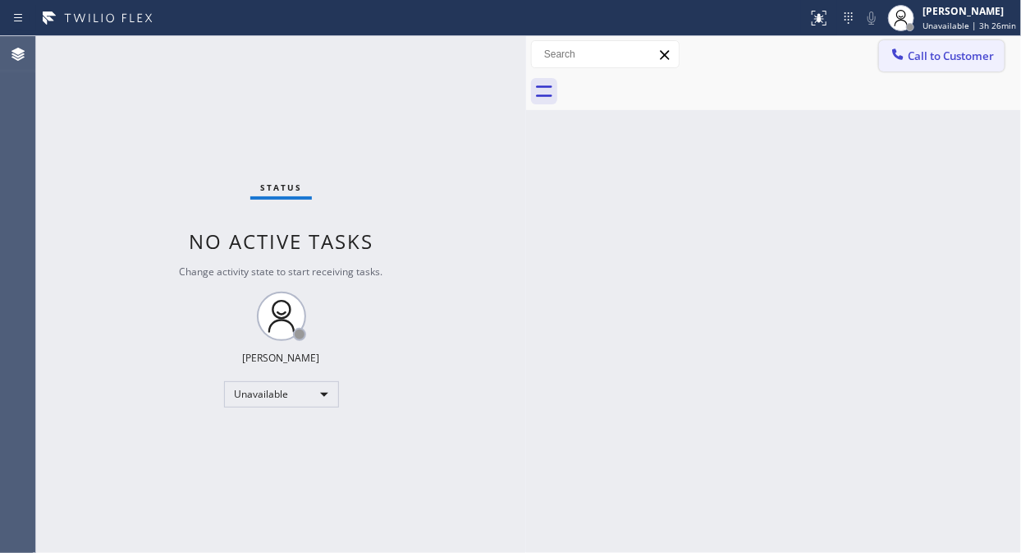
click at [917, 61] on span "Call to Customer" at bounding box center [951, 55] width 86 height 15
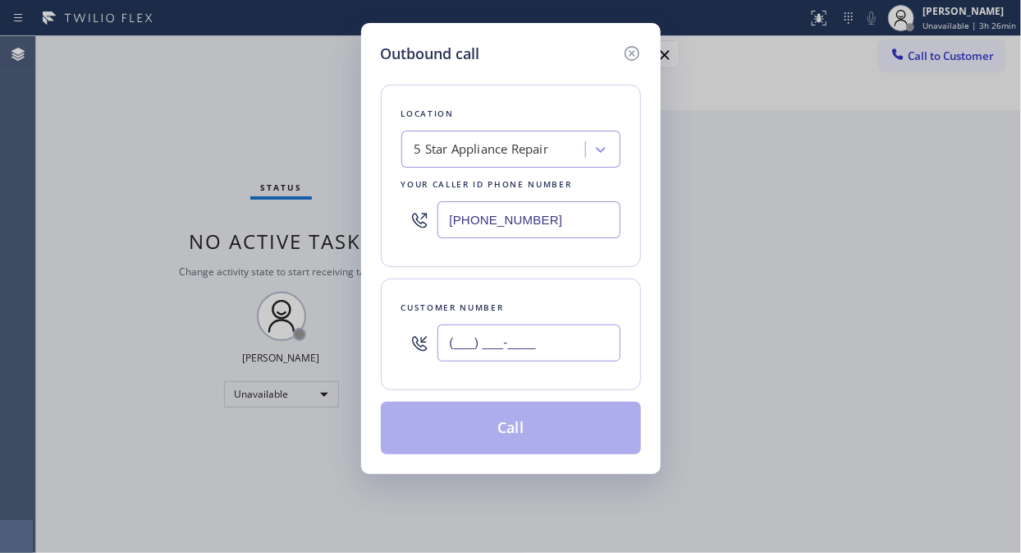
click at [448, 354] on input "(___) ___-____" at bounding box center [529, 342] width 183 height 37
paste input "310) 617-7988"
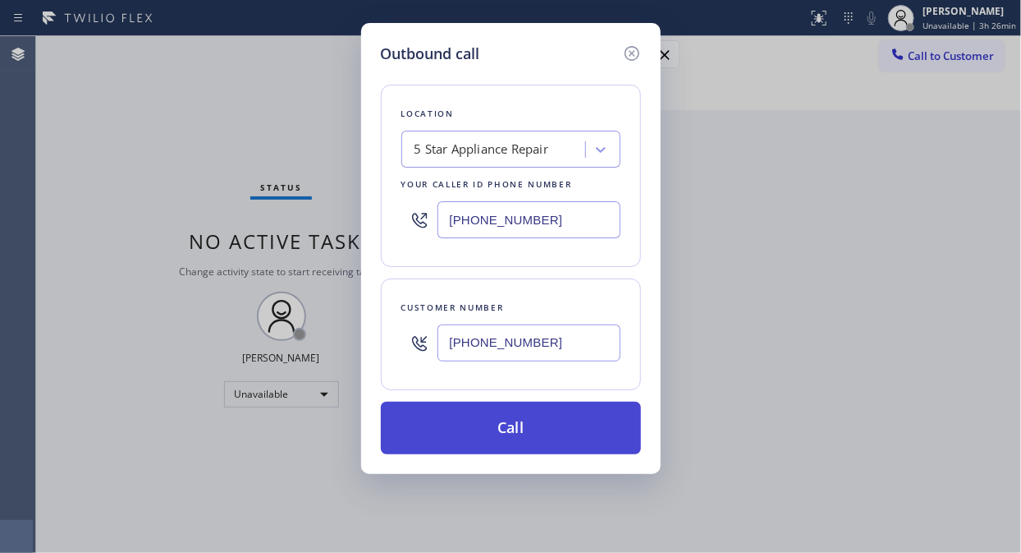
type input "[PHONE_NUMBER]"
click at [527, 437] on button "Call" at bounding box center [511, 427] width 260 height 53
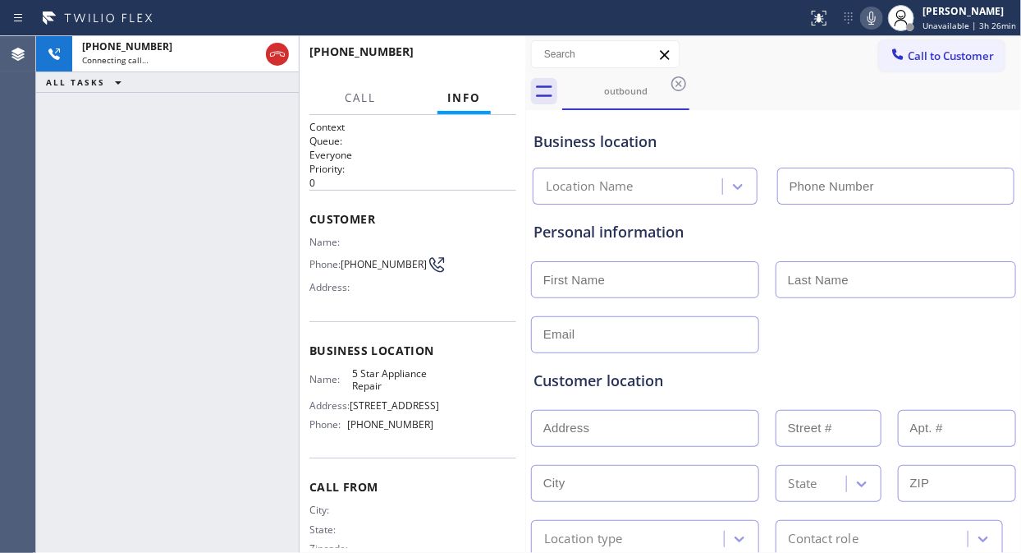
type input "[PHONE_NUMBER]"
click at [479, 60] on span "HANG UP" at bounding box center [478, 58] width 50 height 11
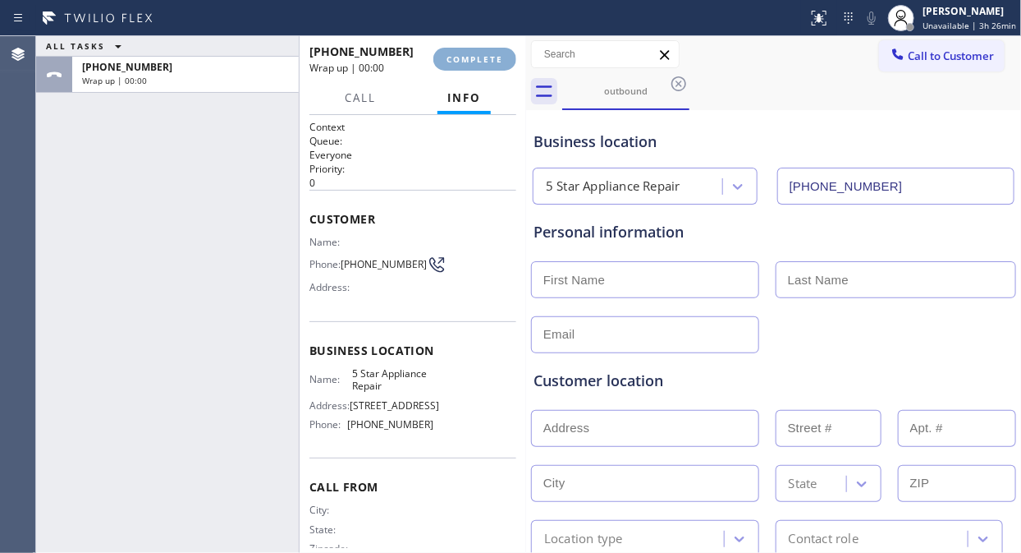
click at [483, 58] on span "COMPLETE" at bounding box center [475, 58] width 57 height 11
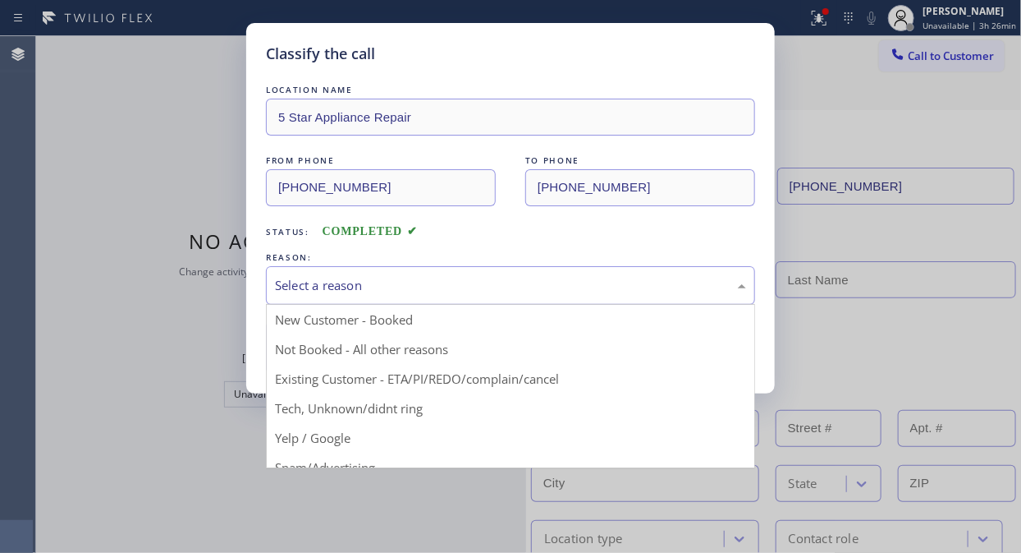
drag, startPoint x: 469, startPoint y: 294, endPoint x: 496, endPoint y: 364, distance: 74.9
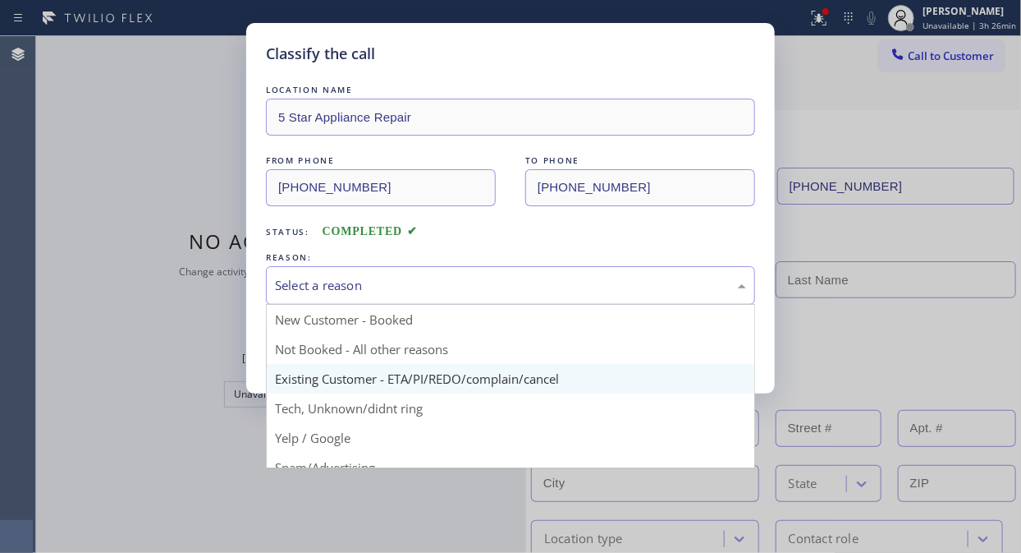
click at [470, 294] on div "Select a reason" at bounding box center [510, 285] width 489 height 39
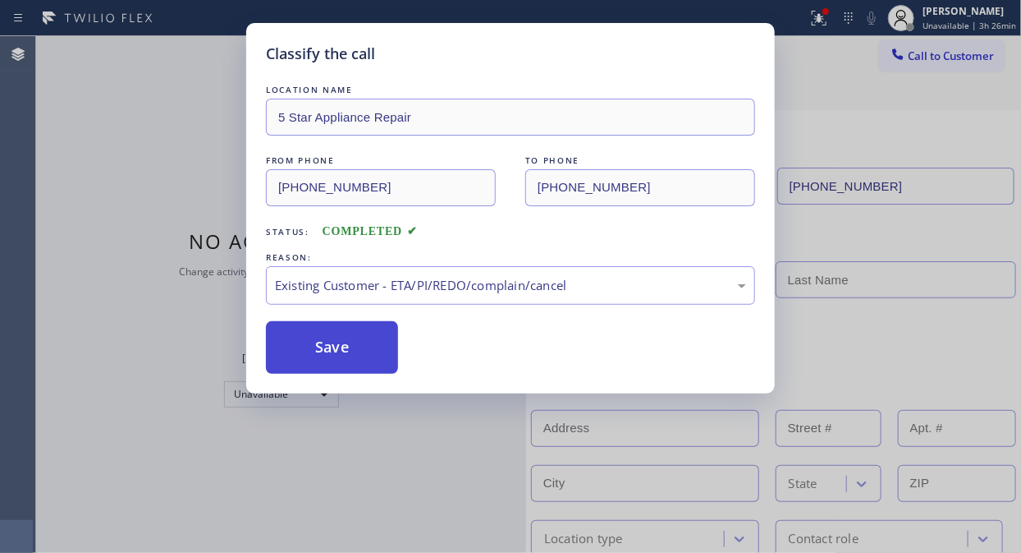
click at [373, 360] on button "Save" at bounding box center [332, 347] width 132 height 53
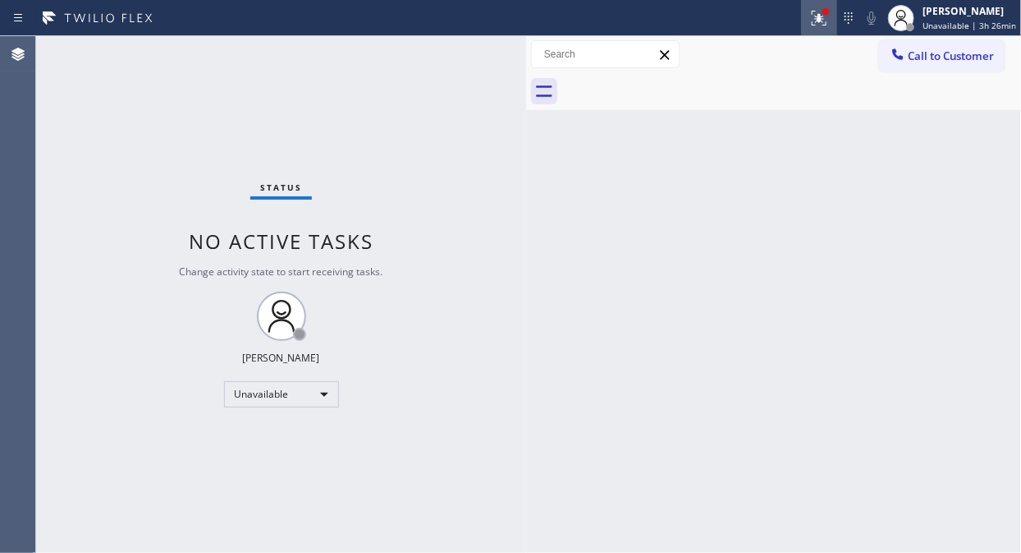
click at [835, 19] on div at bounding box center [819, 18] width 36 height 20
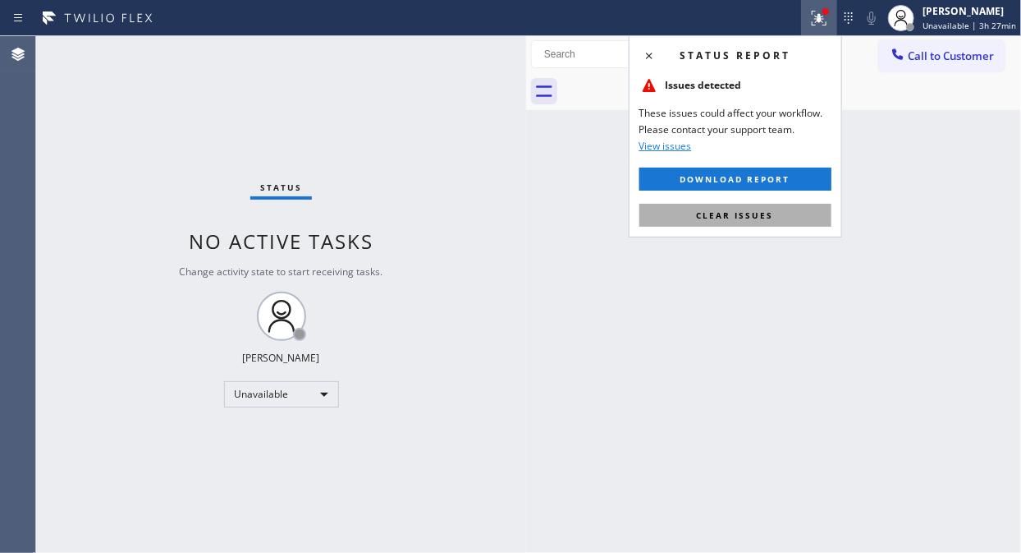
click at [750, 212] on span "Clear issues" at bounding box center [735, 214] width 77 height 11
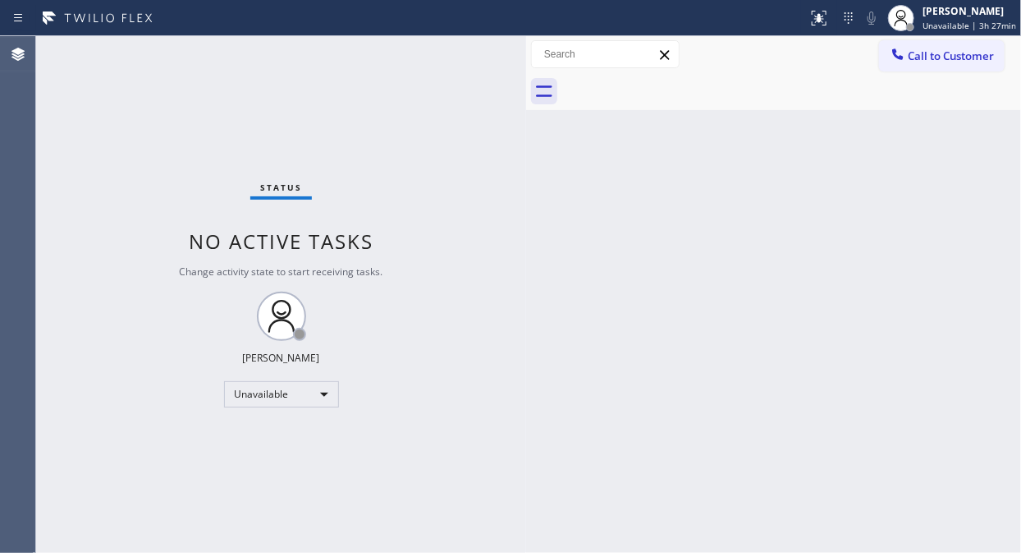
click at [107, 169] on div "Status No active tasks Change activity state to start receiving tasks. [PERSON_…" at bounding box center [281, 294] width 490 height 516
click at [924, 48] on span "Call to Customer" at bounding box center [951, 55] width 86 height 15
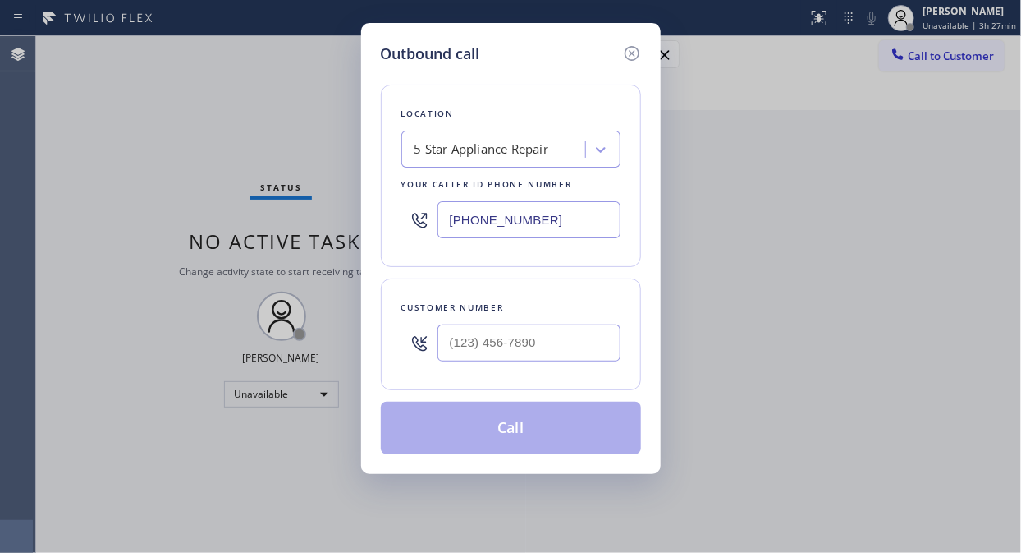
click at [429, 220] on icon at bounding box center [420, 220] width 20 height 20
click at [443, 219] on input "[PHONE_NUMBER]" at bounding box center [529, 219] width 183 height 37
paste input "88) 859-4448"
type input "[PHONE_NUMBER]"
click at [202, 144] on div "Outbound call Location American Service Alliance Your caller id phone number [P…" at bounding box center [510, 276] width 1021 height 553
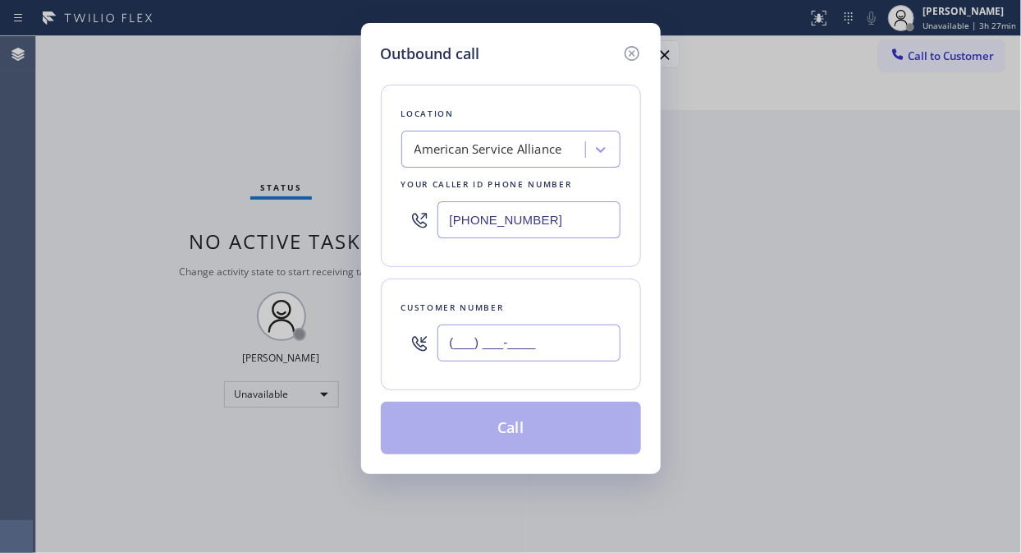
click at [447, 355] on input "(___) ___-____" at bounding box center [529, 342] width 183 height 37
paste input "773) 255-2617"
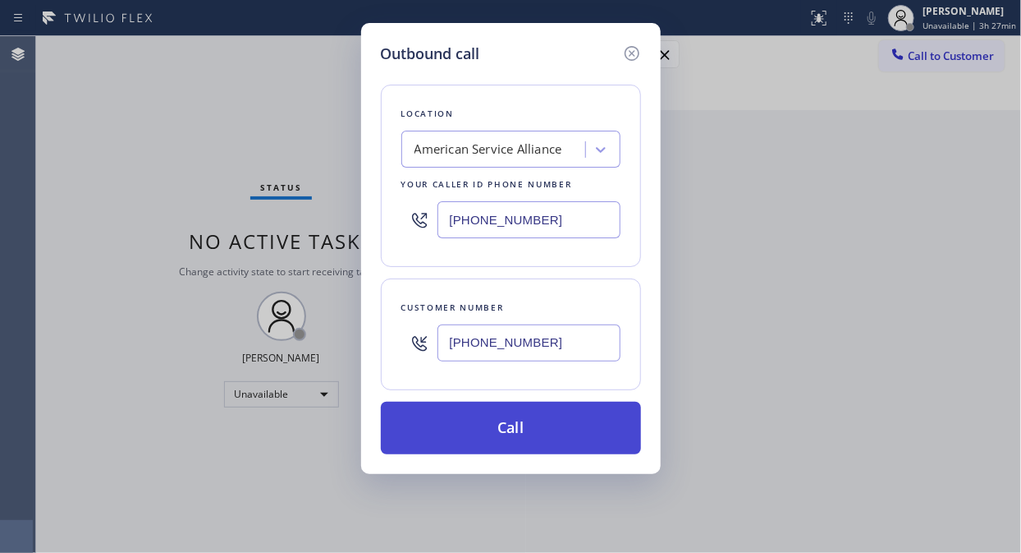
type input "[PHONE_NUMBER]"
click at [515, 421] on button "Call" at bounding box center [511, 427] width 260 height 53
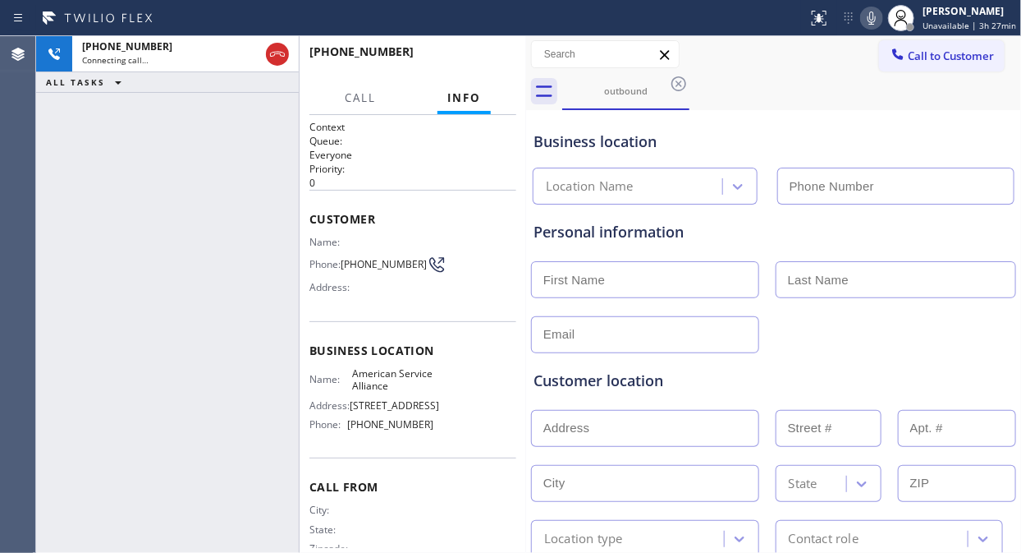
type input "[PHONE_NUMBER]"
click at [128, 227] on div "[PHONE_NUMBER] Live | 00:19 ALL TASKS ALL TASKS ACTIVE TASKS TASKS IN WRAP UP" at bounding box center [167, 294] width 263 height 516
click at [141, 225] on div "[PHONE_NUMBER] Live | 00:26 ALL TASKS ALL TASKS ACTIVE TASKS TASKS IN WRAP UP" at bounding box center [167, 294] width 263 height 516
click at [473, 60] on span "HANG UP" at bounding box center [478, 58] width 50 height 11
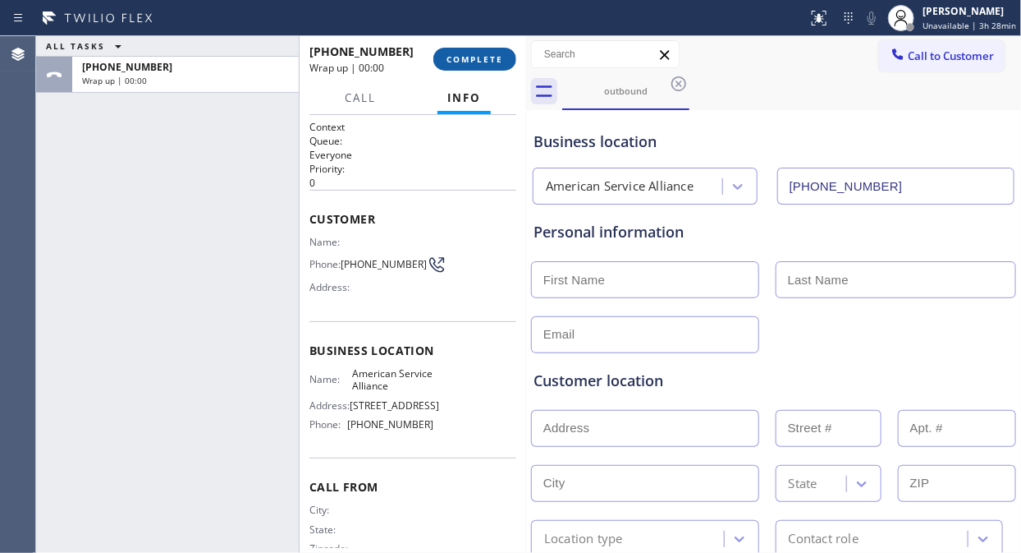
click at [473, 60] on span "COMPLETE" at bounding box center [475, 58] width 57 height 11
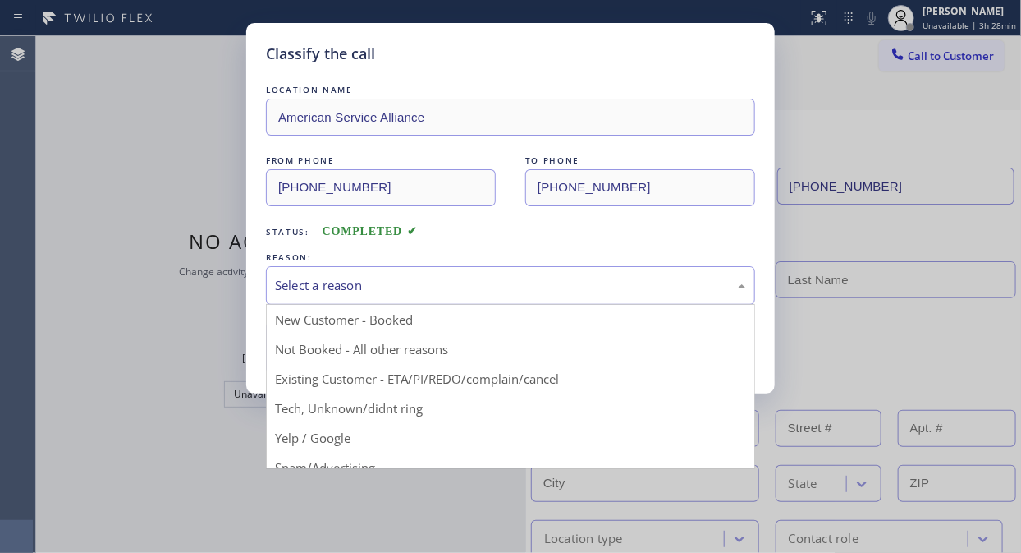
click at [480, 296] on div "Select a reason" at bounding box center [510, 285] width 489 height 39
drag, startPoint x: 484, startPoint y: 374, endPoint x: 415, endPoint y: 376, distance: 69.0
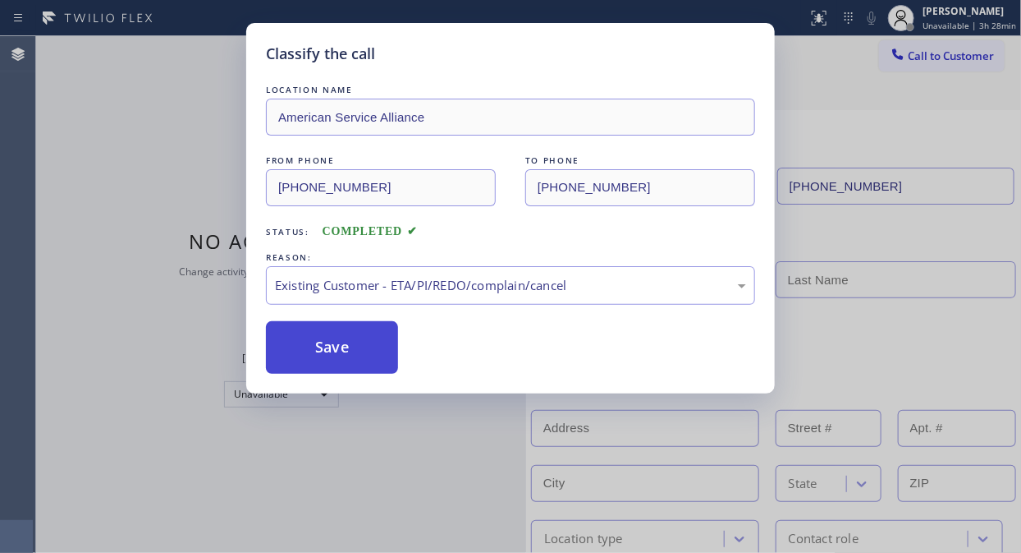
click at [338, 355] on button "Save" at bounding box center [332, 347] width 132 height 53
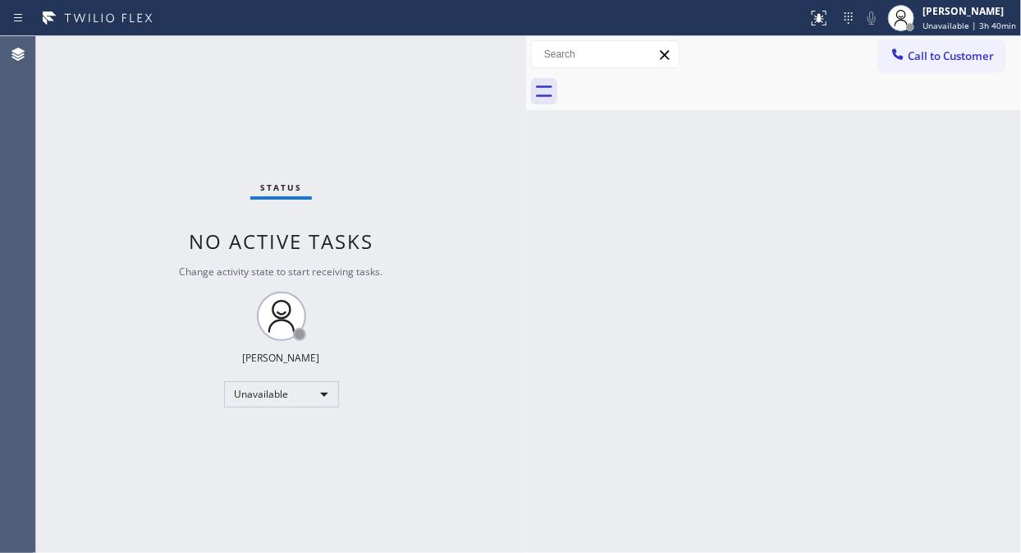
drag, startPoint x: 179, startPoint y: 92, endPoint x: 347, endPoint y: 92, distance: 168.3
click at [179, 92] on div "Status No active tasks Change activity state to start receiving tasks. [PERSON_…" at bounding box center [281, 294] width 490 height 516
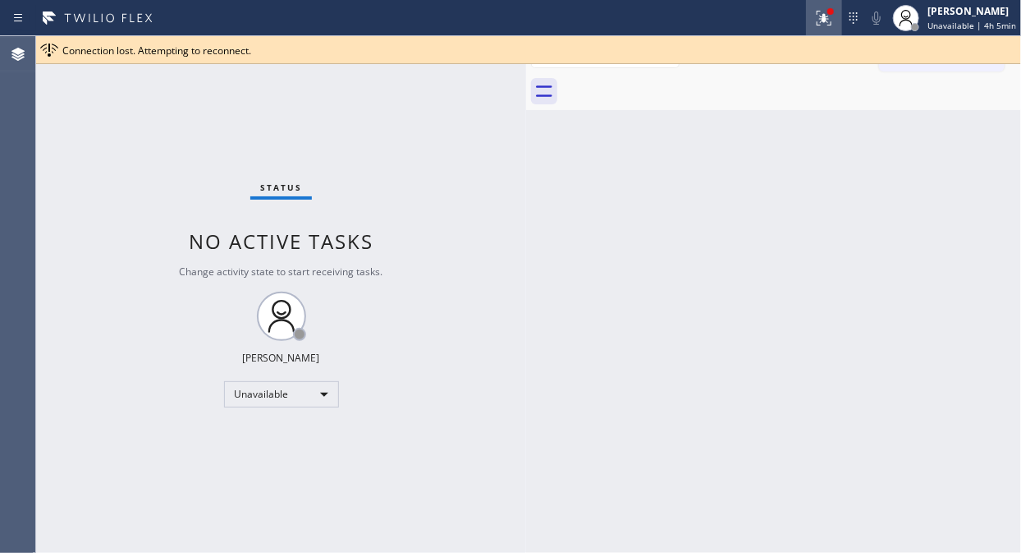
click at [827, 16] on icon at bounding box center [822, 16] width 10 height 11
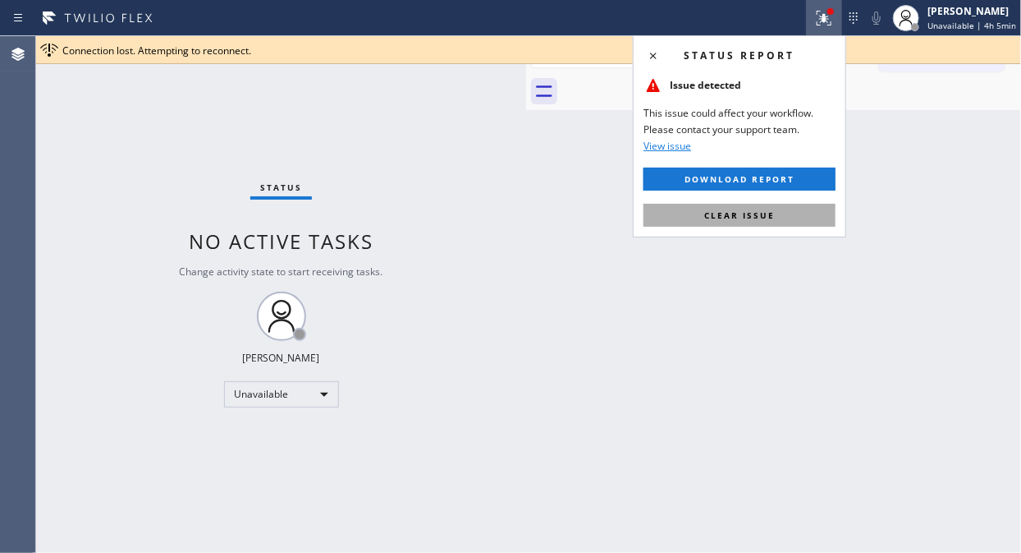
click at [735, 216] on span "Clear issue" at bounding box center [739, 214] width 71 height 11
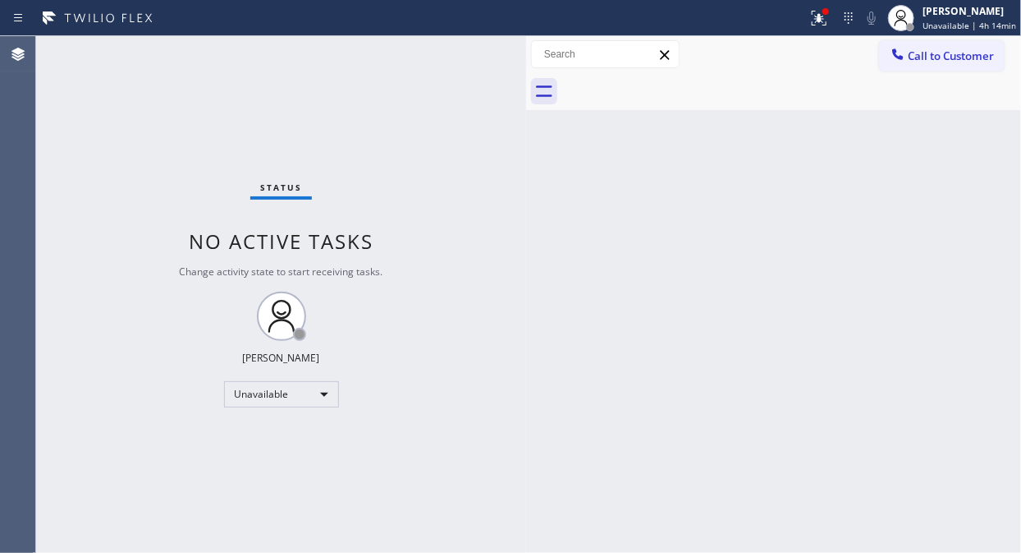
drag, startPoint x: 954, startPoint y: 54, endPoint x: 568, endPoint y: 158, distance: 399.7
click at [953, 54] on span "Call to Customer" at bounding box center [951, 55] width 86 height 15
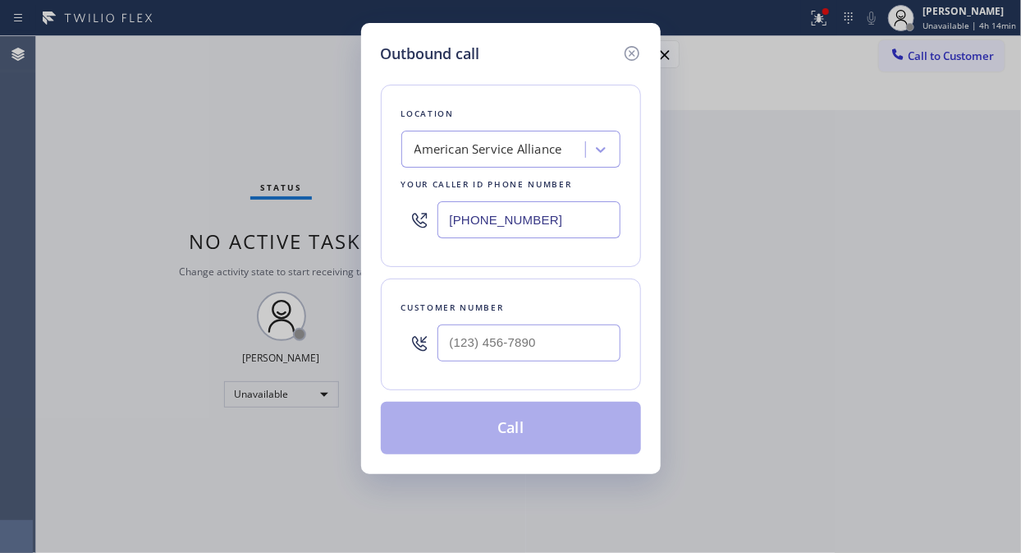
click at [448, 224] on input "[PHONE_NUMBER]" at bounding box center [529, 219] width 183 height 37
click at [489, 153] on div "American Service Alliance" at bounding box center [489, 149] width 148 height 19
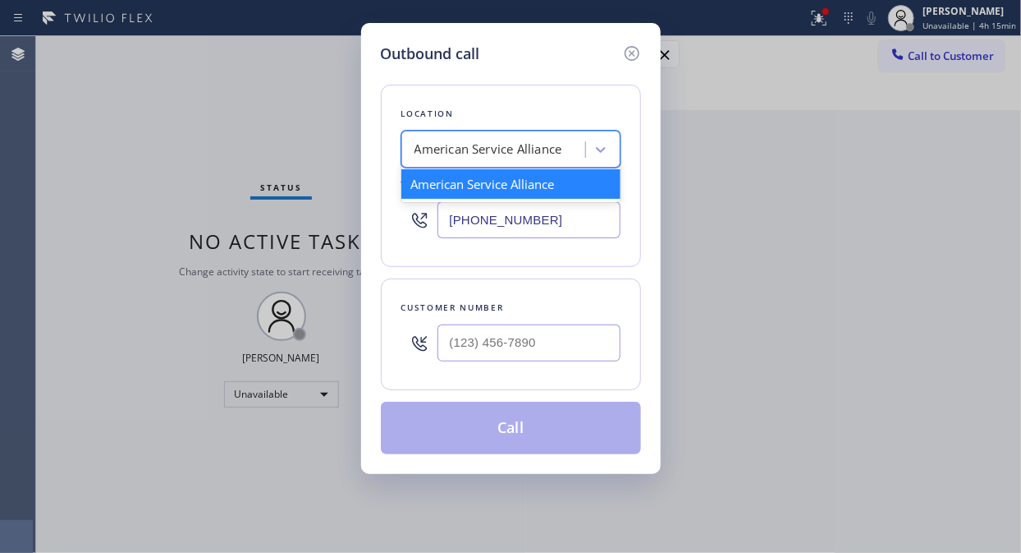
paste input "Home Alliance"
type input "Home Alliance"
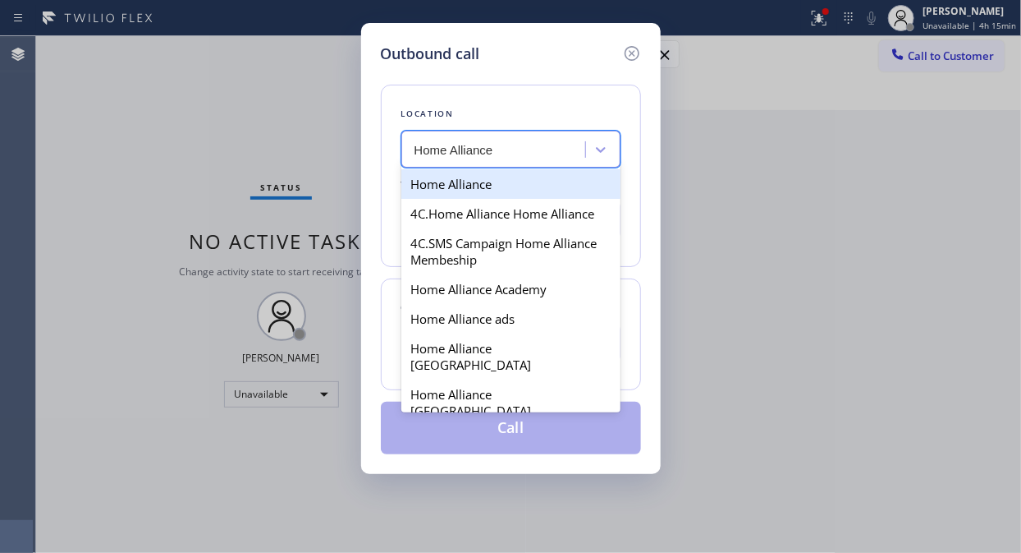
click at [435, 181] on div "Home Alliance" at bounding box center [510, 184] width 219 height 30
type input "[PHONE_NUMBER]"
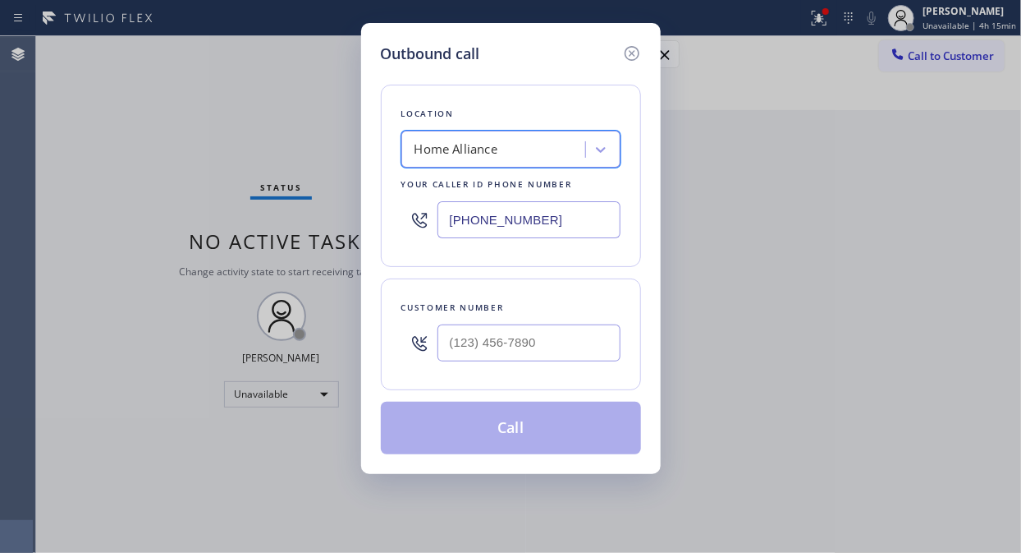
click at [433, 351] on div at bounding box center [419, 342] width 36 height 53
click at [442, 351] on input "(___) ___-____" at bounding box center [529, 342] width 183 height 37
paste input "484) 362-8208"
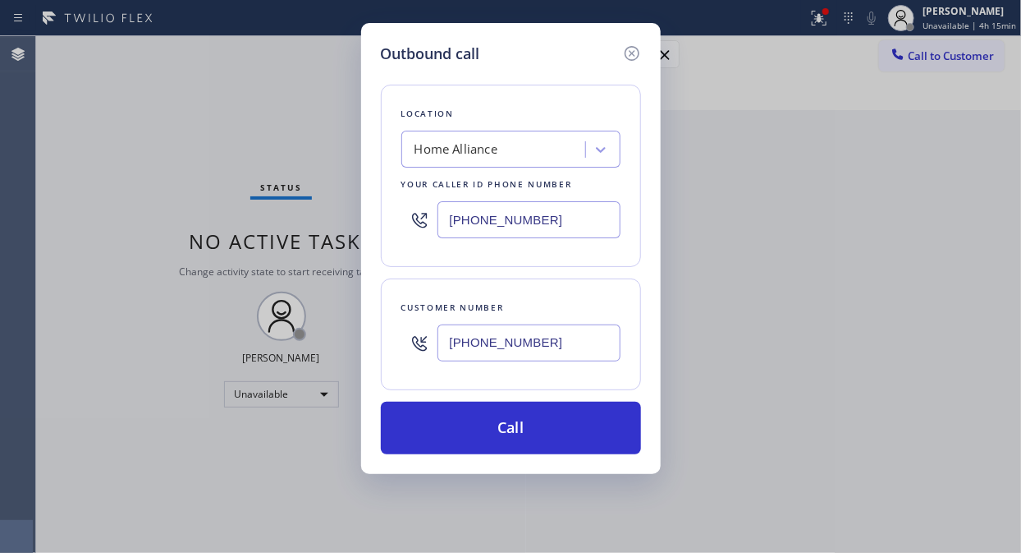
type input "[PHONE_NUMBER]"
click at [436, 348] on div at bounding box center [419, 342] width 36 height 53
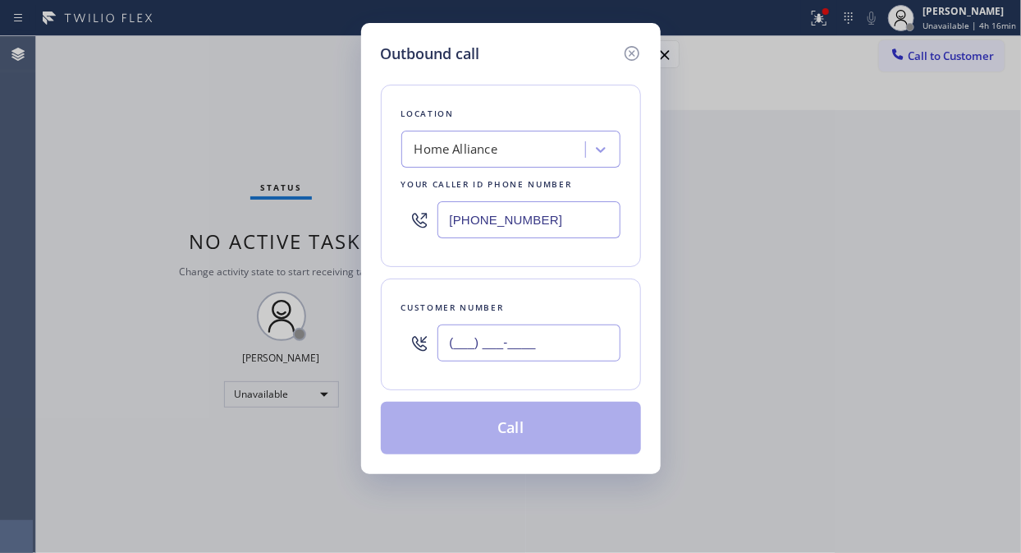
click at [448, 347] on input "(___) ___-____" at bounding box center [529, 342] width 183 height 37
paste input "484) 362-8208"
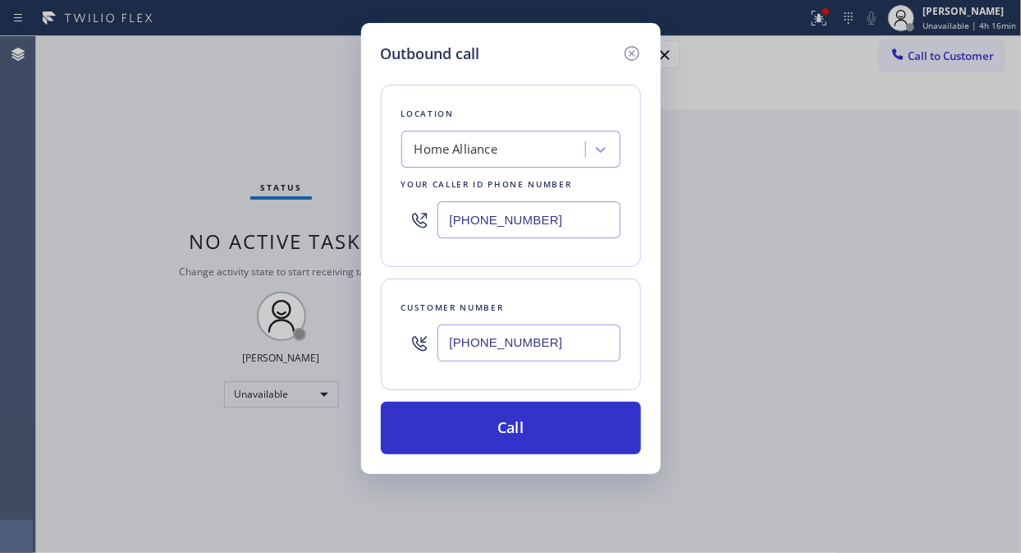
type input "[PHONE_NUMBER]"
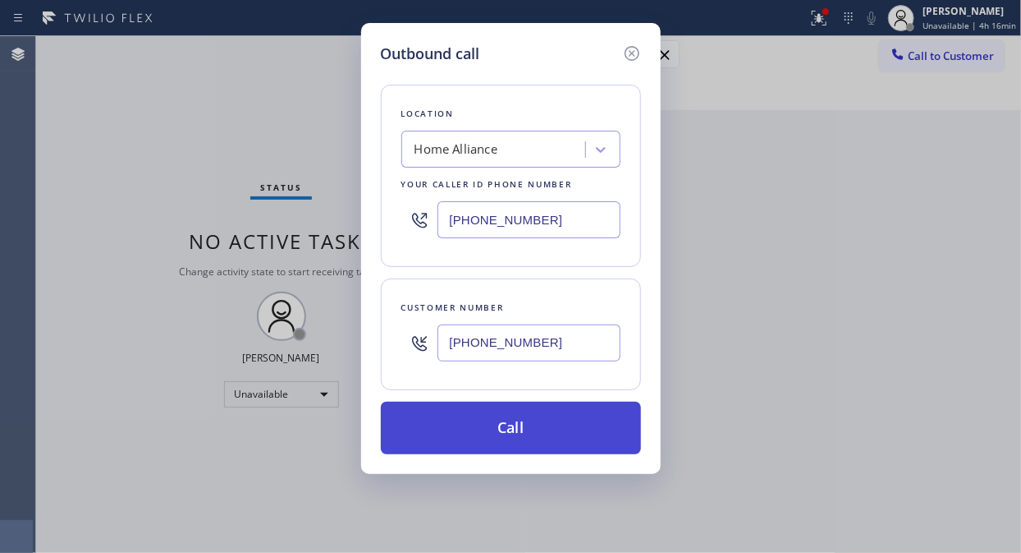
click at [534, 431] on button "Call" at bounding box center [511, 427] width 260 height 53
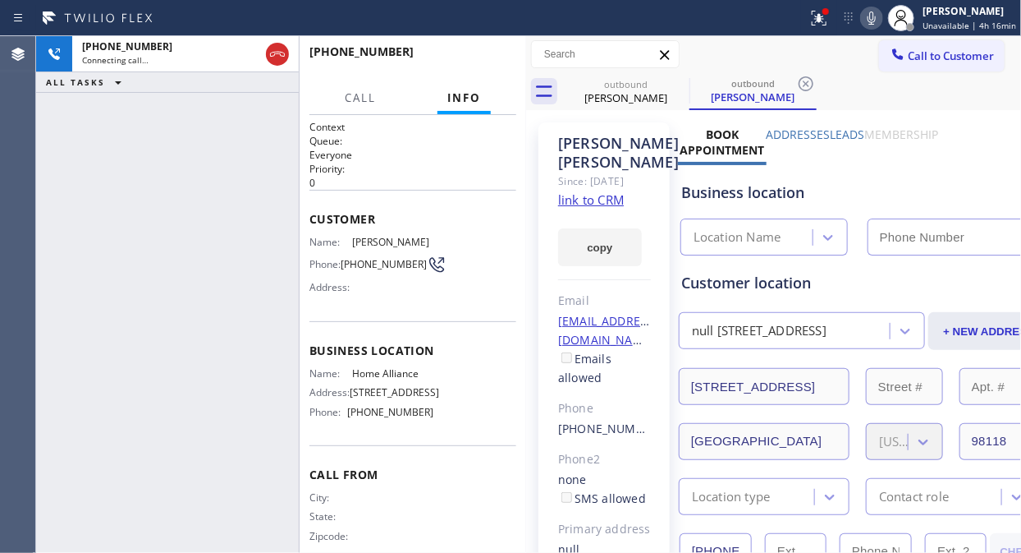
type input "[PHONE_NUMBER]"
click at [193, 215] on div "[PHONE_NUMBER] Connecting call… ALL TASKS ALL TASKS ACTIVE TASKS TASKS IN WRAP …" at bounding box center [167, 294] width 263 height 516
click at [882, 19] on icon at bounding box center [872, 18] width 20 height 20
click at [822, 19] on icon at bounding box center [817, 16] width 10 height 11
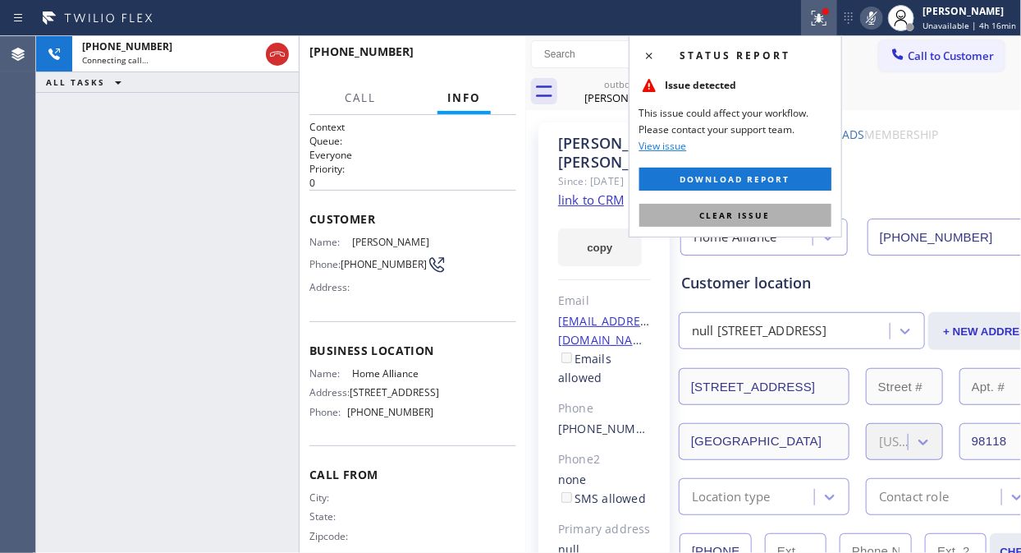
click at [717, 214] on span "Clear issue" at bounding box center [735, 214] width 71 height 11
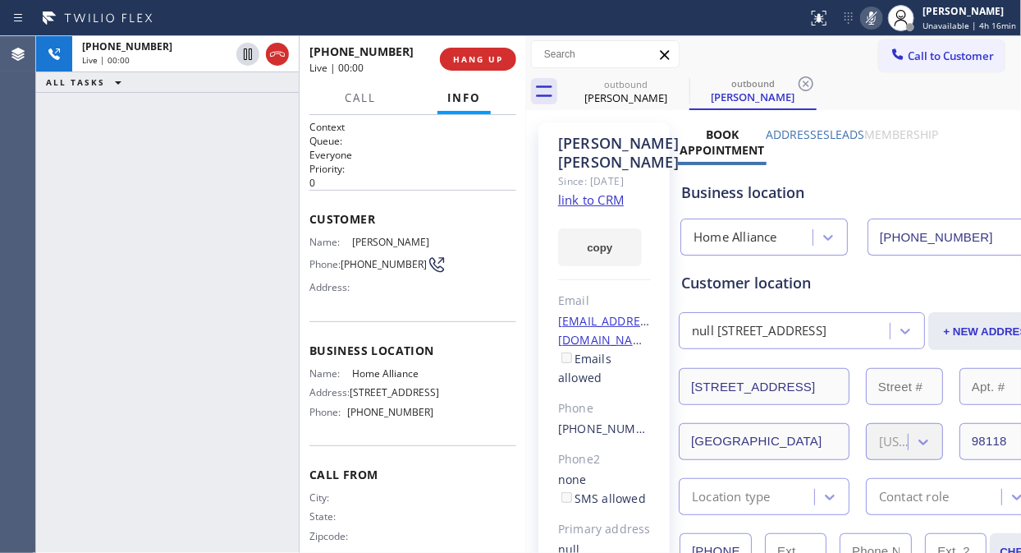
click at [870, 22] on icon at bounding box center [872, 18] width 20 height 20
click at [488, 61] on span "HANG UP" at bounding box center [478, 58] width 50 height 11
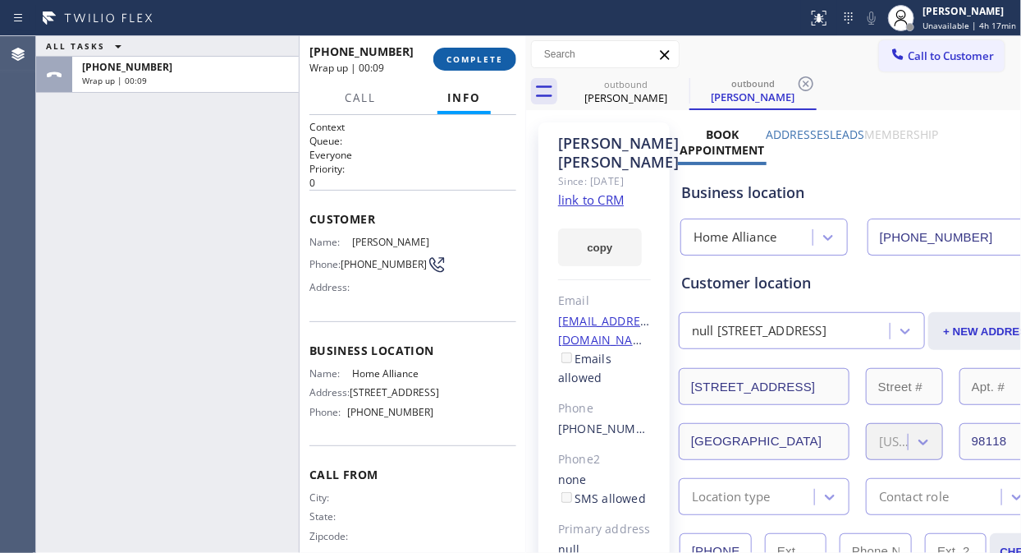
click at [488, 61] on span "COMPLETE" at bounding box center [475, 58] width 57 height 11
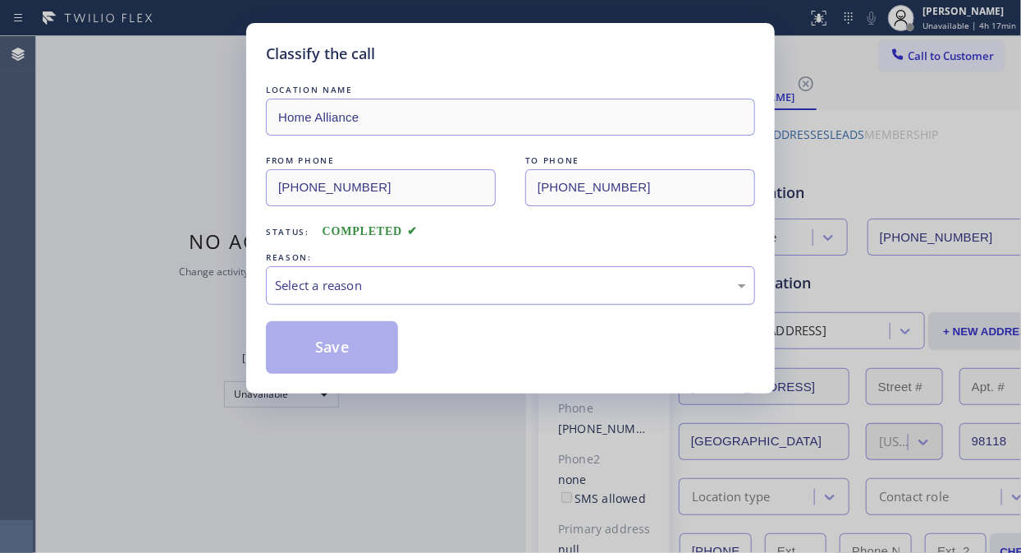
click at [505, 296] on div "Select a reason" at bounding box center [510, 285] width 489 height 39
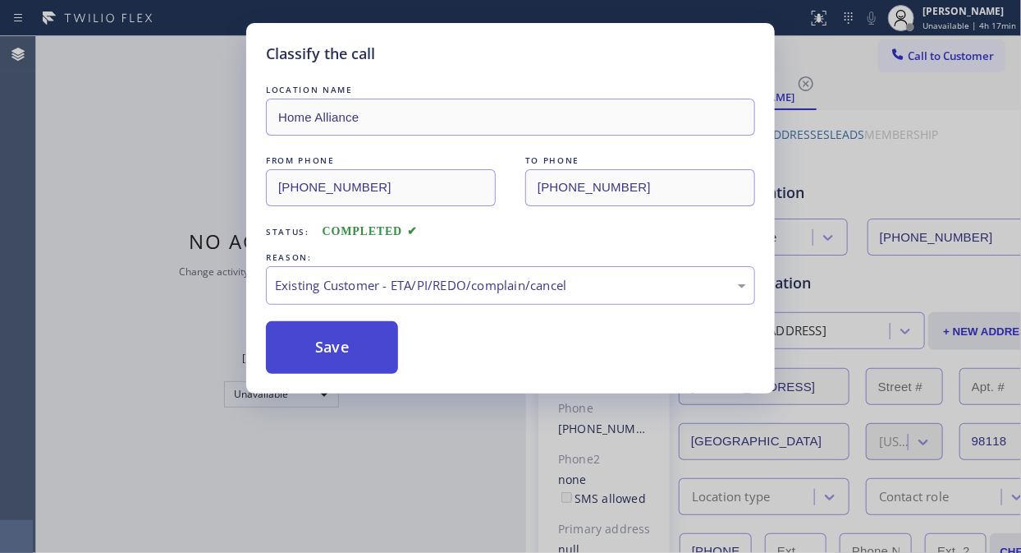
click at [382, 354] on button "Save" at bounding box center [332, 347] width 132 height 53
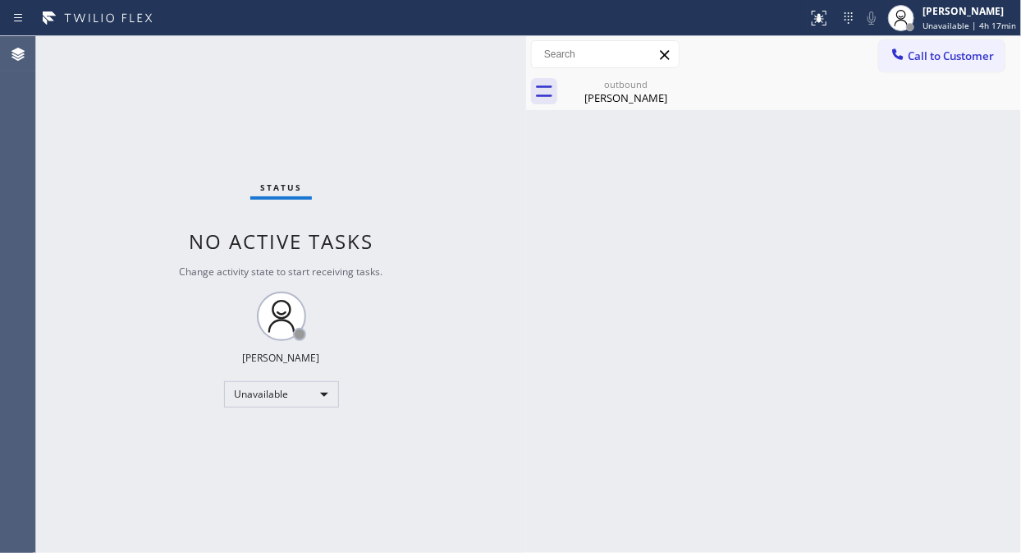
click at [145, 209] on div "Status No active tasks Change activity state to start receiving tasks. [PERSON_…" at bounding box center [281, 294] width 490 height 516
drag, startPoint x: 634, startPoint y: 88, endPoint x: 673, endPoint y: 84, distance: 39.6
click at [639, 88] on div "outbound" at bounding box center [626, 84] width 124 height 12
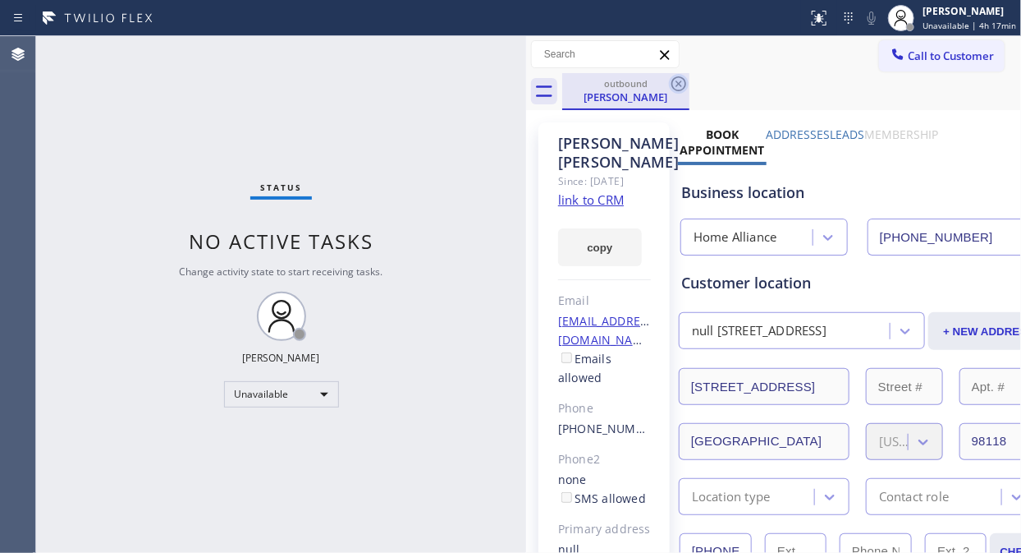
click at [674, 84] on icon at bounding box center [679, 84] width 20 height 20
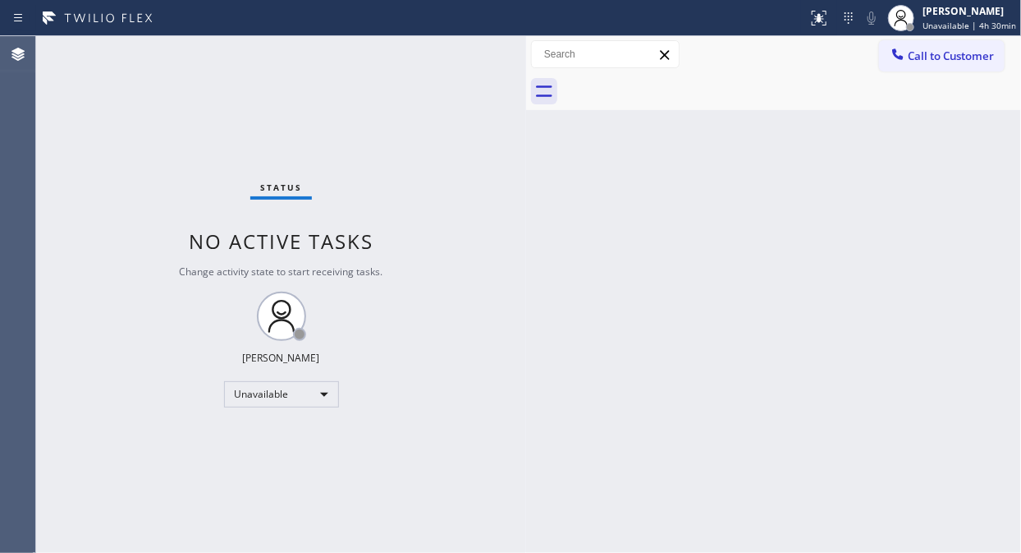
click at [177, 157] on div "Status No active tasks Change activity state to start receiving tasks. [PERSON_…" at bounding box center [281, 294] width 490 height 516
click at [117, 187] on div "Status No active tasks Change activity state to start receiving tasks. [PERSON_…" at bounding box center [281, 294] width 490 height 516
click at [948, 22] on span "Unavailable | 4h 37min" at bounding box center [970, 25] width 94 height 11
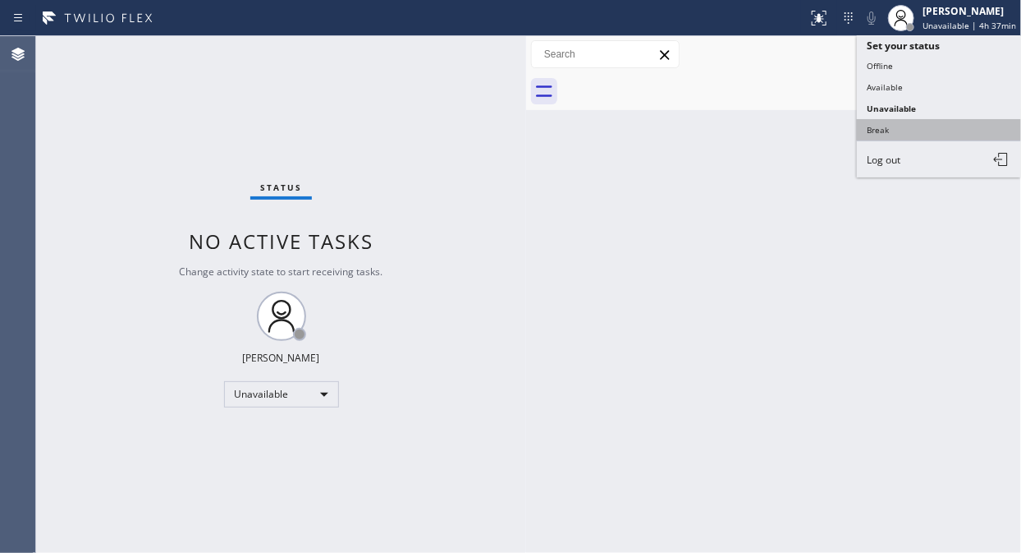
click at [881, 140] on button "Break" at bounding box center [939, 129] width 164 height 21
